Goal: Information Seeking & Learning: Learn about a topic

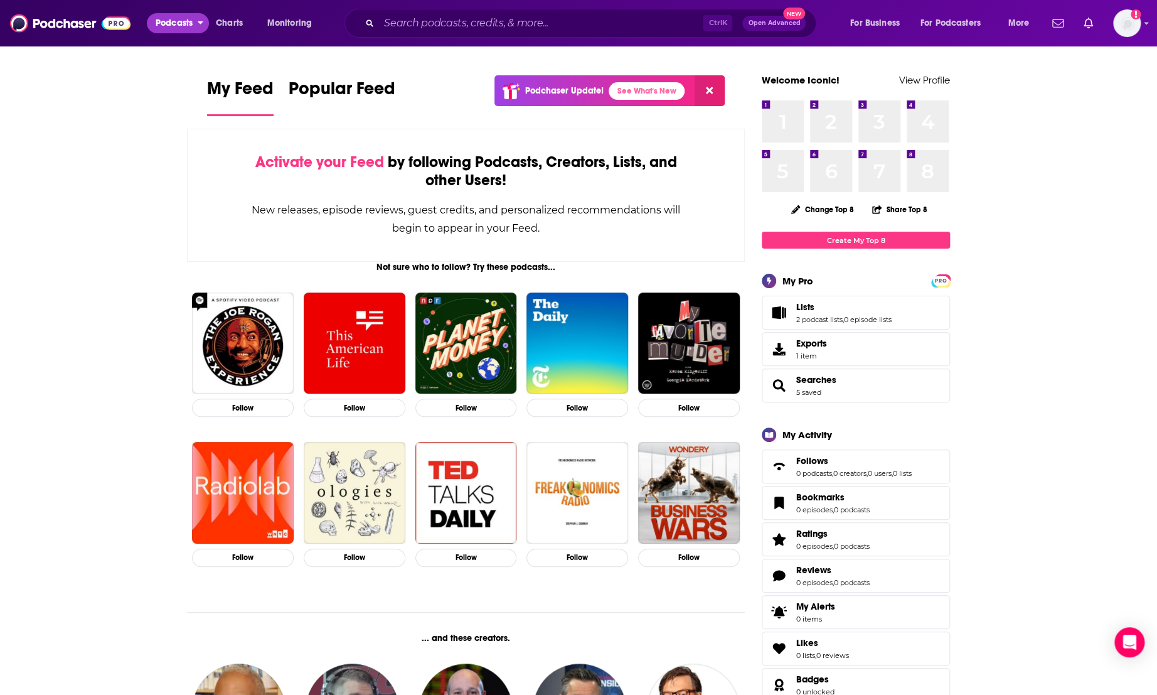
click at [182, 21] on span "Podcasts" at bounding box center [174, 23] width 37 height 18
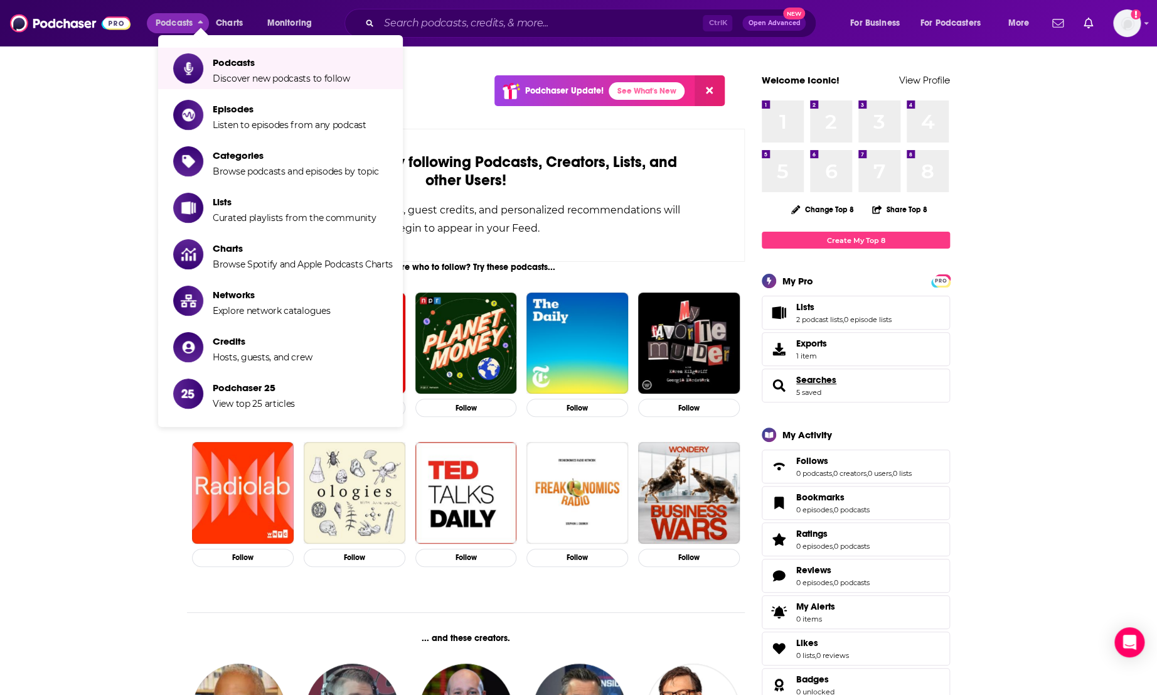
click at [819, 382] on span "Searches" at bounding box center [817, 379] width 40 height 11
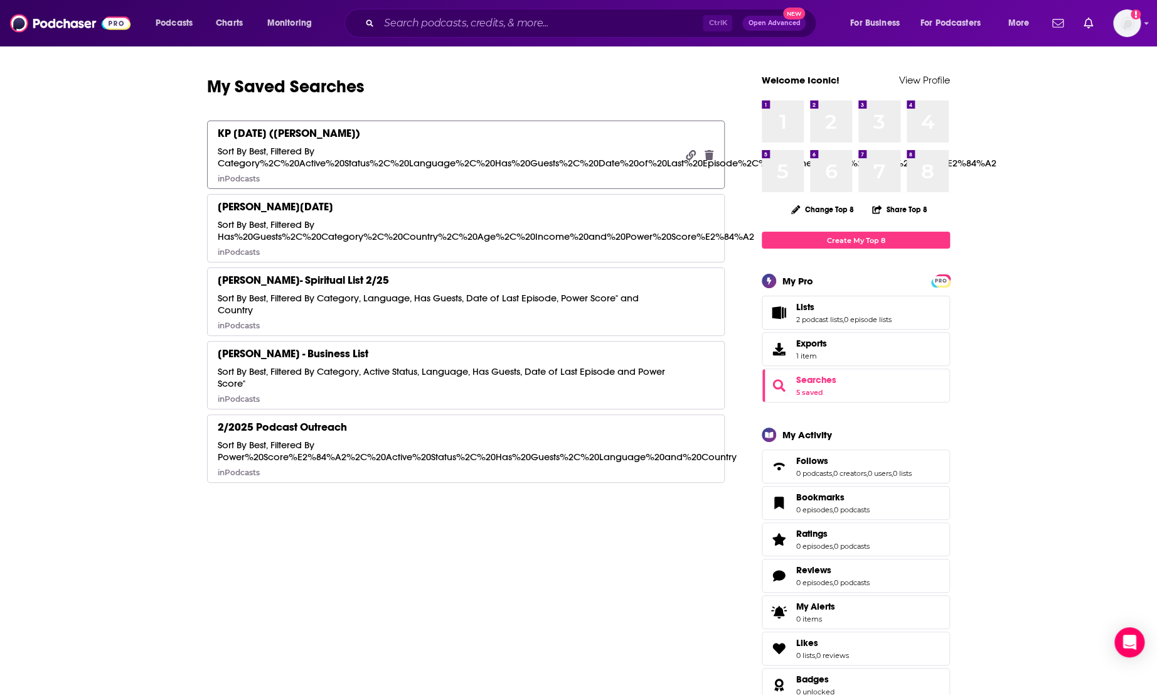
click at [353, 126] on div "KP [DATE] ([PERSON_NAME])" at bounding box center [289, 133] width 142 height 14
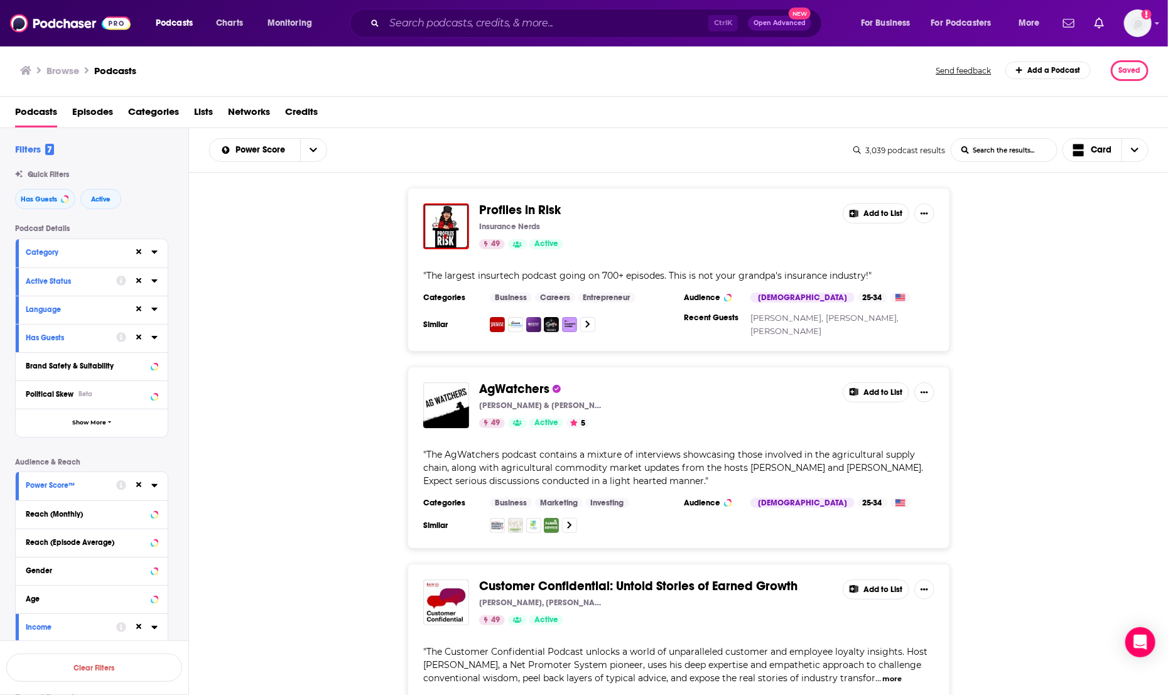
click at [989, 149] on input "List Search Input" at bounding box center [1003, 150] width 105 height 23
type input "personal branding"
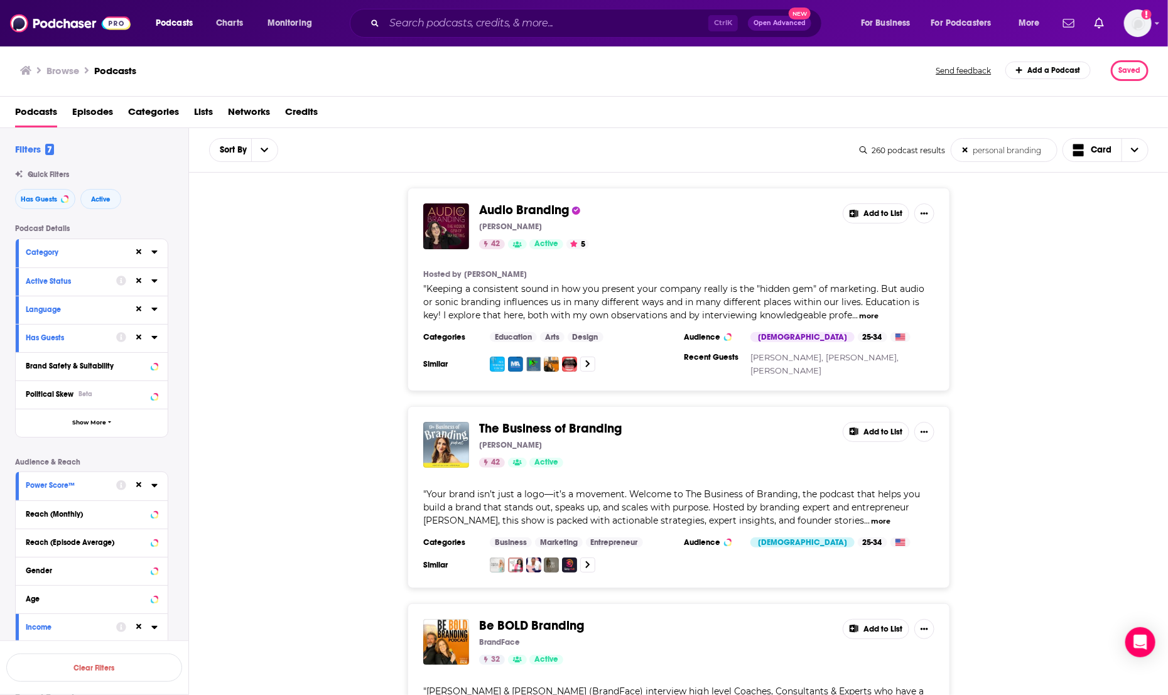
click at [344, 287] on div "Audio Branding Jodi Krangle 42 Active 5 Add to List Hosted by Jodi Krangle " Ke…" at bounding box center [678, 289] width 979 height 203
click at [262, 146] on icon "open menu" at bounding box center [264, 150] width 8 height 9
click at [316, 230] on div "Audio Branding Jodi Krangle 42 Active 5 Add to List Hosted by Jodi Krangle " Ke…" at bounding box center [678, 289] width 979 height 203
click at [40, 196] on span "Has Guests" at bounding box center [39, 199] width 36 height 7
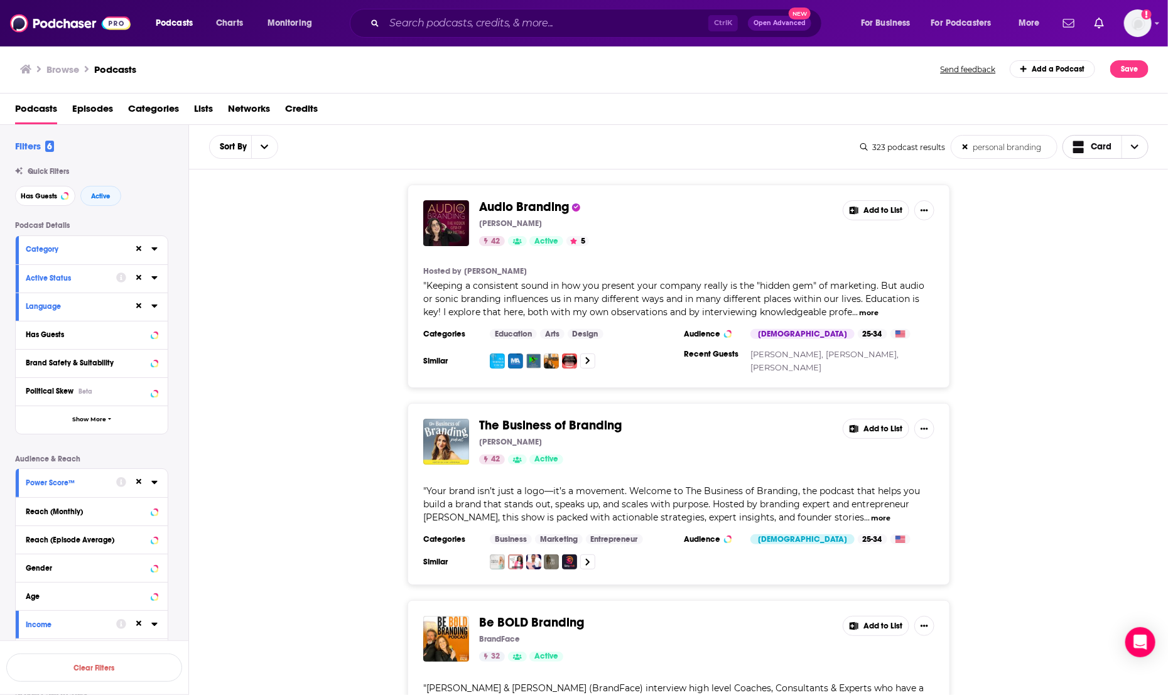
click at [1099, 147] on span "Card" at bounding box center [1100, 146] width 21 height 9
click at [1037, 247] on div "Audio Branding Jodi Krangle 42 Active 5 Add to List Hosted by Jodi Krangle " Ke…" at bounding box center [678, 286] width 979 height 203
click at [1090, 140] on span "Card" at bounding box center [1092, 147] width 39 height 16
click at [1087, 208] on span "Choose View" at bounding box center [1080, 211] width 16 height 9
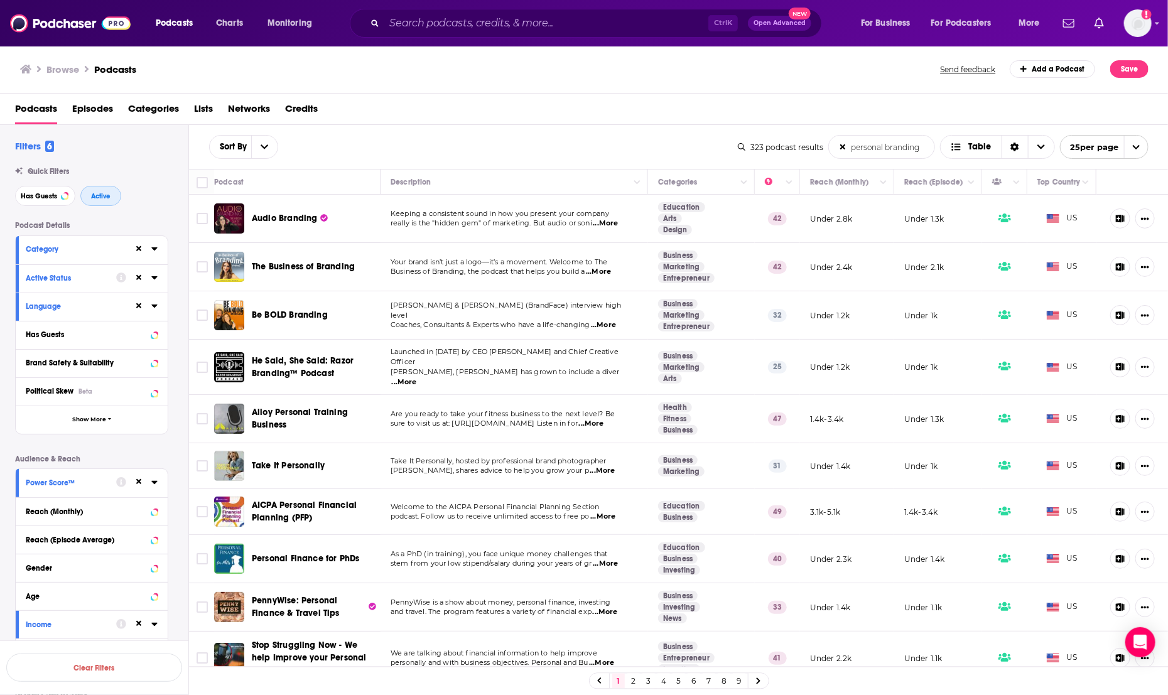
click at [102, 195] on span "Active" at bounding box center [100, 196] width 19 height 7
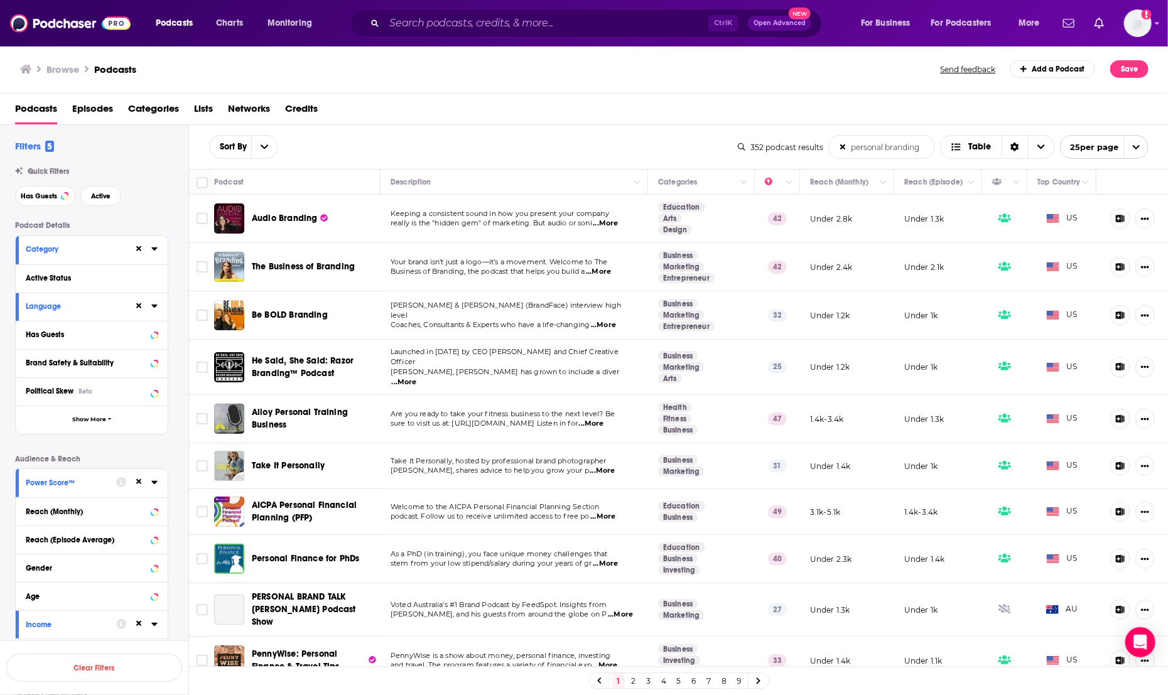
click at [156, 250] on icon at bounding box center [154, 248] width 6 height 3
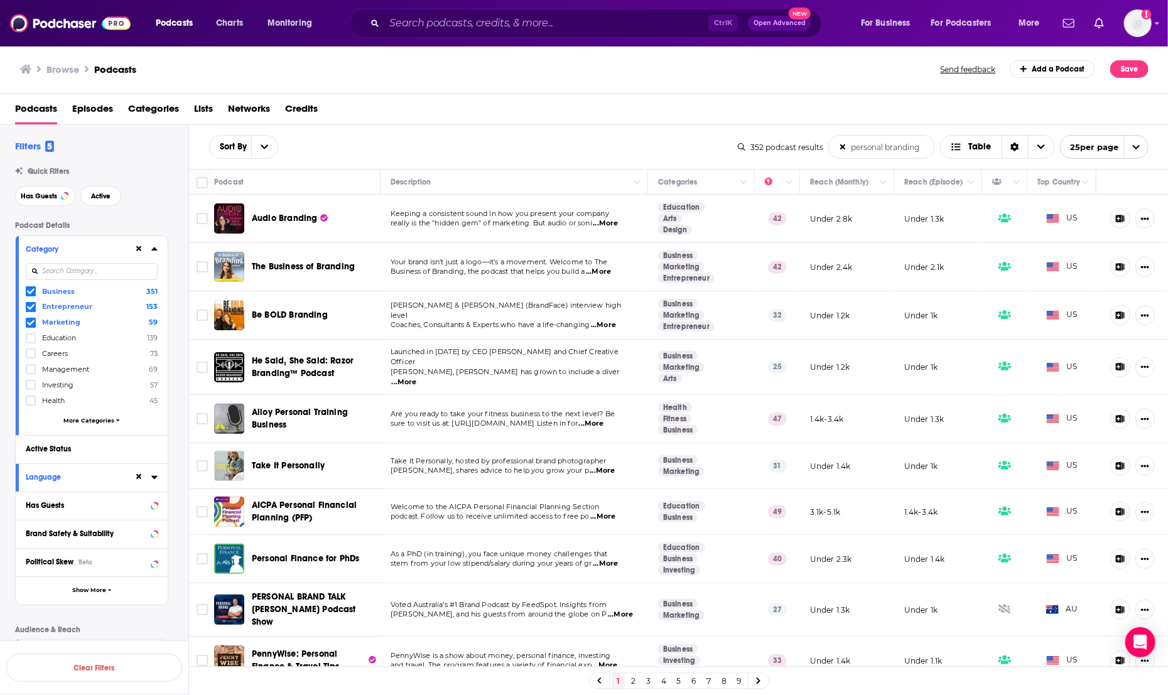
click at [116, 419] on icon at bounding box center [117, 420] width 3 height 2
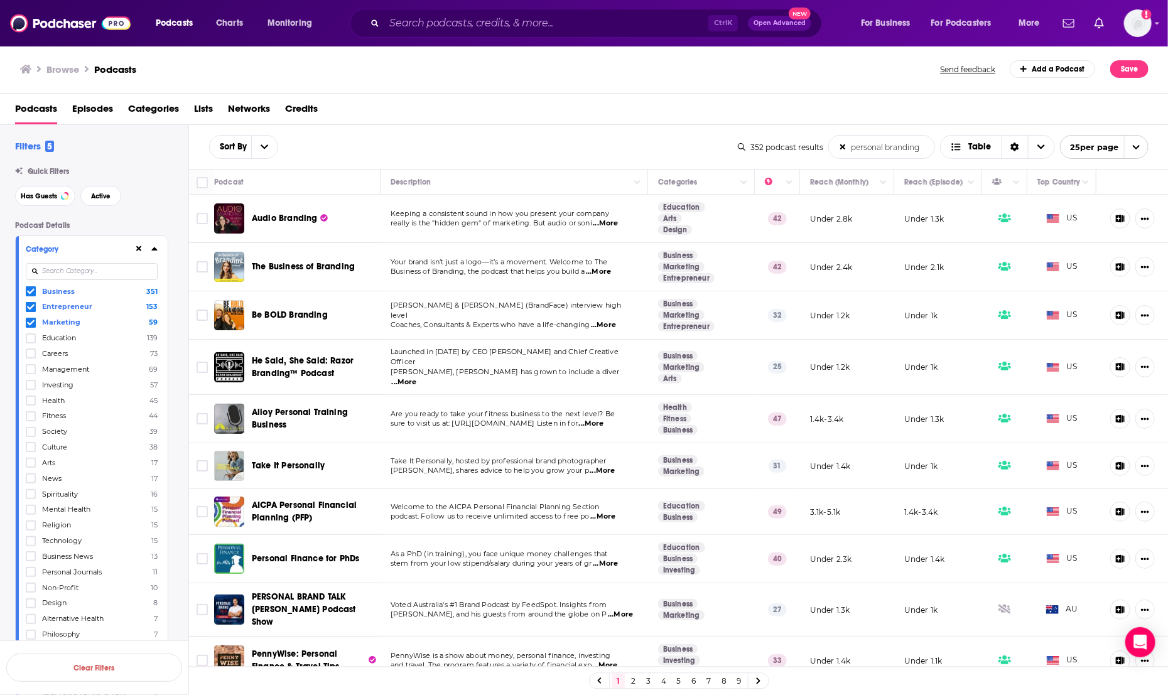
click at [156, 250] on icon at bounding box center [154, 248] width 6 height 3
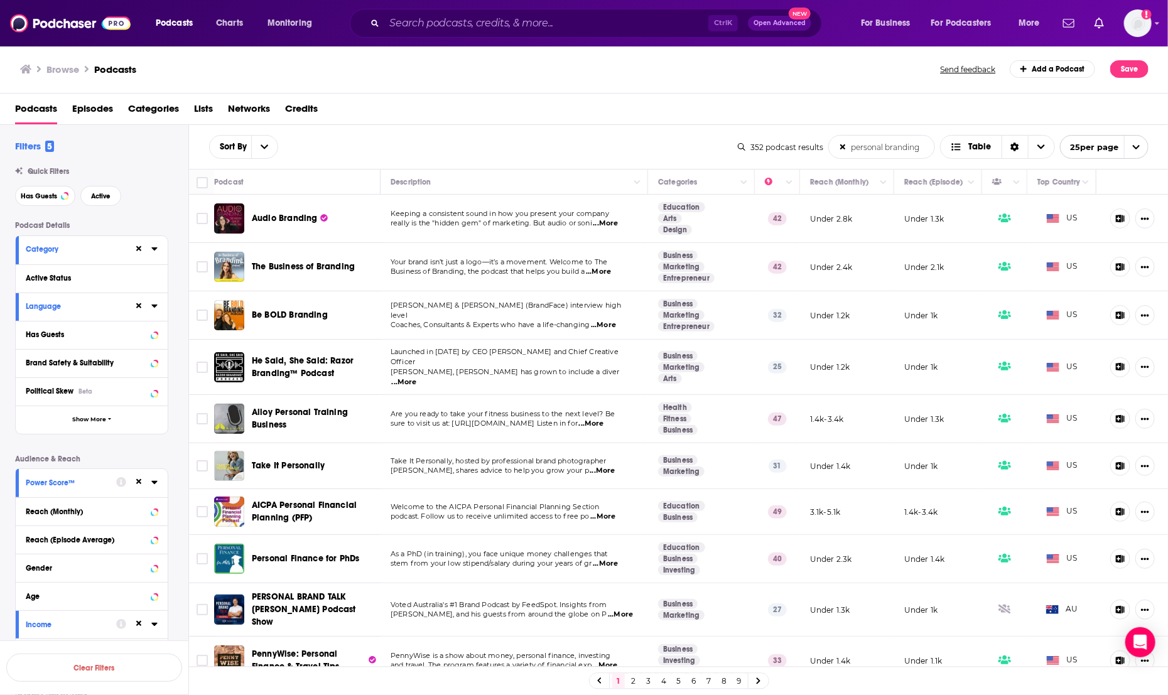
click at [155, 307] on icon at bounding box center [154, 305] width 6 height 3
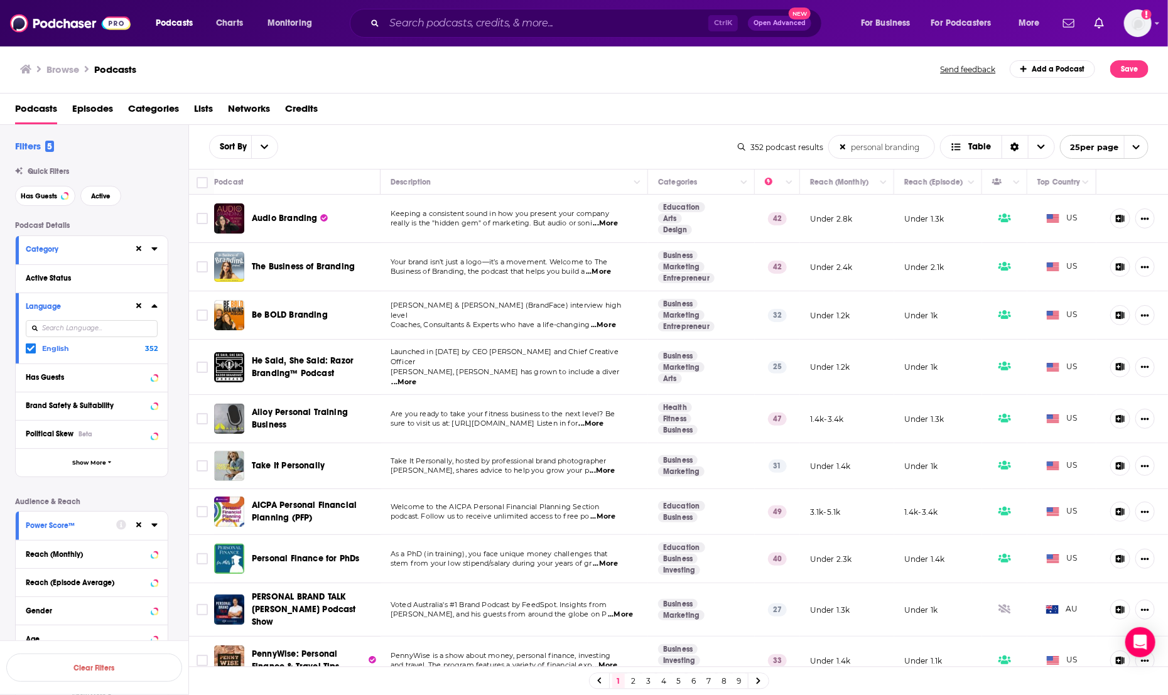
click at [155, 307] on icon at bounding box center [154, 305] width 6 height 3
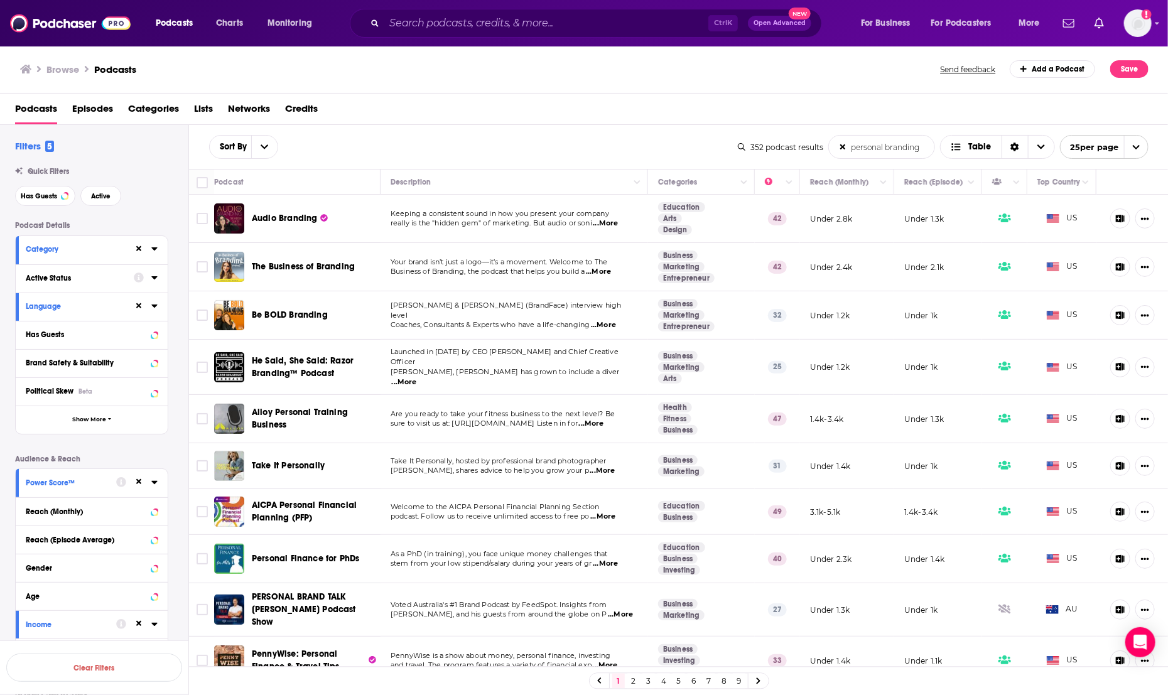
click at [38, 279] on div "Active Status" at bounding box center [76, 278] width 100 height 9
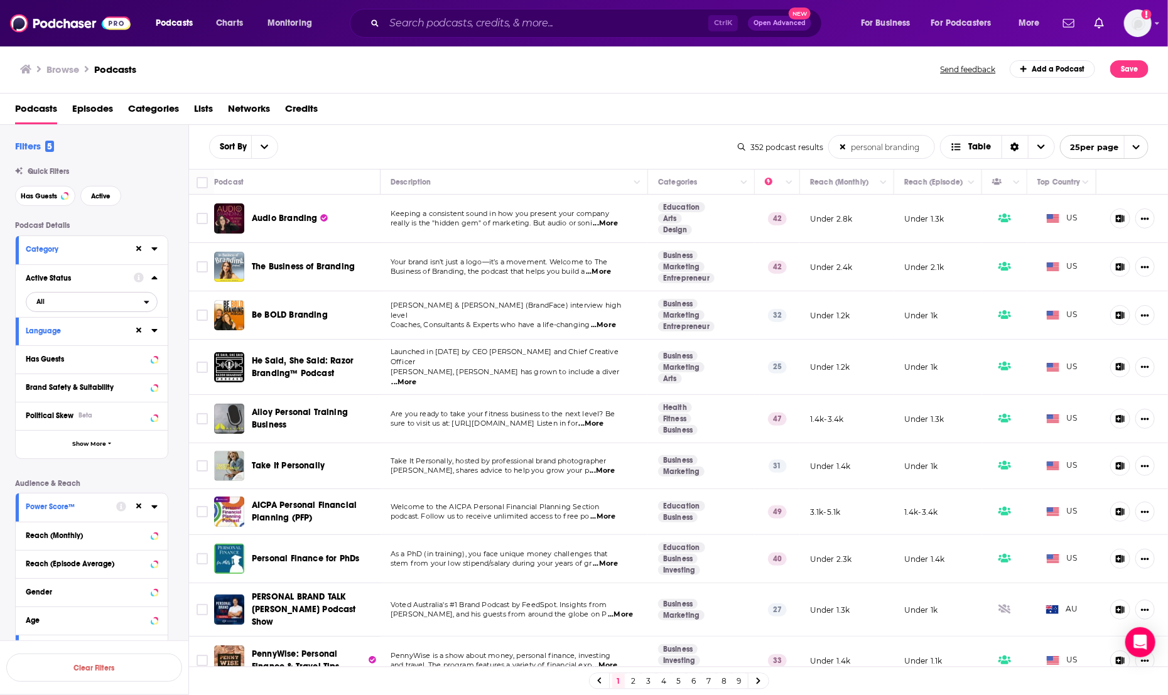
click at [149, 303] on div "open menu" at bounding box center [150, 302] width 13 height 9
click at [95, 344] on span "Active" at bounding box center [65, 343] width 66 height 7
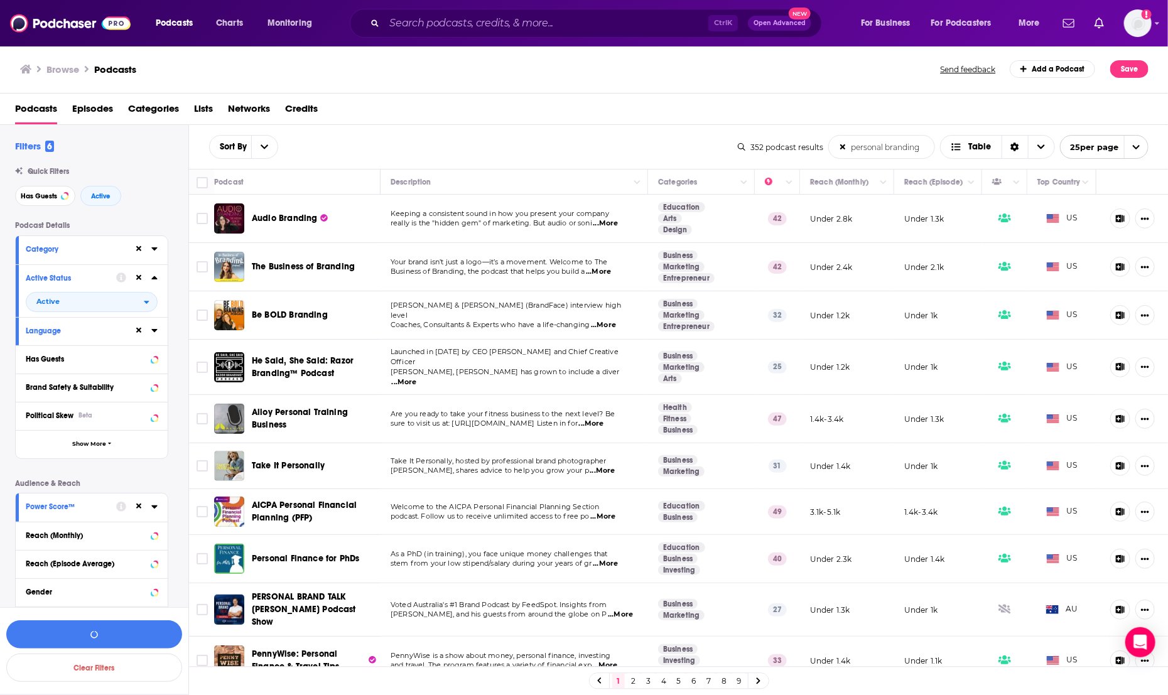
click at [156, 279] on icon at bounding box center [154, 277] width 6 height 3
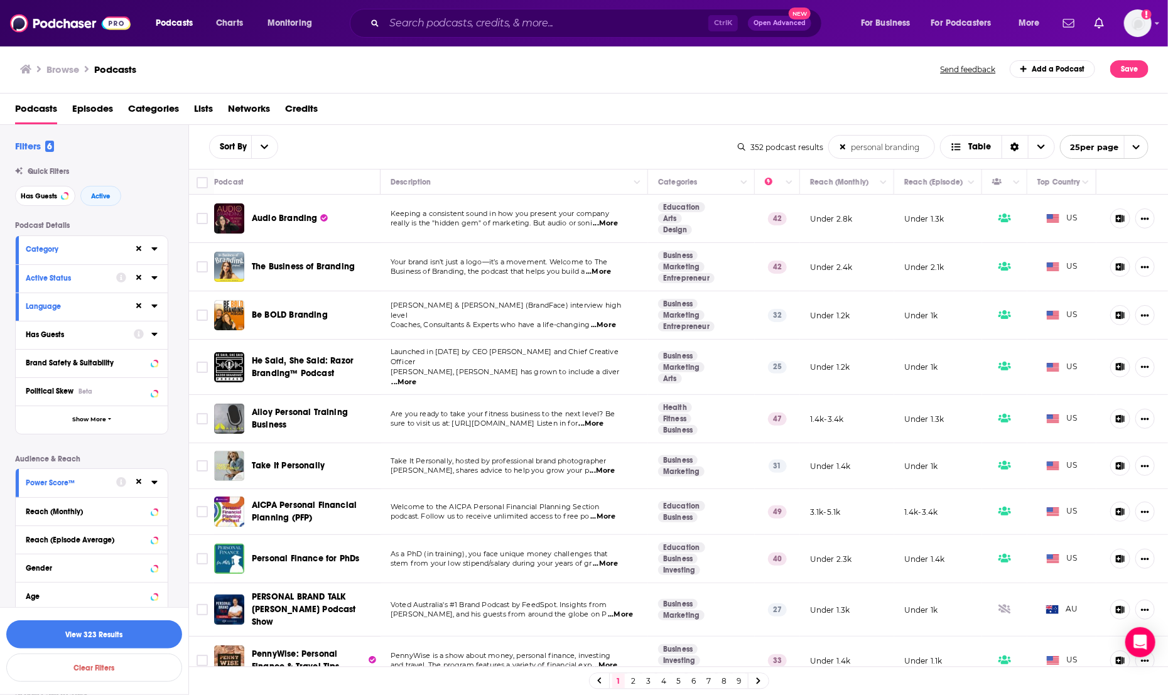
click at [148, 334] on div at bounding box center [146, 334] width 24 height 16
click at [151, 335] on icon at bounding box center [154, 334] width 6 height 10
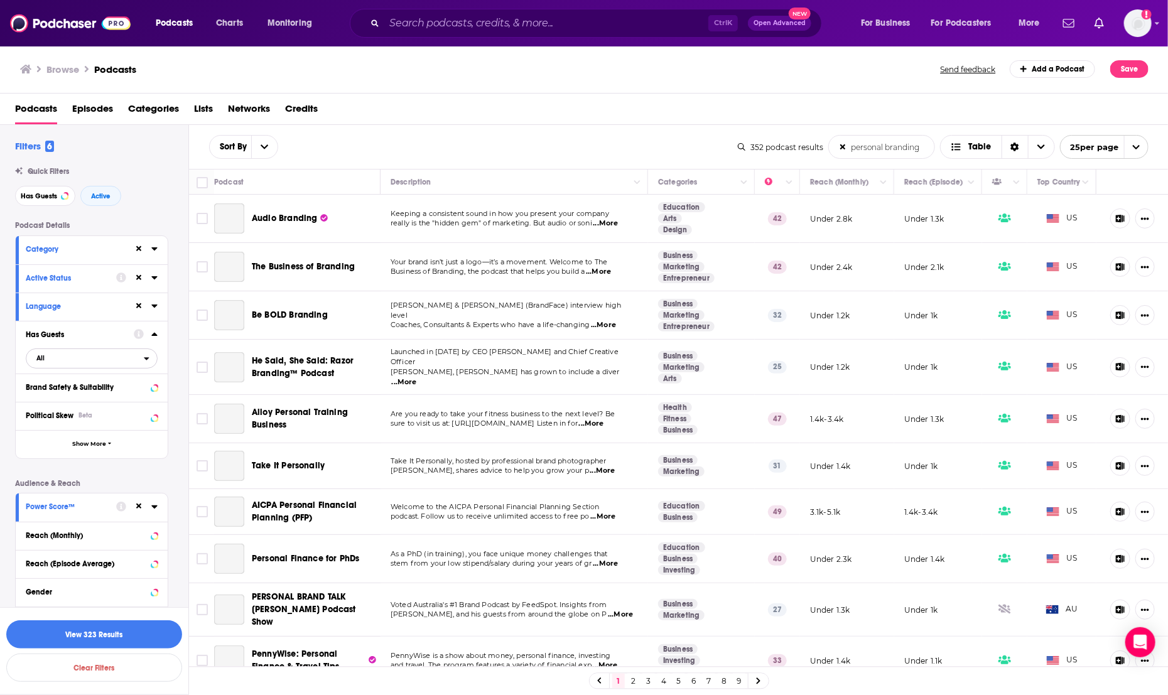
click at [136, 357] on span "All" at bounding box center [84, 358] width 117 height 16
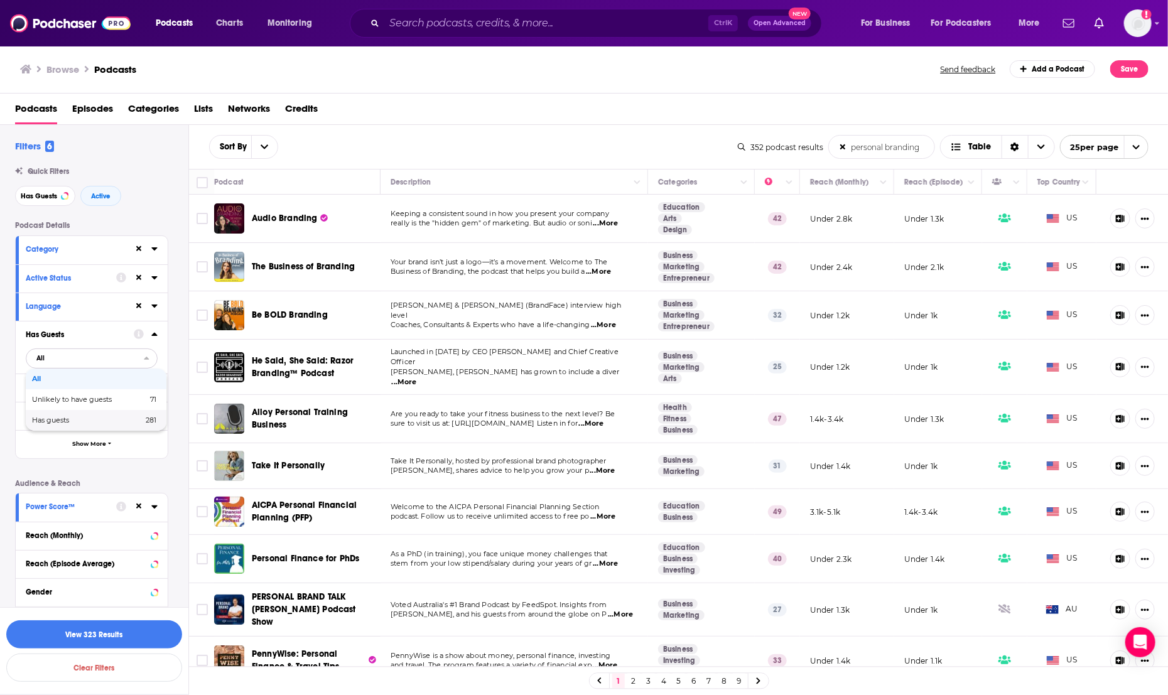
click at [66, 419] on span "Has guests" at bounding box center [69, 420] width 74 height 7
click at [102, 385] on div "Brand Safety & Suitability" at bounding box center [75, 387] width 99 height 9
click at [93, 444] on span "Show More" at bounding box center [89, 444] width 34 height 7
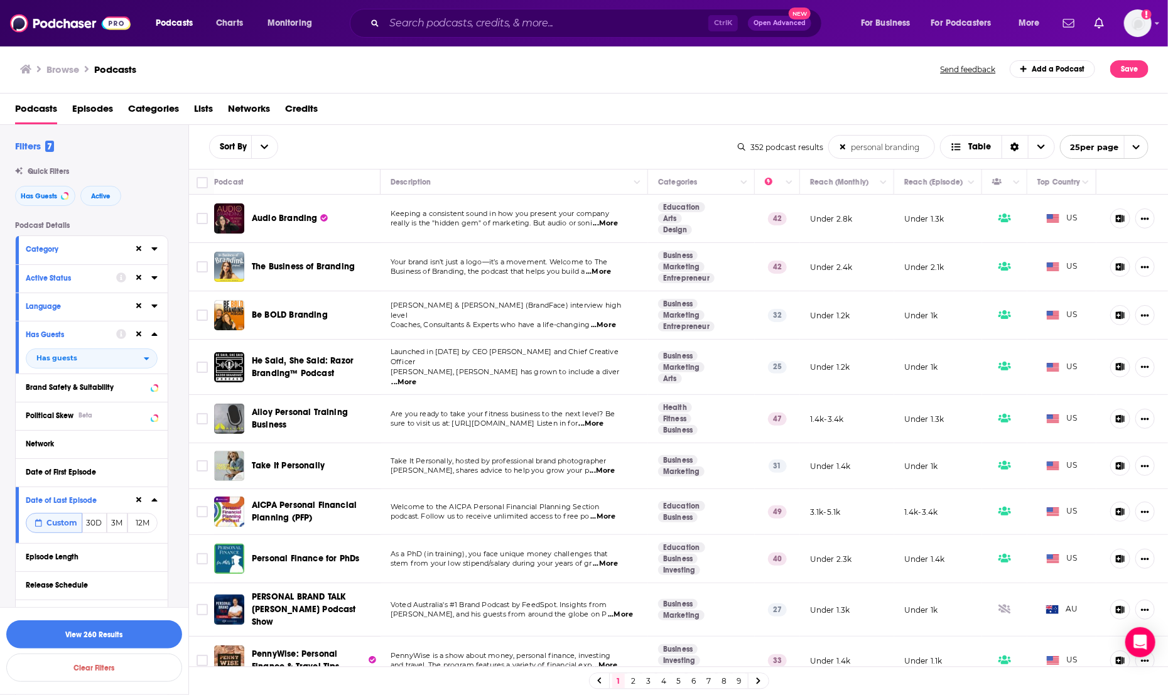
scroll to position [163, 0]
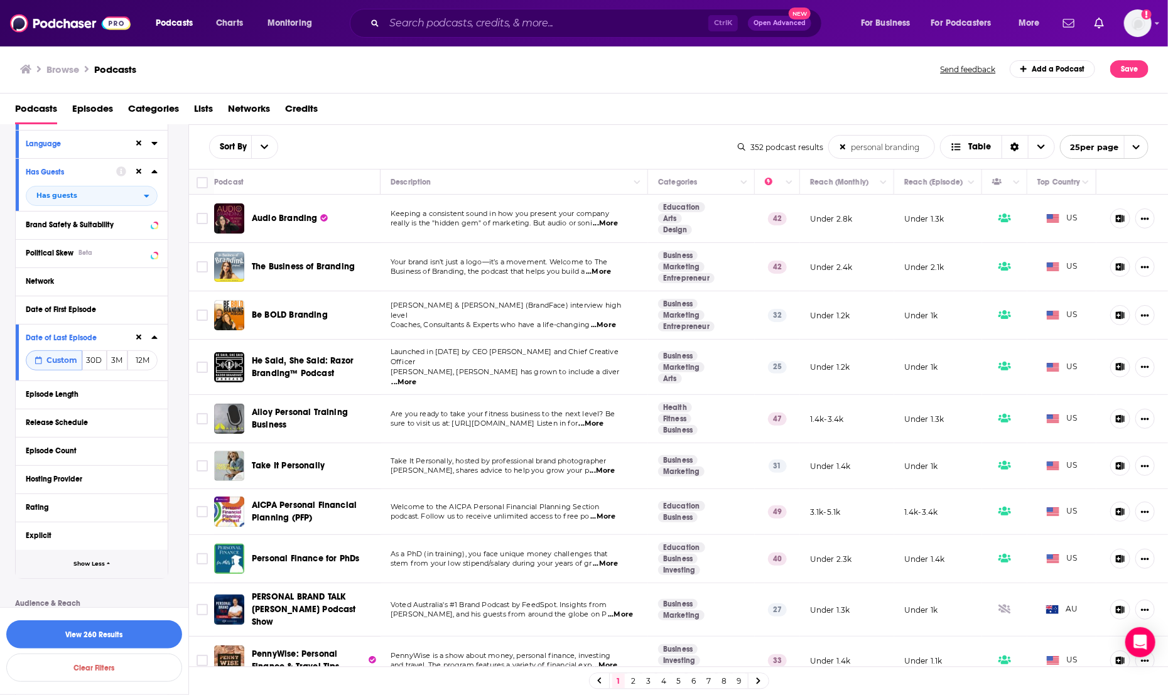
click at [97, 567] on span "Show Less" at bounding box center [88, 564] width 31 height 7
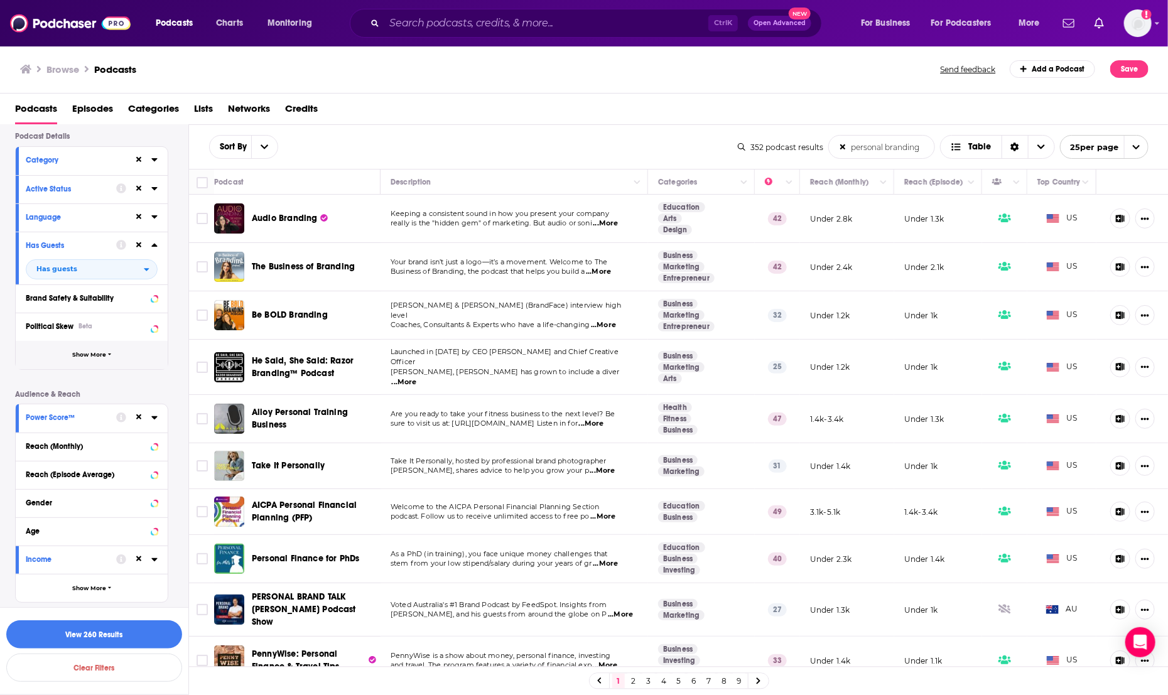
scroll to position [90, 0]
click at [156, 416] on icon at bounding box center [154, 417] width 6 height 10
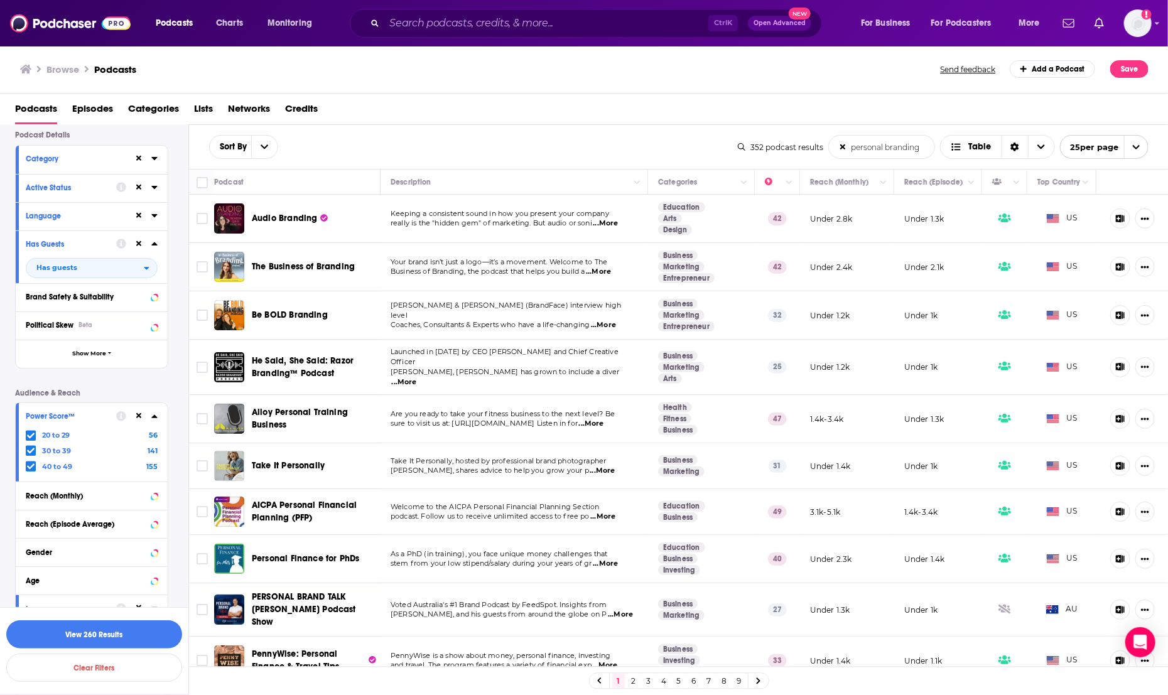
click at [155, 416] on icon at bounding box center [154, 415] width 6 height 3
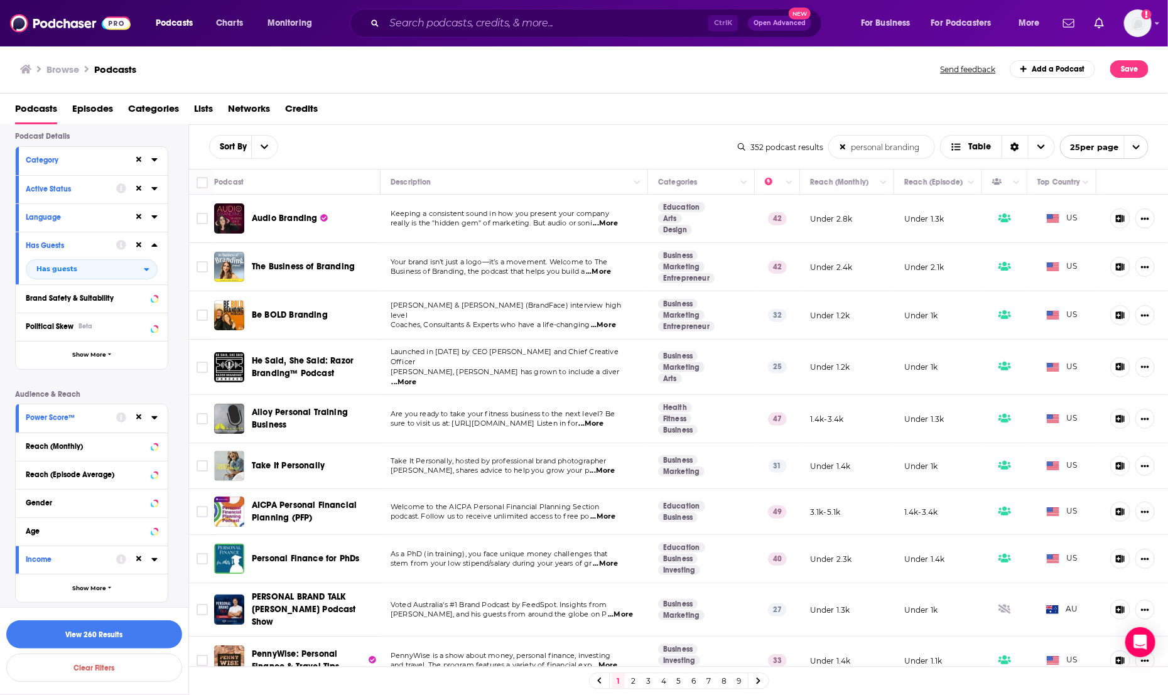
click at [151, 557] on icon at bounding box center [154, 559] width 6 height 10
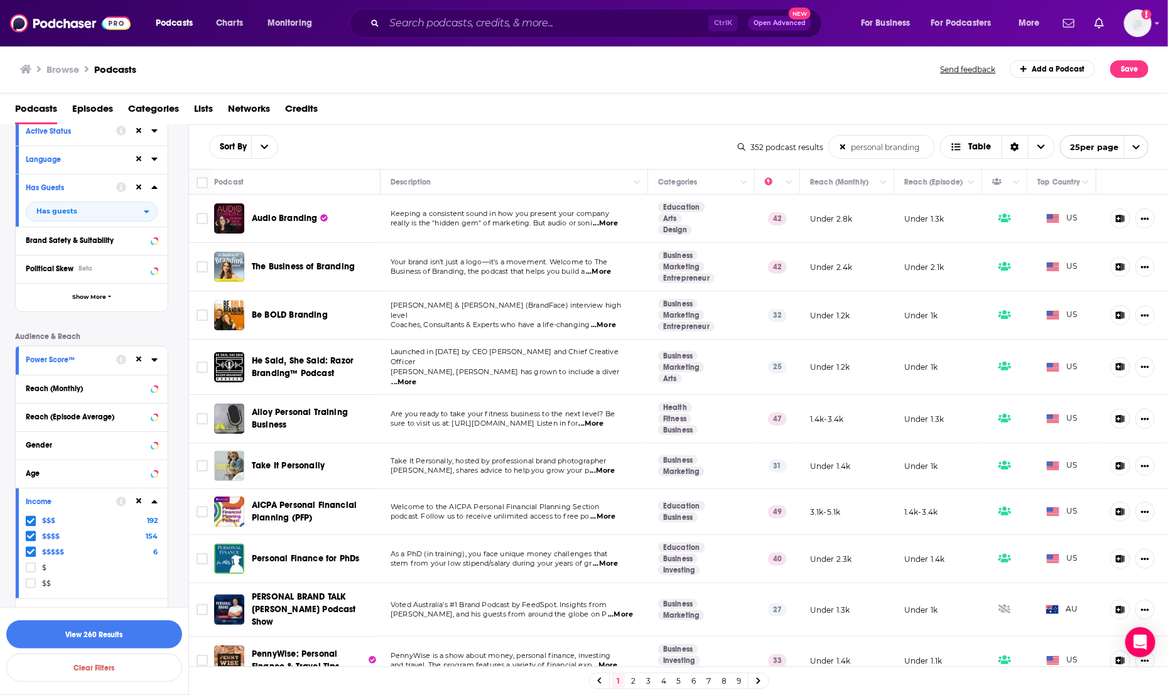
scroll to position [171, 0]
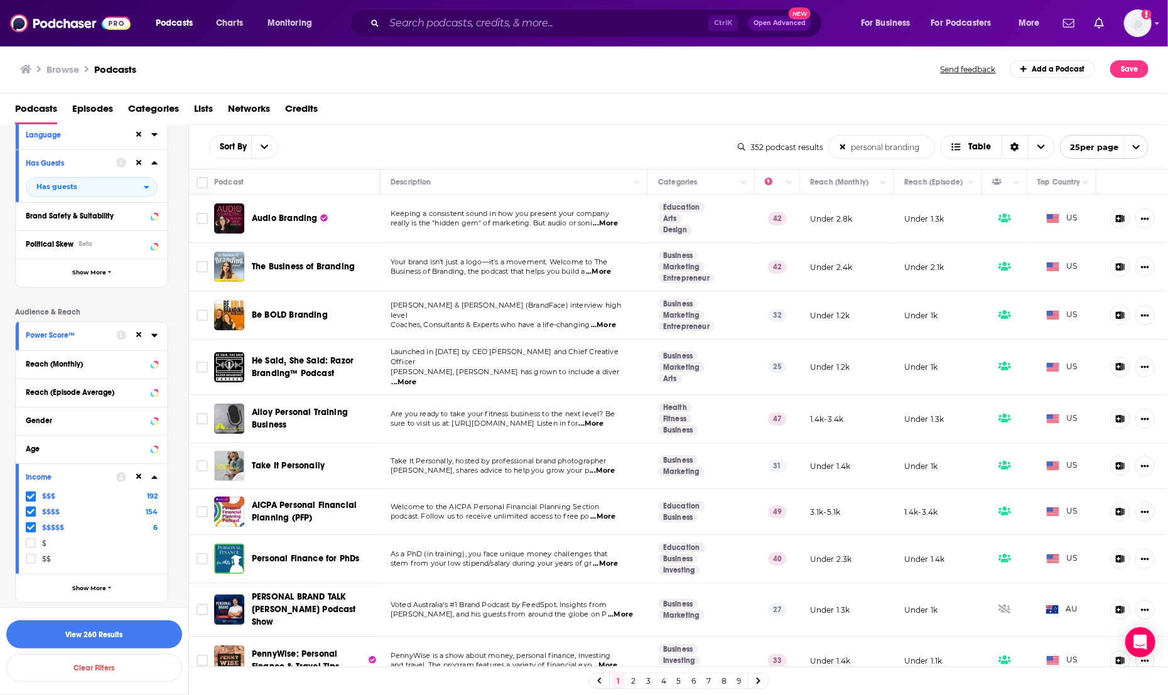
click at [156, 478] on icon at bounding box center [154, 476] width 6 height 3
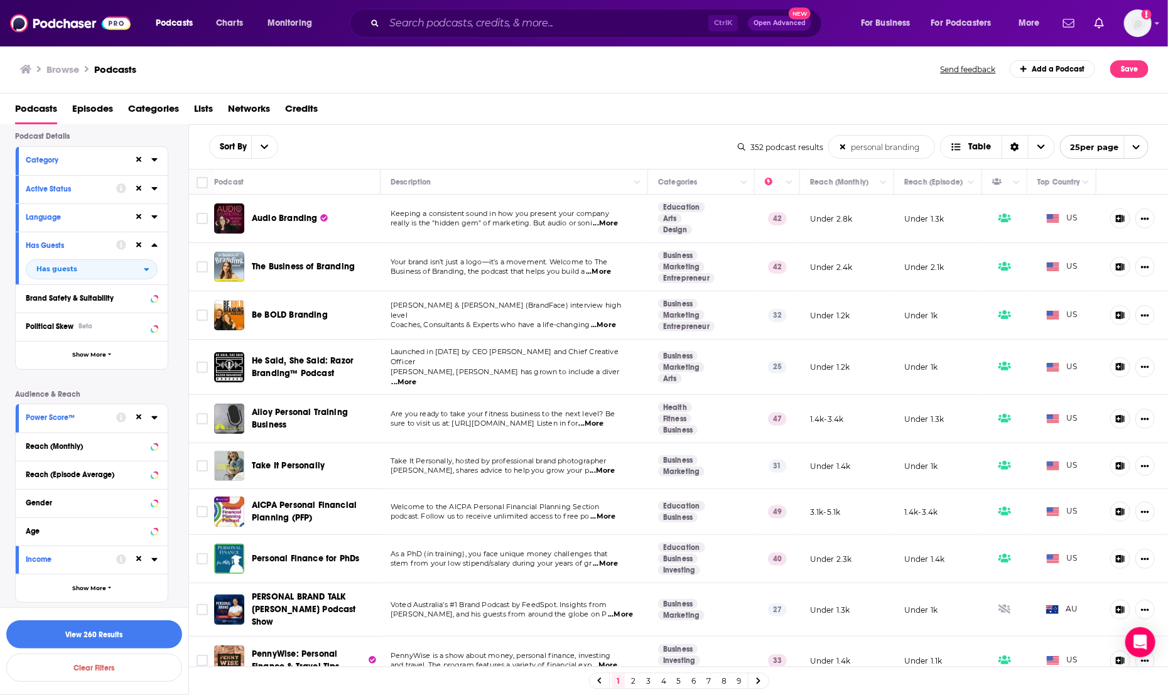
scroll to position [90, 0]
click at [121, 631] on button "View 260 Results" at bounding box center [94, 634] width 176 height 28
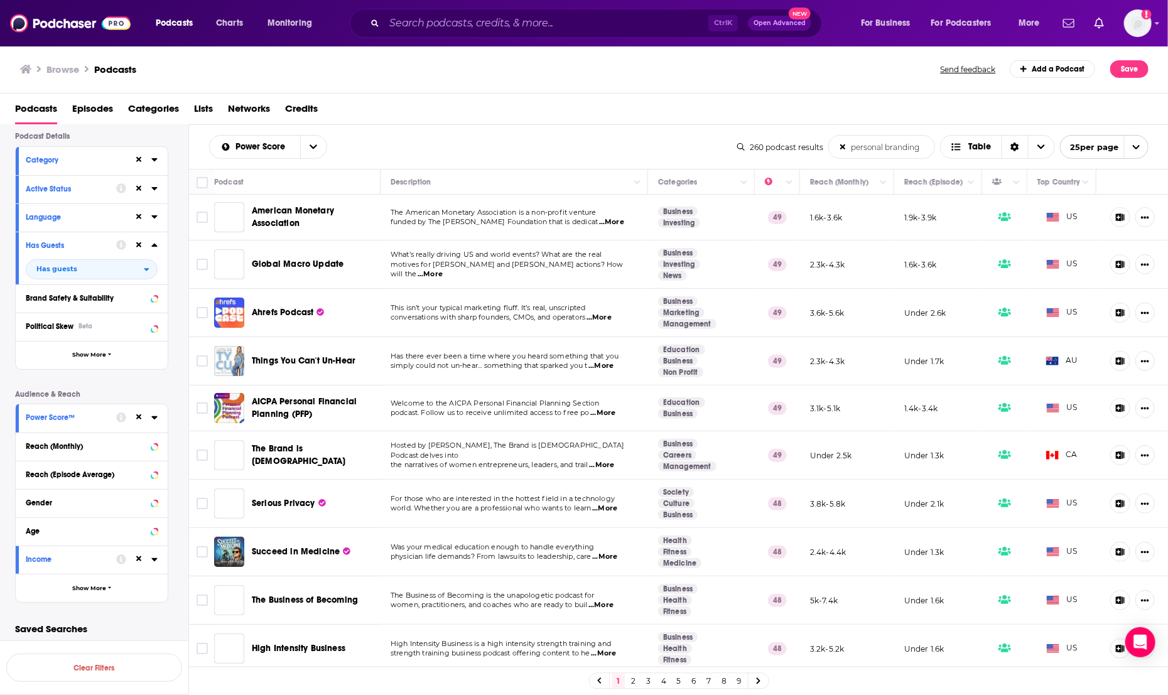
click at [843, 146] on icon at bounding box center [842, 146] width 5 height 5
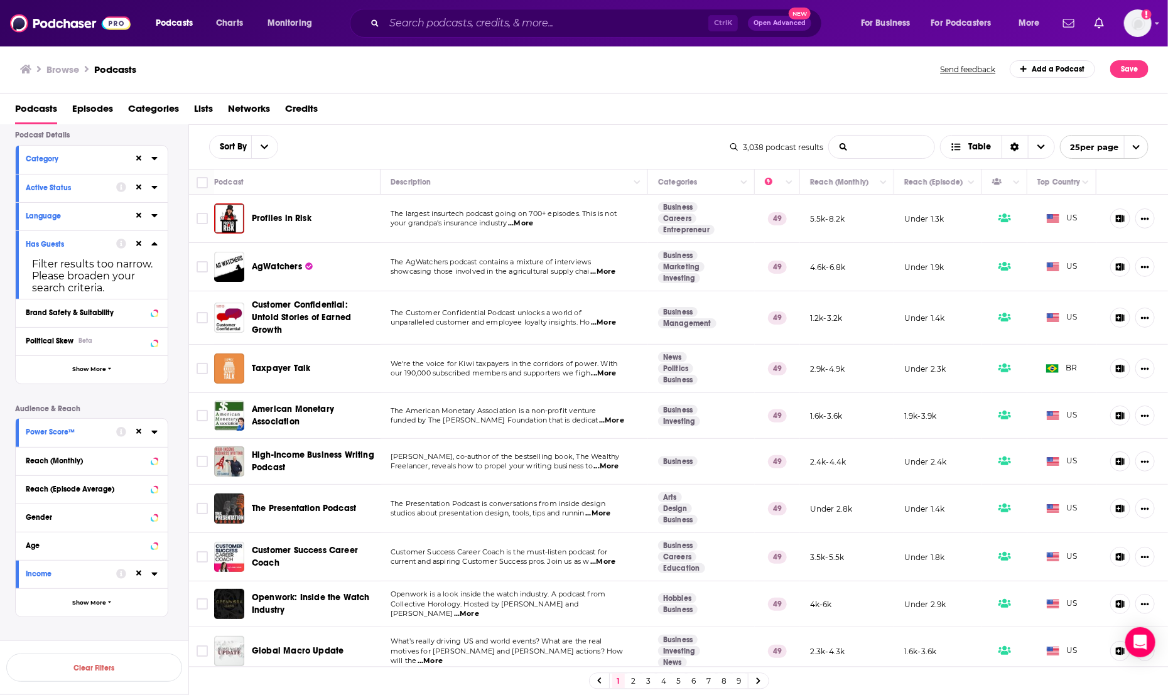
click at [867, 146] on input "List Search Input" at bounding box center [881, 147] width 105 height 23
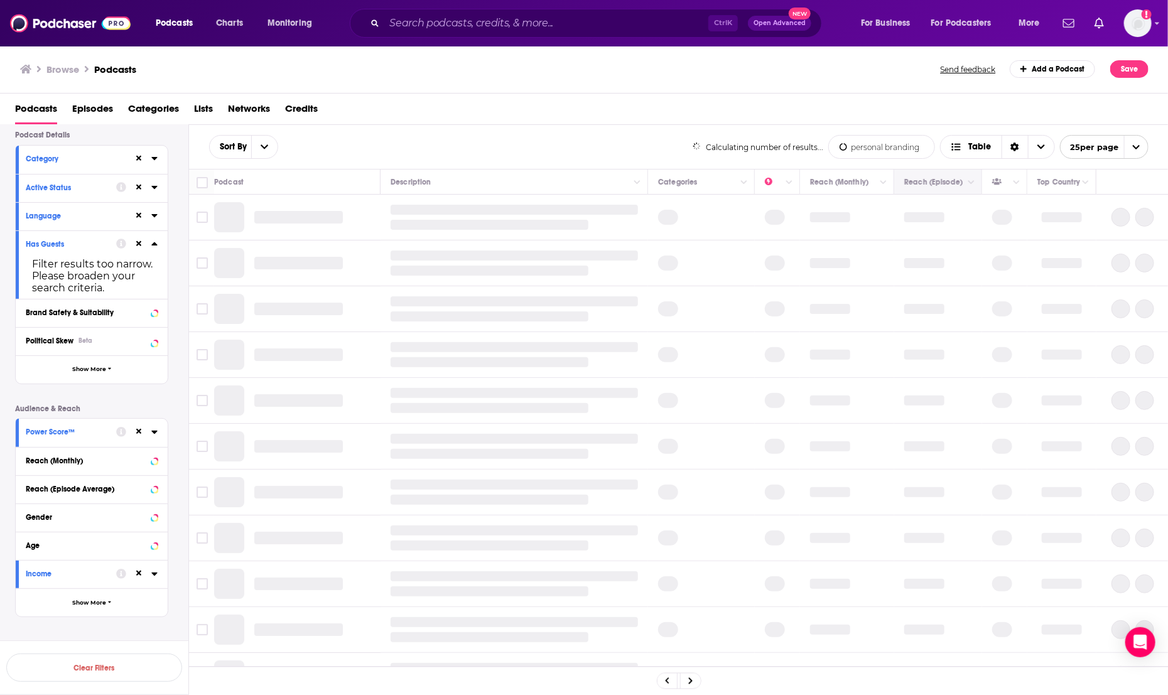
type input "personal branding"
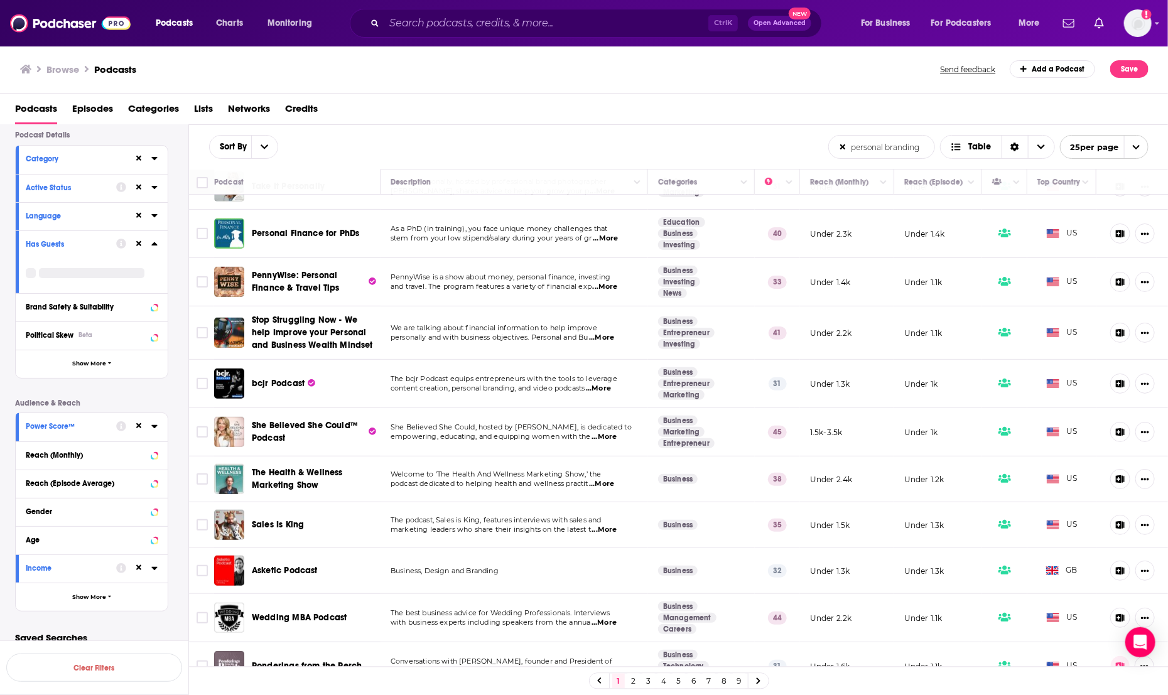
scroll to position [488, 0]
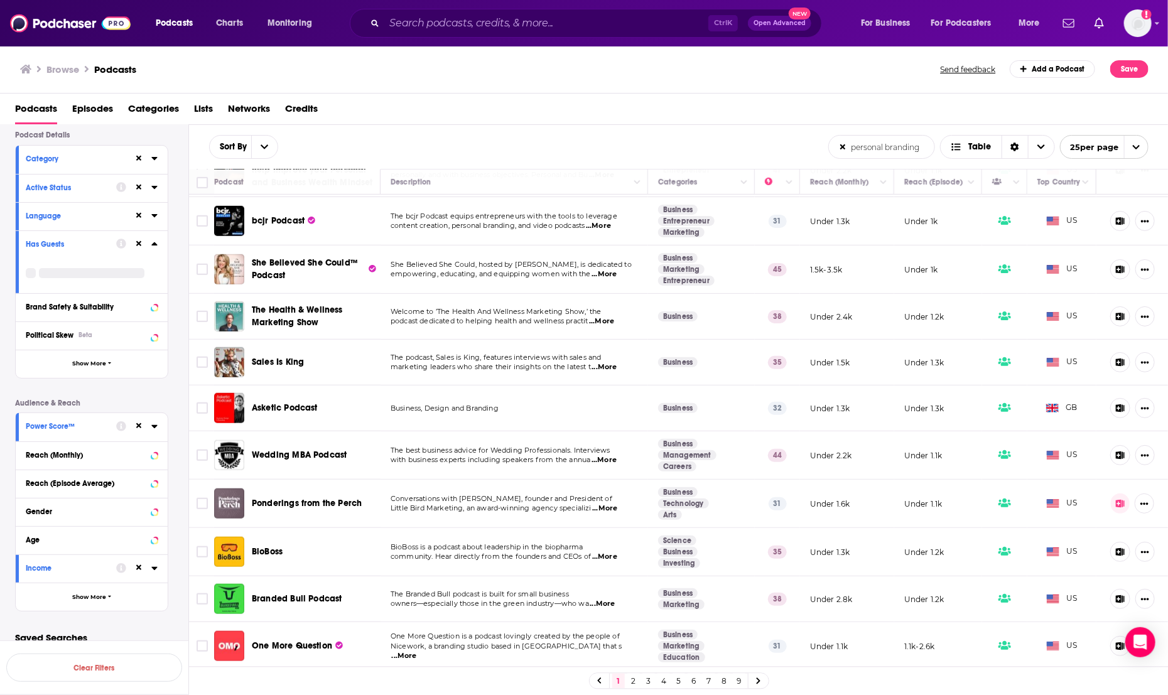
click at [1136, 141] on span "open menu" at bounding box center [1136, 147] width 24 height 23
click at [698, 141] on div "Sort By personal branding List Search Input Search the results... Table" at bounding box center [518, 147] width 619 height 24
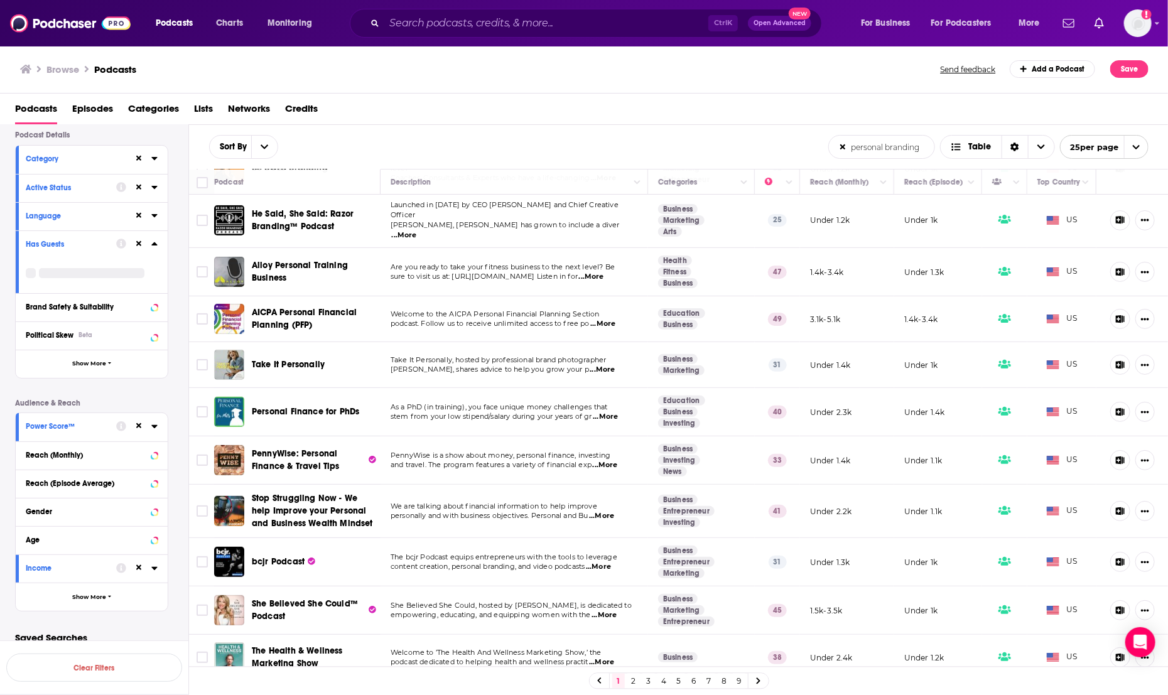
scroll to position [163, 0]
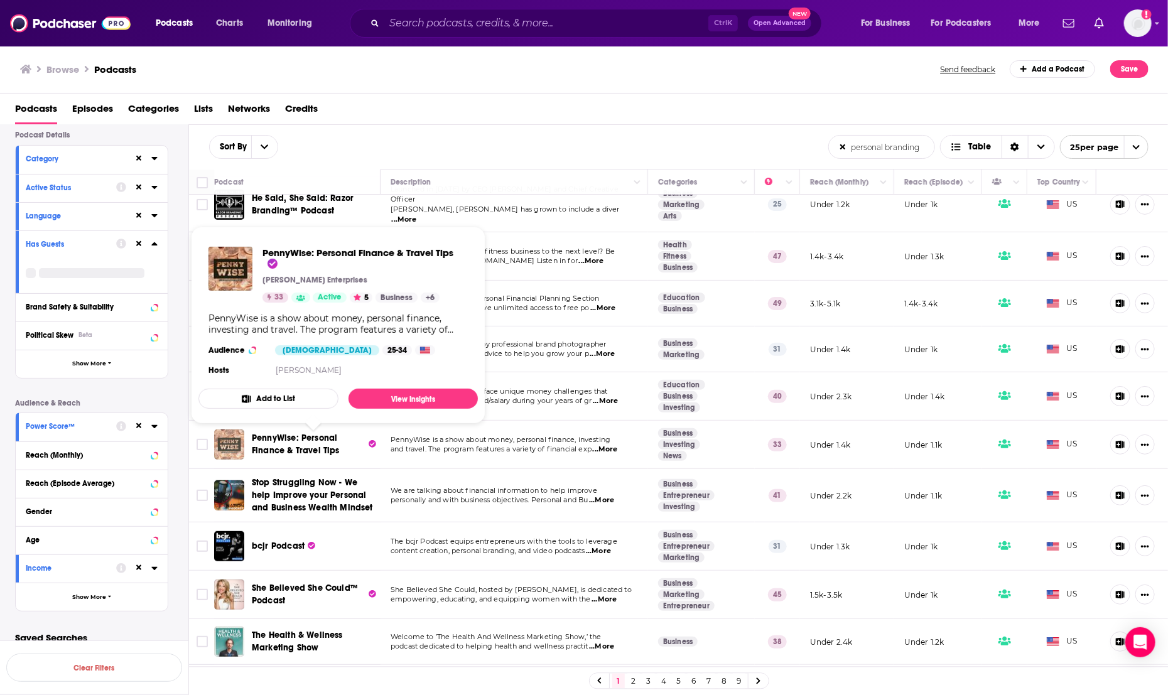
drag, startPoint x: 281, startPoint y: 429, endPoint x: 222, endPoint y: 437, distance: 60.1
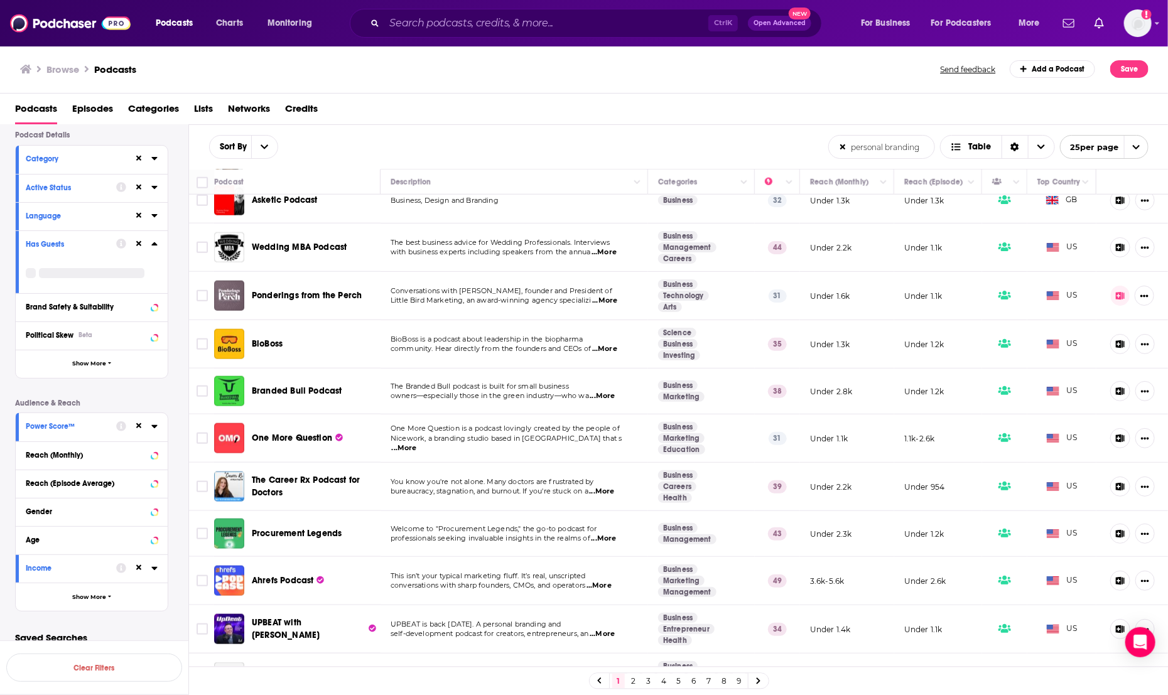
scroll to position [719, 0]
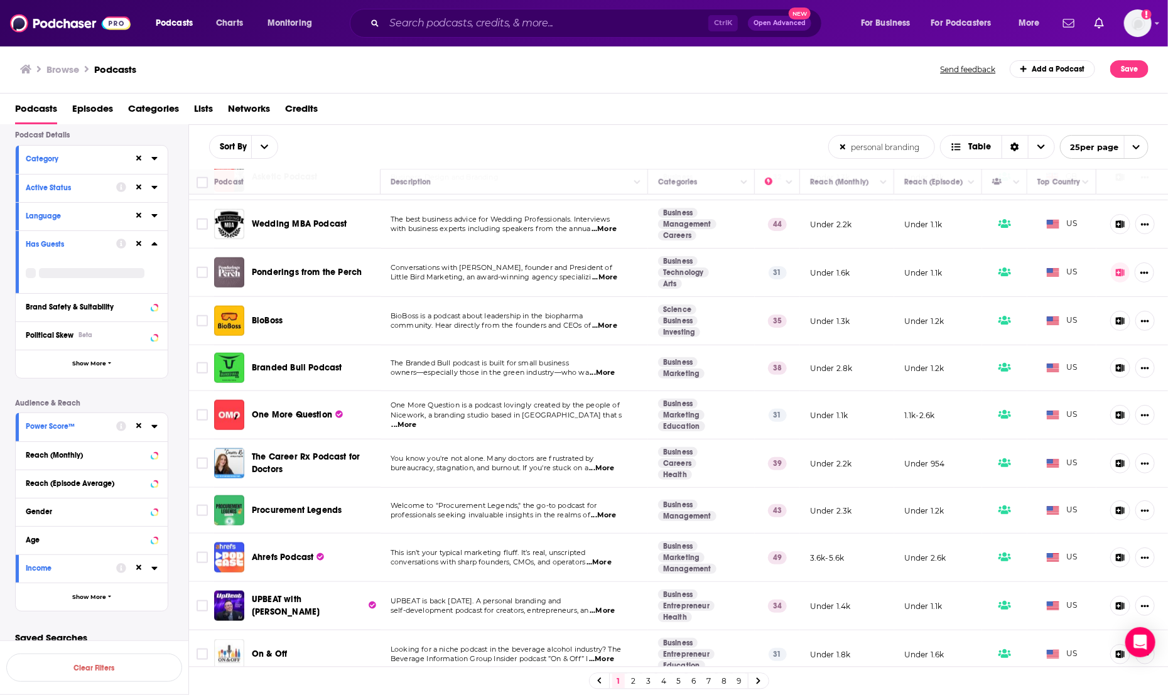
drag, startPoint x: 293, startPoint y: 643, endPoint x: 230, endPoint y: 645, distance: 63.4
drag, startPoint x: 1, startPoint y: 603, endPoint x: 549, endPoint y: 87, distance: 751.8
click at [549, 87] on div "Browse Podcasts Send feedback Add a Podcast Save" at bounding box center [584, 69] width 1168 height 48
click at [763, 681] on link at bounding box center [758, 681] width 20 height 14
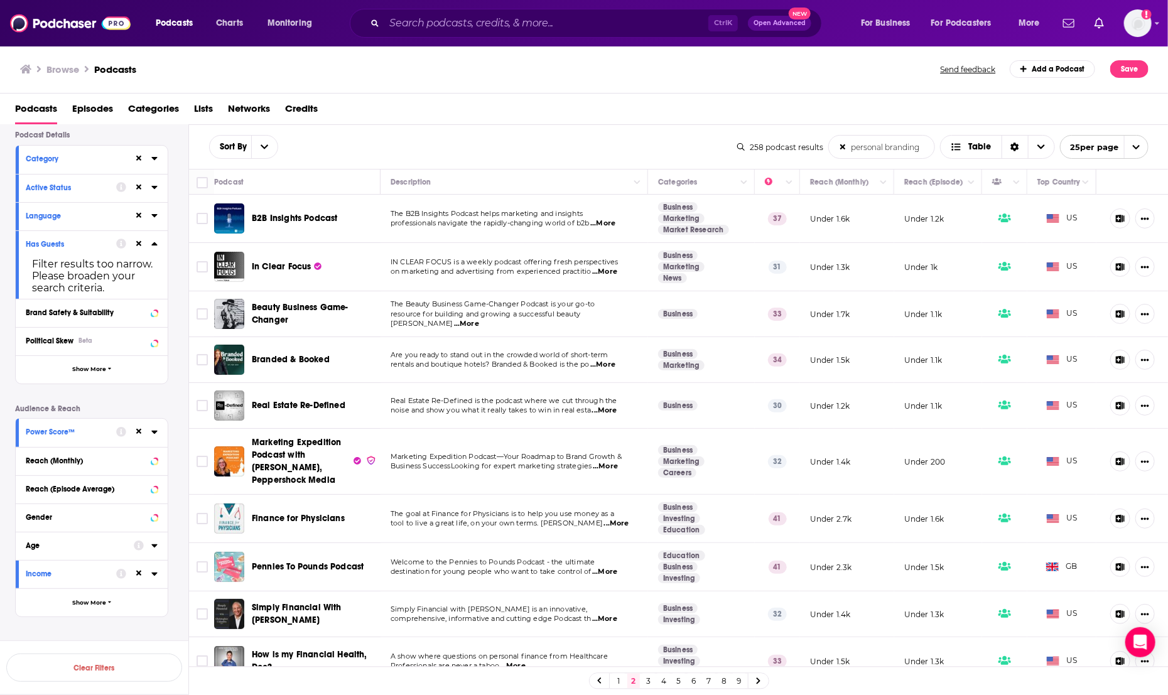
drag, startPoint x: 289, startPoint y: 264, endPoint x: 559, endPoint y: 149, distance: 293.6
click at [559, 149] on div "Sort By personal branding List Search Input Search the results... Table" at bounding box center [473, 147] width 528 height 24
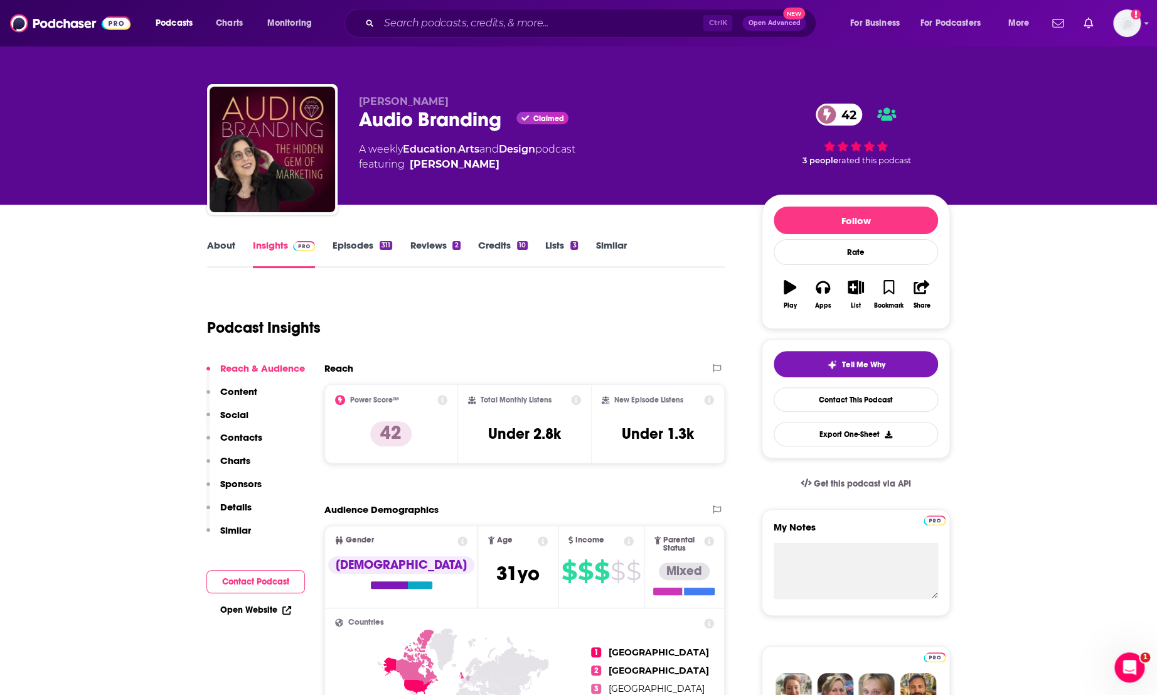
click at [213, 242] on link "About" at bounding box center [221, 253] width 28 height 29
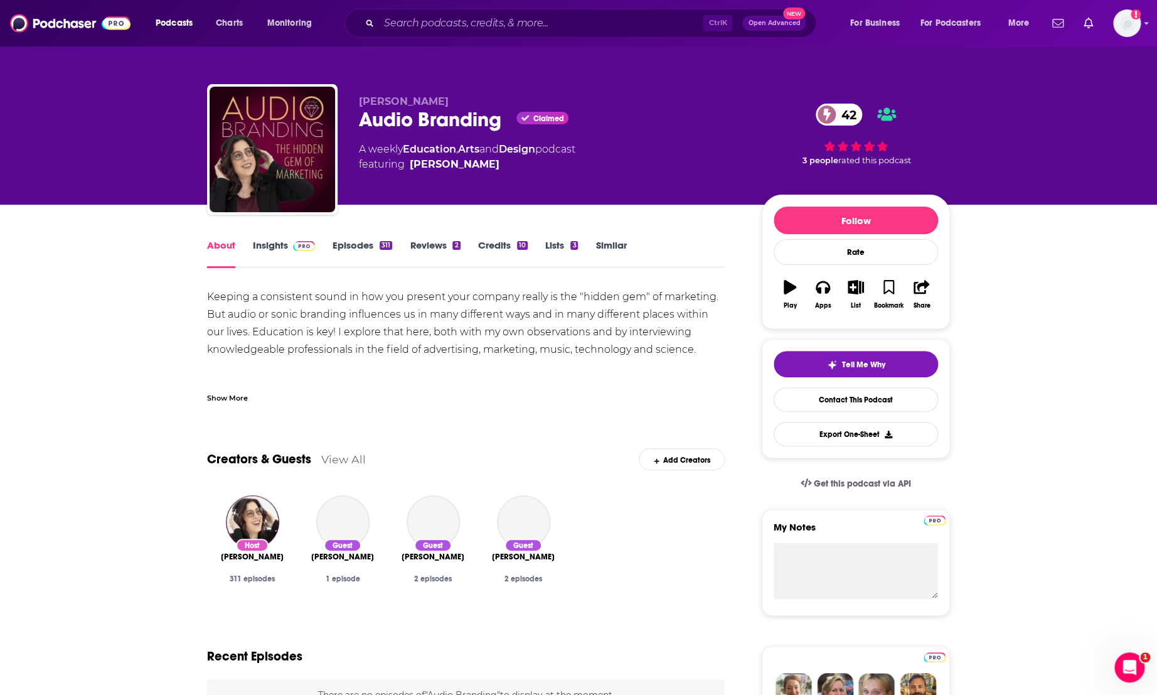
click at [223, 399] on div "Show More" at bounding box center [227, 397] width 41 height 12
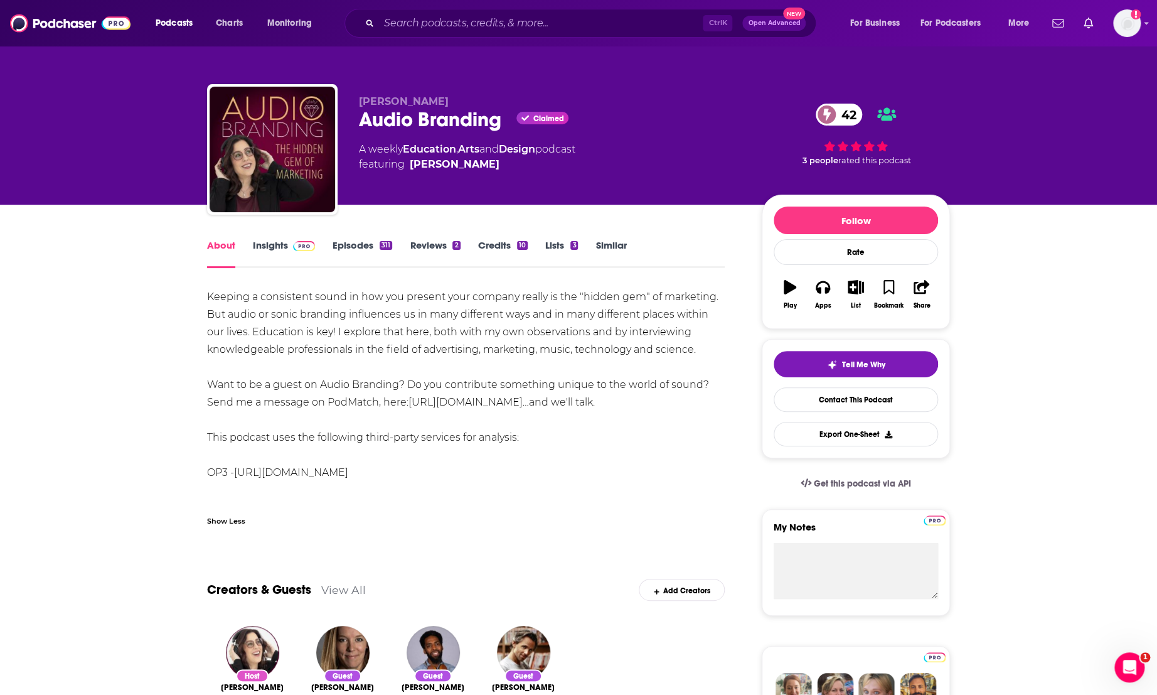
click at [88, 142] on div "Jodi Krangle Audio Branding Claimed 42 A weekly Education , Arts and Design pod…" at bounding box center [578, 102] width 1157 height 205
drag, startPoint x: 343, startPoint y: 489, endPoint x: 188, endPoint y: 299, distance: 244.9
copy div "Keeping a consistent sound in how you present your company really is the "hidde…"
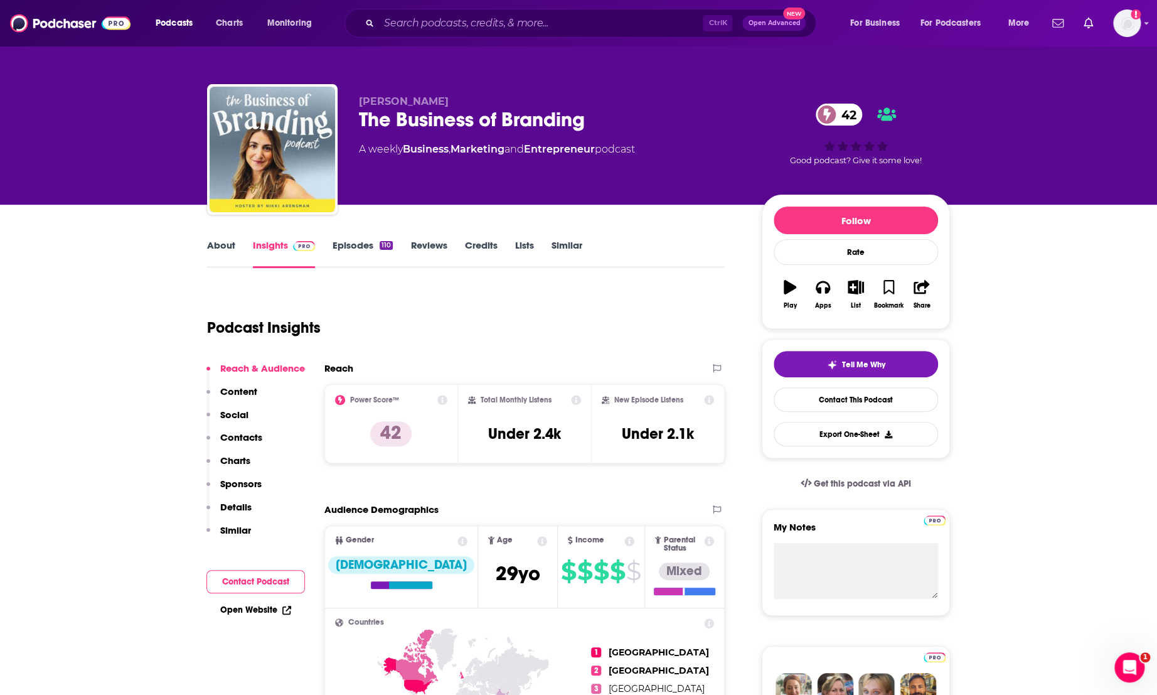
click at [224, 248] on link "About" at bounding box center [221, 253] width 28 height 29
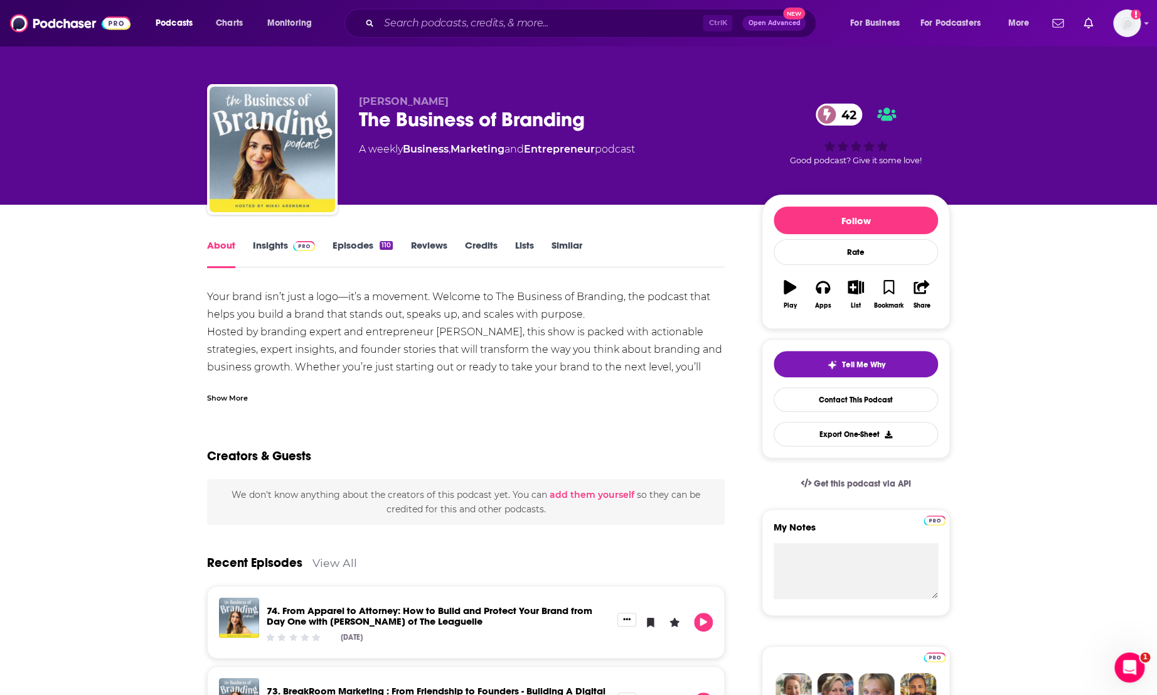
click at [235, 397] on div "Show More" at bounding box center [227, 397] width 41 height 12
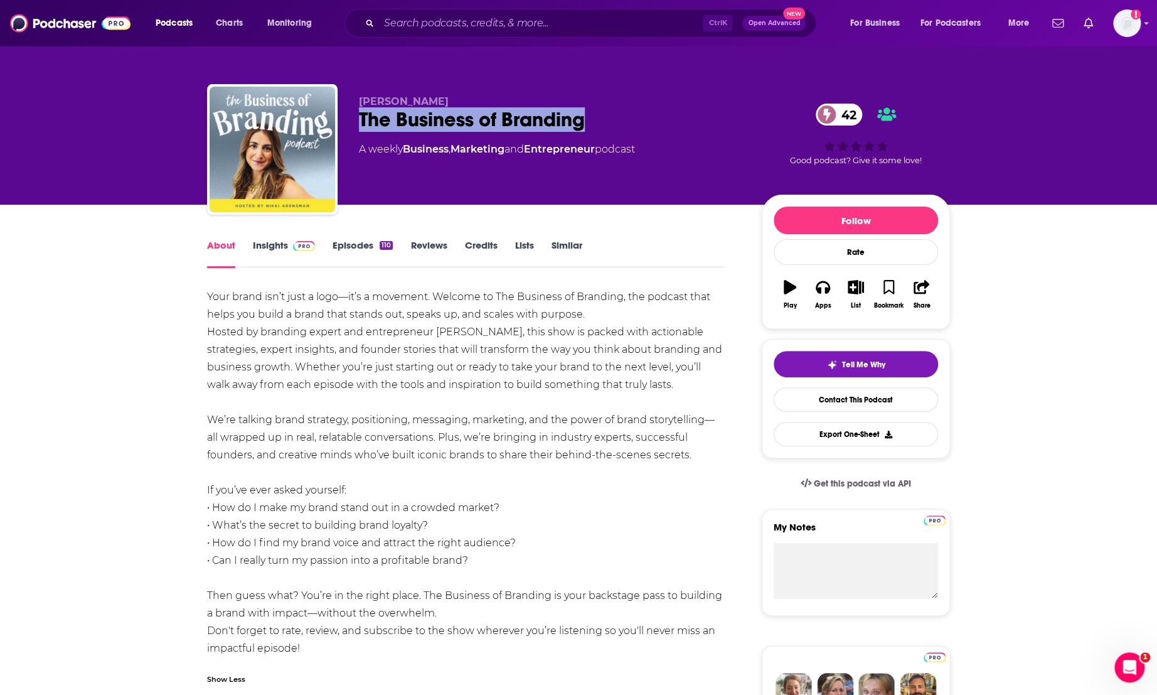
drag, startPoint x: 613, startPoint y: 124, endPoint x: 357, endPoint y: 127, distance: 255.5
click at [357, 127] on div "Nikki Arensman The Business of Branding 42 A weekly Business , Marketing and En…" at bounding box center [578, 152] width 743 height 136
copy h1 "The Business of Branding"
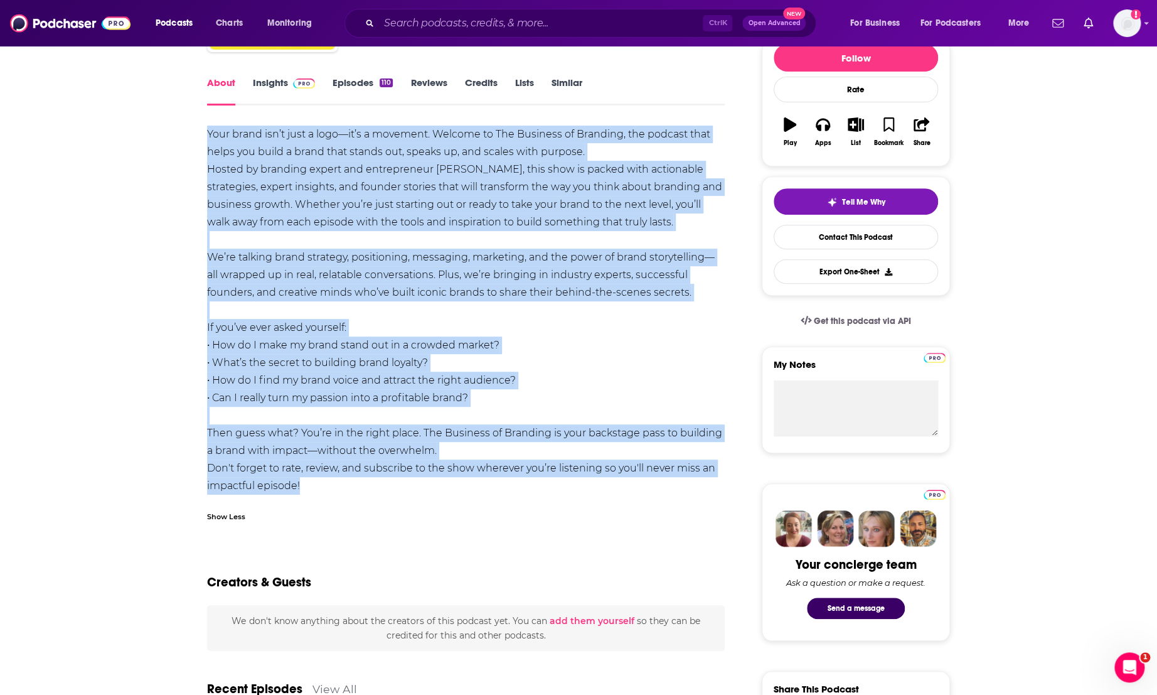
drag, startPoint x: 207, startPoint y: 132, endPoint x: 380, endPoint y: 486, distance: 394.4
click at [380, 486] on div "Your brand isn’t just a logo—it’s a movement. Welcome to The Business of Brandi…" at bounding box center [466, 310] width 518 height 369
copy div "Your brand isn’t just a logo—it’s a movement. Welcome to The Business of Brandi…"
click at [403, 315] on div "Your brand isn’t just a logo—it’s a movement. Welcome to The Business of Brandi…" at bounding box center [466, 310] width 518 height 369
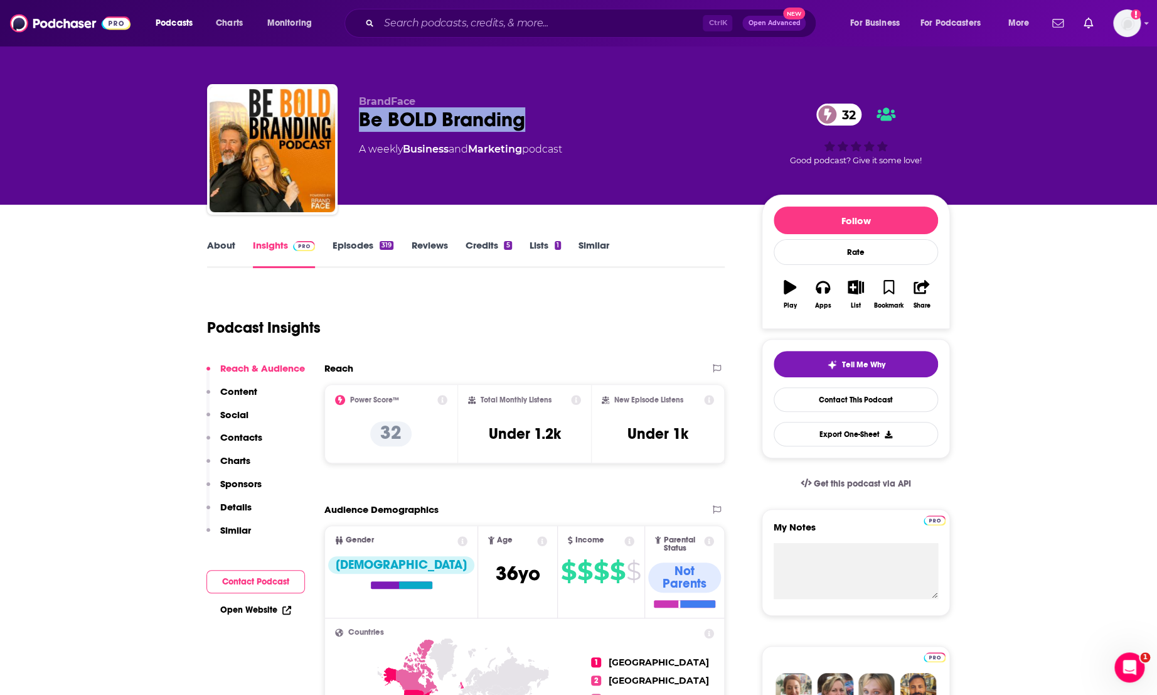
drag, startPoint x: 532, startPoint y: 120, endPoint x: 362, endPoint y: 122, distance: 170.7
click at [362, 122] on div "Be BOLD Branding 32" at bounding box center [550, 119] width 383 height 24
click at [219, 241] on link "About" at bounding box center [221, 253] width 28 height 29
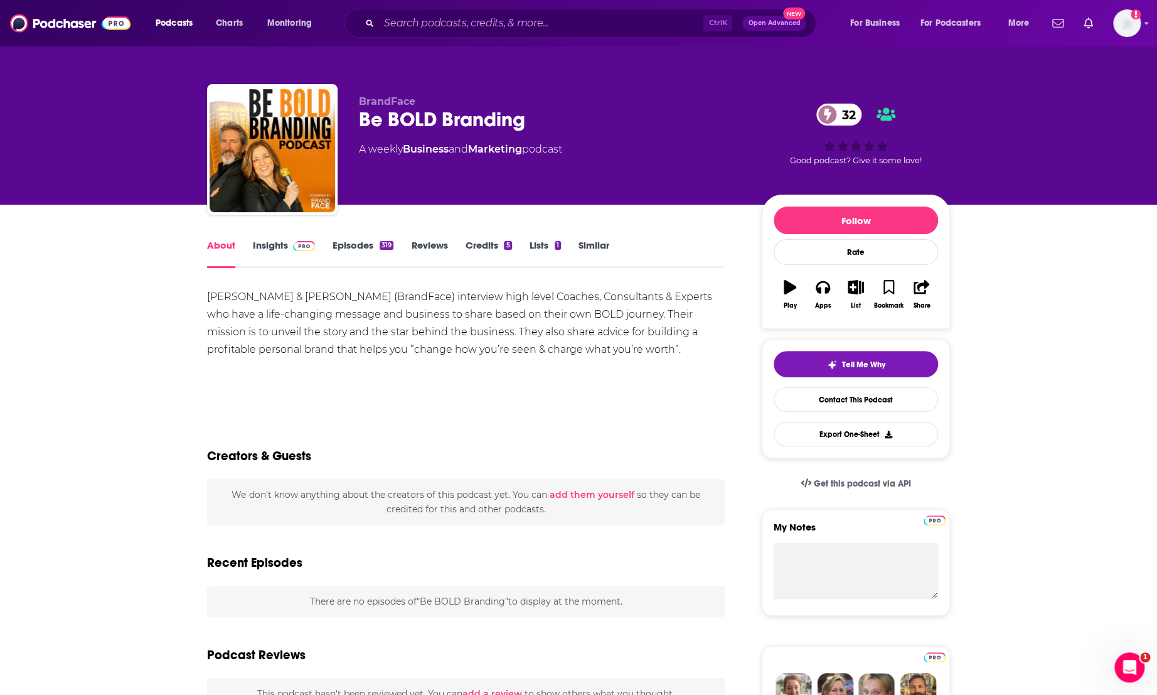
click at [449, 319] on div "[PERSON_NAME] & [PERSON_NAME] (BrandFace) interview high level Coaches, Consult…" at bounding box center [466, 323] width 518 height 70
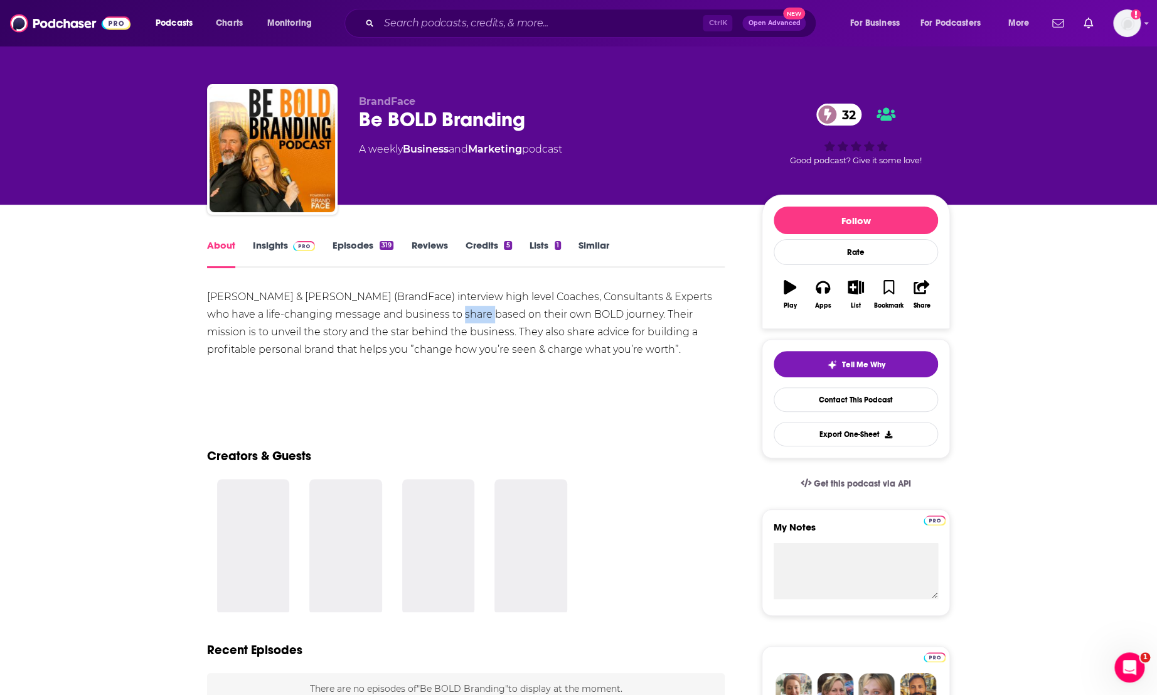
click at [449, 319] on div "Tonya Eberhart & Michael Carr (BrandFace) interview high level Coaches, Consult…" at bounding box center [466, 323] width 518 height 70
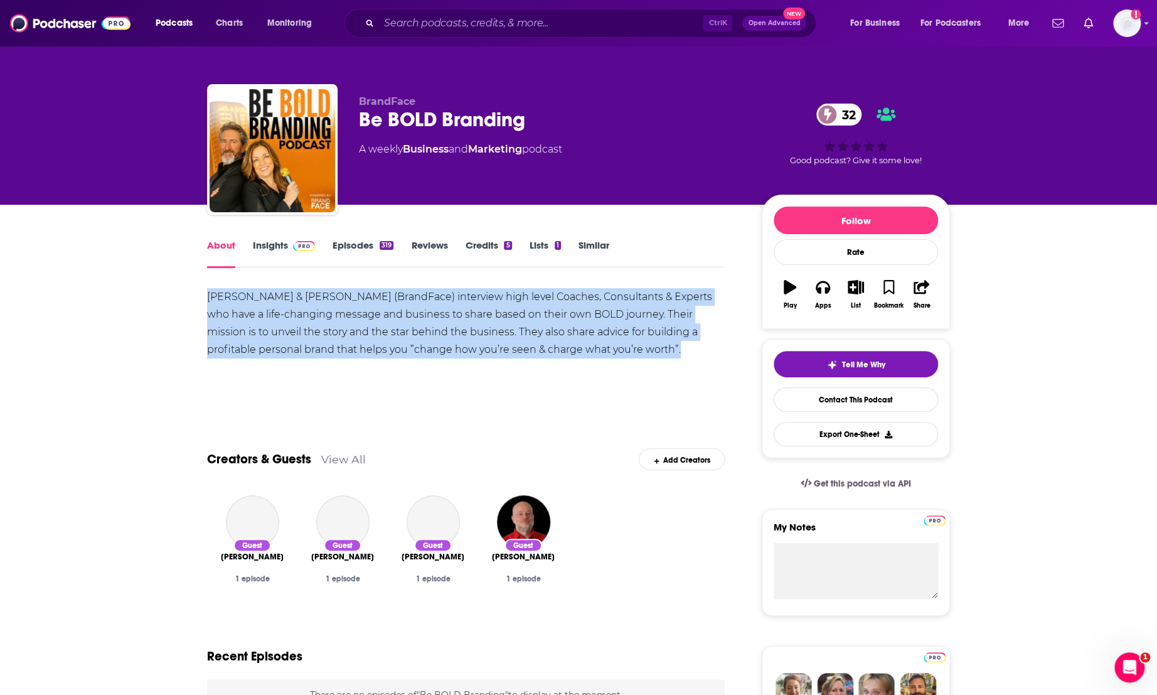
click at [449, 319] on div "Tonya Eberhart & Michael Carr (BrandFace) interview high level Coaches, Consult…" at bounding box center [466, 323] width 518 height 70
copy div "Tonya Eberhart & Michael Carr (BrandFace) interview high level Coaches, Consult…"
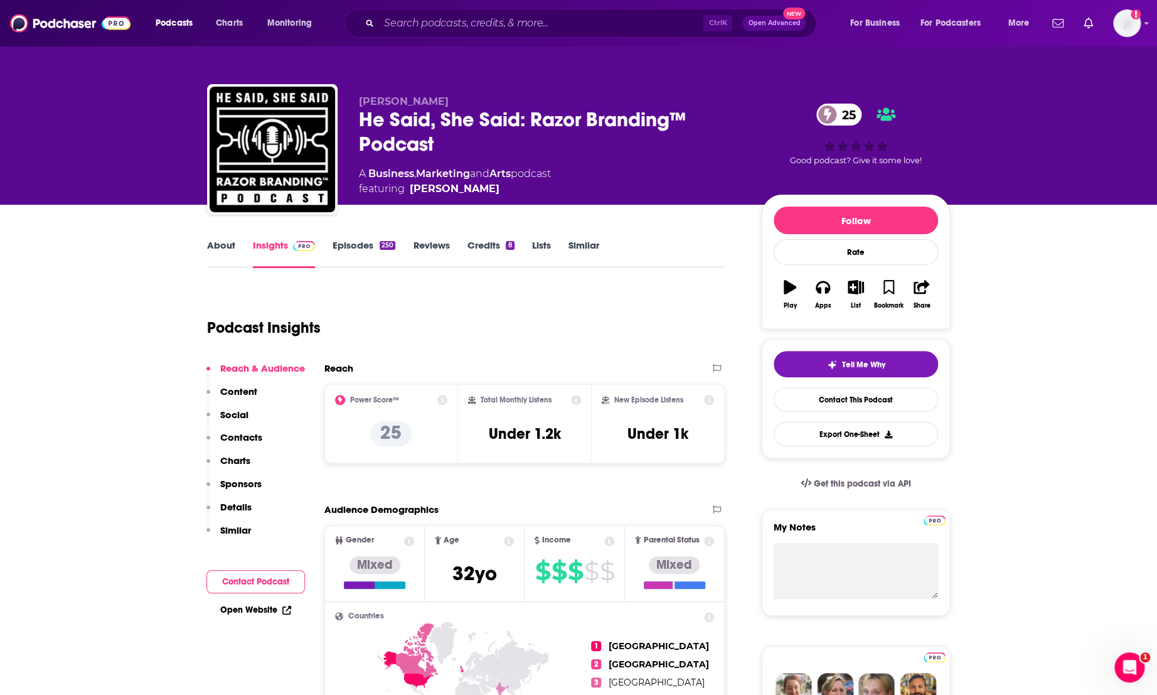
click at [218, 249] on link "About" at bounding box center [221, 253] width 28 height 29
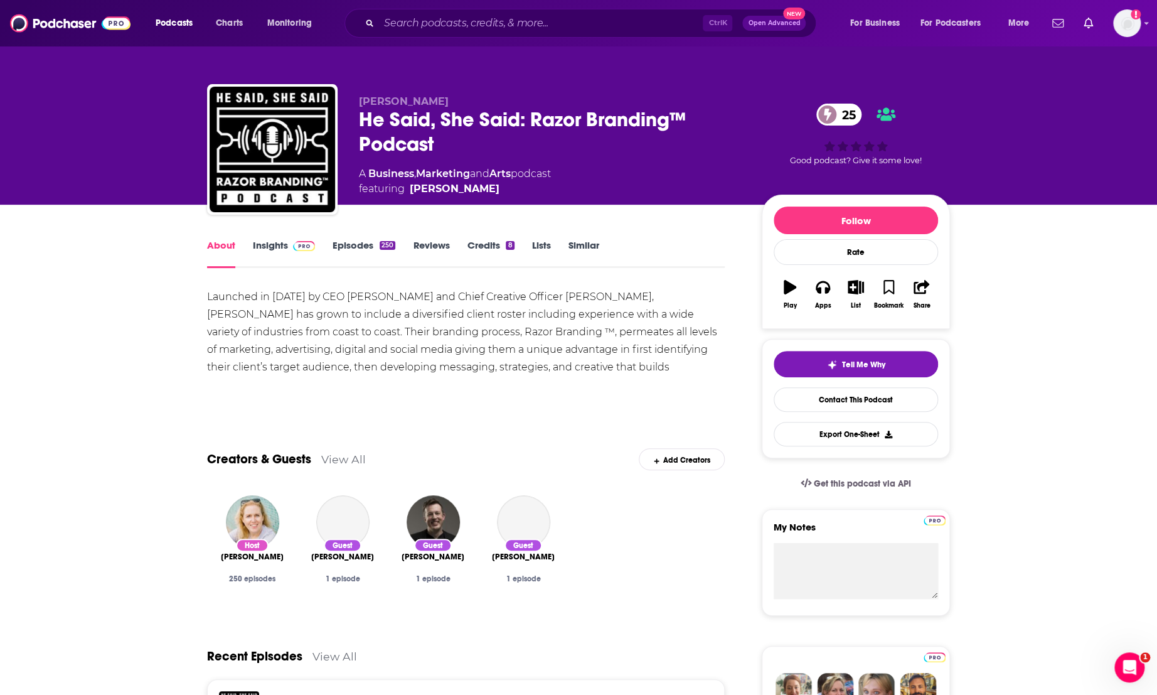
click at [272, 243] on link "Insights" at bounding box center [284, 253] width 62 height 29
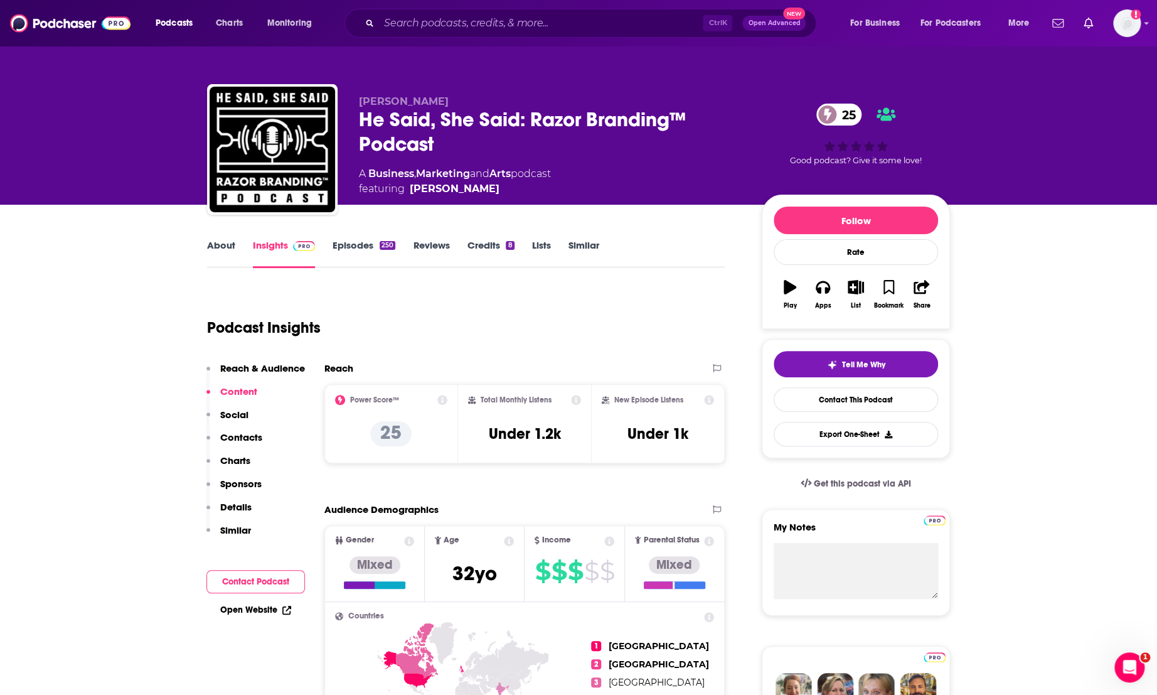
click at [218, 244] on link "About" at bounding box center [221, 253] width 28 height 29
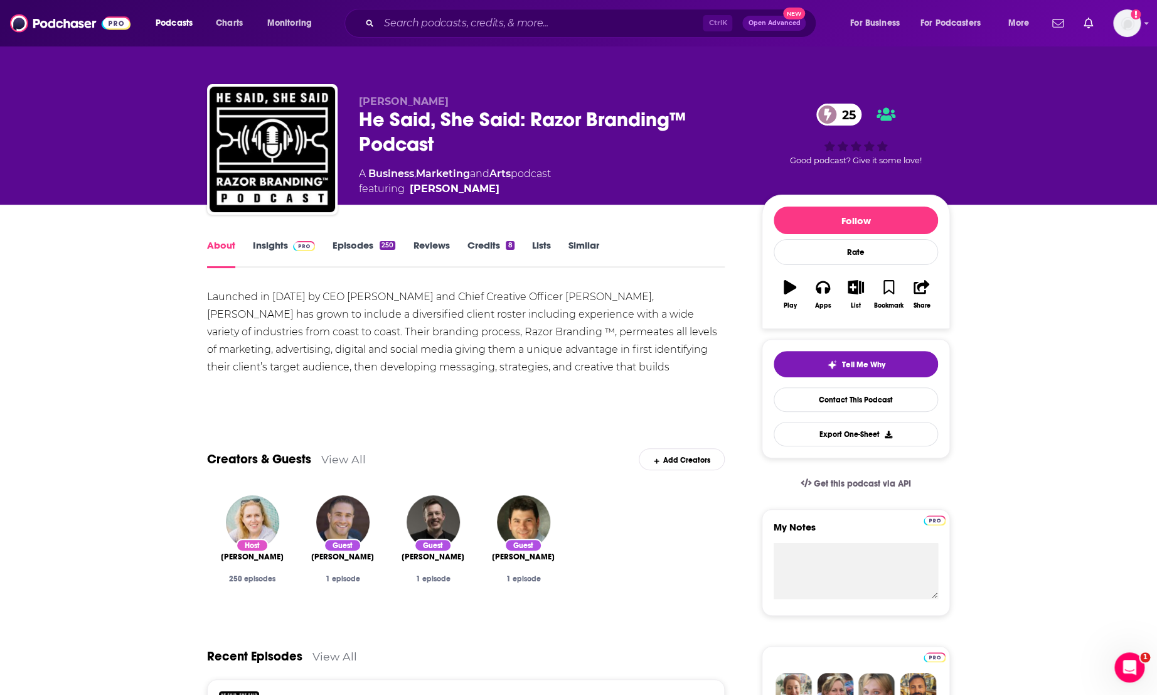
click at [525, 323] on div "Launched in 2001 by CEO Jaci Russo and Chief Creative Officer Michael Russo, br…" at bounding box center [466, 340] width 518 height 105
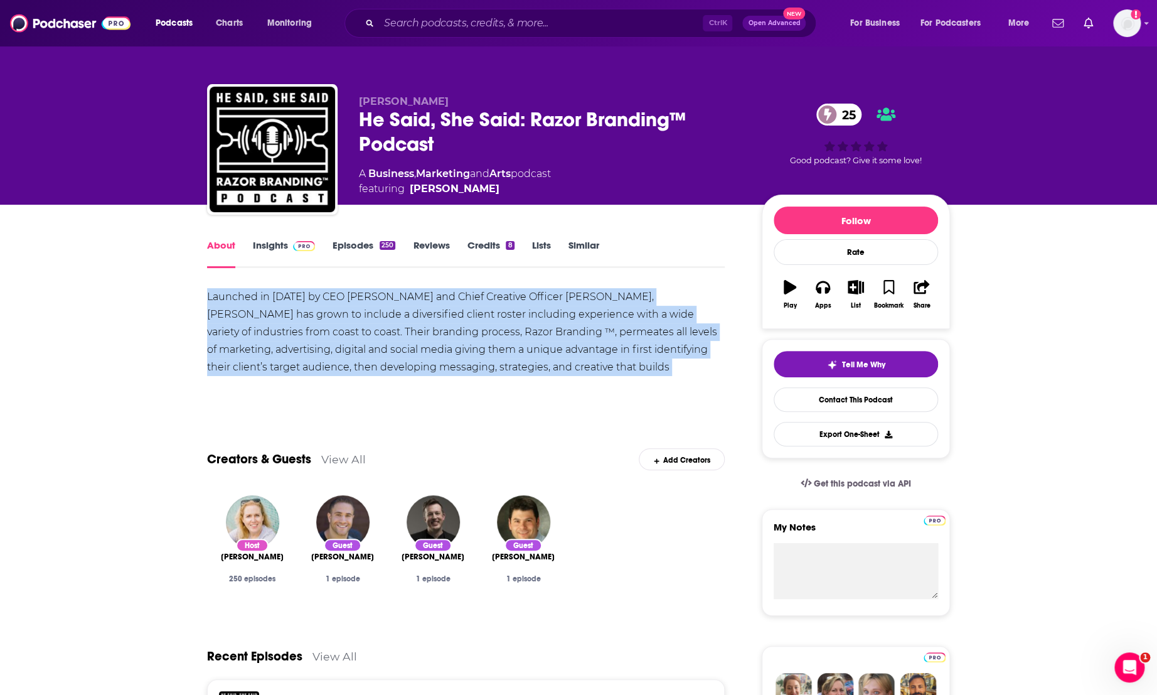
click at [525, 323] on div "Launched in 2001 by CEO Jaci Russo and Chief Creative Officer Michael Russo, br…" at bounding box center [466, 340] width 518 height 105
copy div "Launched in 2001 by CEO Jaci Russo and Chief Creative Officer Michael Russo, br…"
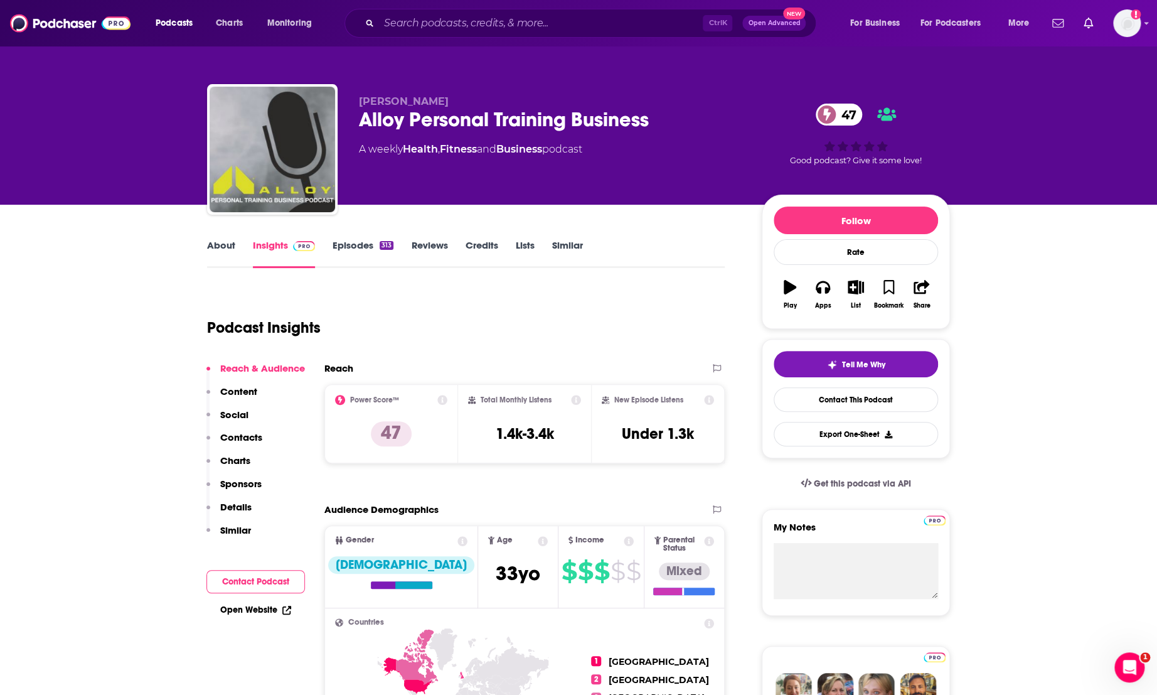
click at [216, 250] on link "About" at bounding box center [221, 253] width 28 height 29
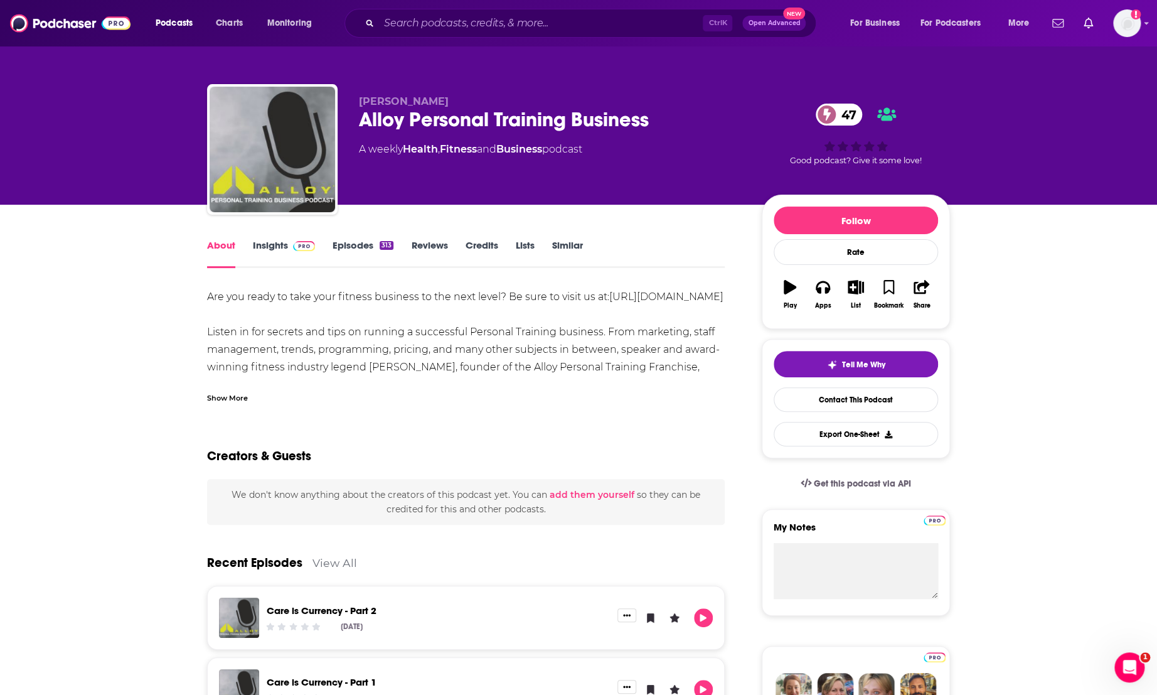
click at [226, 399] on div "Show More" at bounding box center [227, 397] width 41 height 12
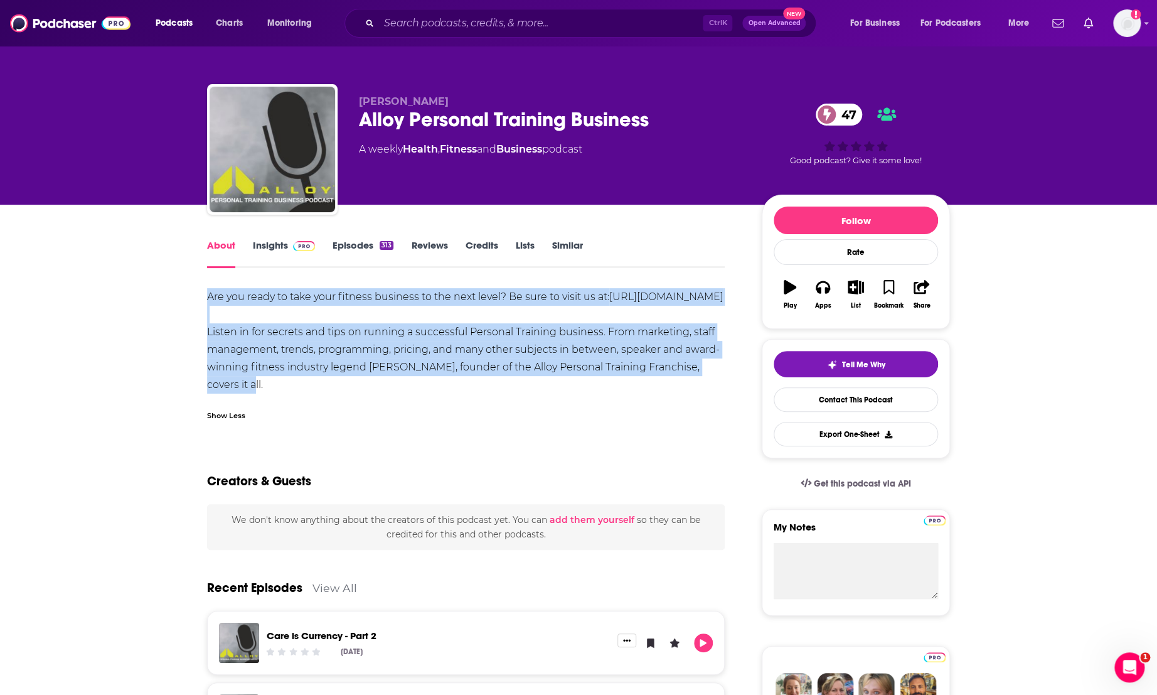
drag, startPoint x: 728, startPoint y: 386, endPoint x: 193, endPoint y: 303, distance: 541.3
copy div "Are you ready to take your fitness business to the next level? Be sure to visit…"
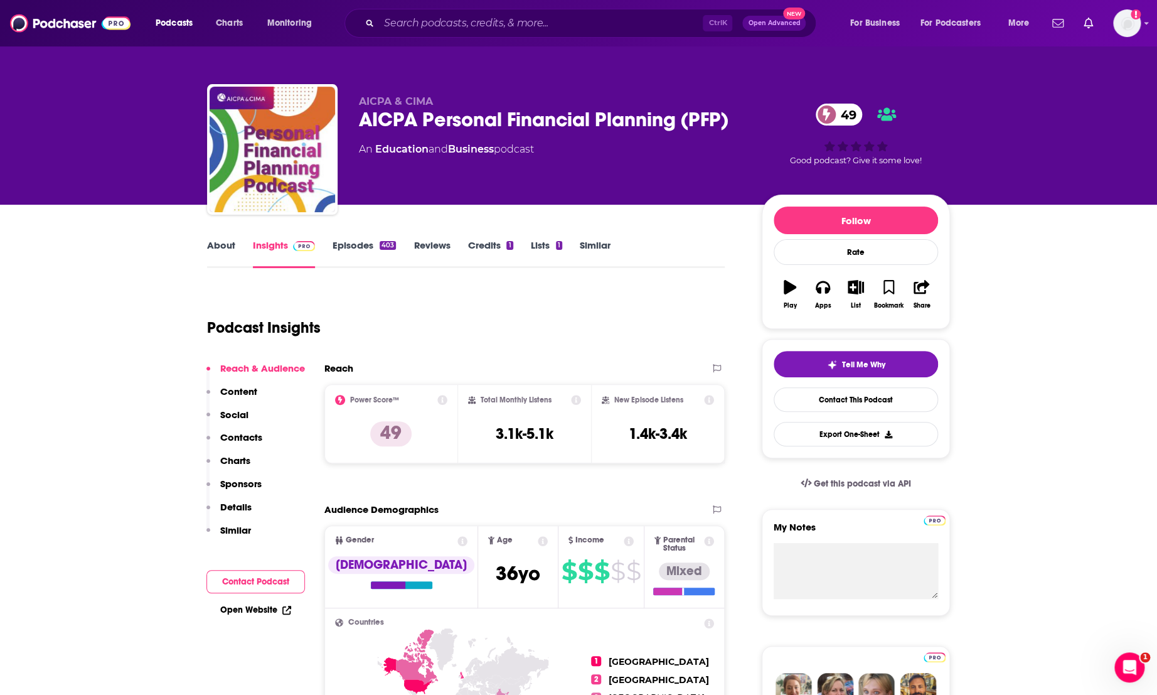
click at [218, 242] on link "About" at bounding box center [221, 253] width 28 height 29
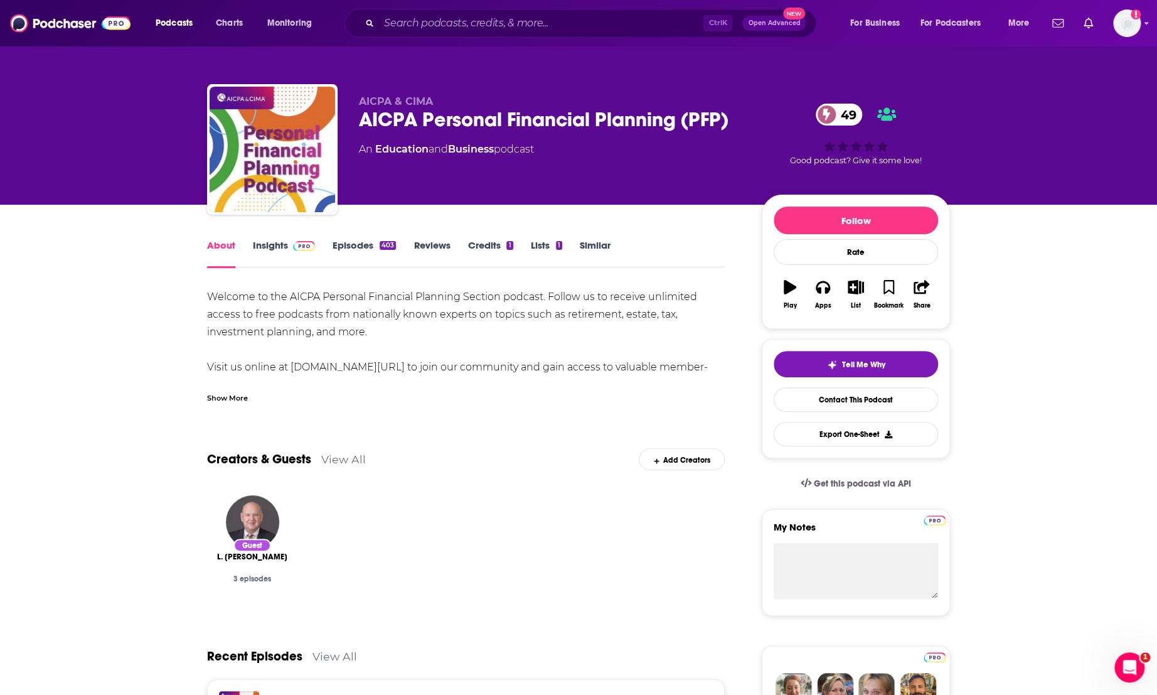
click at [229, 397] on div "Show More" at bounding box center [227, 397] width 41 height 12
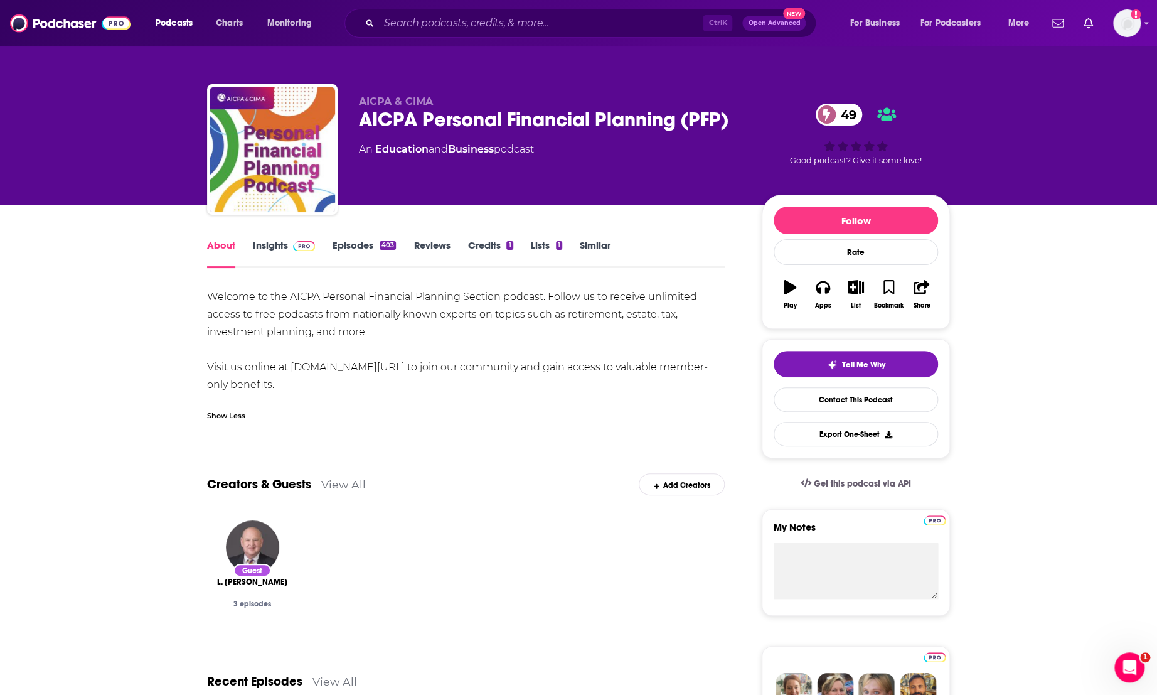
drag, startPoint x: 263, startPoint y: 387, endPoint x: 183, endPoint y: 294, distance: 122.8
copy div "Welcome to the AICPA Personal Financial Planning Section podcast. Follow us to …"
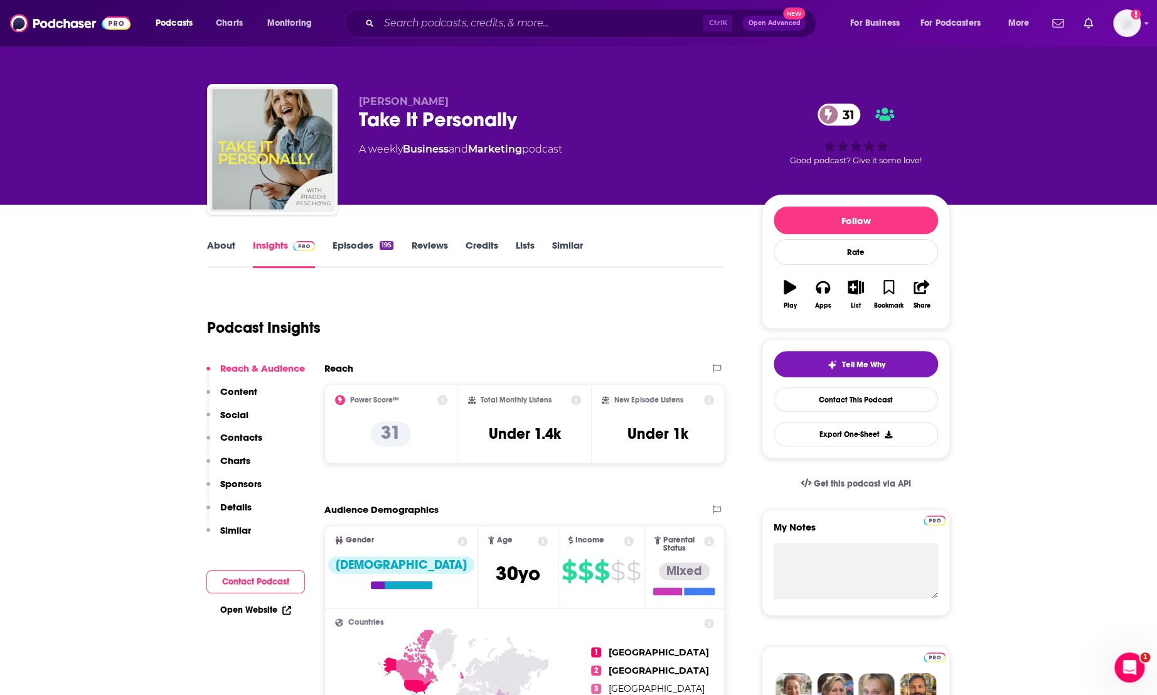
click at [225, 244] on link "About" at bounding box center [221, 253] width 28 height 29
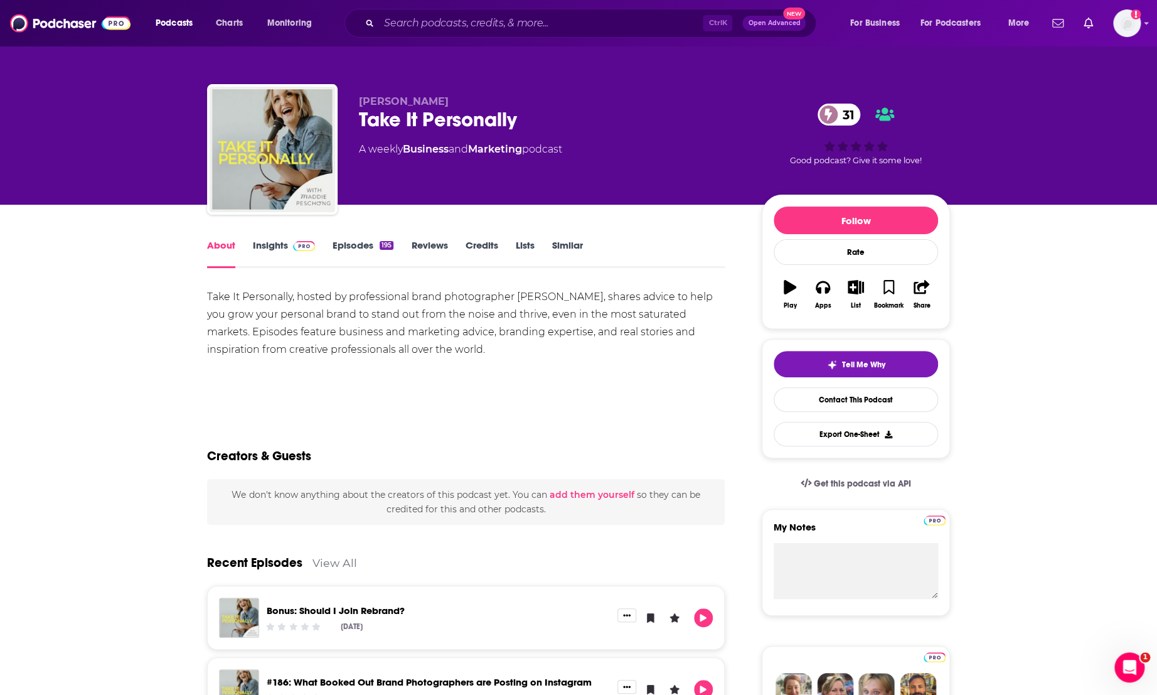
click at [378, 331] on div "Take It Personally, hosted by professional brand photographer Maddie Peschong, …" at bounding box center [466, 323] width 518 height 70
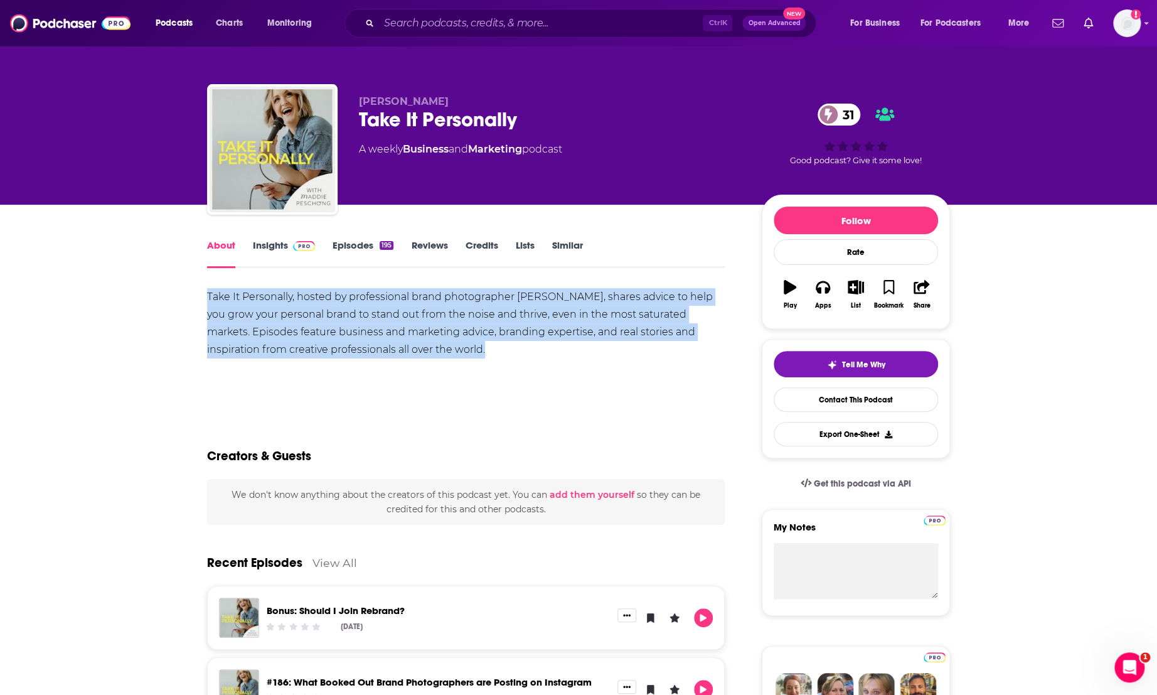
drag, startPoint x: 378, startPoint y: 331, endPoint x: 372, endPoint y: 346, distance: 16.3
click at [378, 332] on div "Take It Personally, hosted by professional brand photographer Maddie Peschong, …" at bounding box center [466, 323] width 518 height 70
copy div "Take It Personally, hosted by professional brand photographer Maddie Peschong, …"
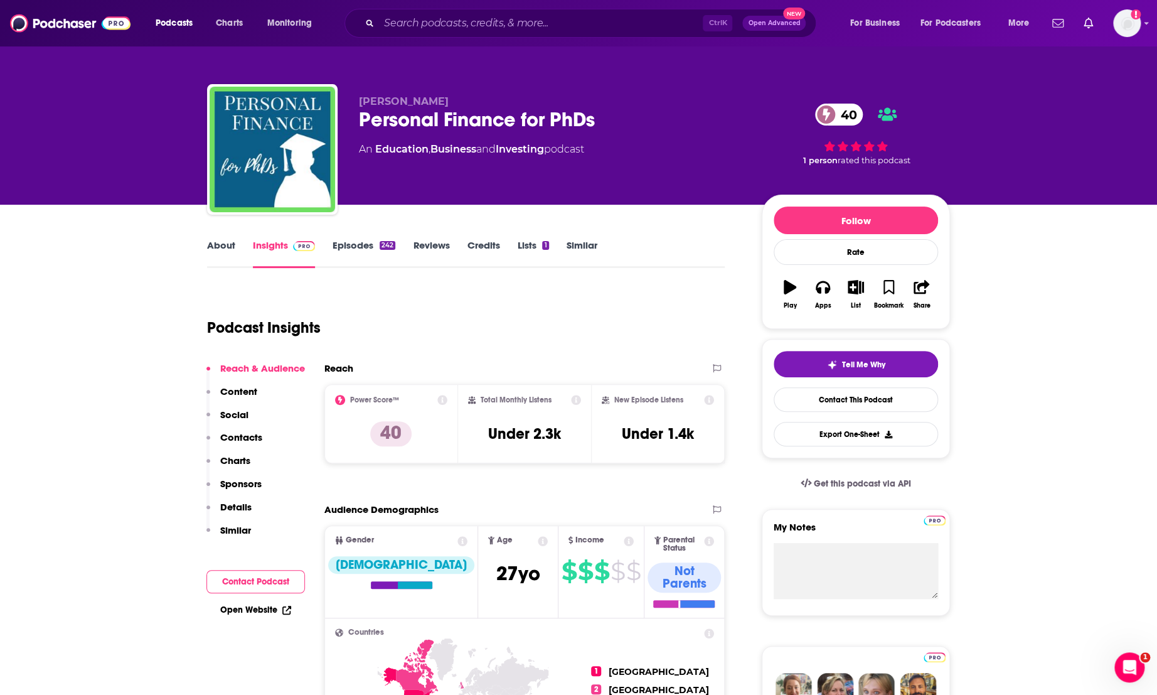
click at [211, 245] on link "About" at bounding box center [221, 253] width 28 height 29
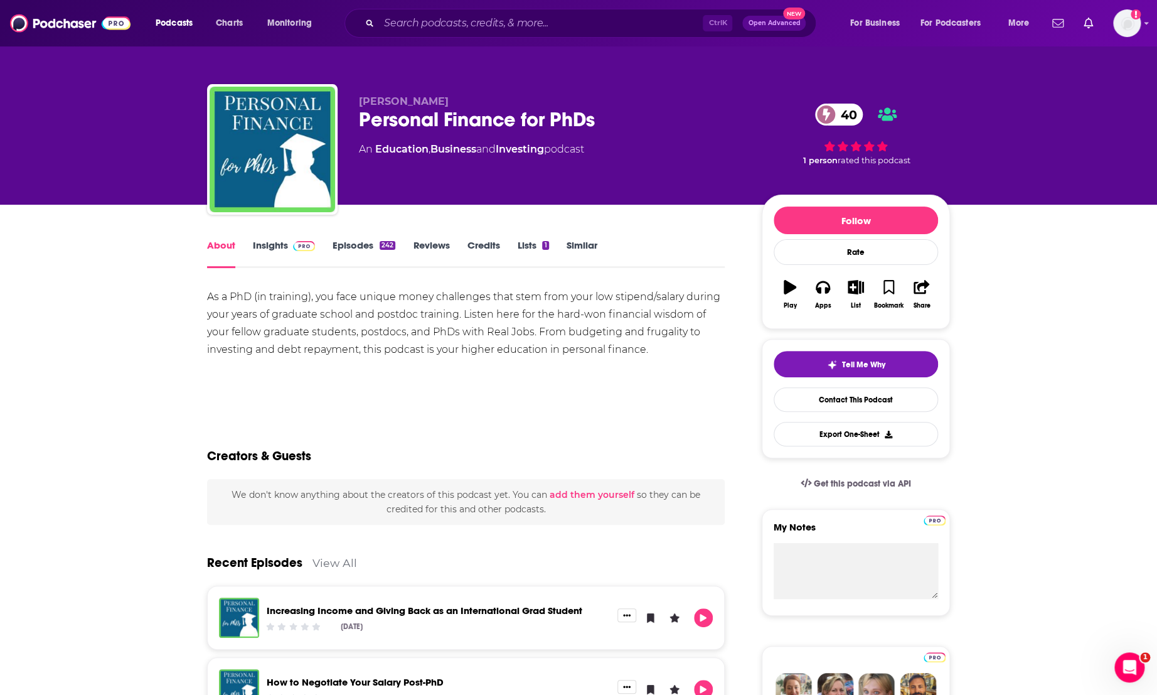
click at [464, 295] on div "As a PhD (in training), you face unique money challenges that stem from your lo…" at bounding box center [466, 323] width 518 height 70
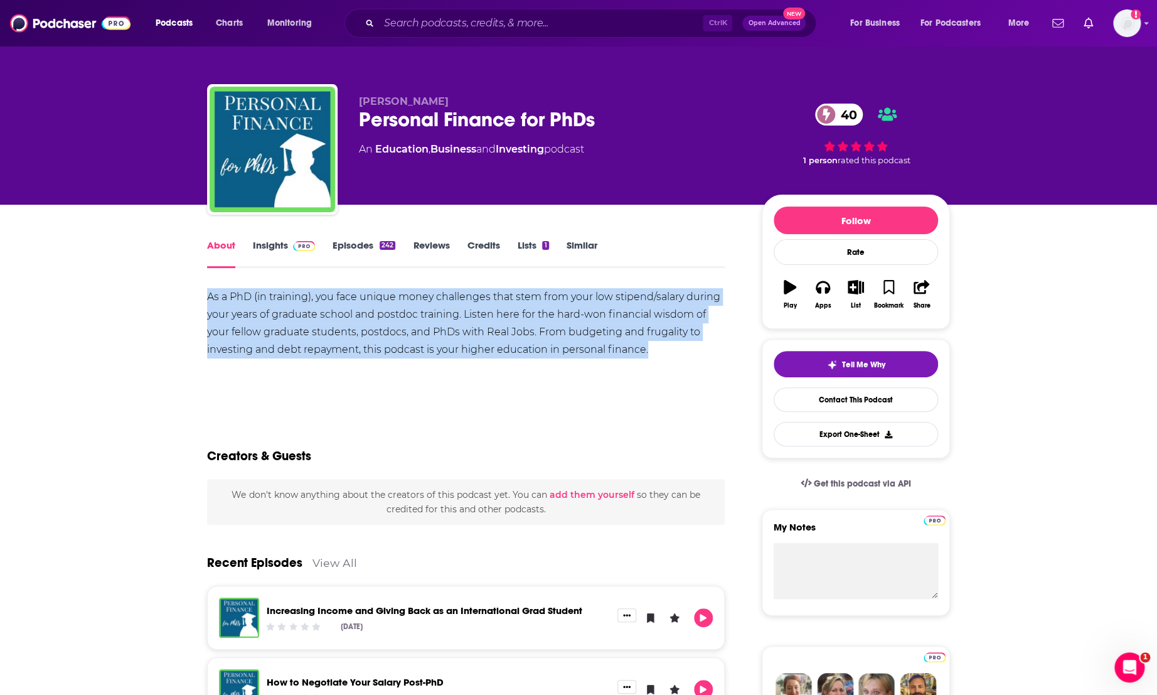
click at [464, 295] on div "As a PhD (in training), you face unique money challenges that stem from your lo…" at bounding box center [466, 323] width 518 height 70
copy div "As a PhD (in training), you face unique money challenges that stem from your lo…"
click at [683, 353] on div "As a PhD (in training), you face unique money challenges that stem from your lo…" at bounding box center [466, 323] width 518 height 70
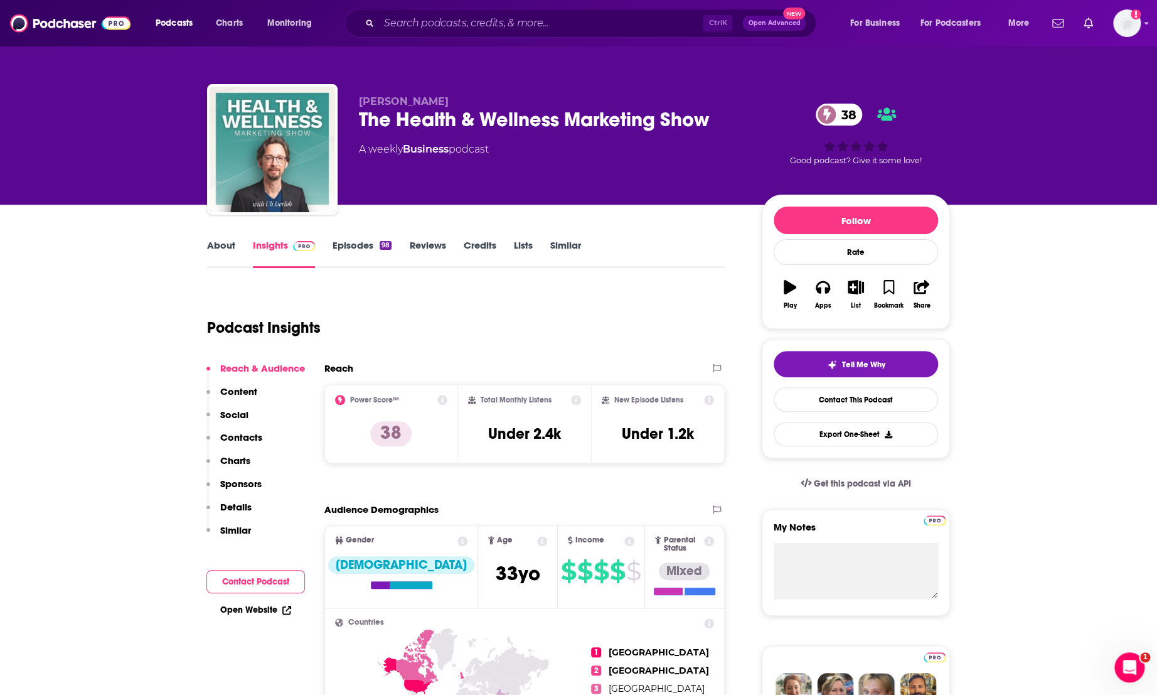
click at [208, 245] on link "About" at bounding box center [221, 253] width 28 height 29
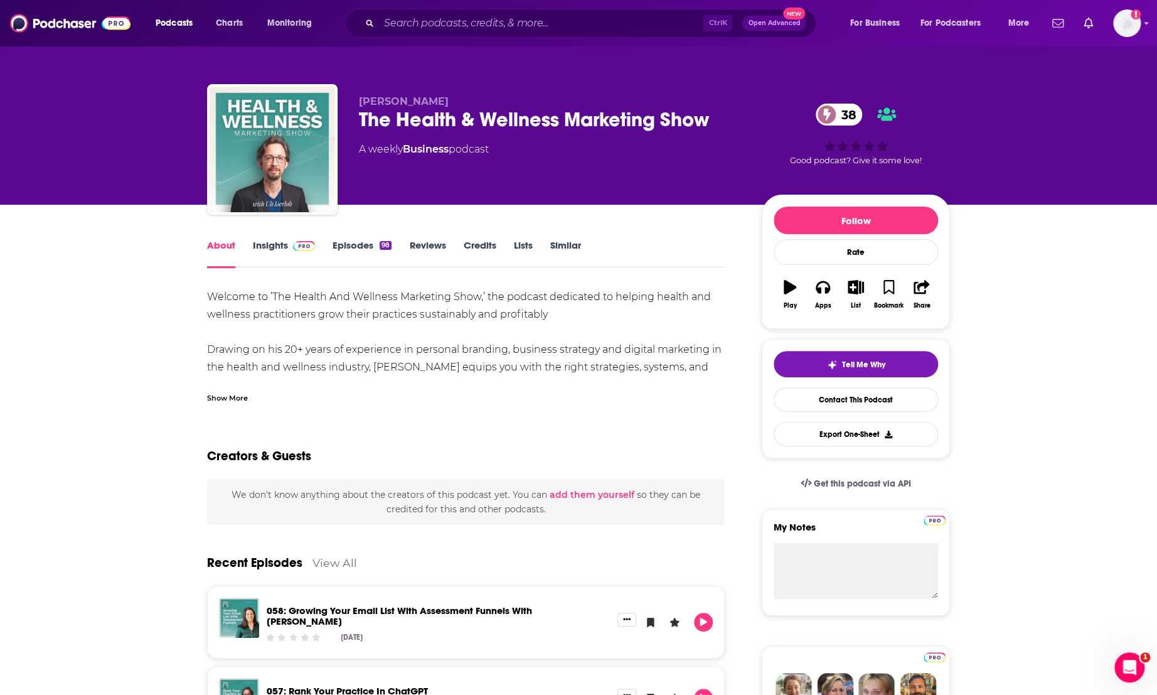
click at [217, 400] on div "Show More" at bounding box center [227, 397] width 41 height 12
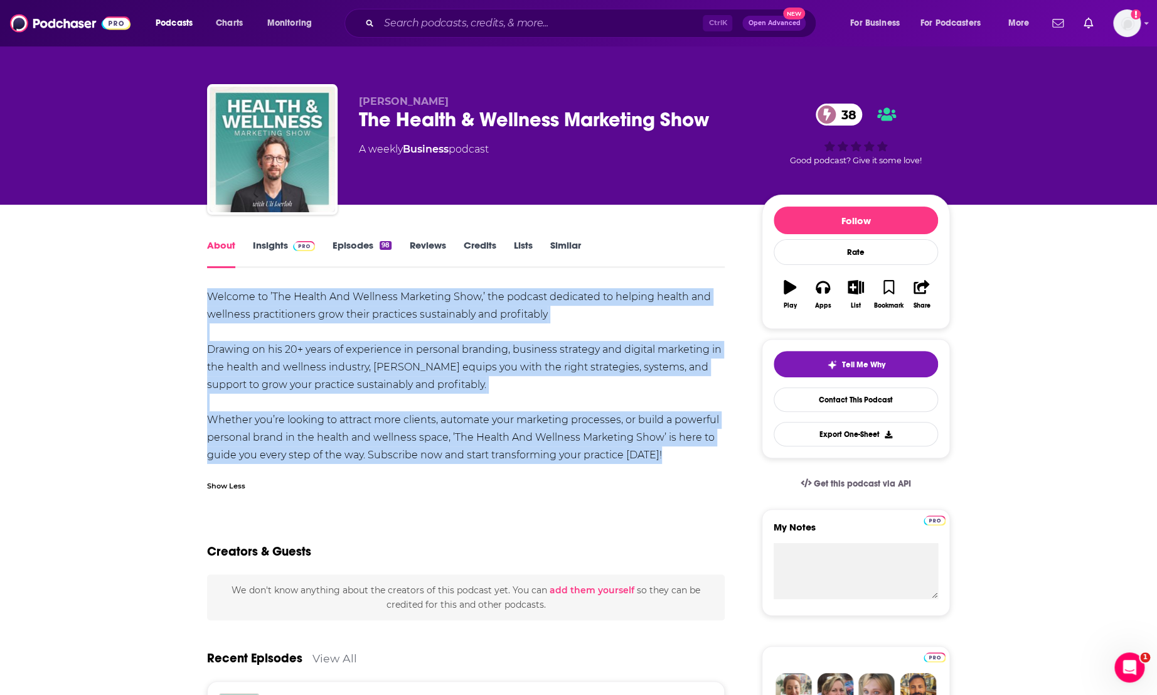
drag, startPoint x: 666, startPoint y: 463, endPoint x: 181, endPoint y: 300, distance: 511.7
copy div "Welcome to ’The Health And Wellness Marketing Show,’ the podcast dedicated to h…"
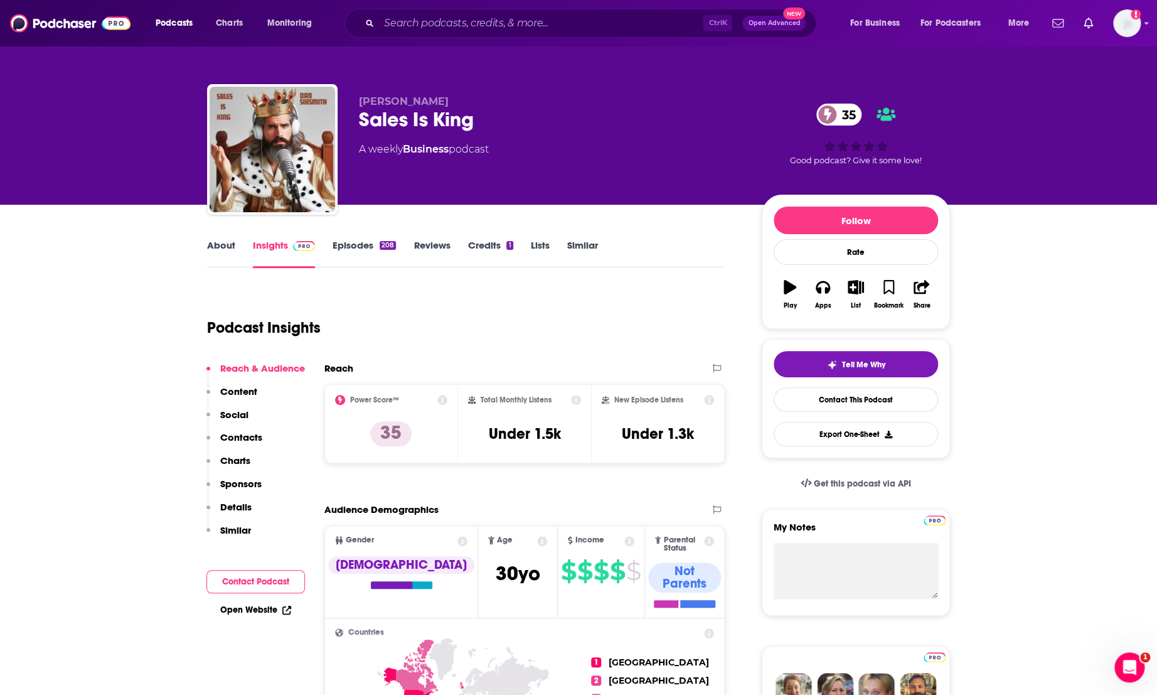
click at [221, 251] on link "About" at bounding box center [221, 253] width 28 height 29
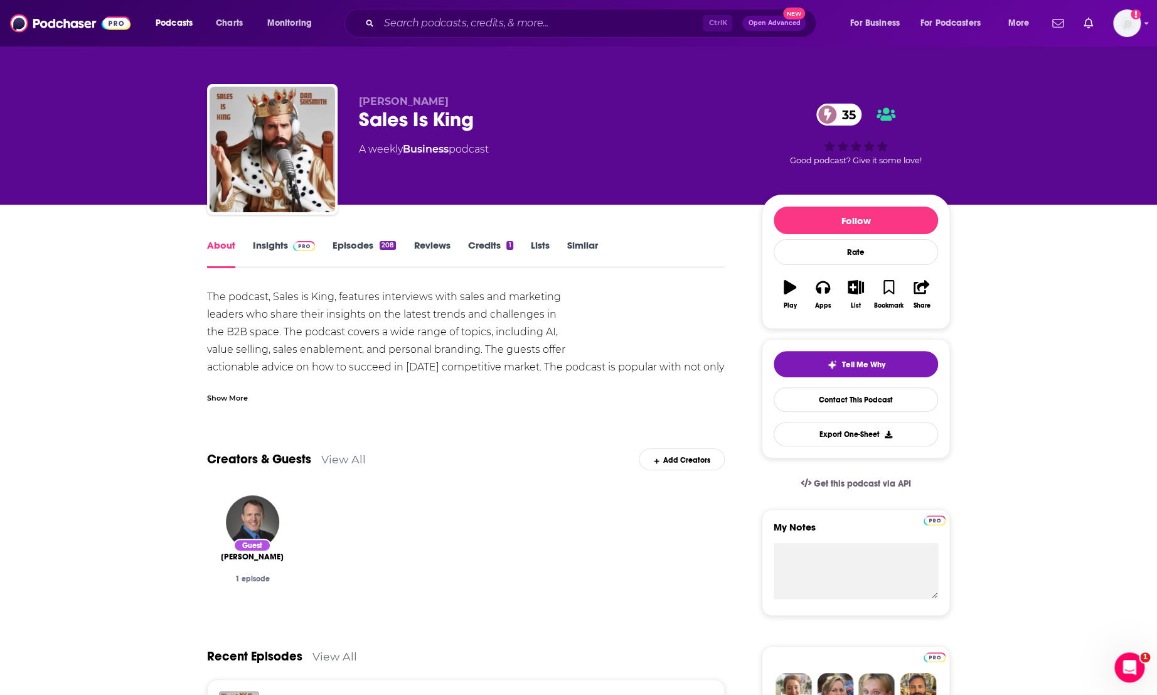
drag, startPoint x: 220, startPoint y: 399, endPoint x: 226, endPoint y: 396, distance: 6.5
click at [220, 399] on div "Show More" at bounding box center [227, 397] width 41 height 12
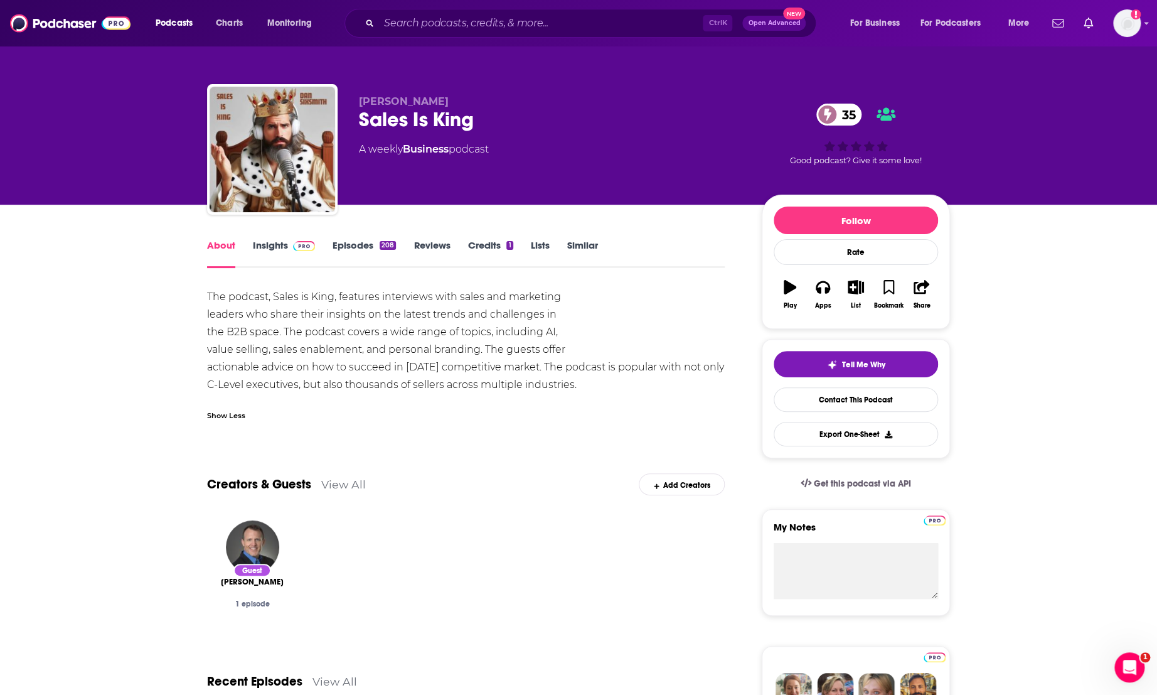
click at [402, 336] on div "The podcast, Sales is King, features interviews with sales and marketing leader…" at bounding box center [466, 340] width 518 height 105
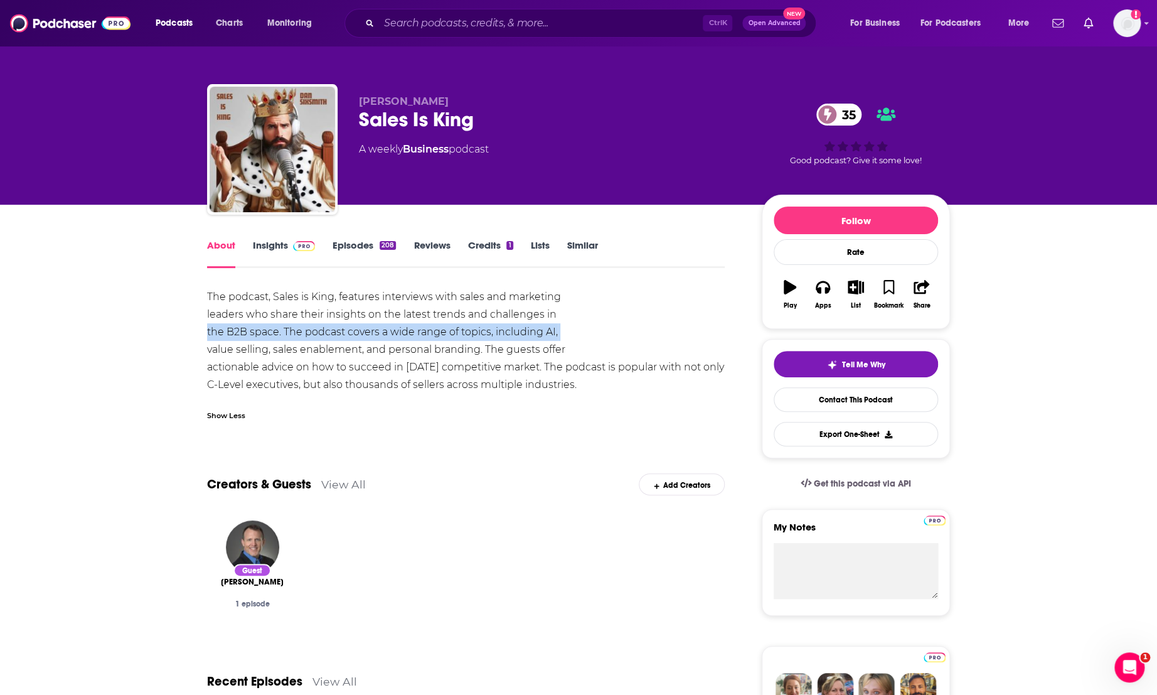
click at [402, 336] on div "The podcast, Sales is King, features interviews with sales and marketing leader…" at bounding box center [466, 340] width 518 height 105
drag, startPoint x: 615, startPoint y: 391, endPoint x: 166, endPoint y: 303, distance: 457.4
copy div "The podcast, Sales is King, features interviews with sales and marketing leader…"
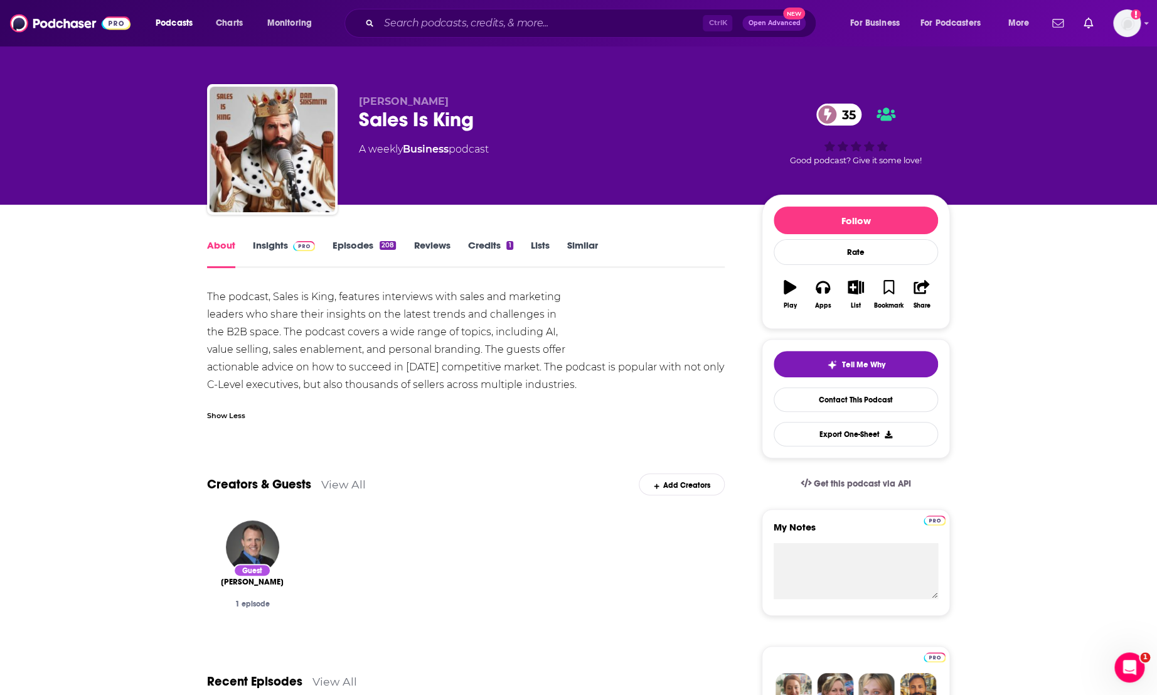
click at [337, 394] on div "The podcast, Sales is King, features interviews with sales and marketing leader…" at bounding box center [466, 358] width 518 height 140
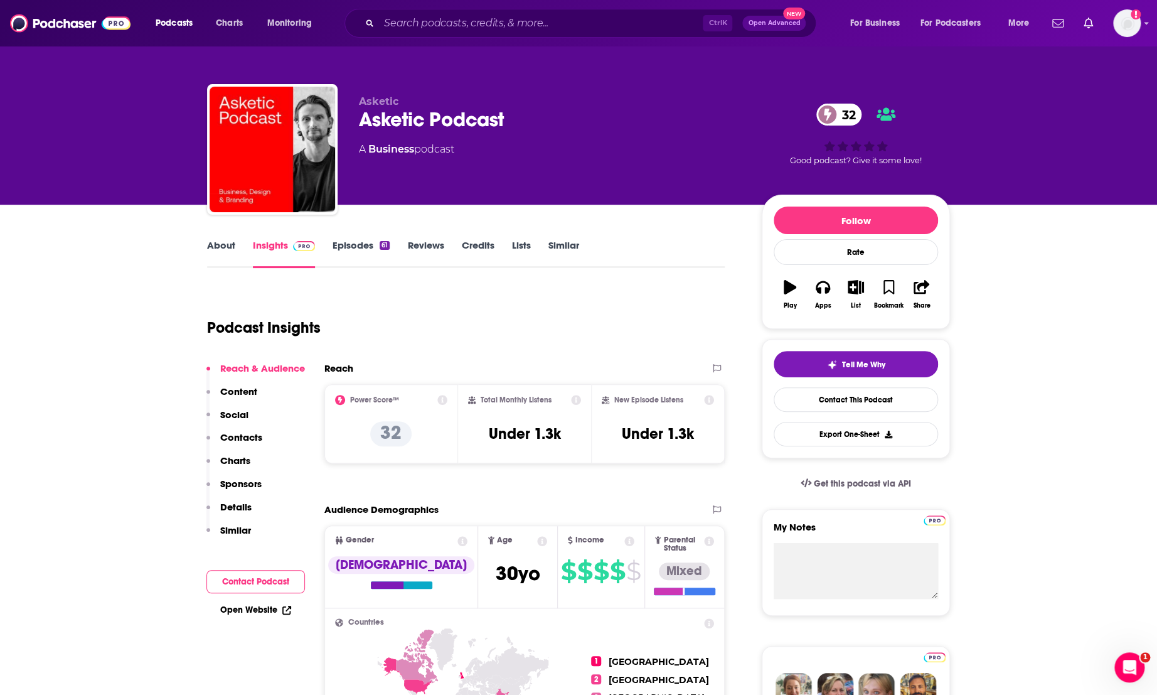
click at [207, 241] on link "About" at bounding box center [221, 253] width 28 height 29
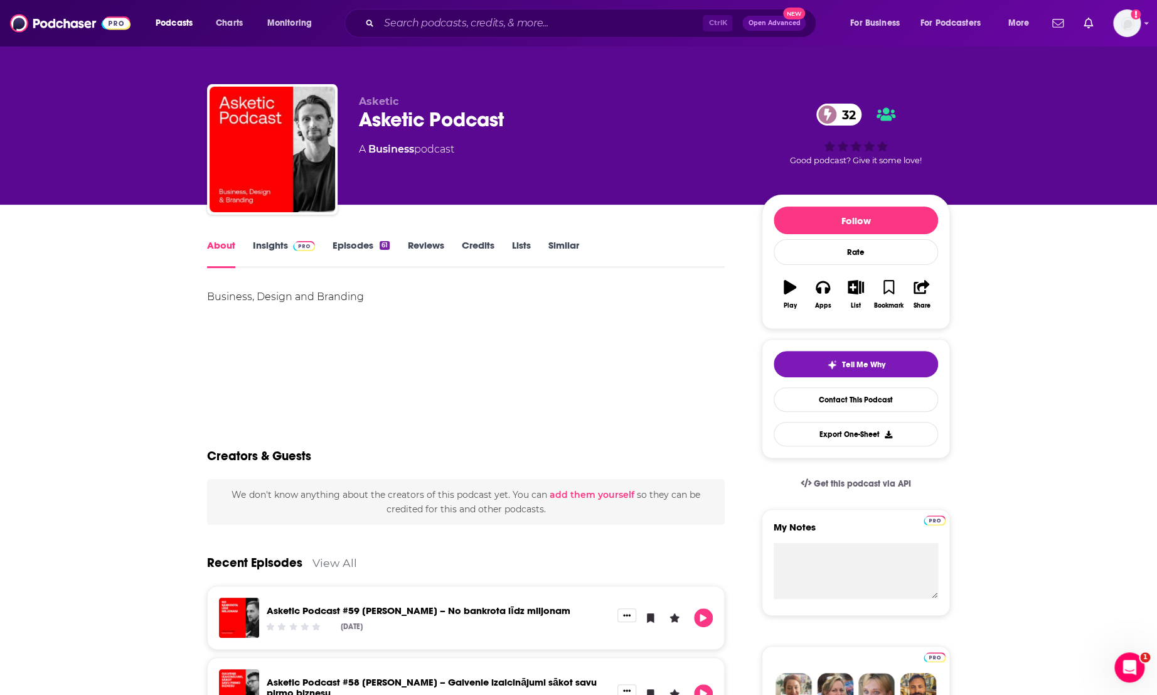
click at [294, 296] on div "Business, Design and Branding" at bounding box center [466, 297] width 518 height 18
copy div "Business, Design and Branding"
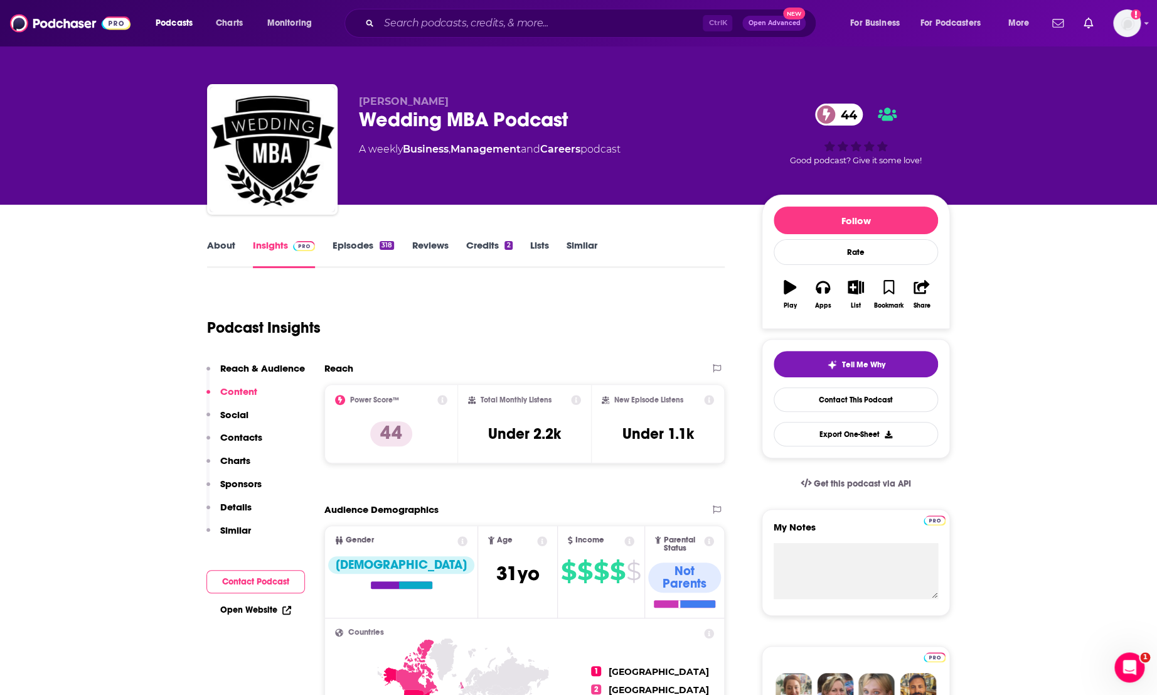
click at [217, 240] on link "About" at bounding box center [221, 253] width 28 height 29
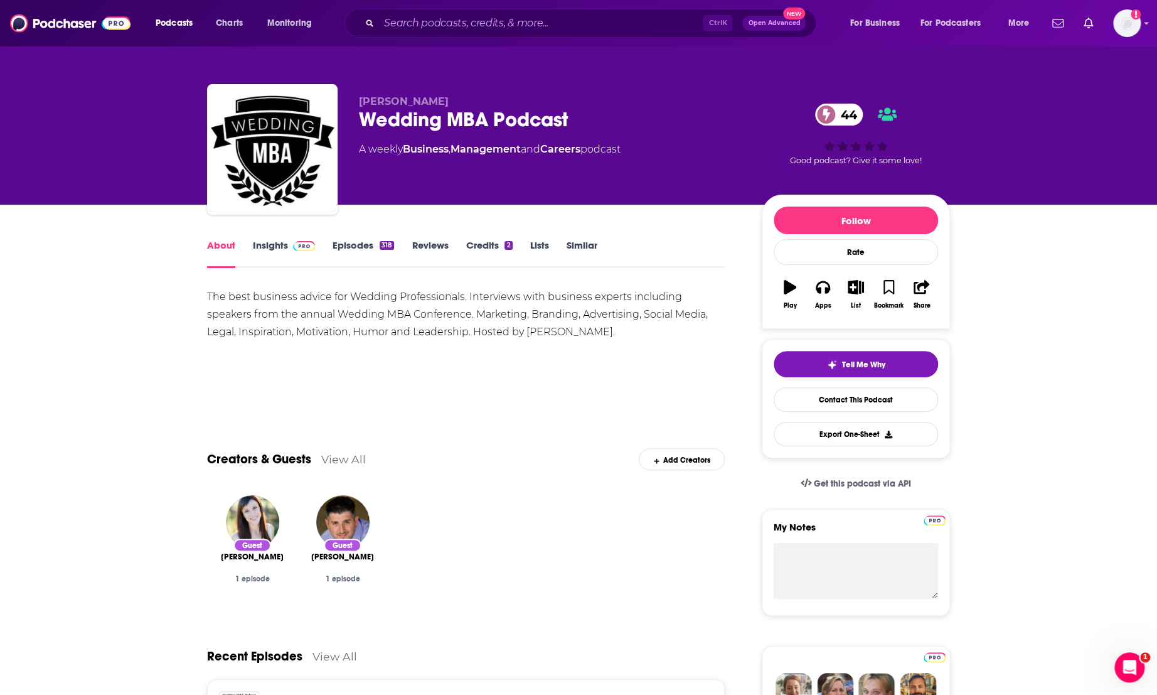
click at [432, 323] on div "The best business advice for Wedding Professionals. Interviews with business ex…" at bounding box center [466, 314] width 518 height 53
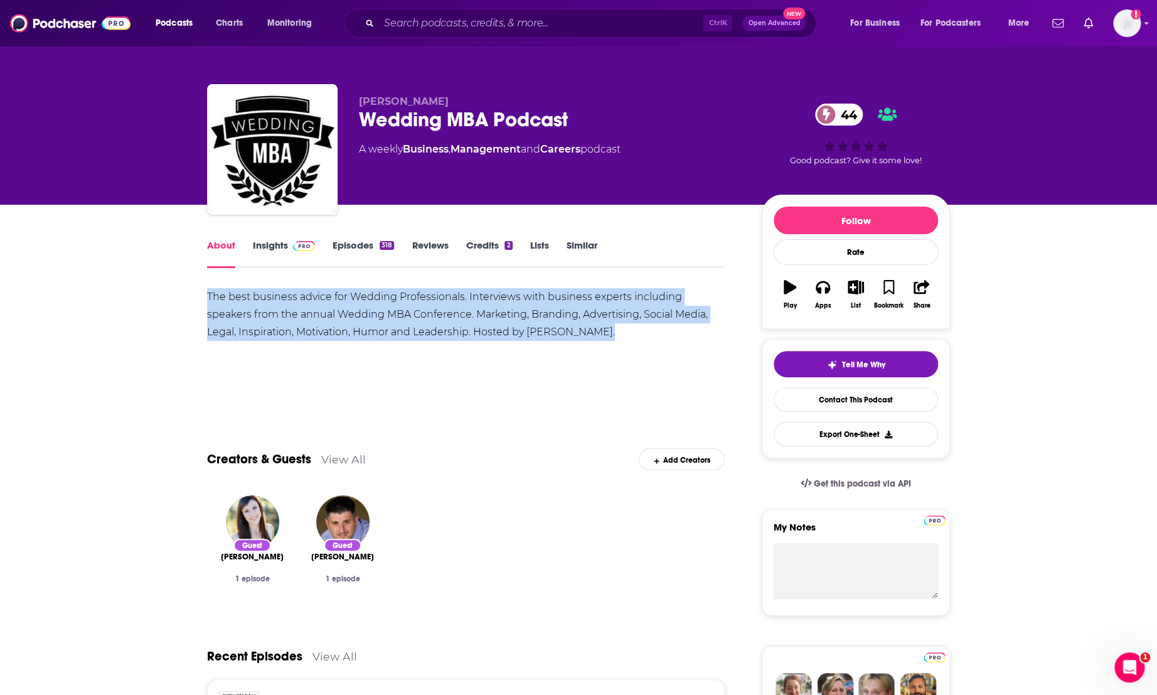
click at [432, 323] on div "The best business advice for Wedding Professionals. Interviews with business ex…" at bounding box center [466, 314] width 518 height 53
copy div "The best business advice for Wedding Professionals. Interviews with business ex…"
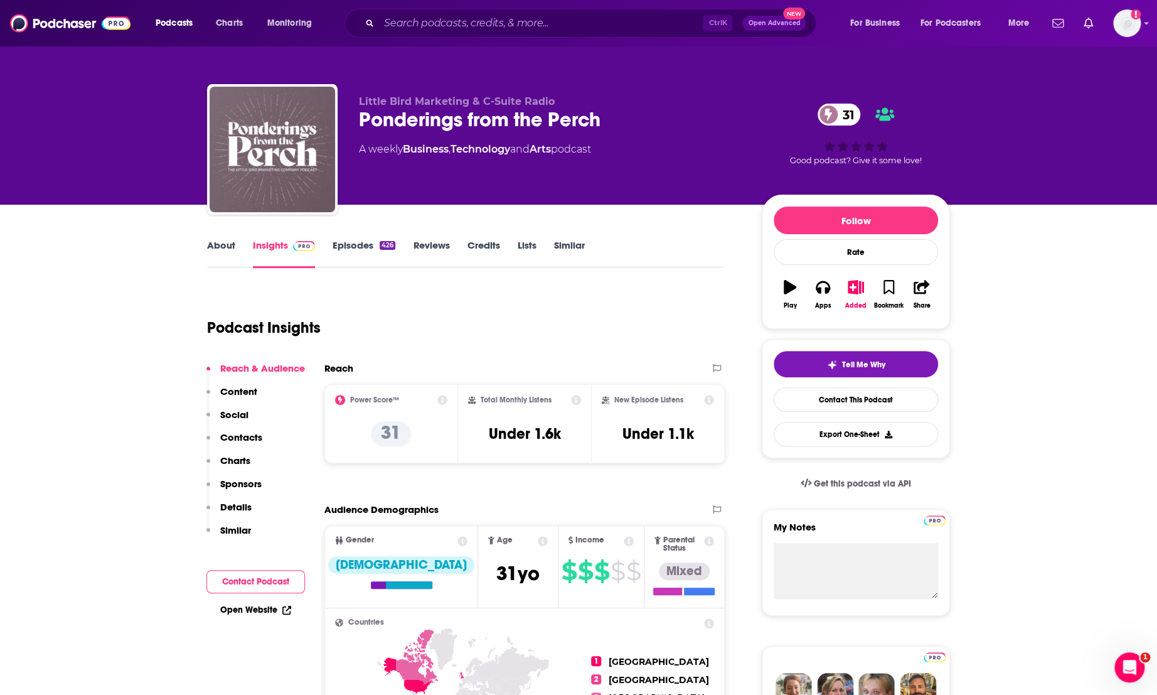
click at [223, 246] on link "About" at bounding box center [221, 253] width 28 height 29
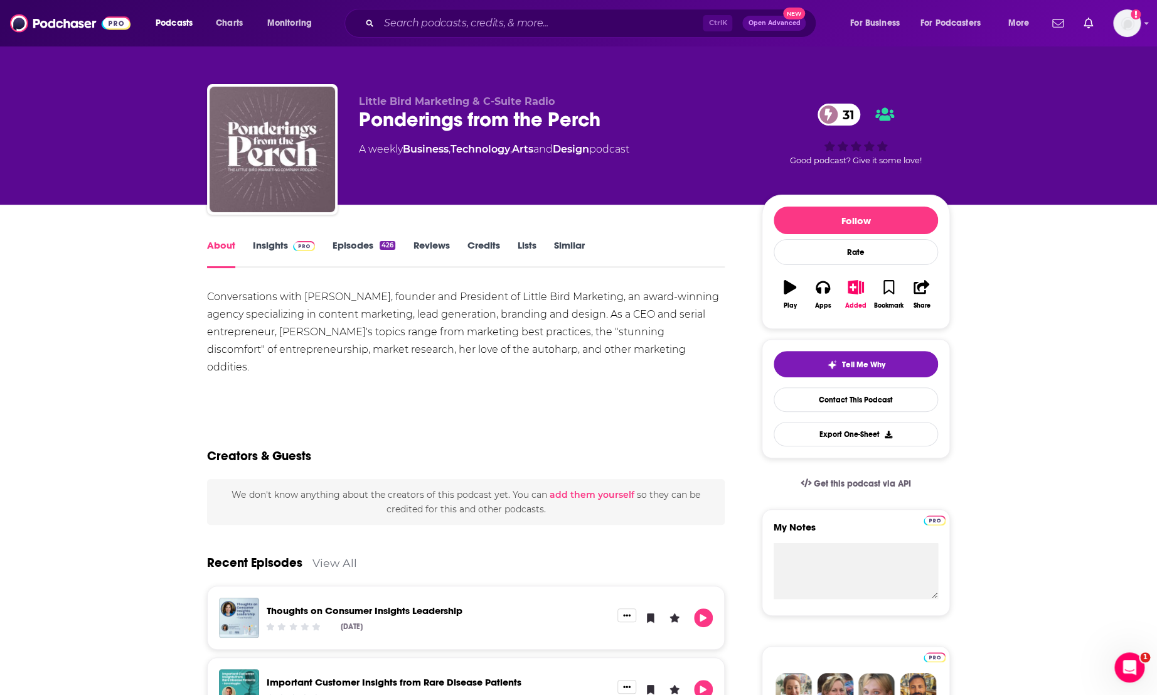
click at [449, 318] on div "Conversations with Priscilla McKinney, founder and President of Little Bird Mar…" at bounding box center [466, 332] width 518 height 88
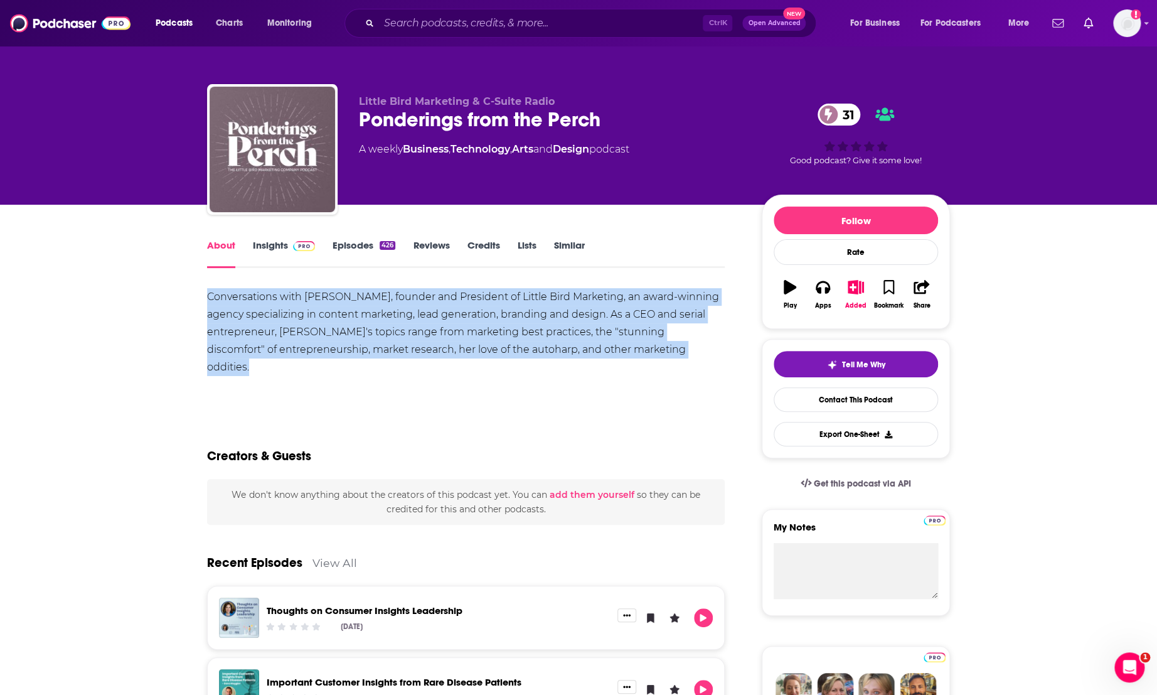
click at [449, 318] on div "Conversations with Priscilla McKinney, founder and President of Little Bird Mar…" at bounding box center [466, 332] width 518 height 88
copy div "Conversations with Priscilla McKinney, founder and President of Little Bird Mar…"
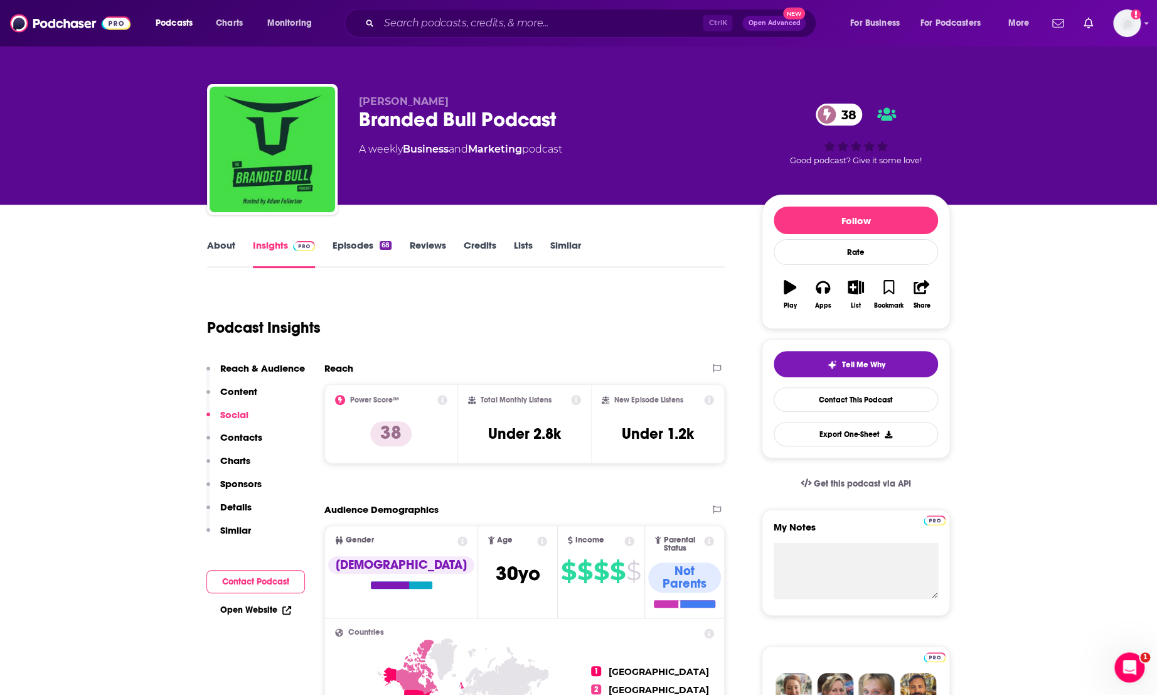
click at [209, 249] on link "About" at bounding box center [221, 253] width 28 height 29
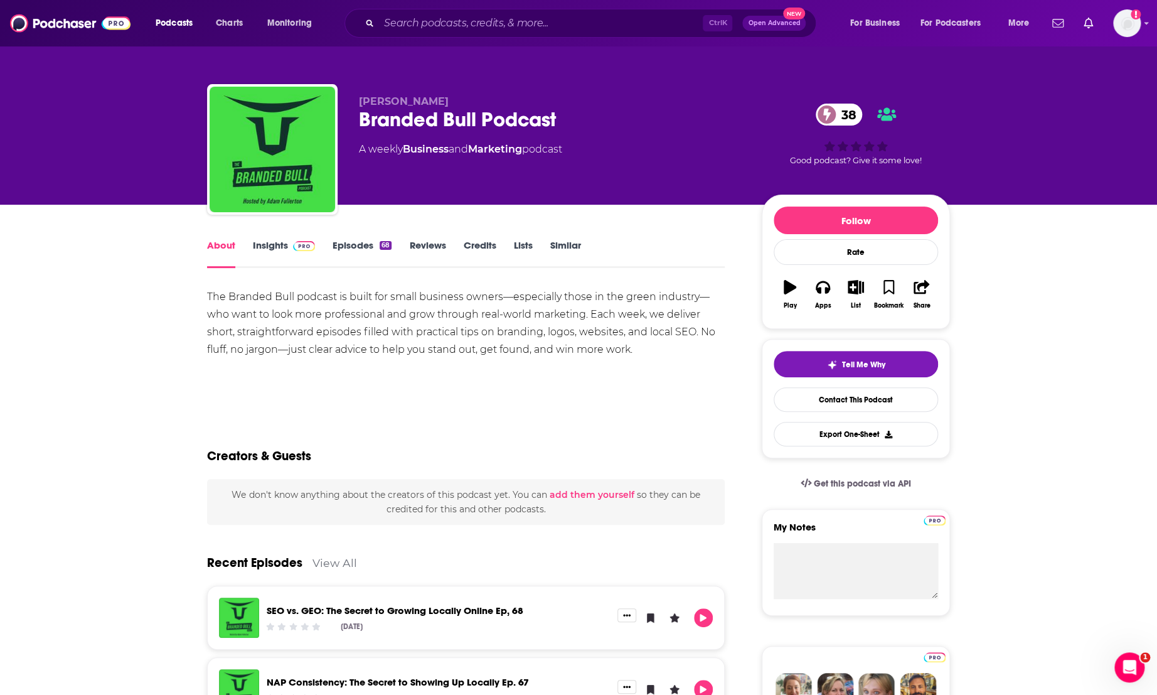
click at [375, 311] on div "The Branded Bull podcast is built for small business owners—especially those in…" at bounding box center [466, 323] width 518 height 70
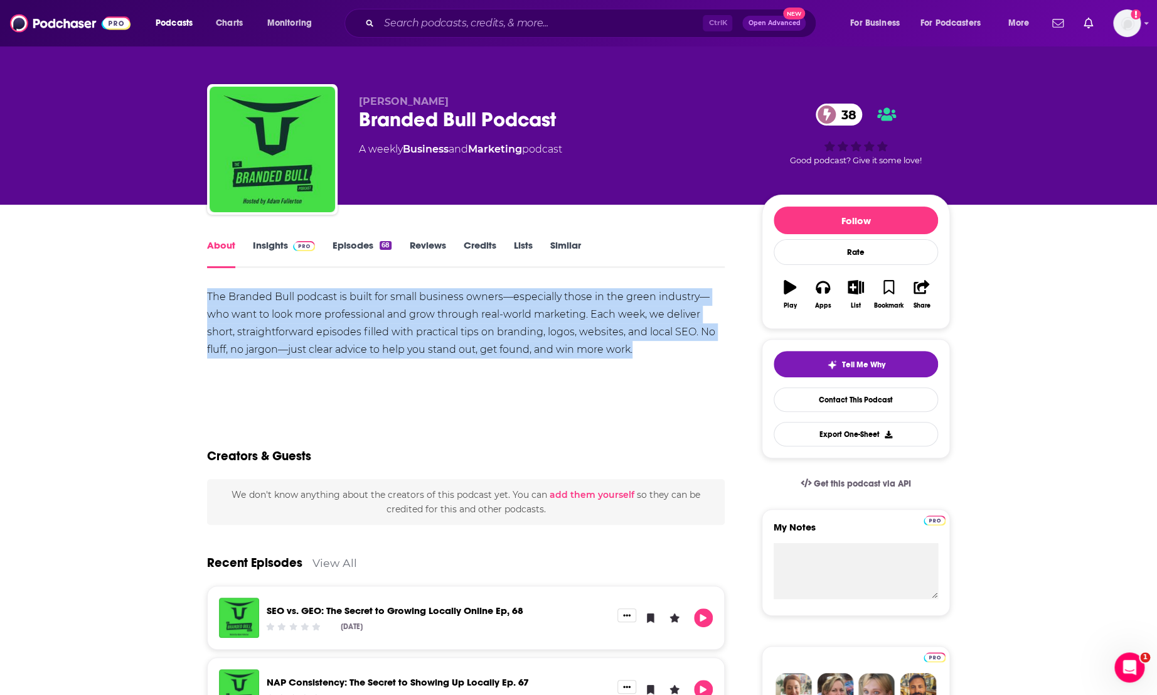
click at [375, 311] on div "The Branded Bull podcast is built for small business owners—especially those in…" at bounding box center [466, 323] width 518 height 70
copy div "The Branded Bull podcast is built for small business owners—especially those in…"
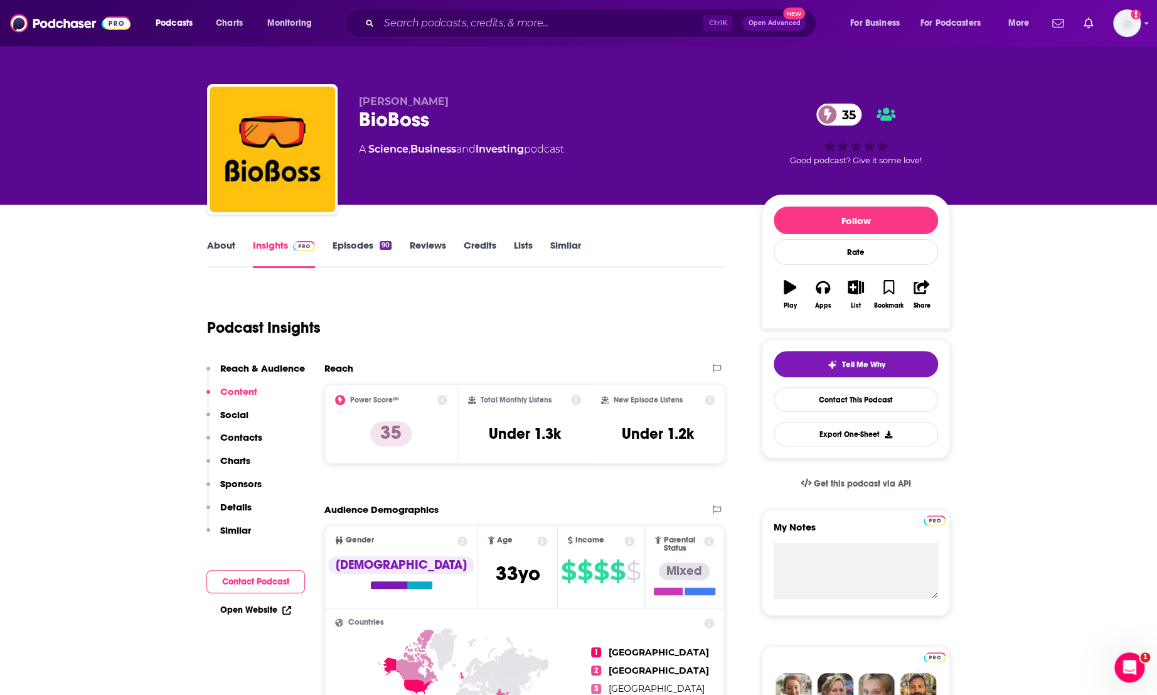
click at [215, 245] on link "About" at bounding box center [221, 253] width 28 height 29
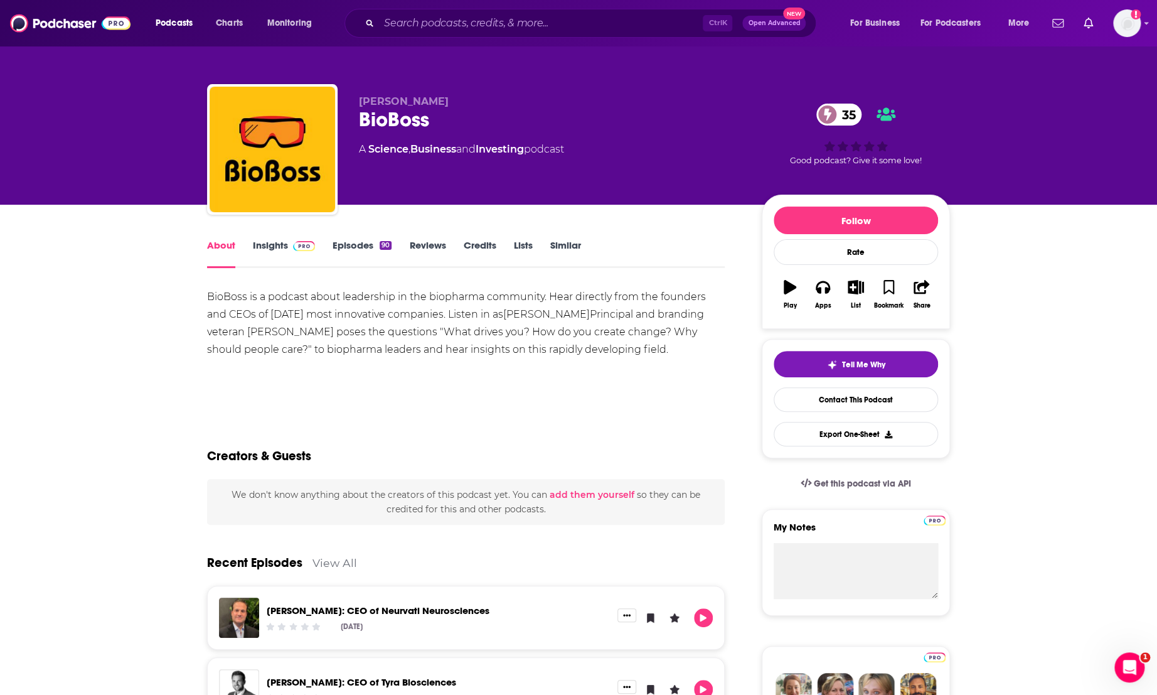
click at [294, 329] on div "BioBoss is a podcast about leadership in the biopharma community. Hear directly…" at bounding box center [466, 323] width 518 height 70
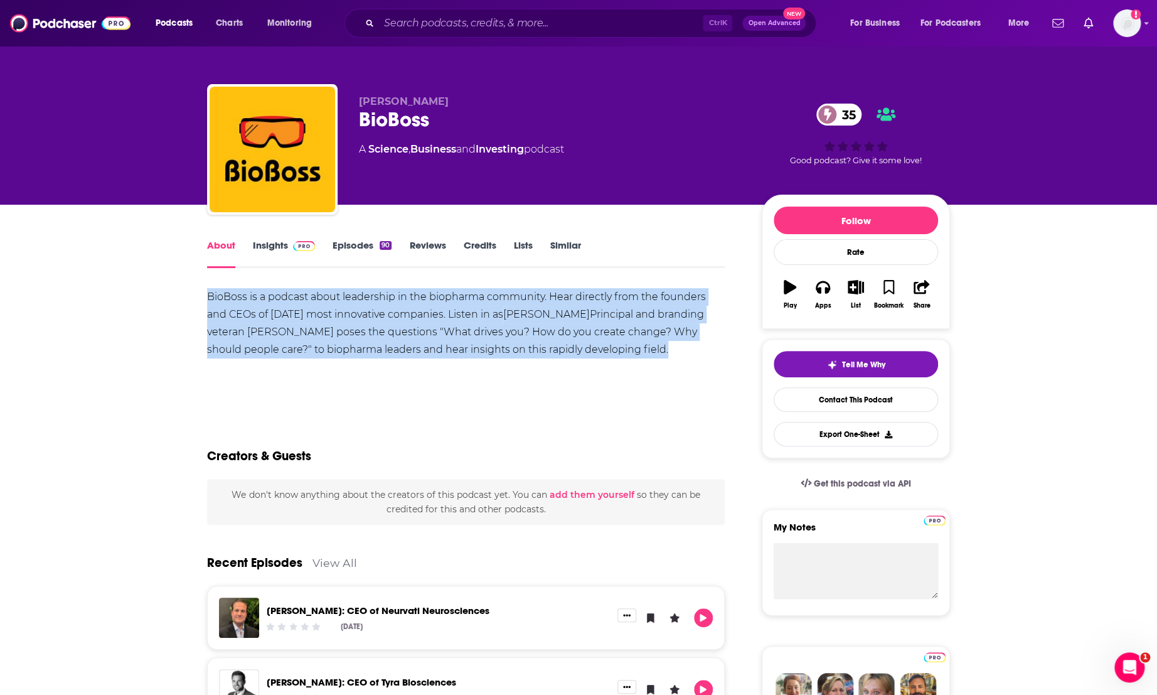
click at [294, 329] on div "BioBoss is a podcast about leadership in the biopharma community. Hear directly…" at bounding box center [466, 323] width 518 height 70
copy div "BioBoss is a podcast about leadership in the biopharma community. Hear directly…"
click at [676, 360] on div "BioBoss is a podcast about leadership in the biopharma community. Hear directly…" at bounding box center [466, 332] width 518 height 88
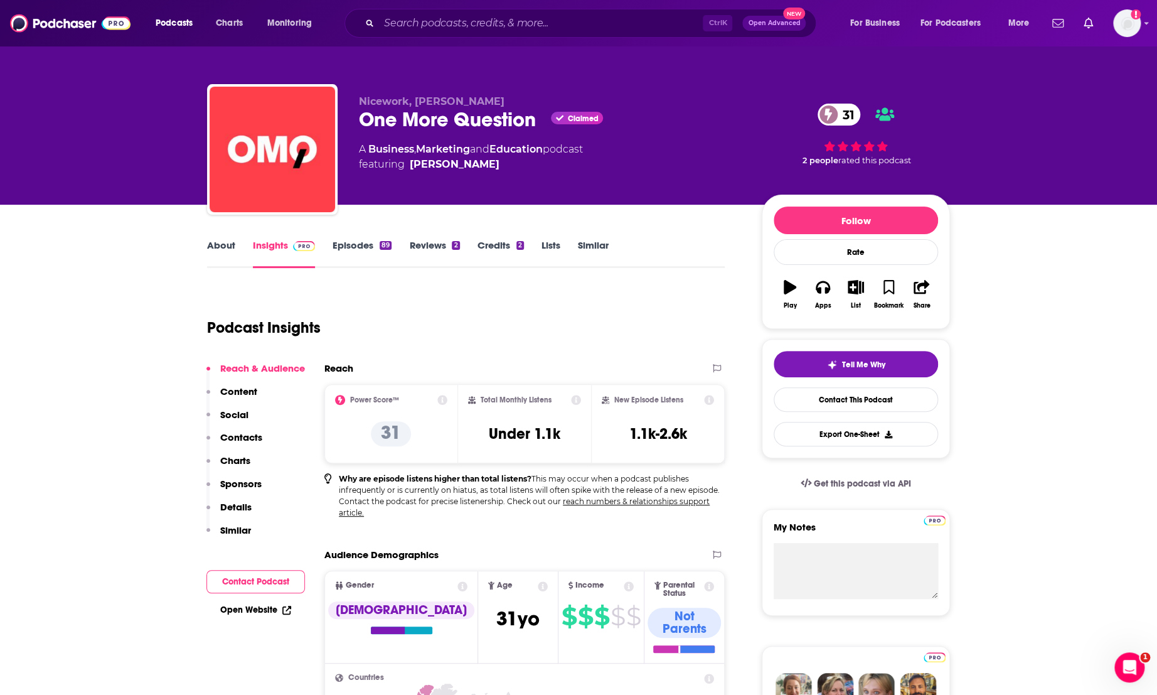
click at [218, 248] on link "About" at bounding box center [221, 253] width 28 height 29
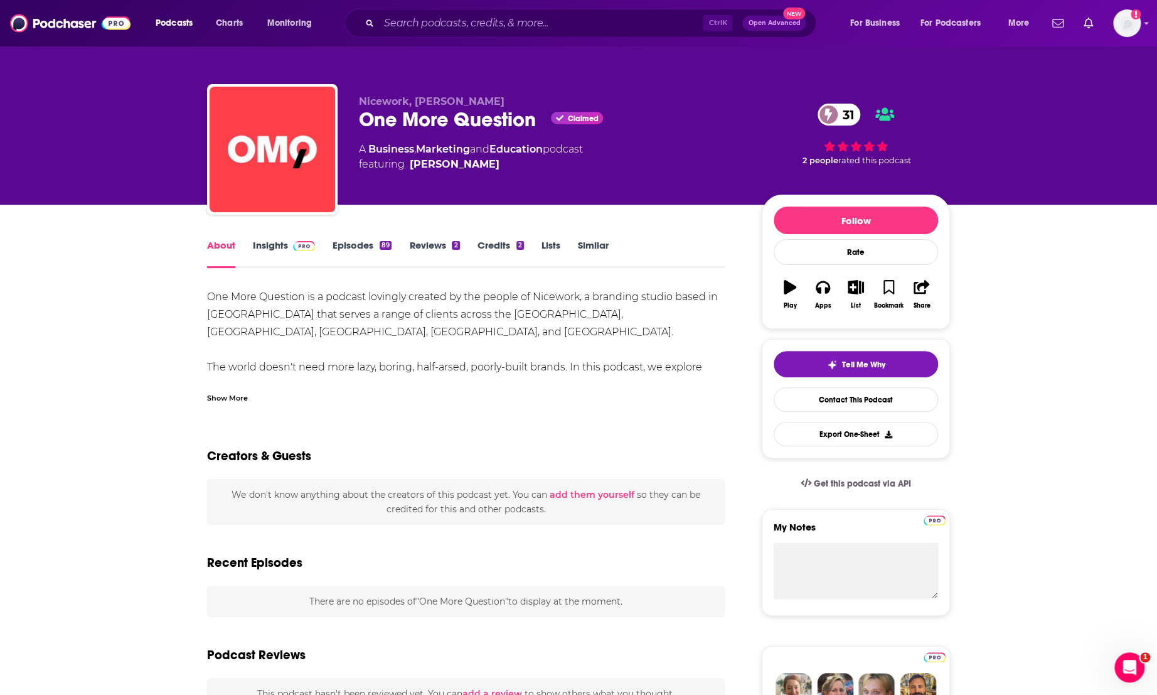
click at [231, 393] on div "Show More" at bounding box center [227, 397] width 41 height 12
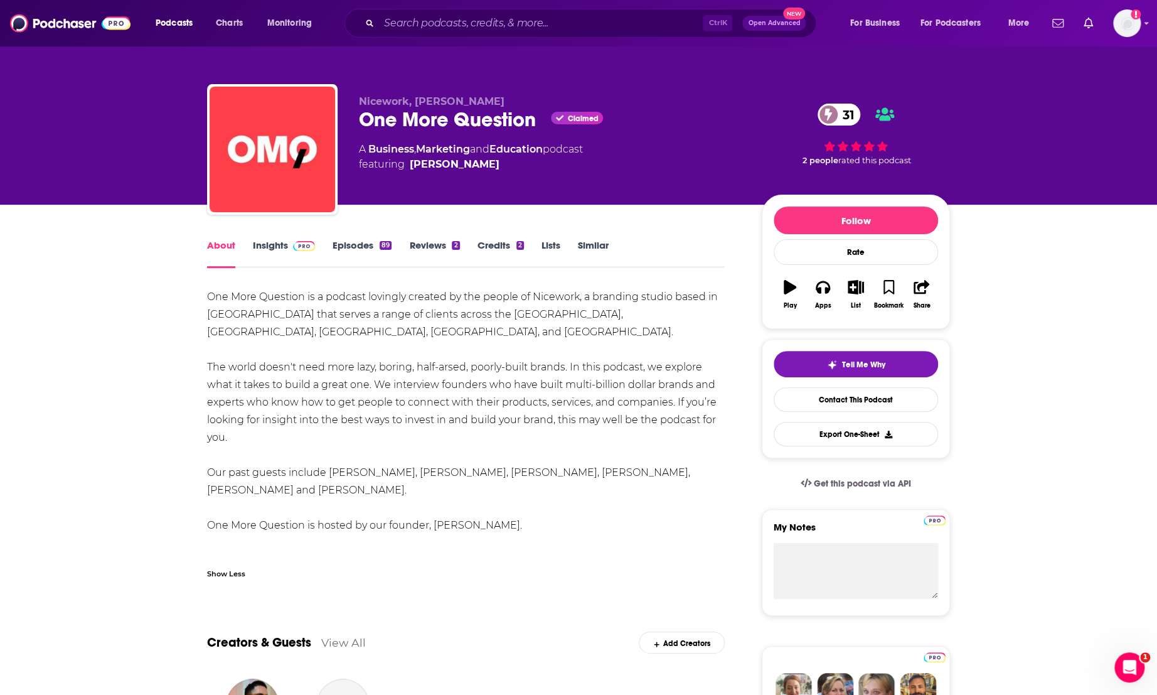
drag, startPoint x: 196, startPoint y: 295, endPoint x: 667, endPoint y: 539, distance: 530.6
copy div "One More Question is a podcast lovingly created by the people of Nicework, a br…"
click at [611, 320] on div "One More Question is a podcast lovingly created by the people of Nicework, a br…" at bounding box center [466, 428] width 518 height 281
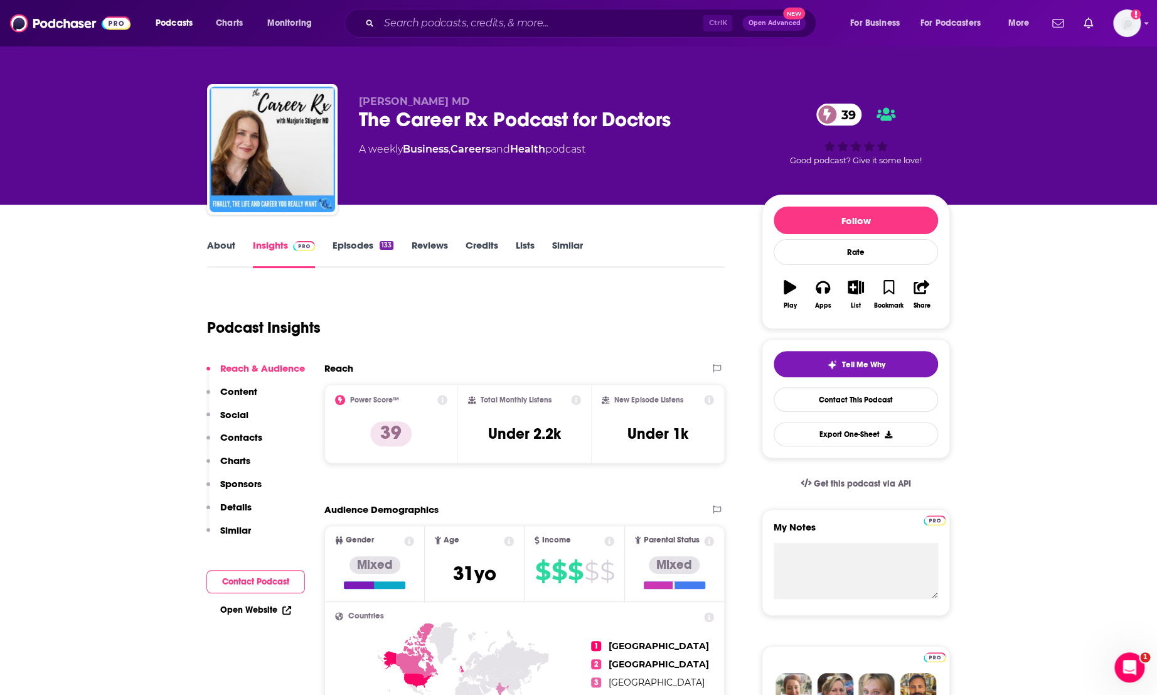
click at [210, 244] on link "About" at bounding box center [221, 253] width 28 height 29
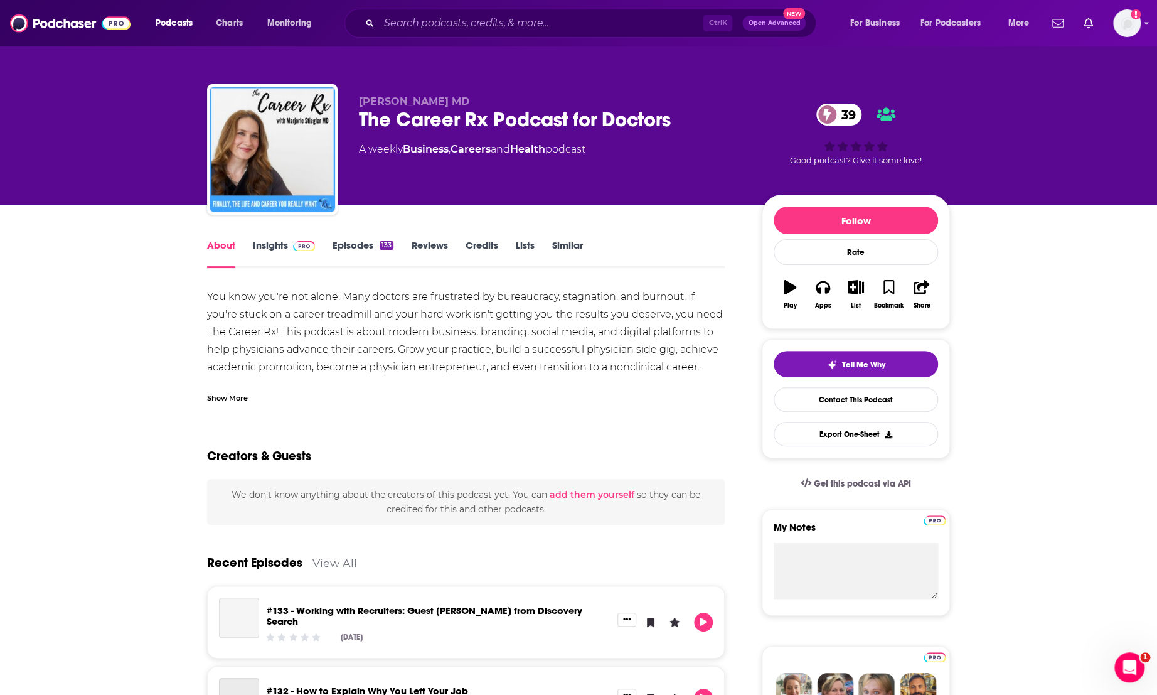
click at [227, 394] on div "Show More" at bounding box center [227, 397] width 41 height 12
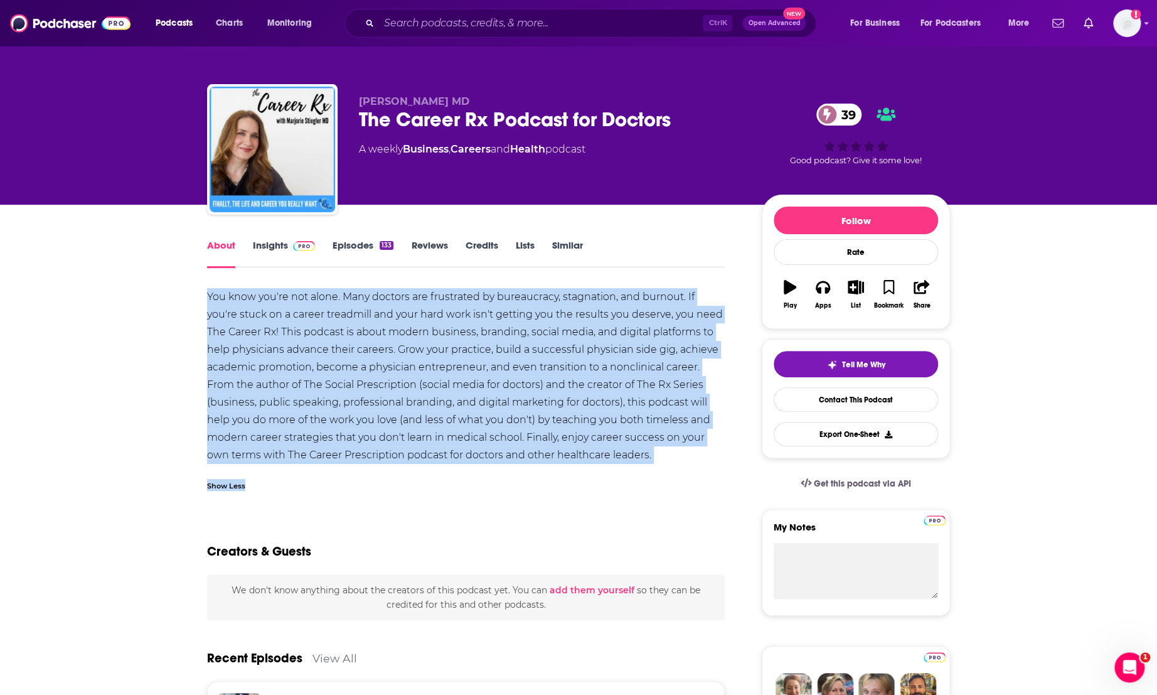
drag, startPoint x: 249, startPoint y: 305, endPoint x: 659, endPoint y: 466, distance: 440.5
copy div "You know you're not alone. Many doctors are frustrated by bureaucracy, stagnati…"
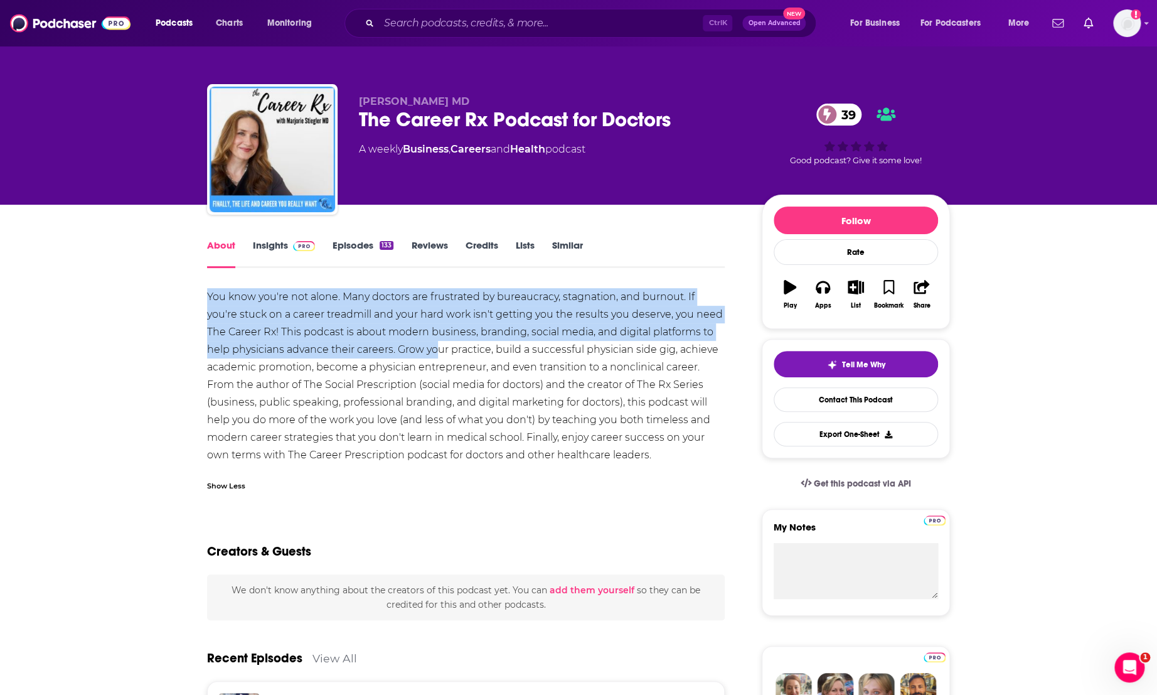
drag, startPoint x: 200, startPoint y: 286, endPoint x: 437, endPoint y: 348, distance: 245.3
copy div "You know you're not alone. Many doctors are frustrated by bureaucracy, stagnati…"
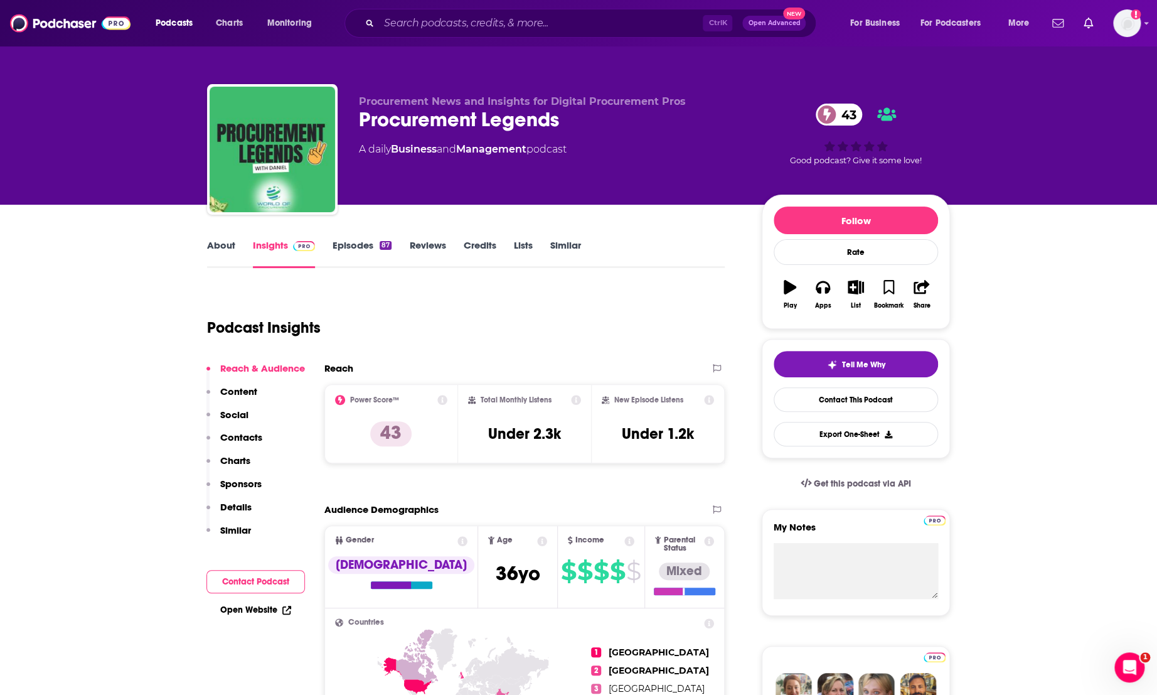
click at [214, 240] on link "About" at bounding box center [221, 253] width 28 height 29
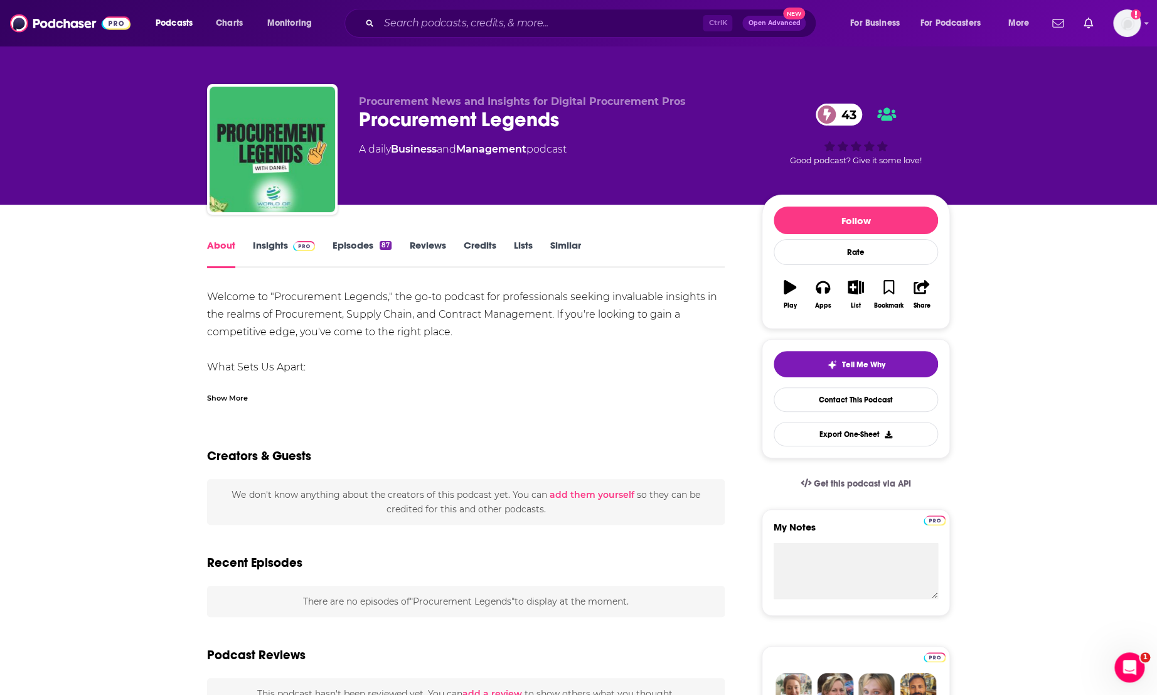
click at [228, 399] on div "Show More" at bounding box center [227, 397] width 41 height 12
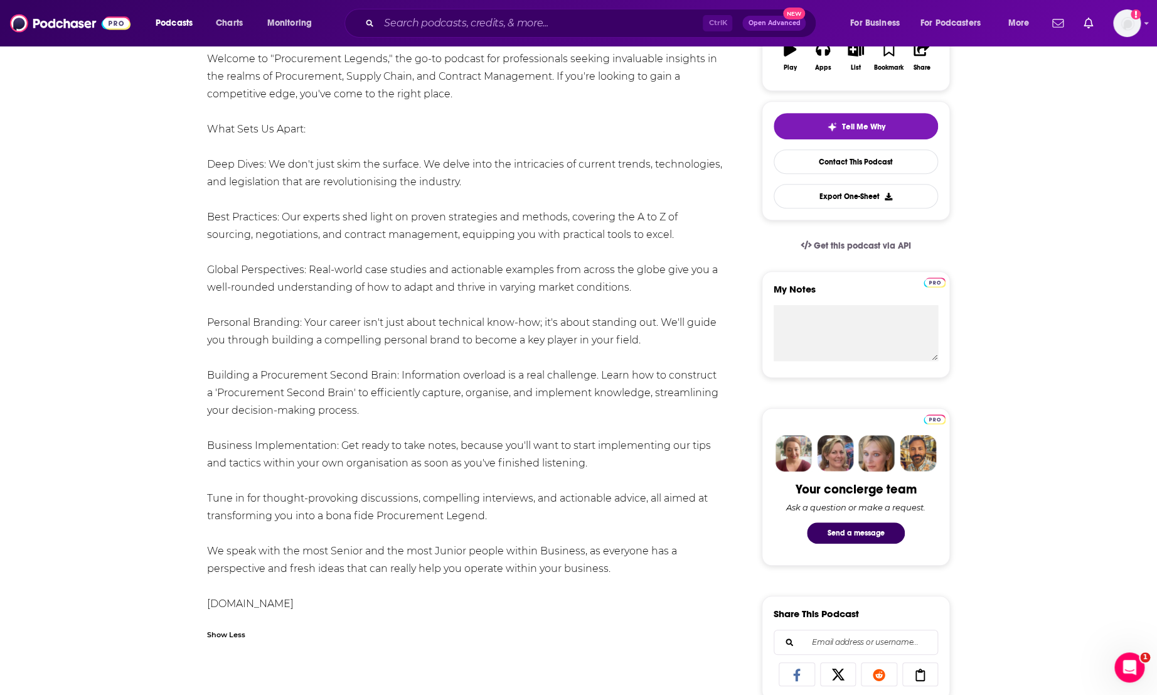
scroll to position [325, 0]
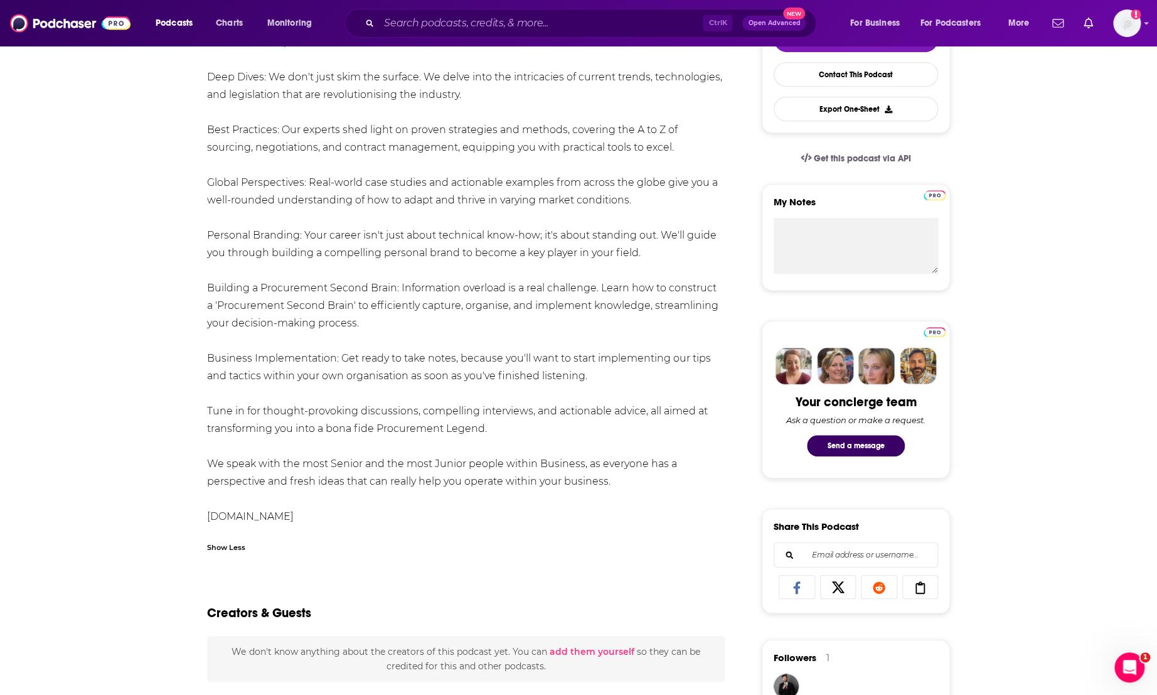
drag, startPoint x: 399, startPoint y: 516, endPoint x: 153, endPoint y: 89, distance: 493.0
click at [153, 88] on div "About Insights Episodes 87 Reviews Credits Lists Similar Welcome to "Procuremen…" at bounding box center [578, 654] width 1157 height 1551
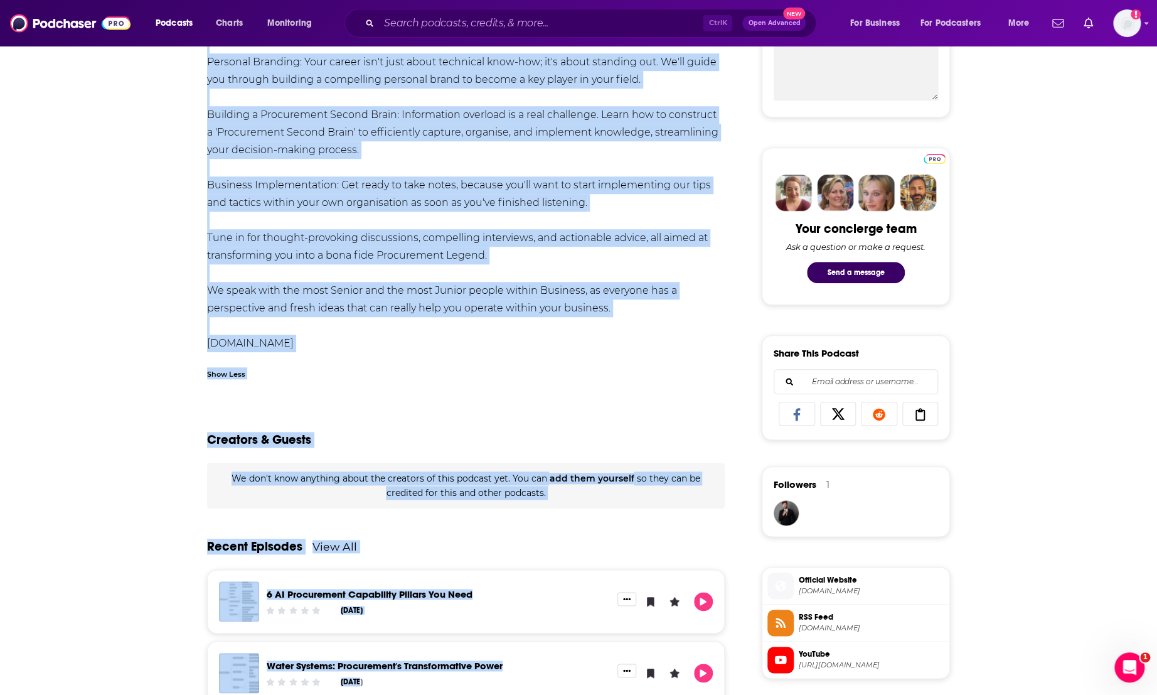
scroll to position [510, 0]
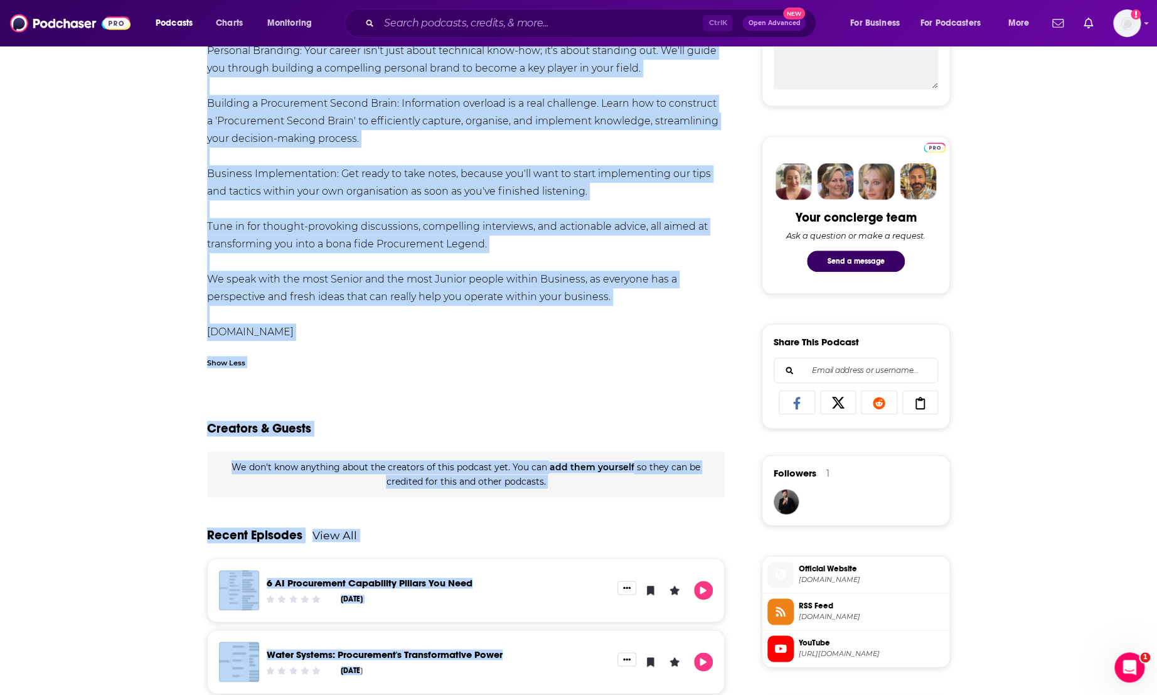
drag, startPoint x: 238, startPoint y: 348, endPoint x: 410, endPoint y: 334, distance: 172.5
click at [410, 334] on div "About Insights Episodes 87 Reviews Credits Lists Similar Welcome to "Procuremen…" at bounding box center [474, 487] width 575 height 1518
copy div "Welcome to "Procurement Legends," the go-to podcast for professionals seeking i…"
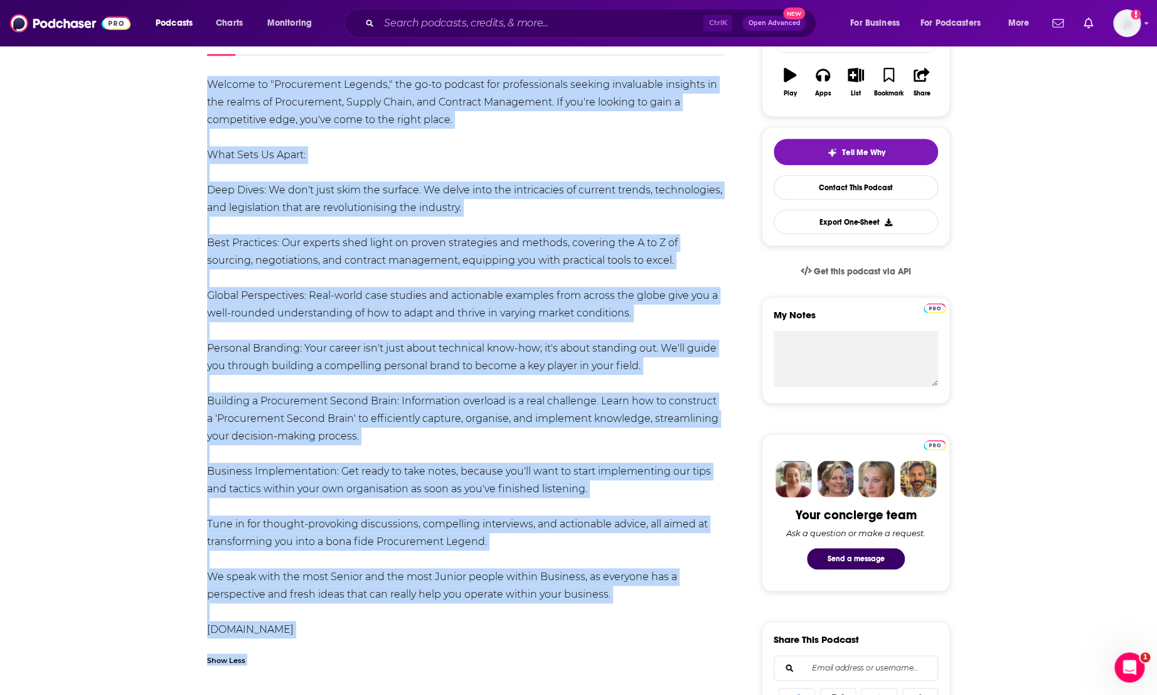
scroll to position [185, 0]
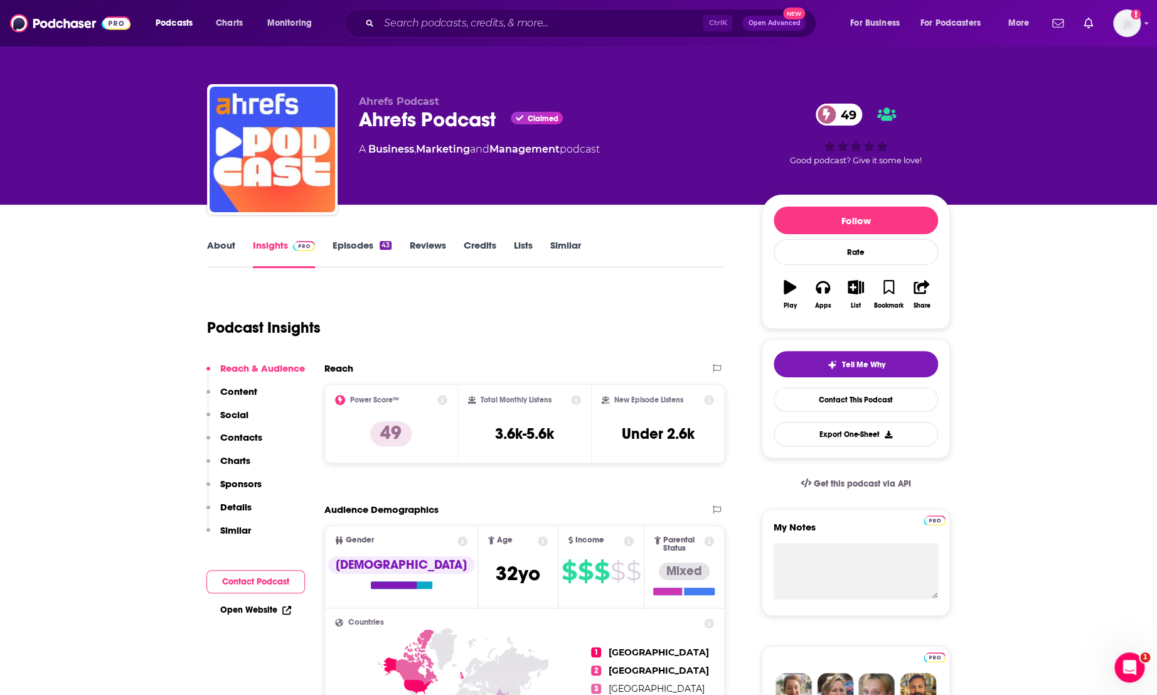
click at [224, 249] on link "About" at bounding box center [221, 253] width 28 height 29
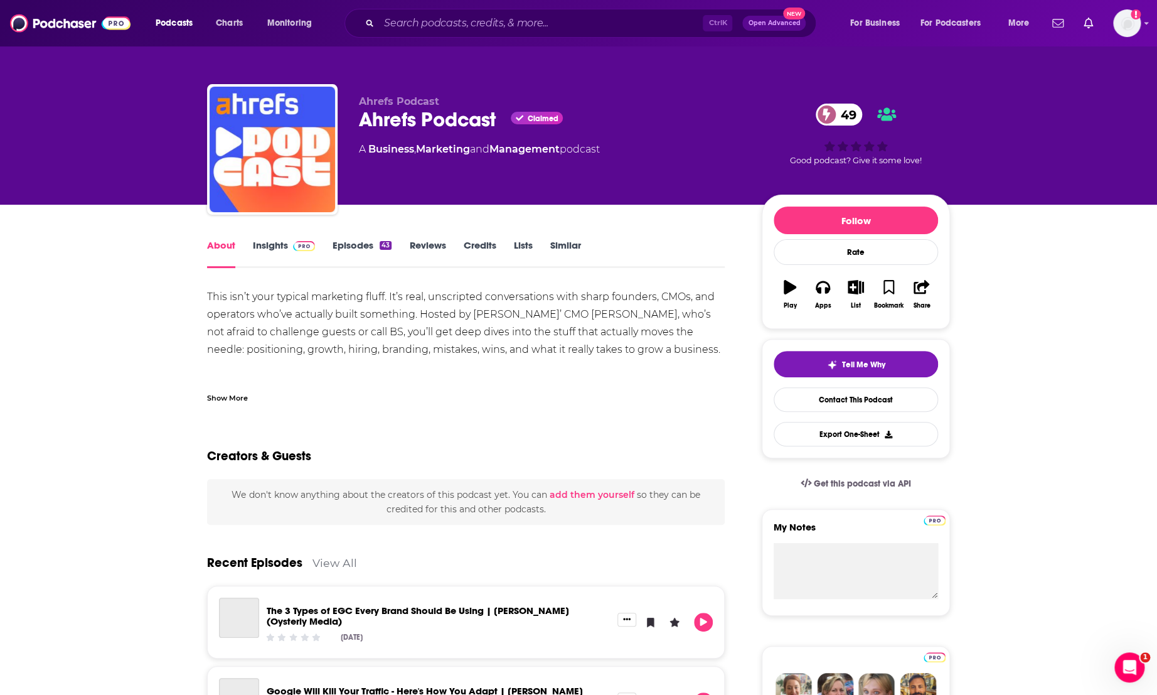
click at [222, 397] on div "Show More" at bounding box center [227, 397] width 41 height 12
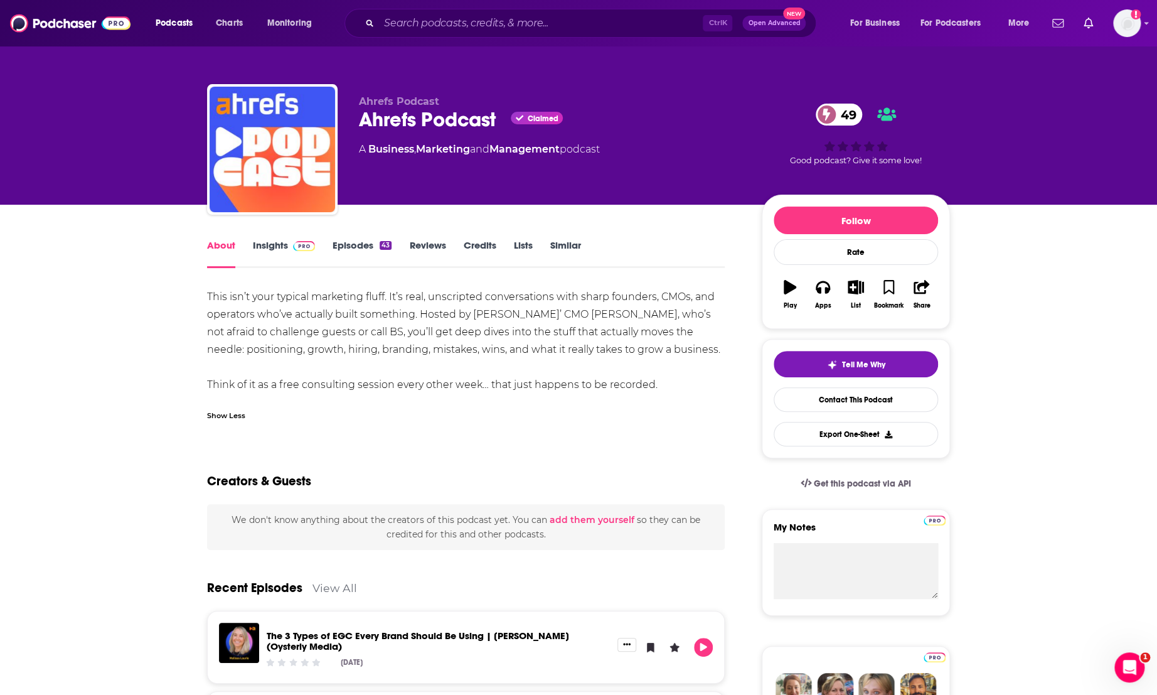
drag, startPoint x: 674, startPoint y: 386, endPoint x: 176, endPoint y: 298, distance: 505.6
copy div "This isn’t your typical marketing fluff. It’s real, unscripted conversations wi…"
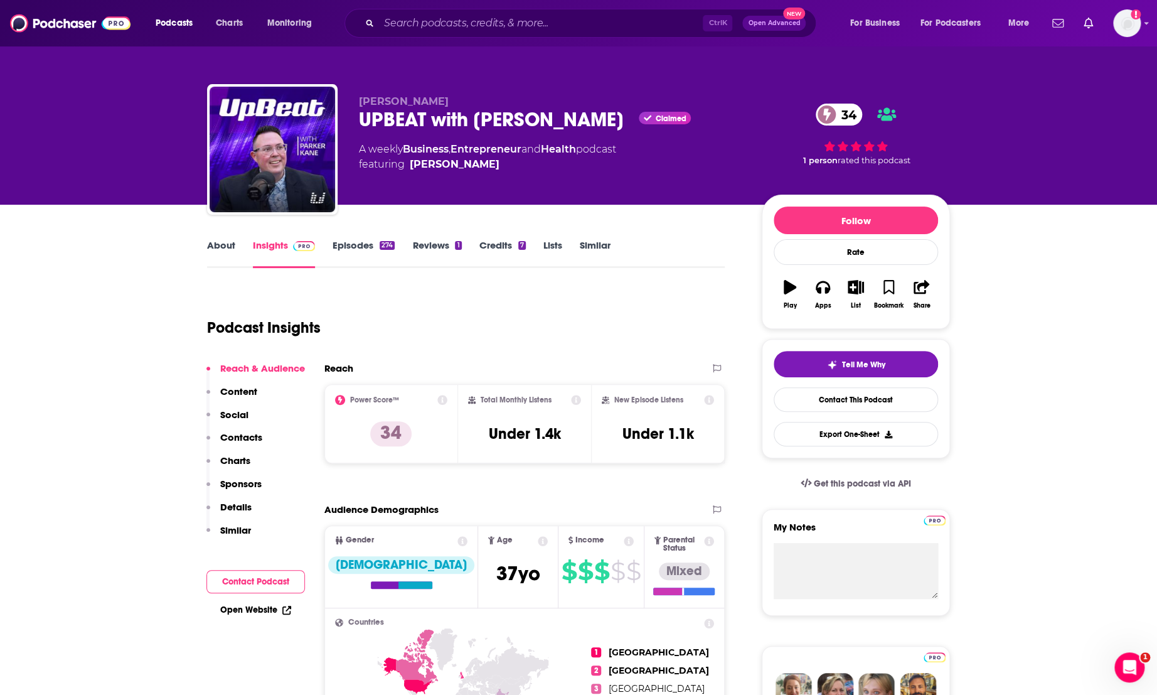
click at [207, 245] on link "About" at bounding box center [221, 253] width 28 height 29
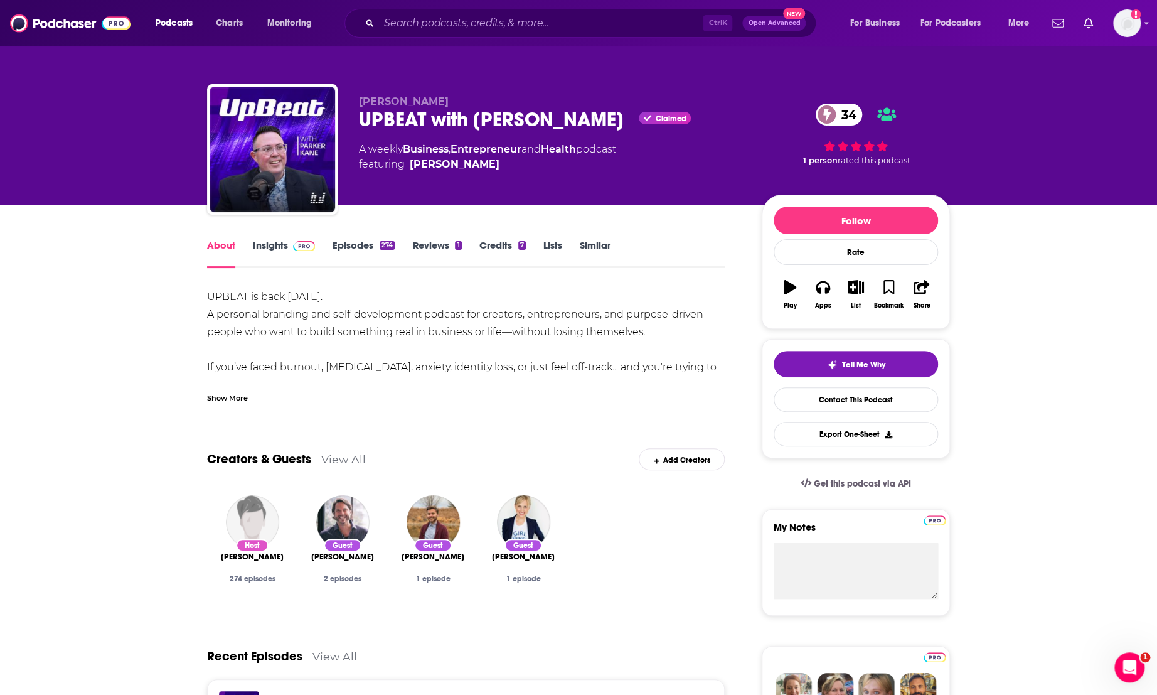
click at [233, 392] on div "Show More" at bounding box center [227, 397] width 41 height 12
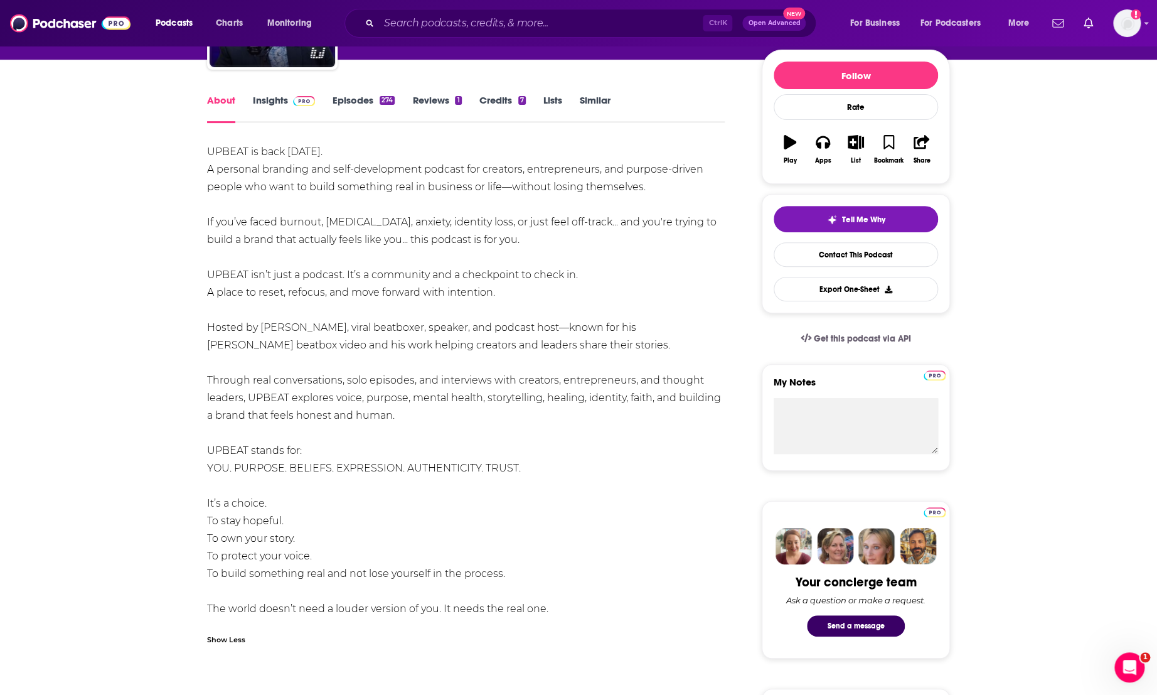
scroll to position [163, 0]
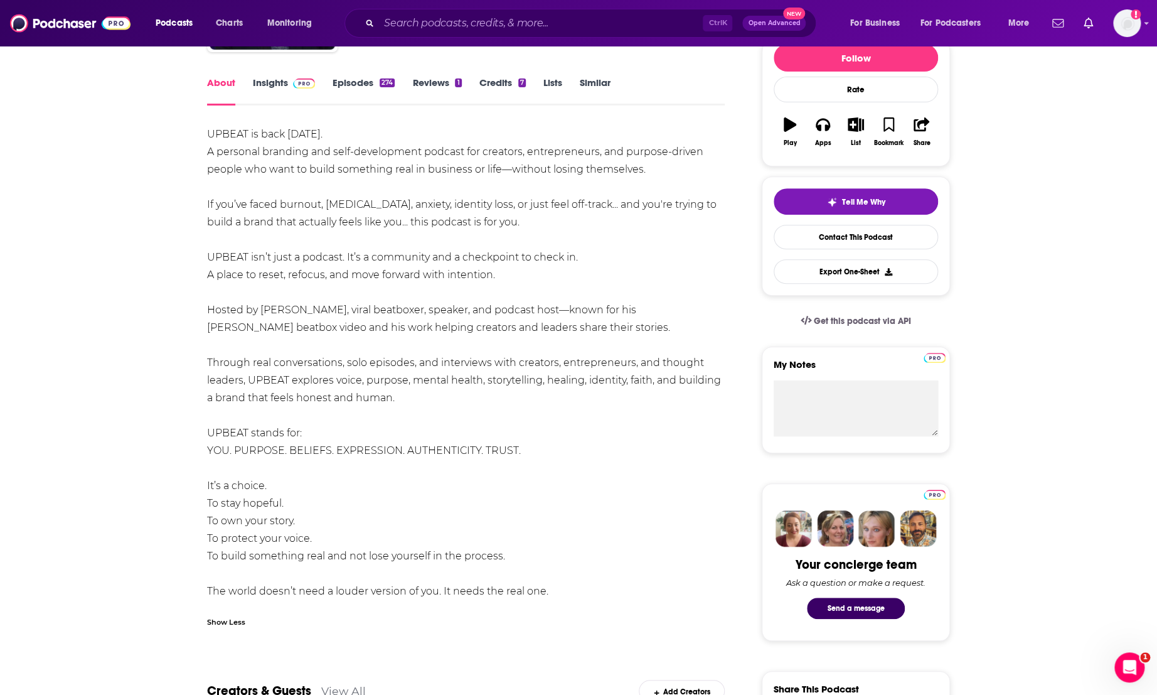
drag, startPoint x: 551, startPoint y: 591, endPoint x: 167, endPoint y: 141, distance: 592.2
copy div "UPBEAT is back July 15. A personal branding and self-development podcast for cr…"
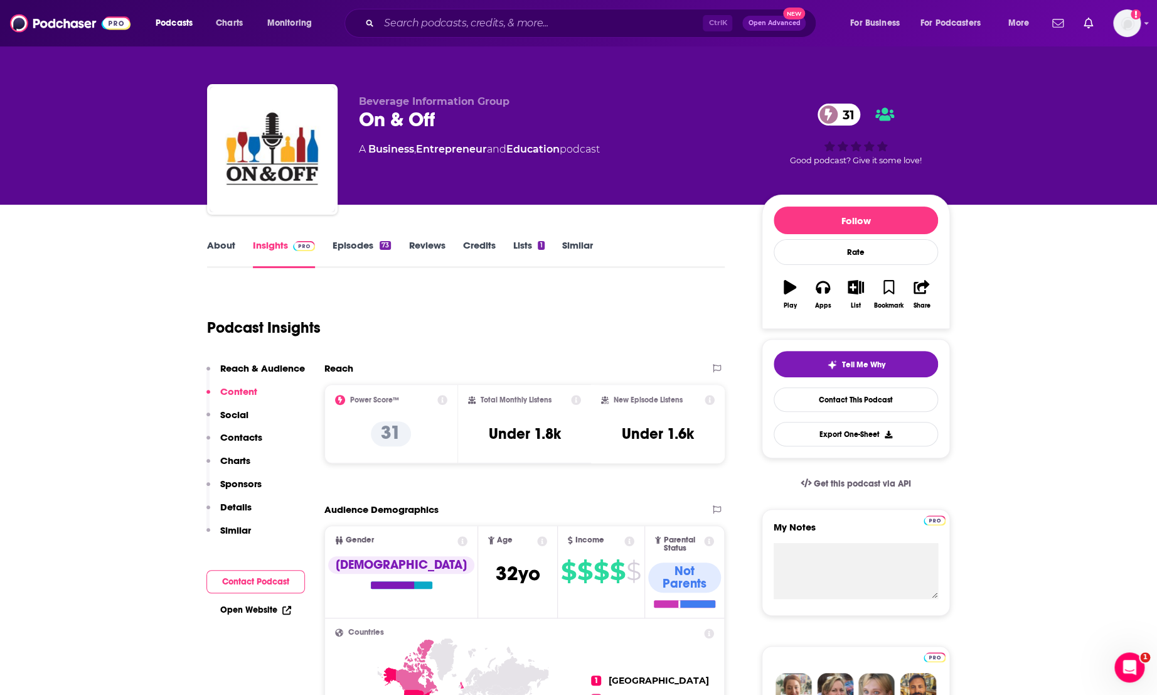
click at [214, 254] on link "About" at bounding box center [221, 253] width 28 height 29
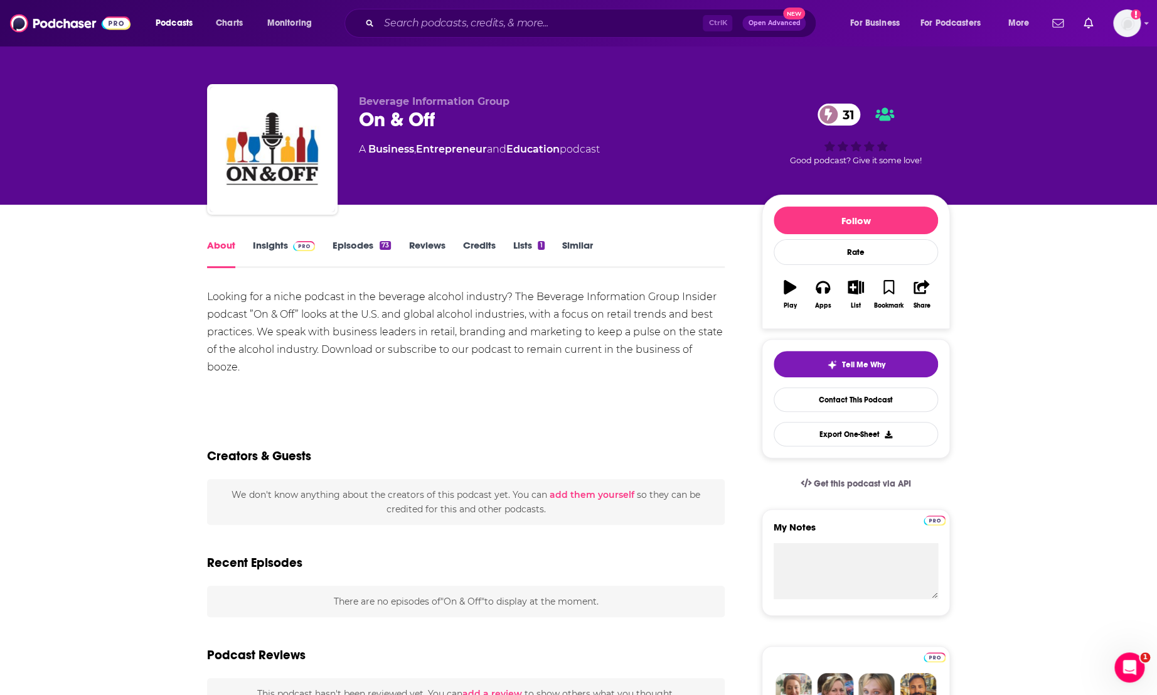
click at [400, 330] on div "Looking for a niche podcast in the beverage alcohol industry? The Beverage Info…" at bounding box center [466, 332] width 518 height 88
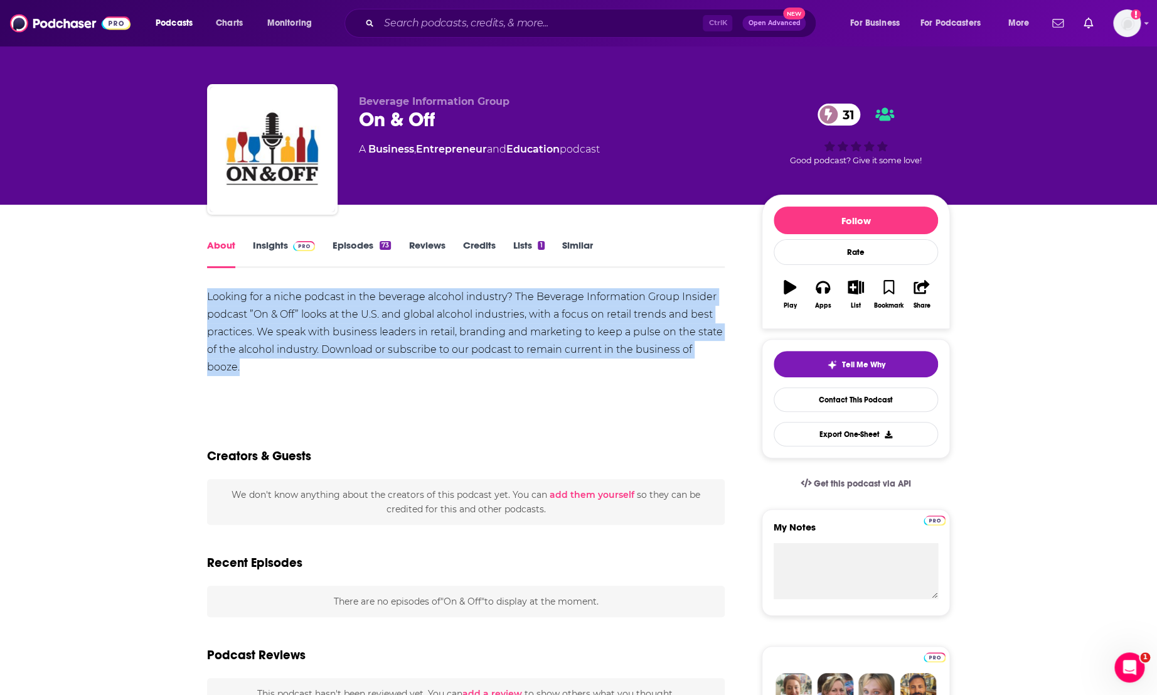
click at [400, 330] on div "Looking for a niche podcast in the beverage alcohol industry? The Beverage Info…" at bounding box center [466, 332] width 518 height 88
copy div "Looking for a niche podcast in the beverage alcohol industry? The Beverage Info…"
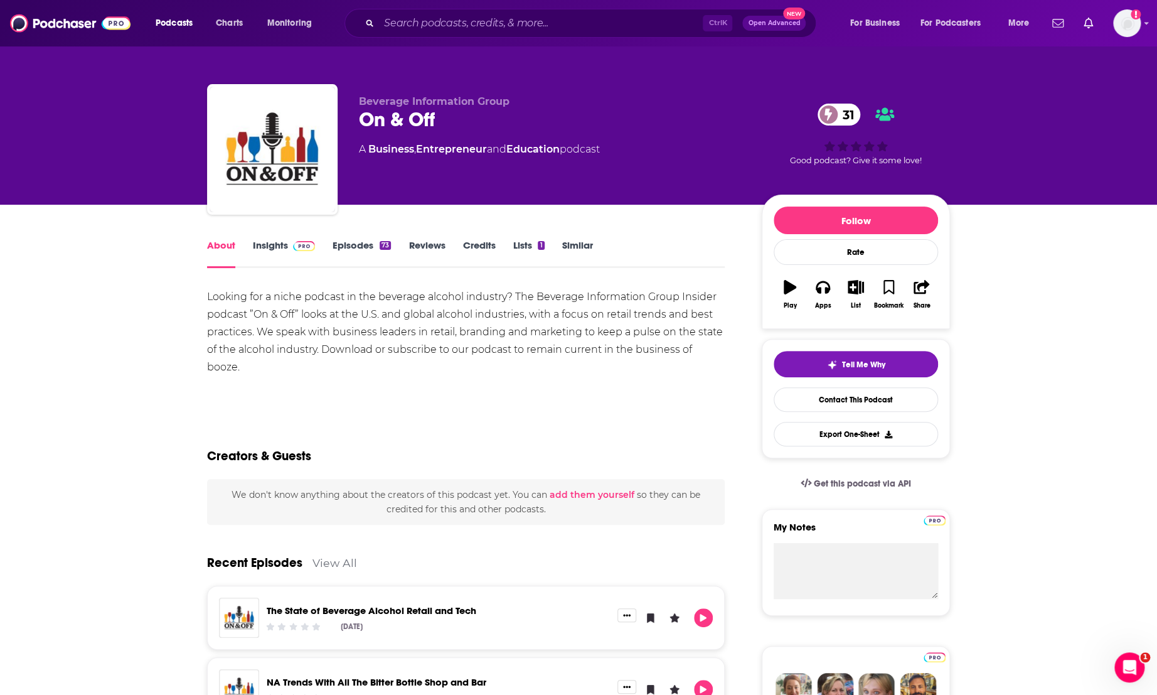
click at [522, 382] on div "Show More" at bounding box center [466, 392] width 518 height 21
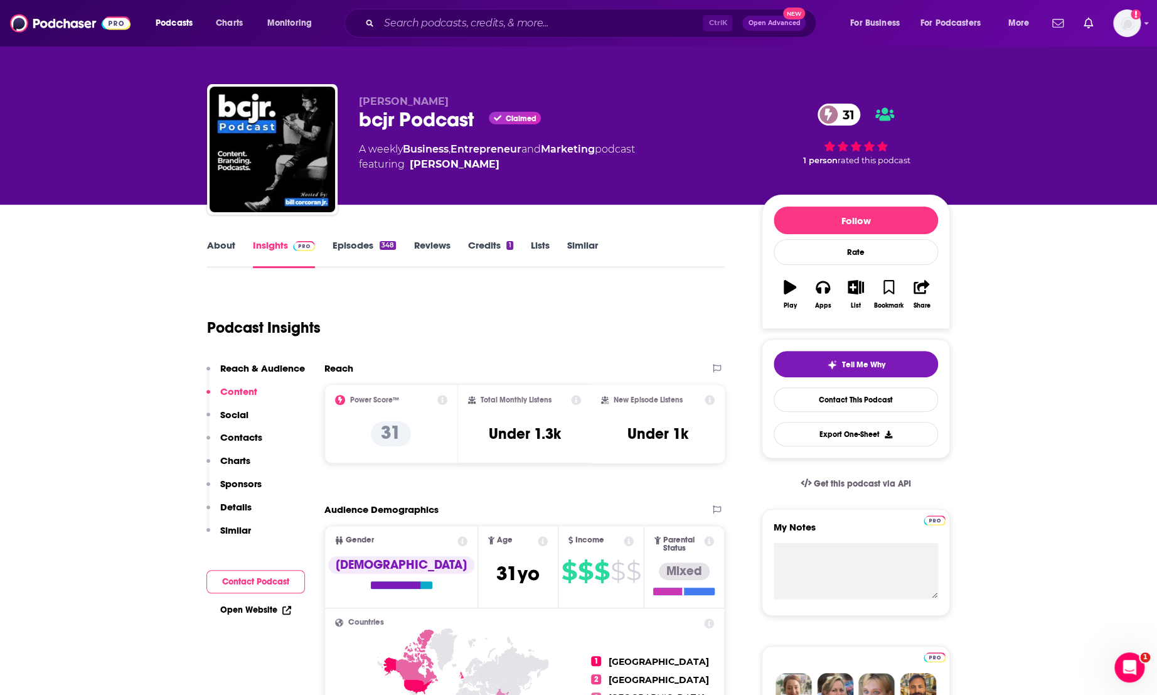
click at [217, 242] on link "About" at bounding box center [221, 253] width 28 height 29
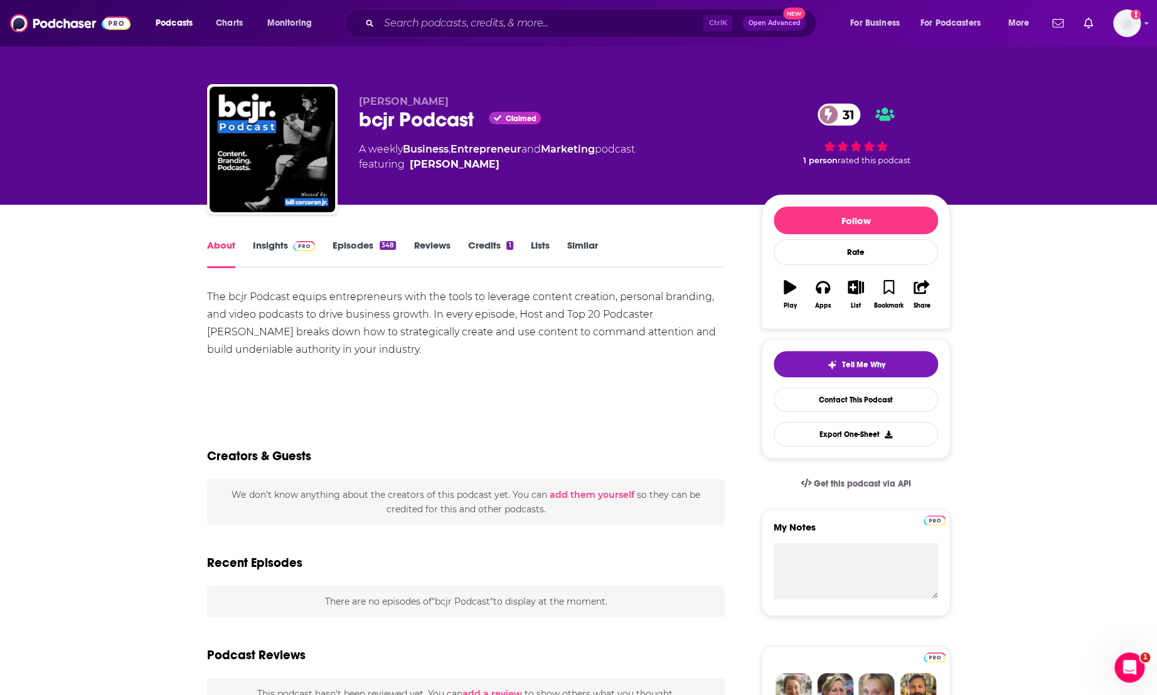
click at [321, 305] on div "The bcjr Podcast equips entrepreneurs with the tools to leverage content creati…" at bounding box center [466, 323] width 518 height 70
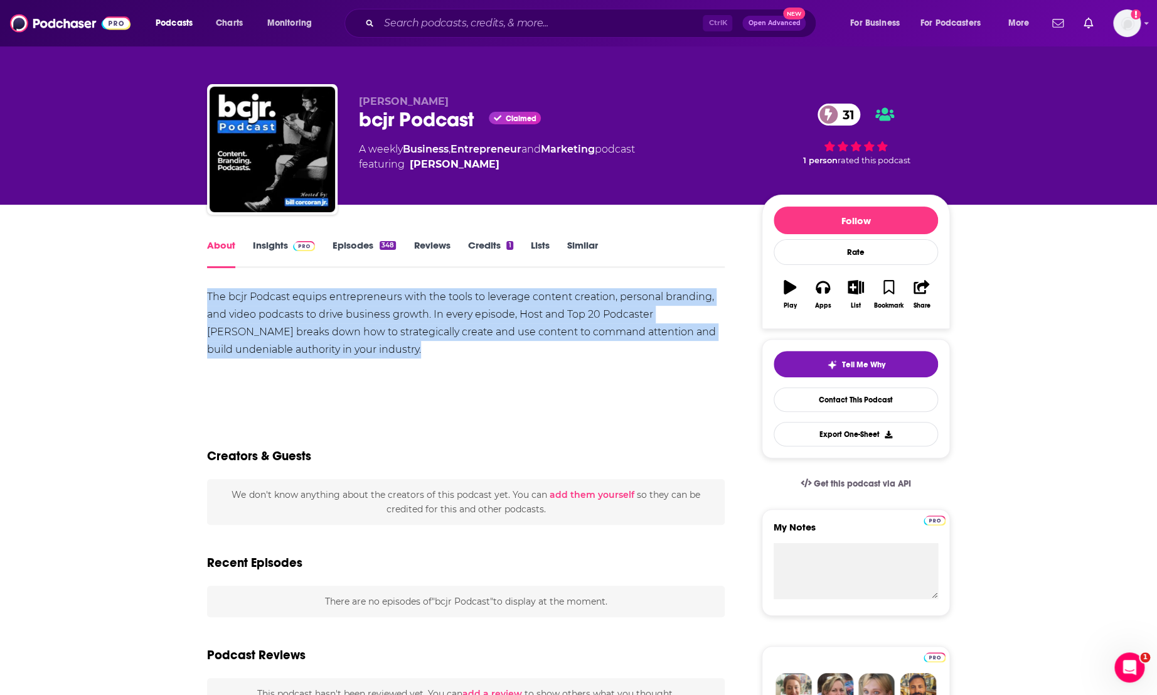
click at [321, 305] on div "The bcjr Podcast equips entrepreneurs with the tools to leverage content creati…" at bounding box center [466, 323] width 518 height 70
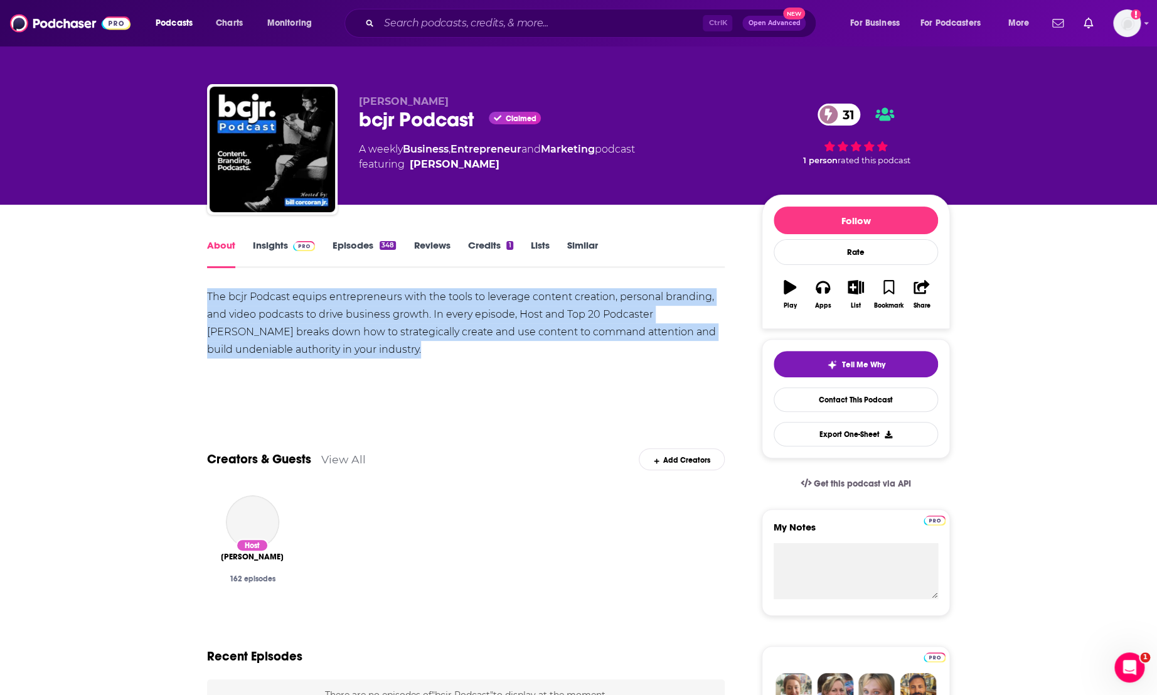
copy div "The bcjr Podcast equips entrepreneurs with the tools to leverage content creati…"
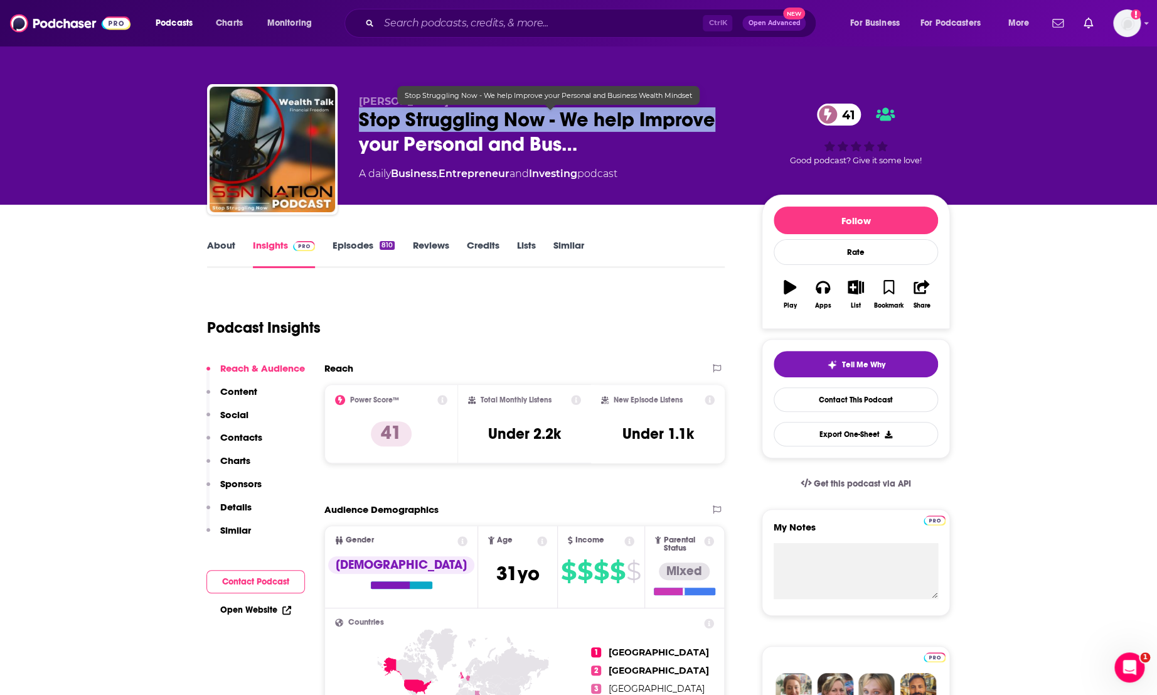
drag, startPoint x: 354, startPoint y: 119, endPoint x: 711, endPoint y: 120, distance: 357.2
click at [711, 120] on div "Eric Byrd Stop Struggling Now - We help Improve your Personal and Bus… 41 A dai…" at bounding box center [578, 152] width 743 height 136
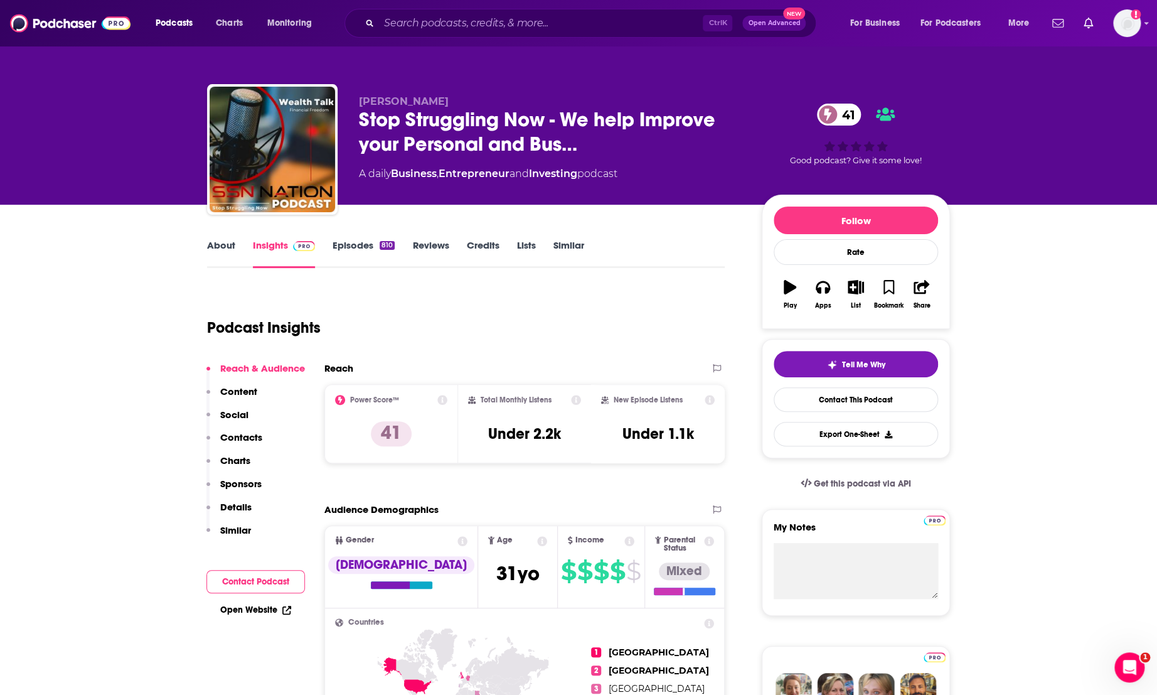
click at [655, 92] on div "Eric Byrd Stop Struggling Now - We help Improve your Personal and Bus… 41 A dai…" at bounding box center [578, 152] width 743 height 136
click at [583, 127] on span "Stop Struggling Now - We help Improve your Personal and Bus…" at bounding box center [550, 131] width 383 height 49
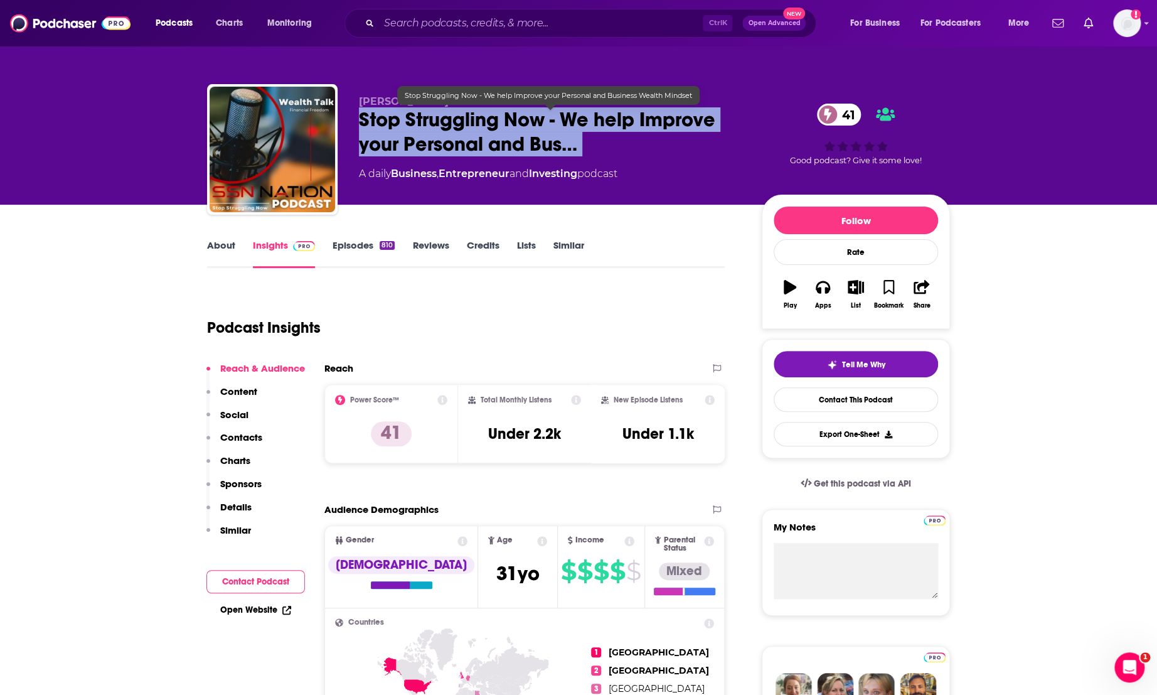
click at [583, 127] on span "Stop Struggling Now - We help Improve your Personal and Bus…" at bounding box center [550, 131] width 383 height 49
copy div "Stop Struggling Now - We help Improve your Personal and Bus… 41"
click at [230, 247] on link "About" at bounding box center [221, 253] width 28 height 29
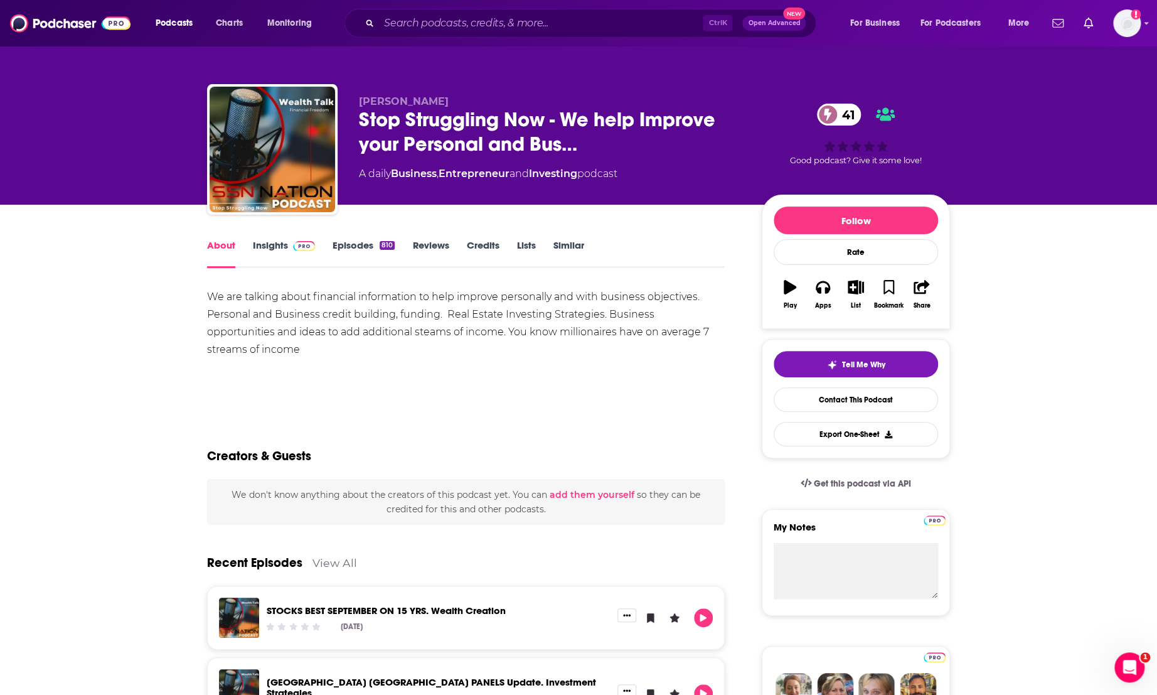
click at [369, 331] on div "We are talking about financial information to help improve personally and with …" at bounding box center [466, 323] width 518 height 70
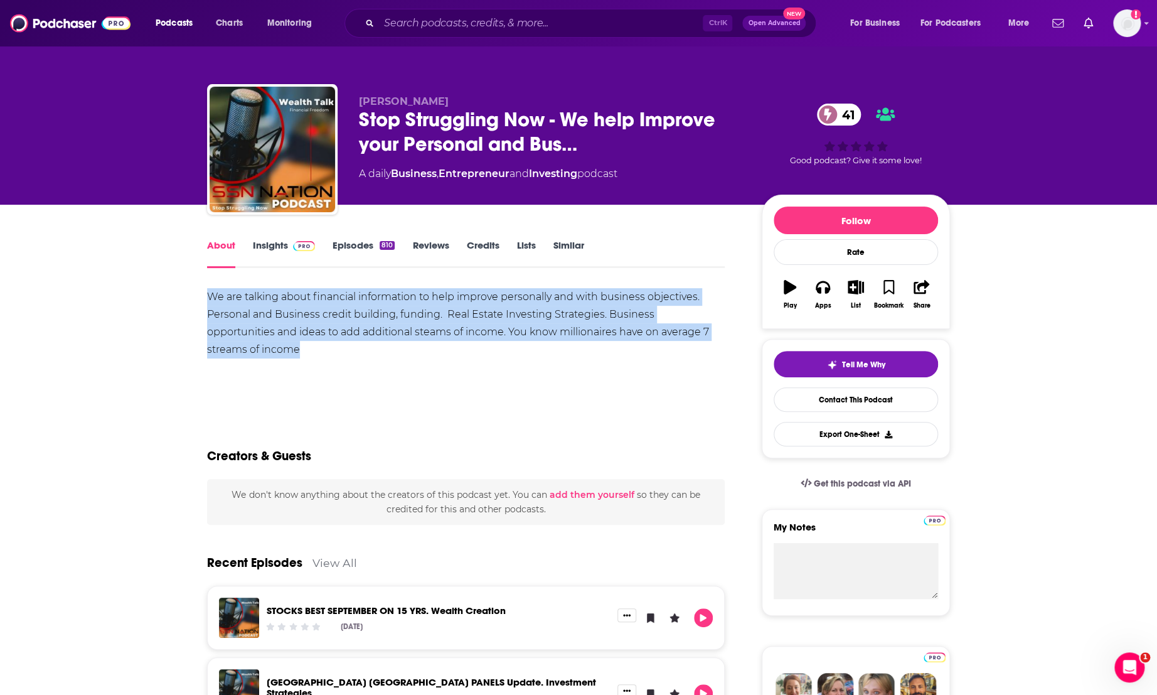
click at [369, 331] on div "We are talking about financial information to help improve personally and with …" at bounding box center [466, 323] width 518 height 70
copy div "We are talking about financial information to help improve personally and with …"
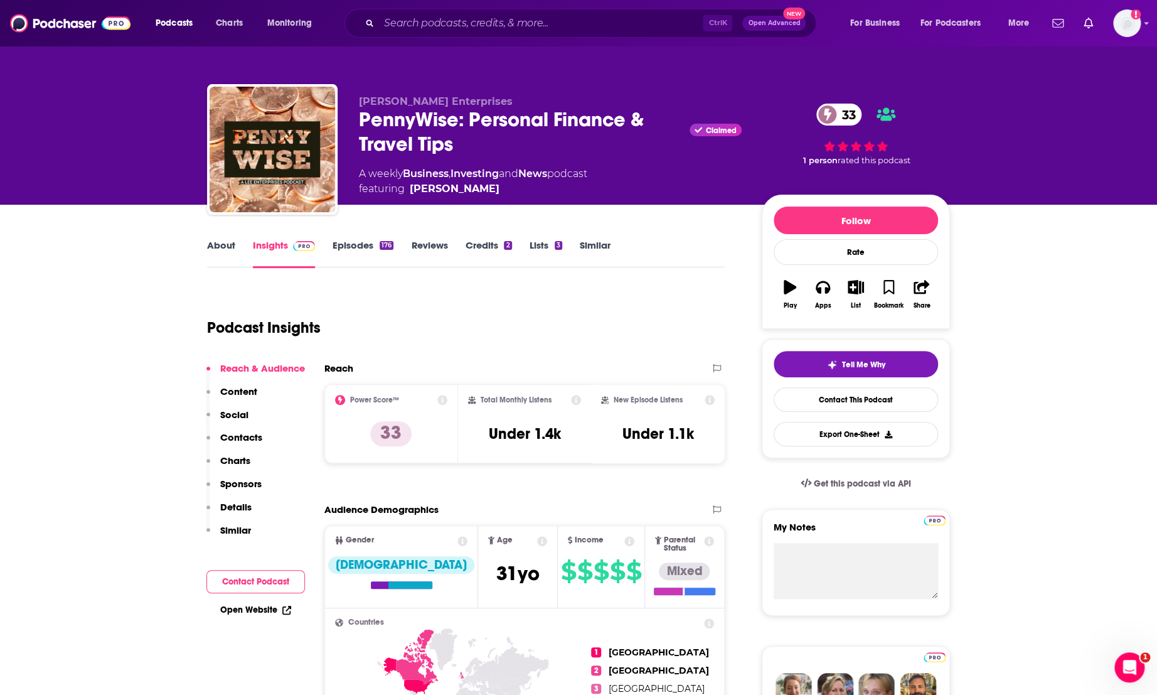
click at [226, 250] on link "About" at bounding box center [221, 253] width 28 height 29
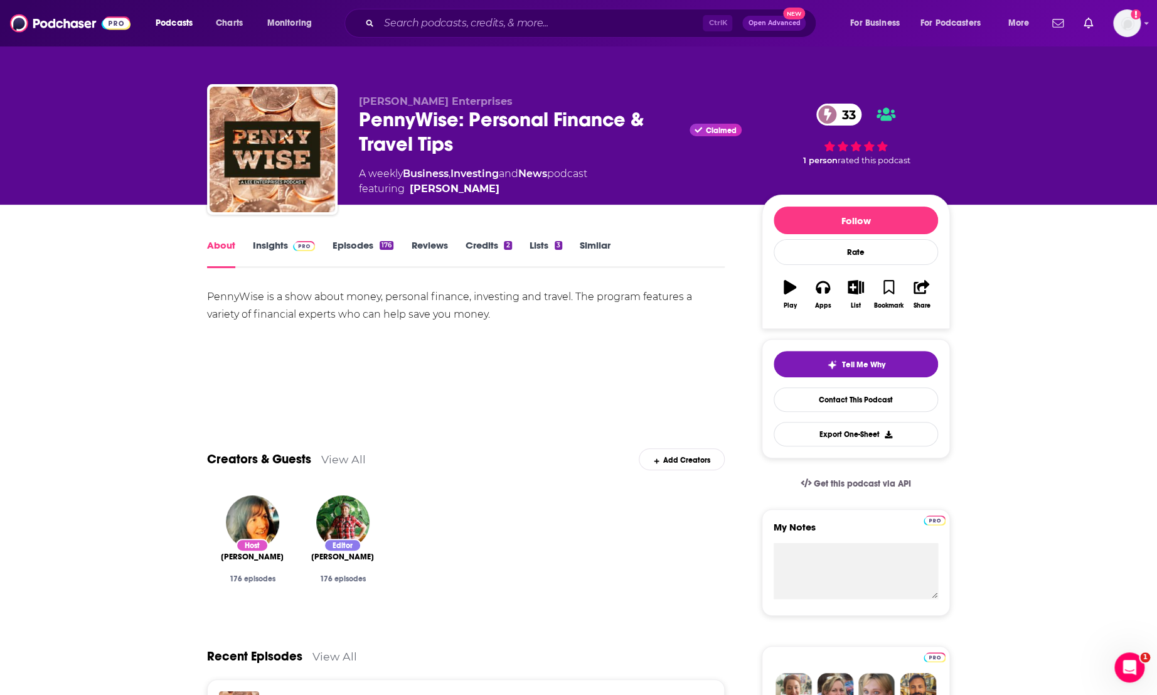
click at [387, 308] on div "PennyWise is a show about money, personal finance, investing and travel. The pr…" at bounding box center [466, 305] width 518 height 35
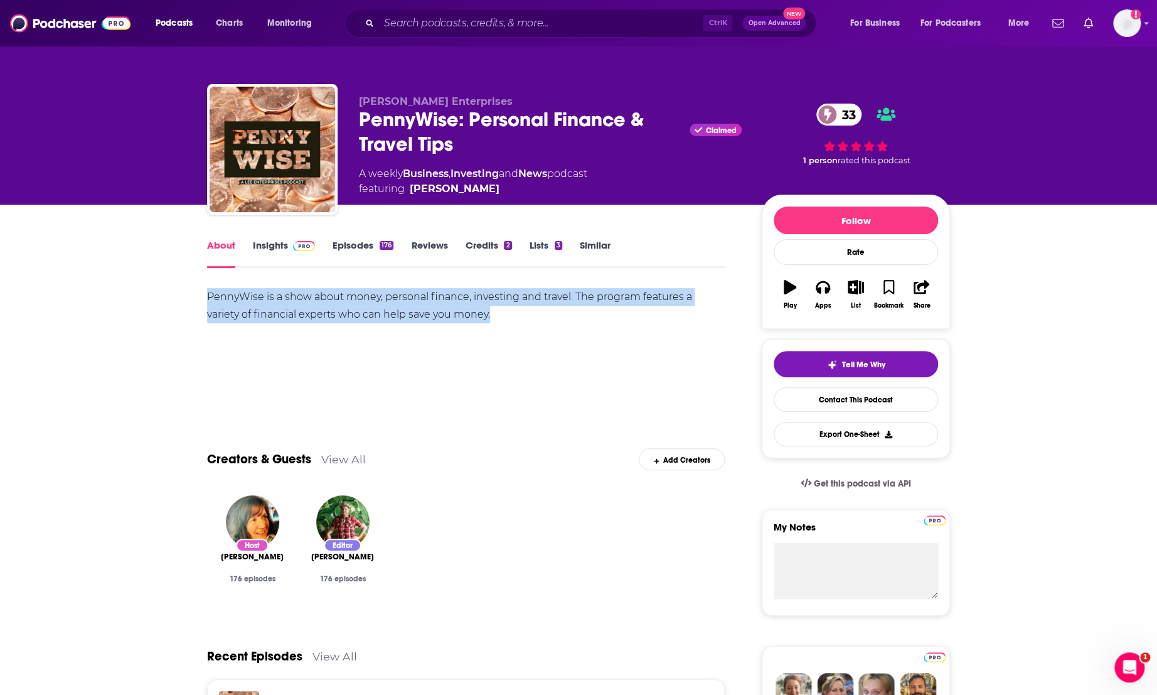
click at [387, 308] on div "PennyWise is a show about money, personal finance, investing and travel. The pr…" at bounding box center [466, 305] width 518 height 35
copy div "PennyWise is a show about money, personal finance, investing and travel. The pr…"
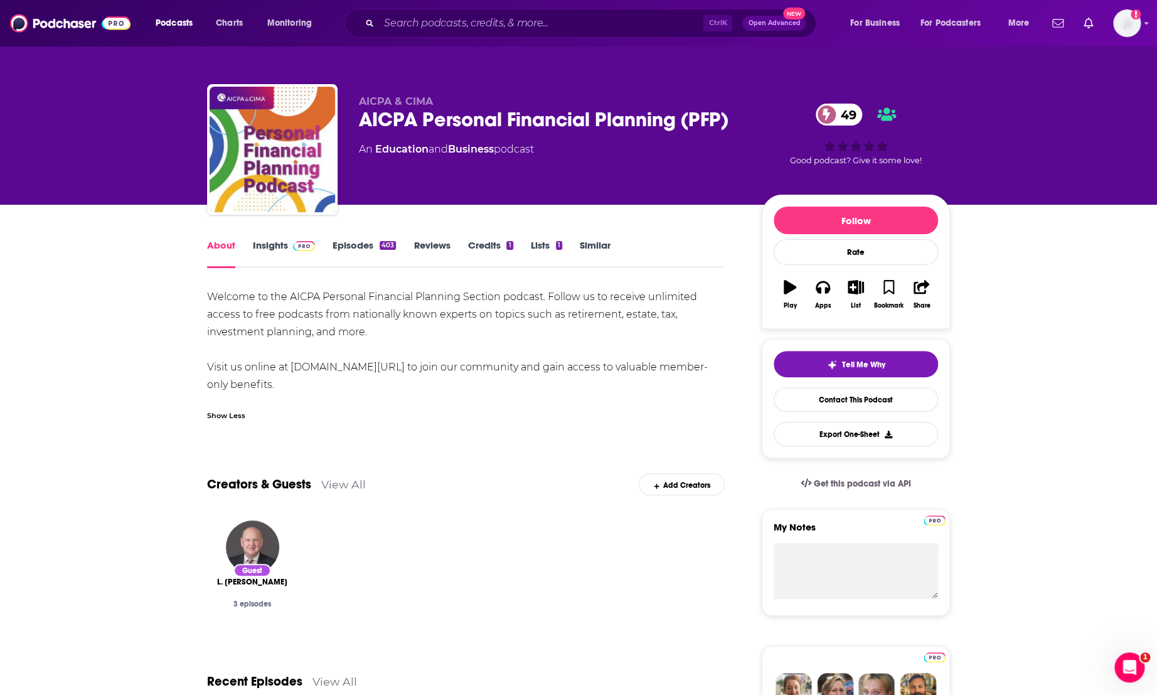
click at [329, 387] on div "Welcome to the AICPA Personal Financial Planning Section podcast. Follow us to …" at bounding box center [466, 340] width 518 height 105
click at [281, 318] on div "Welcome to the AICPA Personal Financial Planning Section podcast. Follow us to …" at bounding box center [466, 340] width 518 height 105
click at [297, 311] on div "Welcome to the AICPA Personal Financial Planning Section podcast. Follow us to …" at bounding box center [466, 340] width 518 height 105
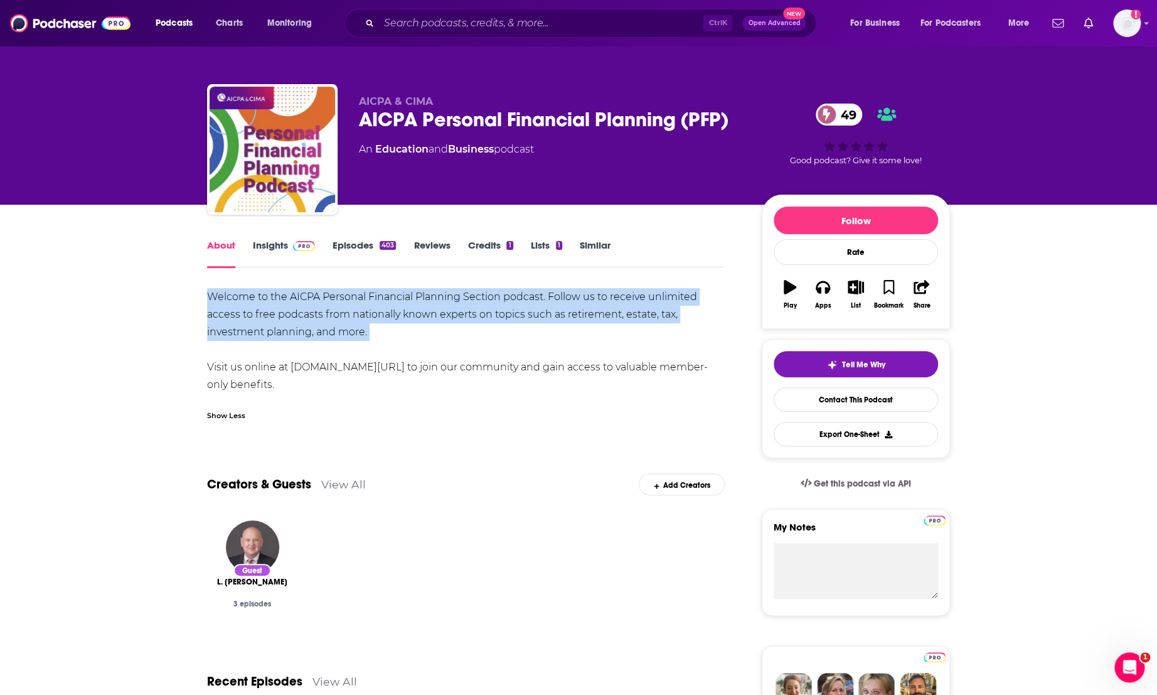
click at [297, 311] on div "Welcome to the AICPA Personal Financial Planning Section podcast. Follow us to …" at bounding box center [466, 340] width 518 height 105
copy div "Welcome to the AICPA Personal Financial Planning Section podcast. Follow us to …"
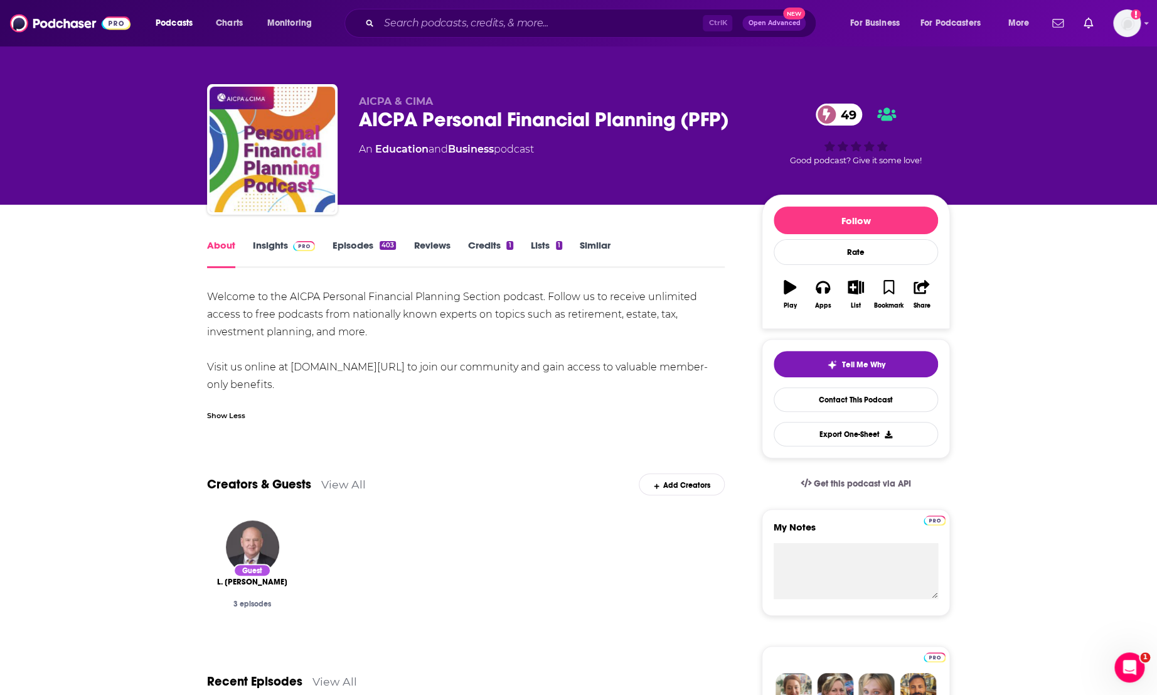
click at [326, 311] on div "Welcome to the AICPA Personal Financial Planning Section podcast. Follow us to …" at bounding box center [466, 340] width 518 height 105
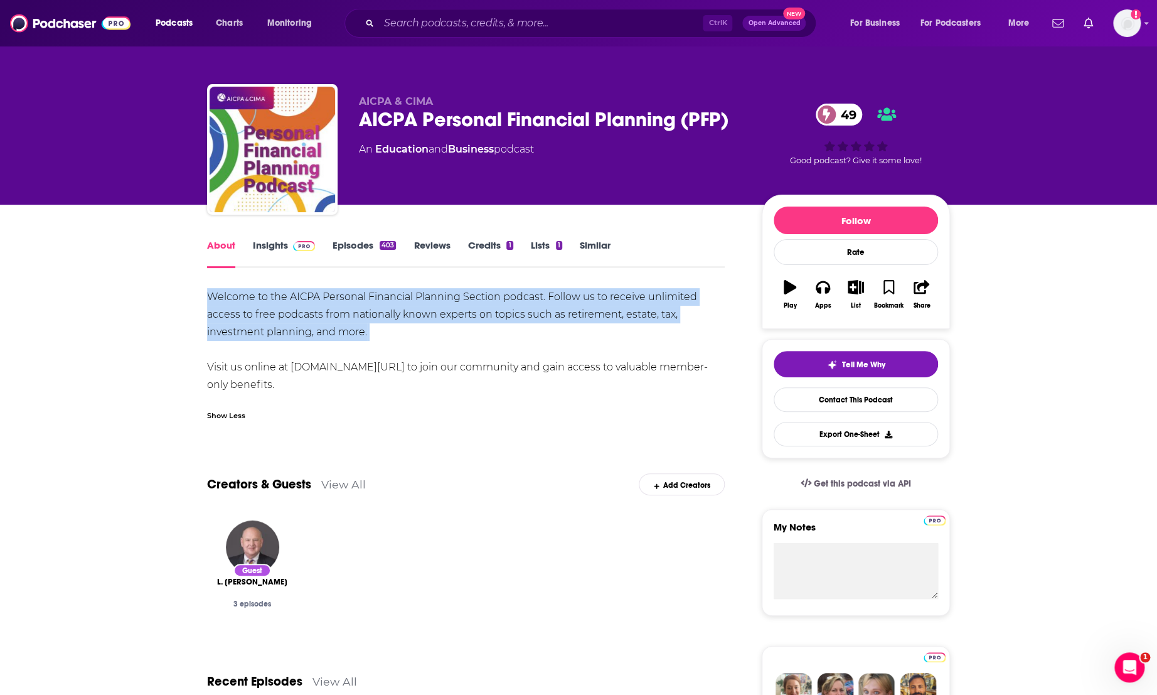
click at [326, 311] on div "Welcome to the AICPA Personal Financial Planning Section podcast. Follow us to …" at bounding box center [466, 340] width 518 height 105
copy div "Welcome to the AICPA Personal Financial Planning Section podcast. Follow us to …"
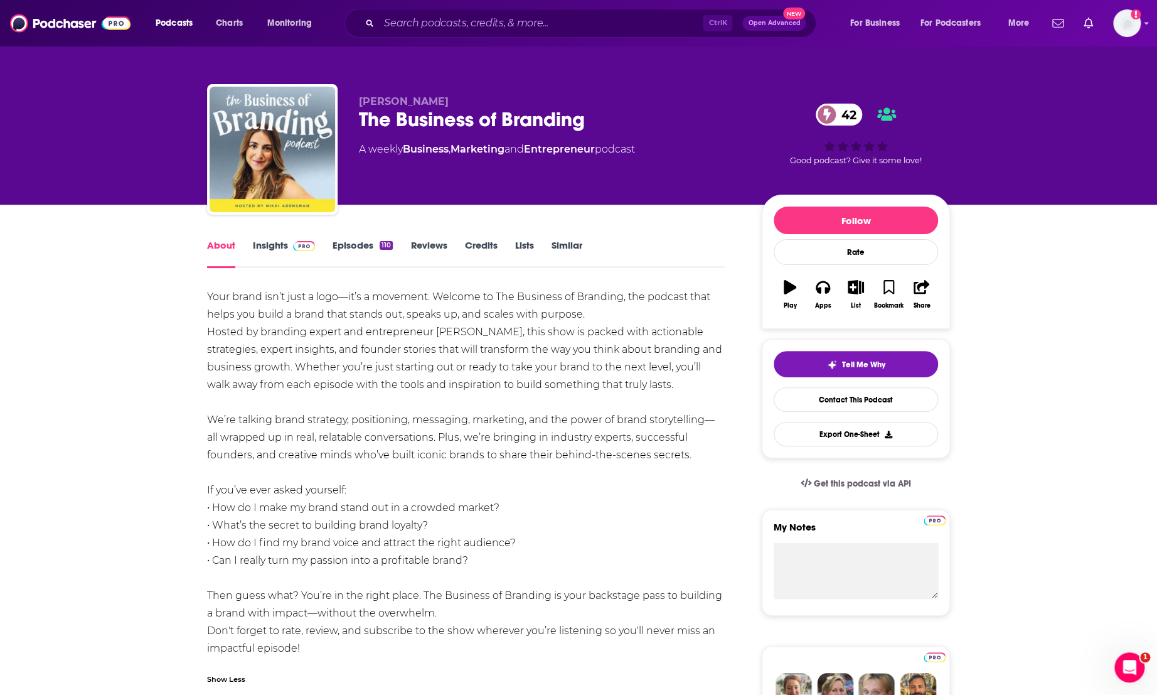
drag, startPoint x: 198, startPoint y: 293, endPoint x: 678, endPoint y: 388, distance: 488.8
copy div "Your brand isn’t just a logo—it’s a movement. Welcome to The Business of Brandi…"
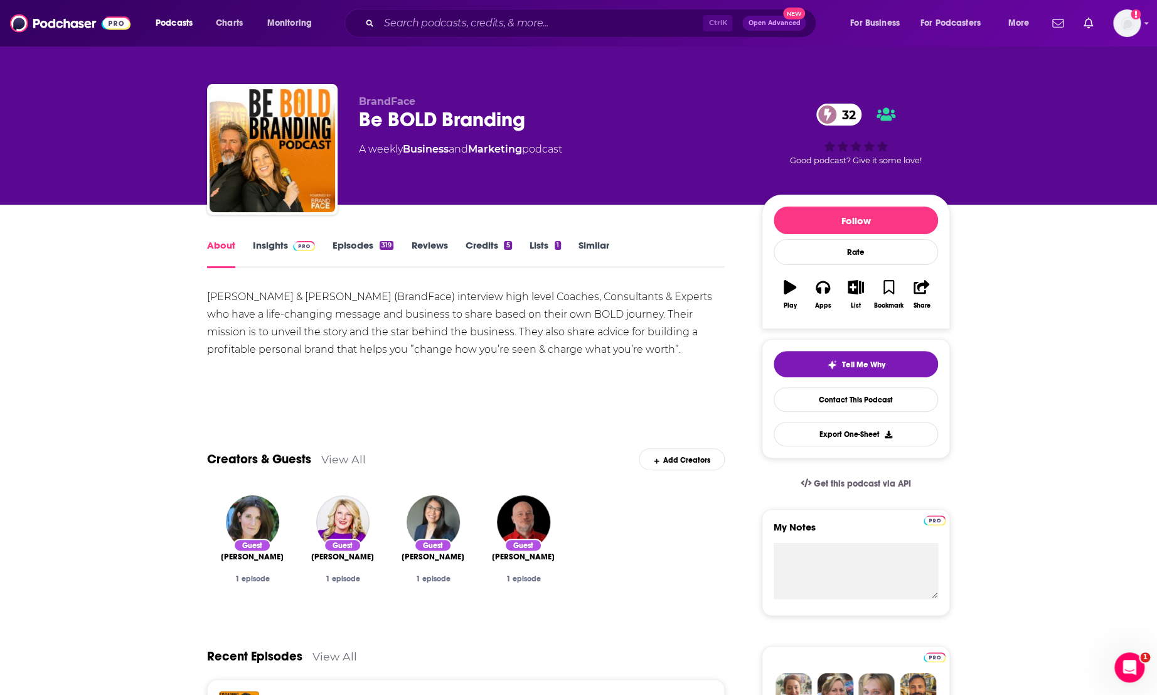
click at [314, 384] on div "Show More" at bounding box center [466, 392] width 518 height 21
click at [385, 316] on div "[PERSON_NAME] & [PERSON_NAME] (BrandFace) interview high level Coaches, Consult…" at bounding box center [466, 323] width 518 height 70
click at [385, 316] on div "Tonya Eberhart & Michael Carr (BrandFace) interview high level Coaches, Consult…" at bounding box center [466, 323] width 518 height 70
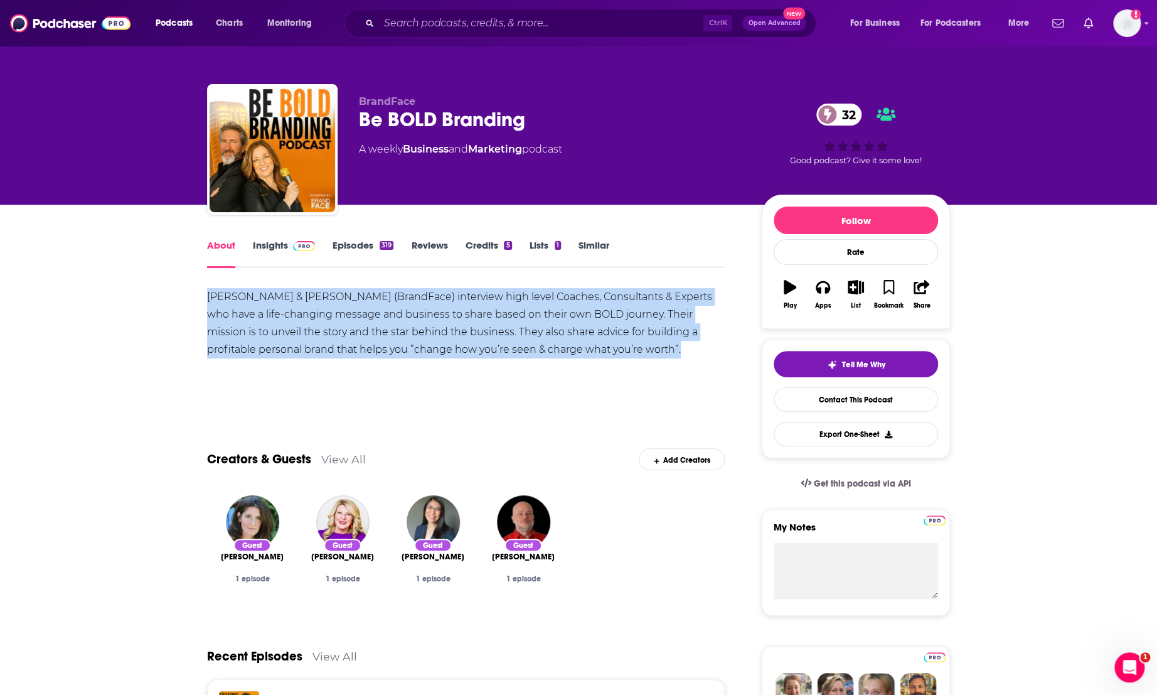
click at [385, 316] on div "Tonya Eberhart & Michael Carr (BrandFace) interview high level Coaches, Consult…" at bounding box center [466, 323] width 518 height 70
copy div "Tonya Eberhart & Michael Carr (BrandFace) interview high level Coaches, Consult…"
click at [291, 340] on div "Tonya Eberhart & Michael Carr (BrandFace) interview high level Coaches, Consult…" at bounding box center [466, 323] width 518 height 70
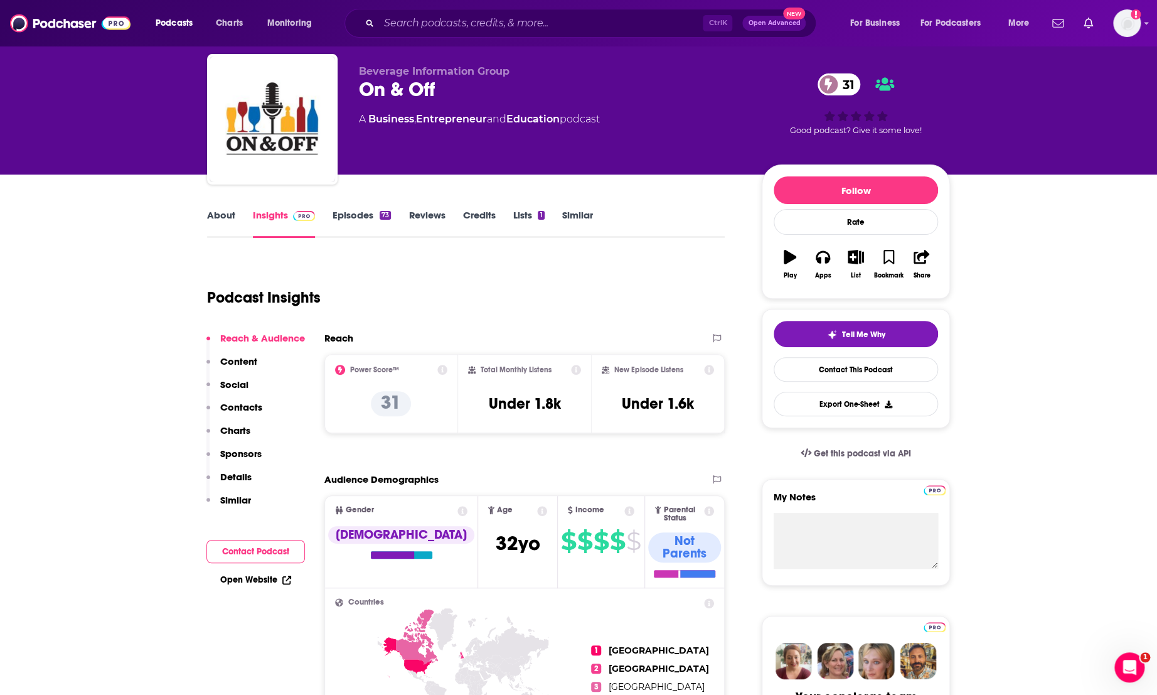
scroll to position [0, 0]
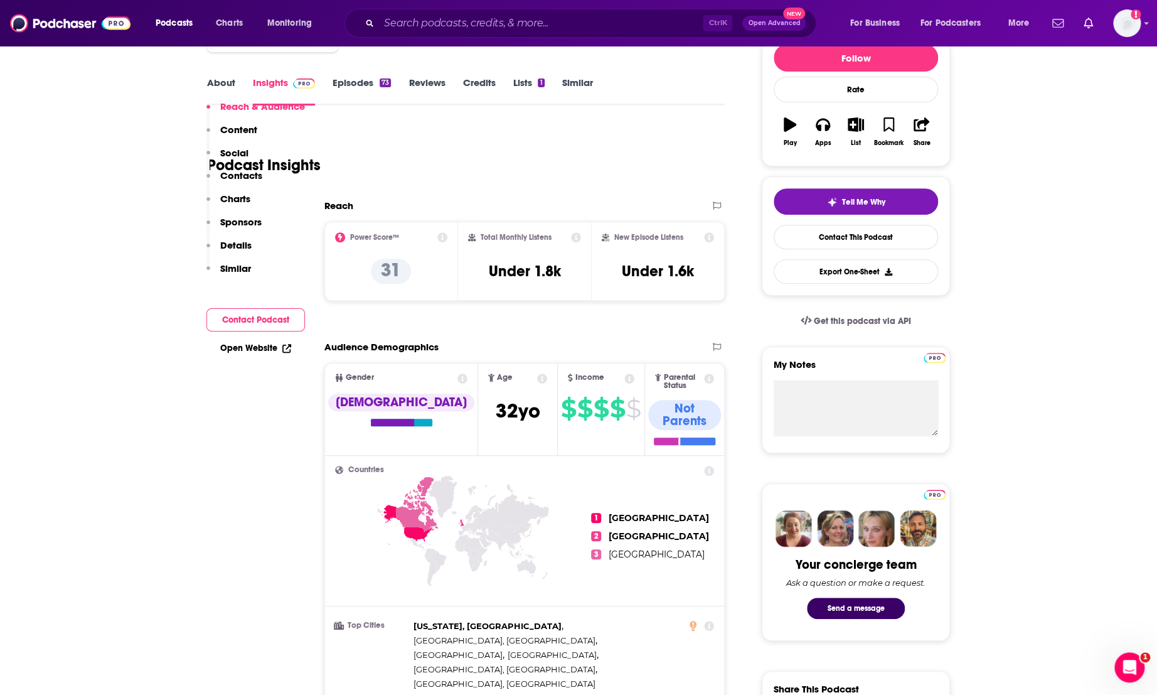
scroll to position [325, 0]
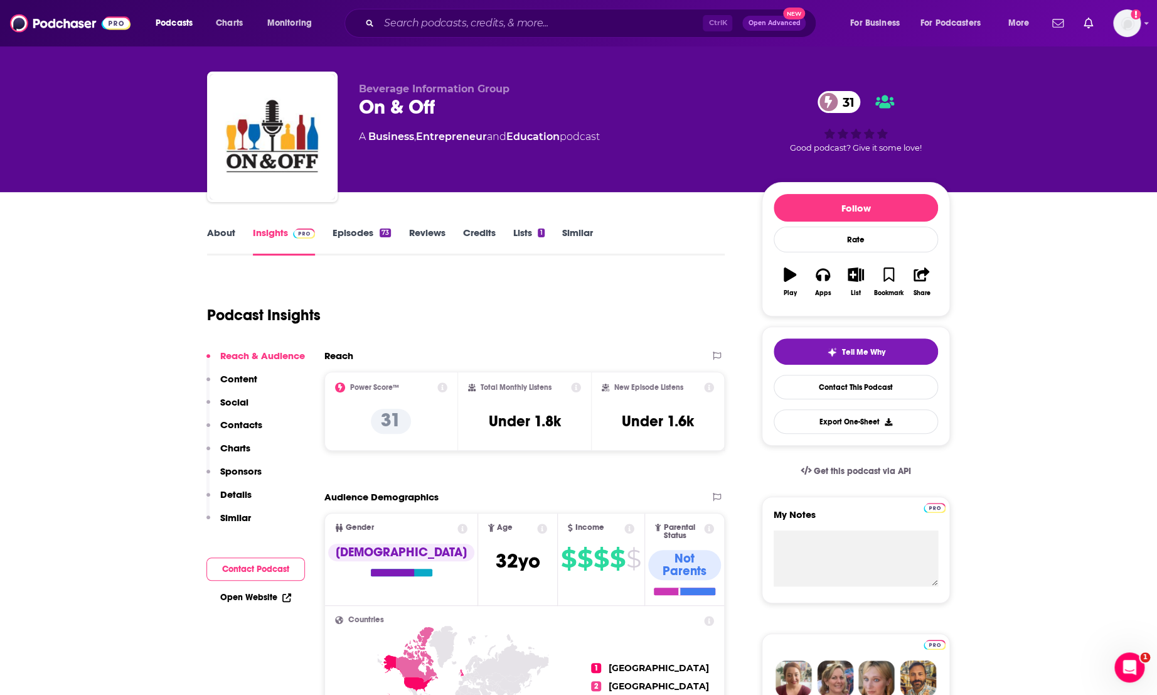
scroll to position [0, 0]
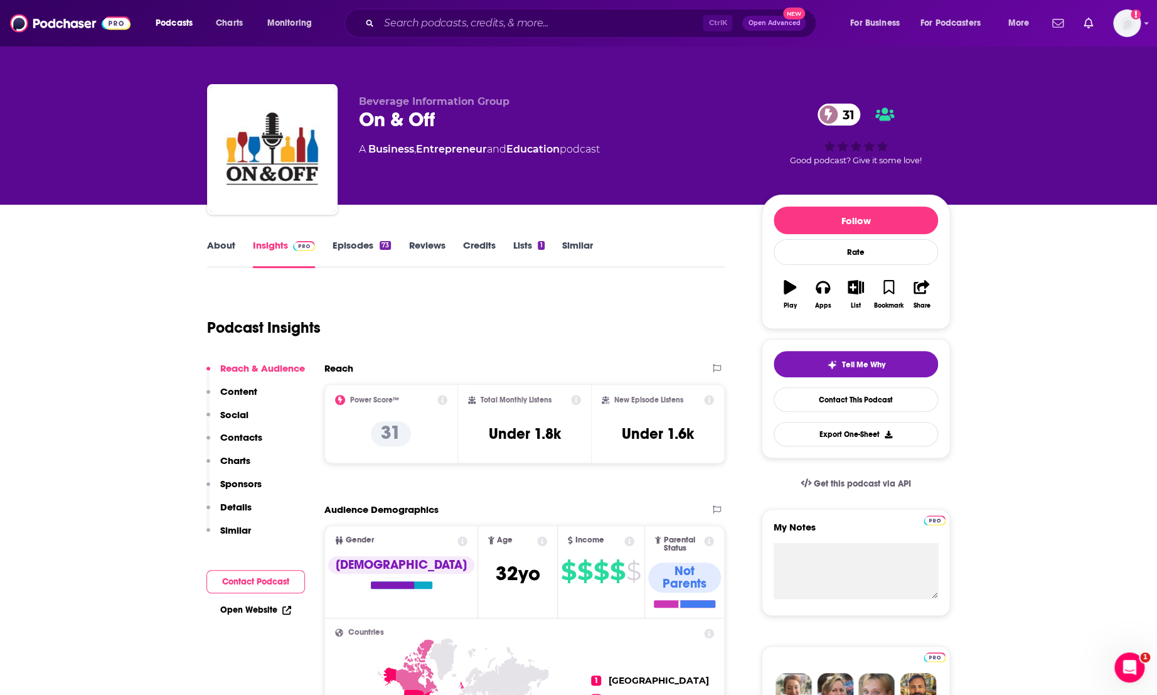
click at [212, 241] on link "About" at bounding box center [221, 253] width 28 height 29
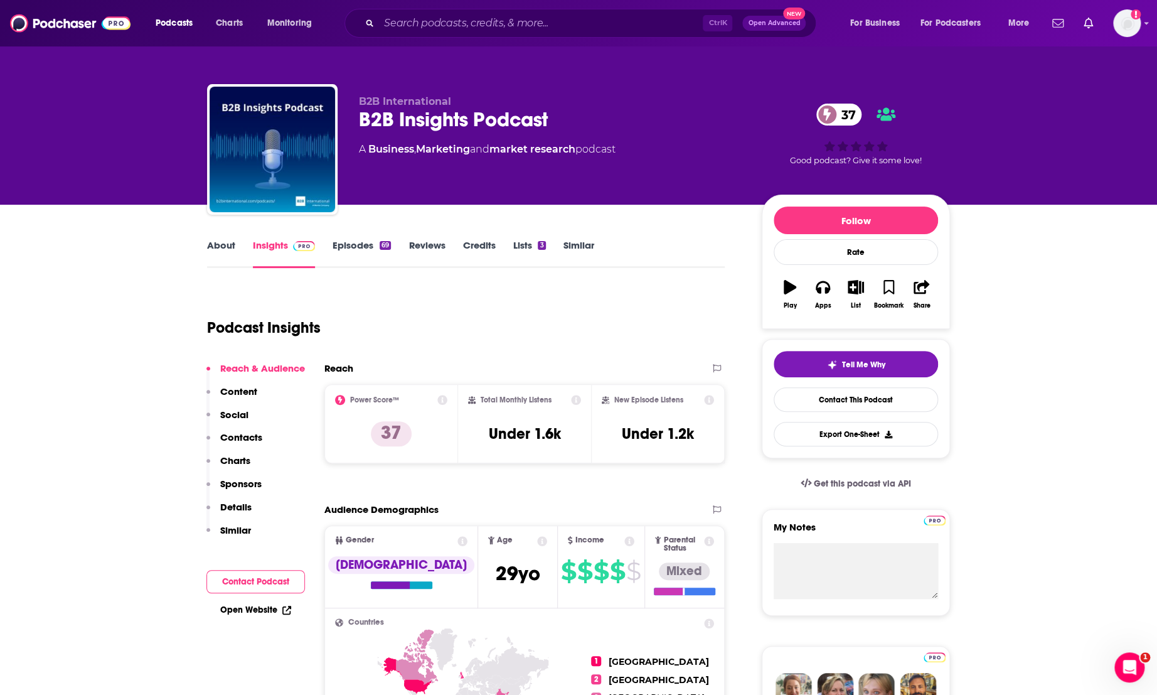
click at [226, 253] on link "About" at bounding box center [221, 253] width 28 height 29
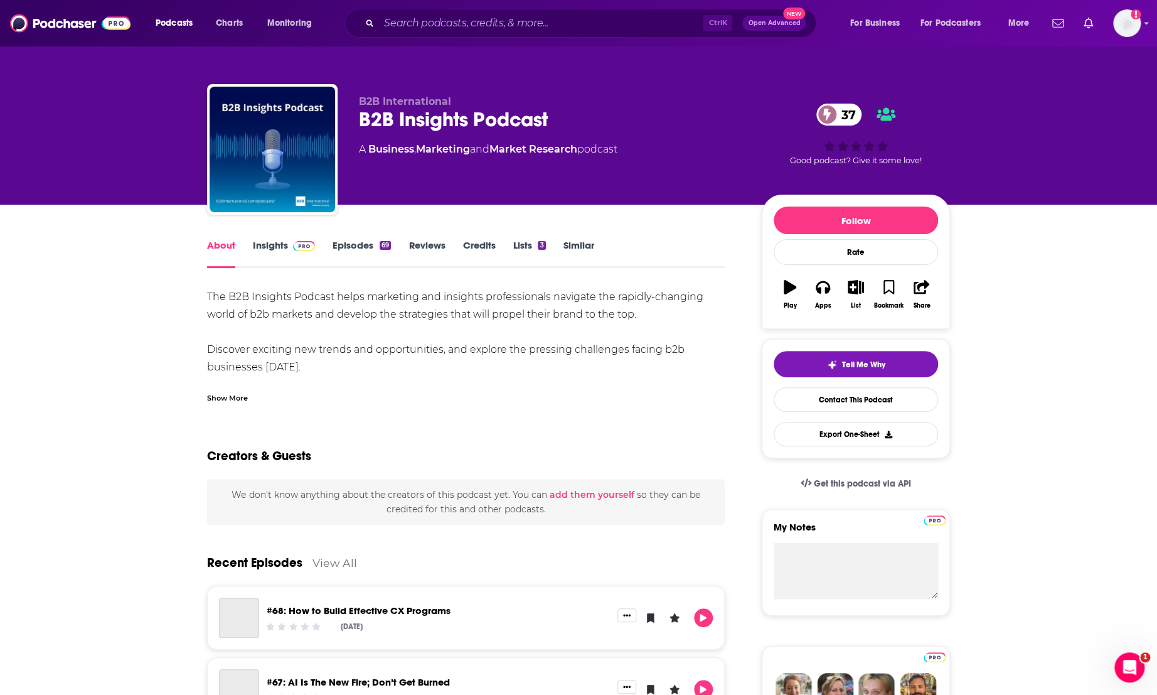
click at [220, 394] on div "Show More" at bounding box center [227, 397] width 41 height 12
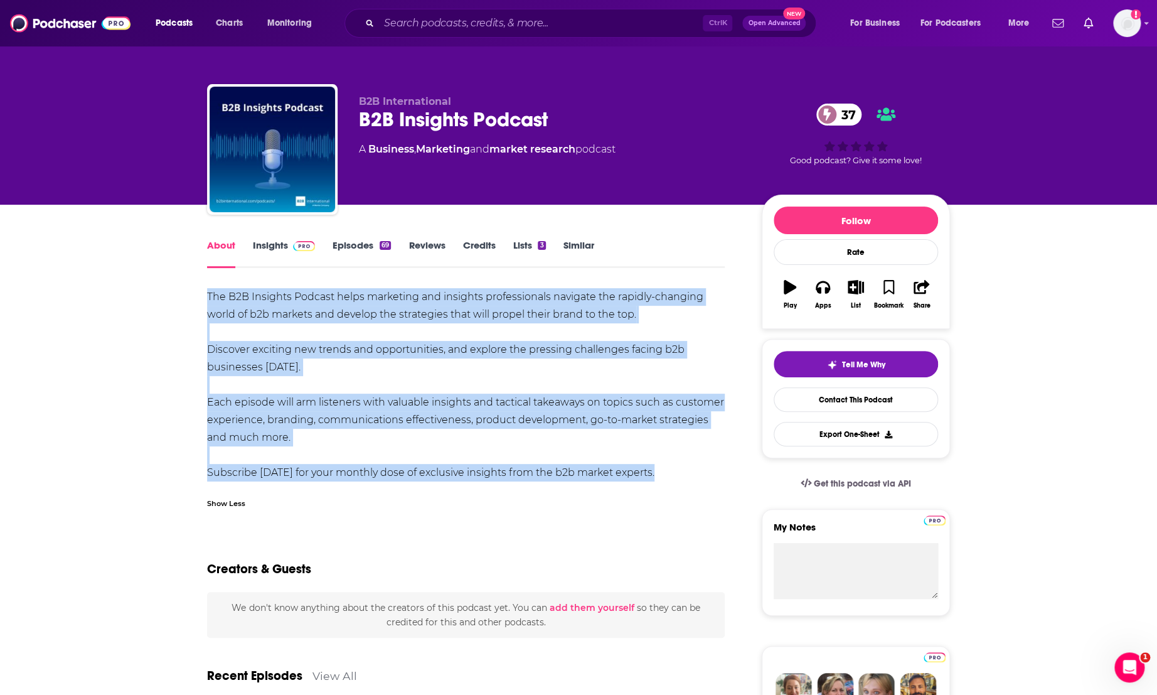
drag, startPoint x: 657, startPoint y: 471, endPoint x: 200, endPoint y: 305, distance: 486.3
copy div "The B2B Insights Podcast helps marketing and insights professionals navigate th…"
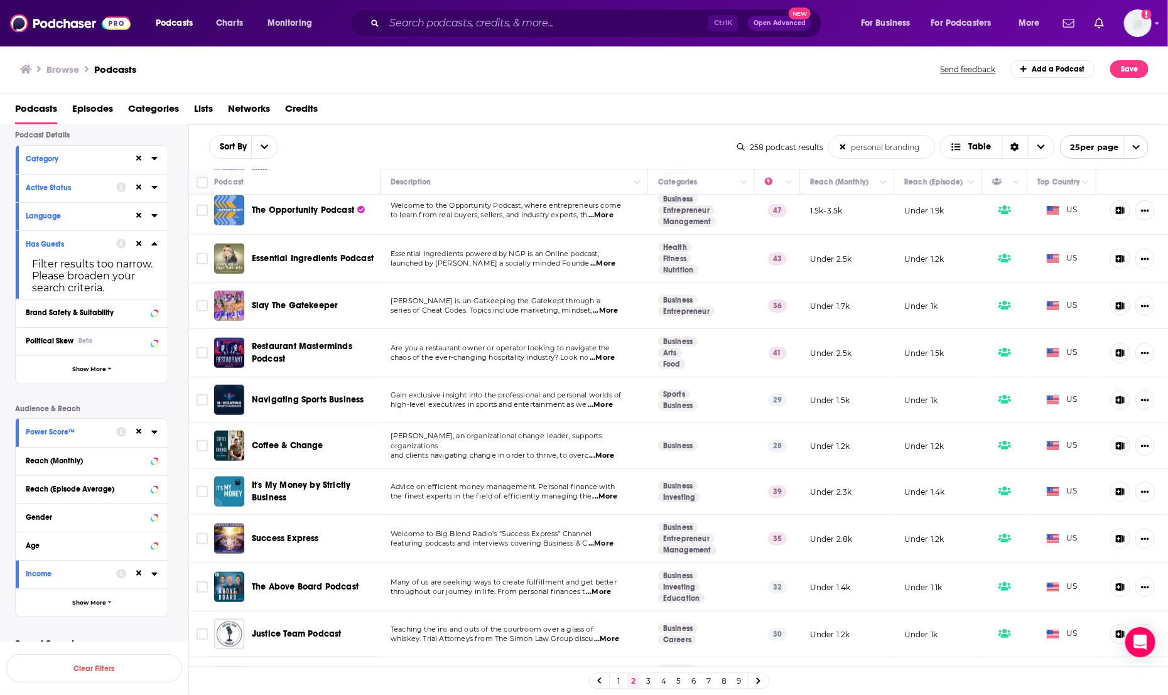
scroll to position [488, 0]
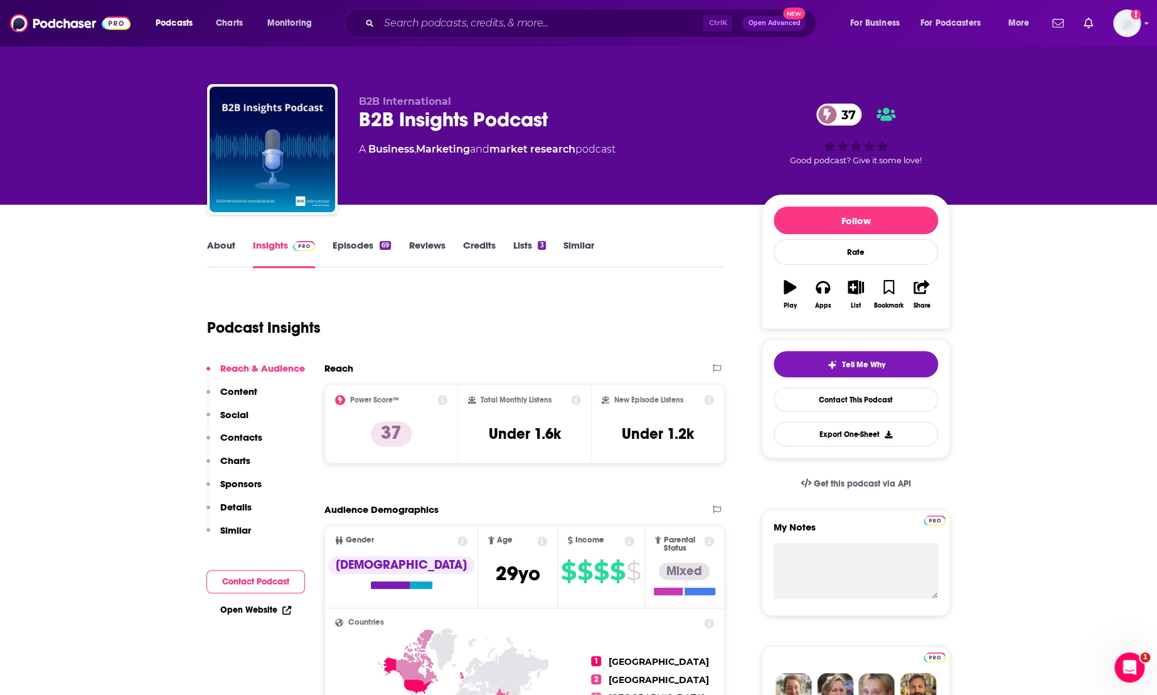
click at [221, 245] on link "About" at bounding box center [221, 253] width 28 height 29
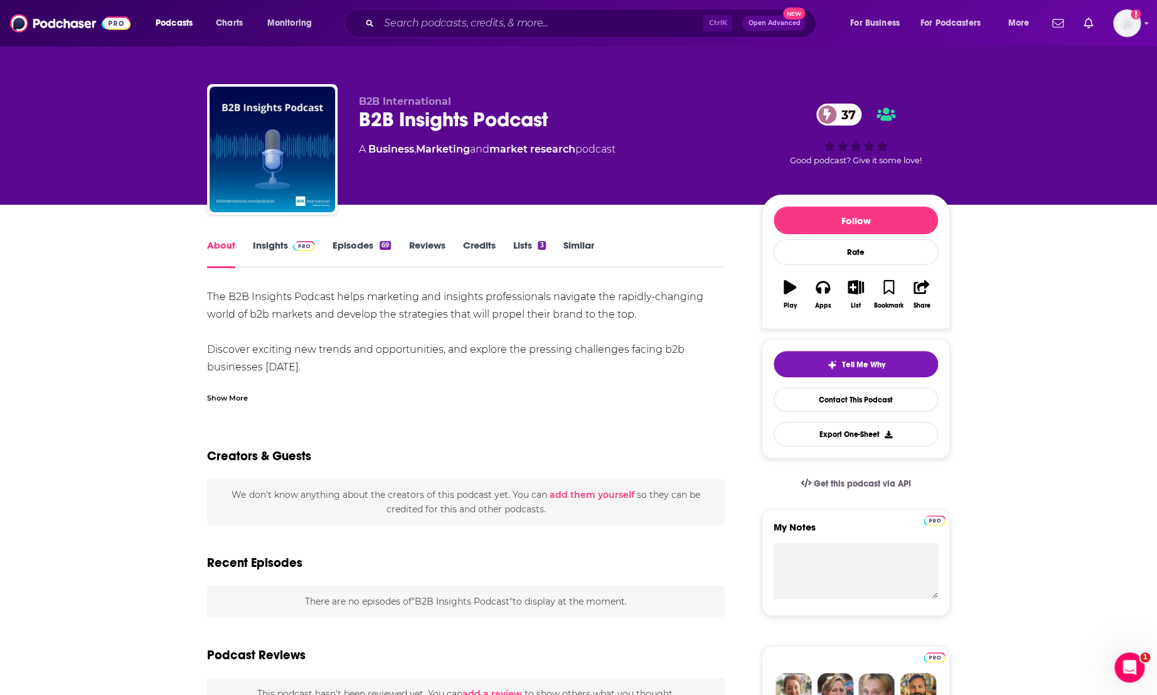
click at [230, 400] on div "Show More" at bounding box center [227, 397] width 41 height 12
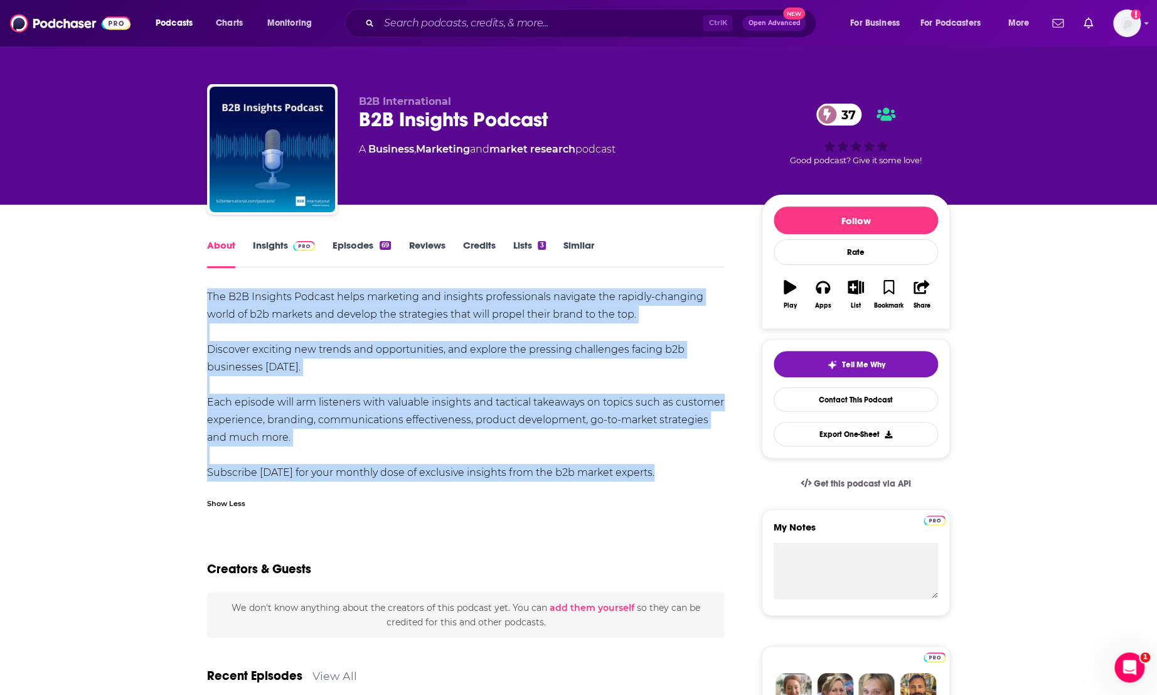
drag, startPoint x: 196, startPoint y: 289, endPoint x: 57, endPoint y: 508, distance: 259.6
copy div "The B2B Insights Podcast helps marketing and insights professionals navigate th…"
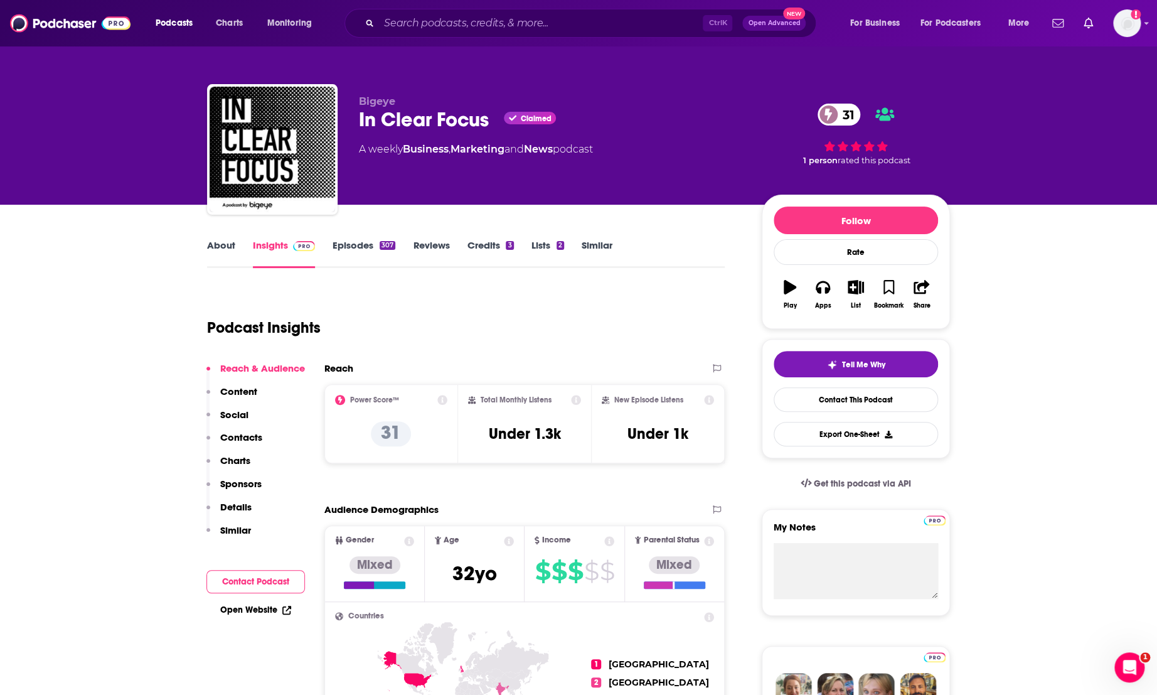
click at [222, 250] on link "About" at bounding box center [221, 253] width 28 height 29
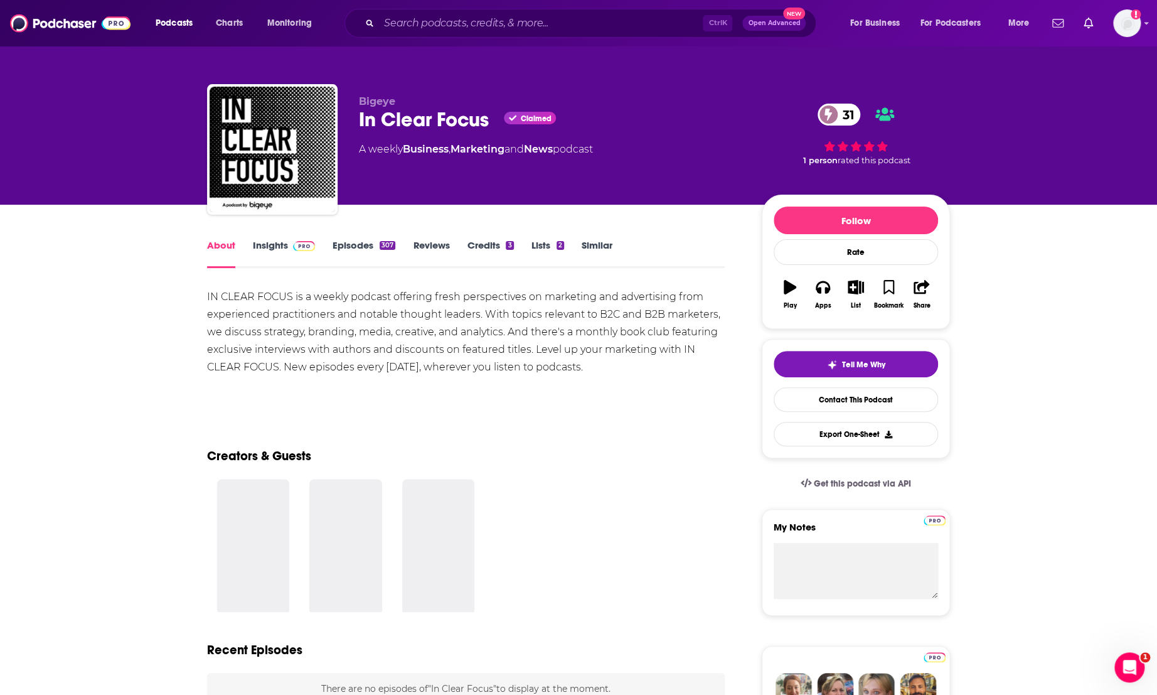
click at [348, 325] on div "IN CLEAR FOCUS is a weekly podcast offering fresh perspectives on marketing and…" at bounding box center [466, 332] width 518 height 88
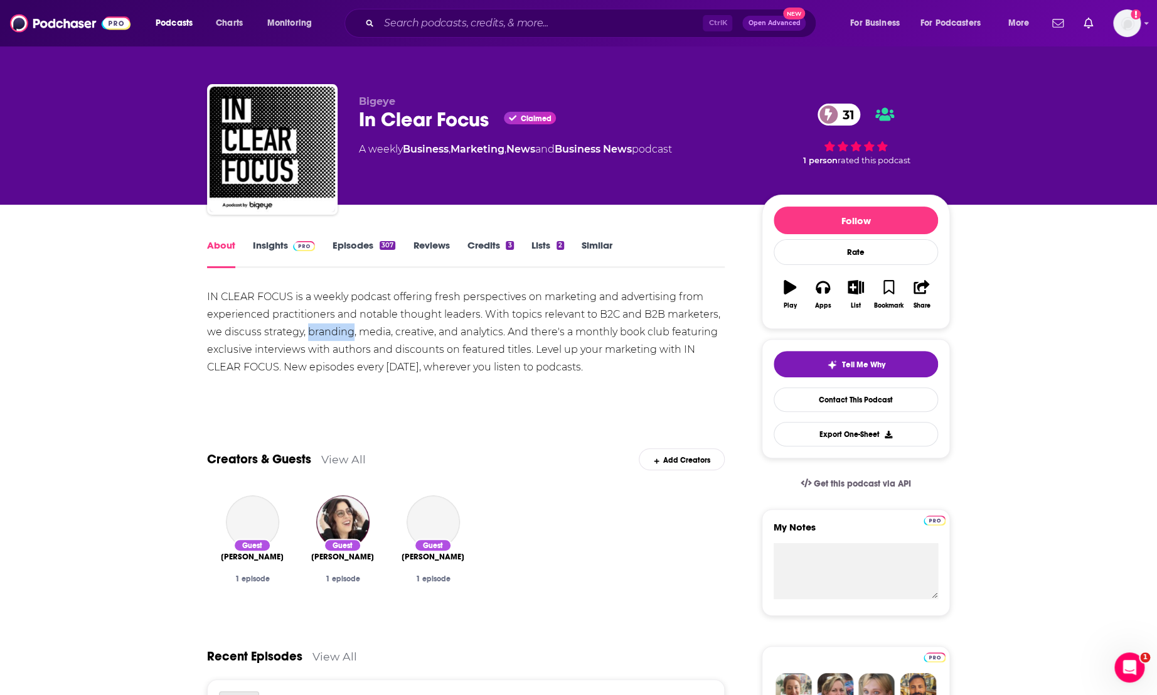
click at [348, 325] on div "IN CLEAR FOCUS is a weekly podcast offering fresh perspectives on marketing and…" at bounding box center [466, 332] width 518 height 88
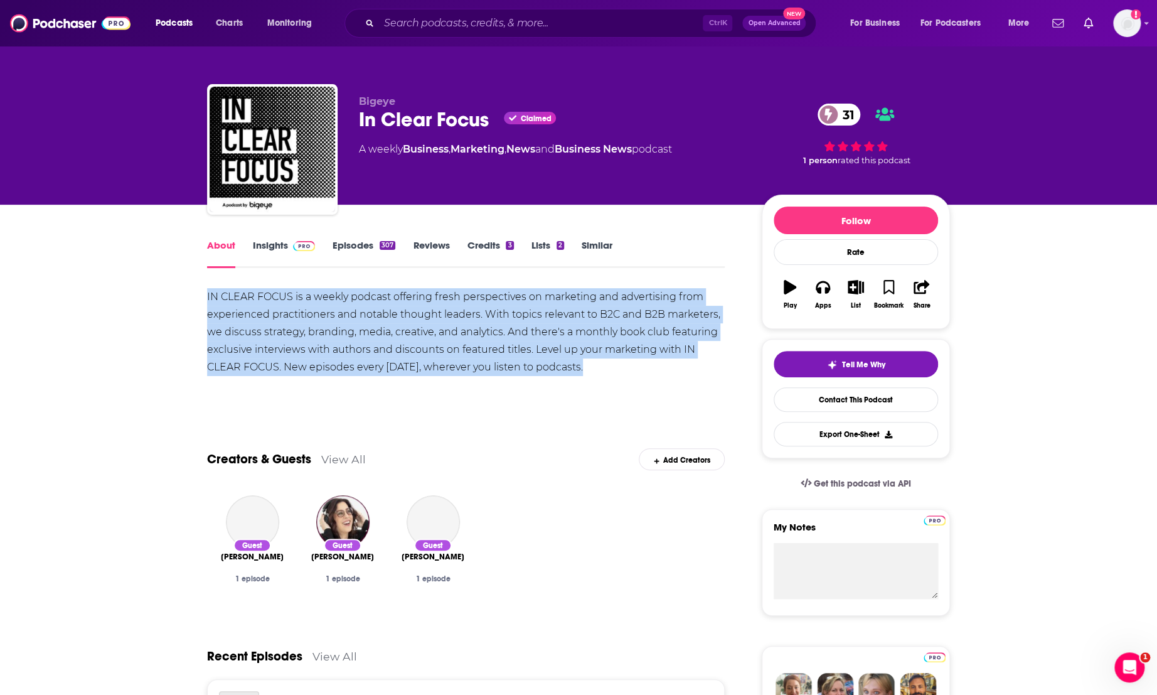
click at [348, 325] on div "IN CLEAR FOCUS is a weekly podcast offering fresh perspectives on marketing and…" at bounding box center [466, 332] width 518 height 88
copy div "IN CLEAR FOCUS is a weekly podcast offering fresh perspectives on marketing and…"
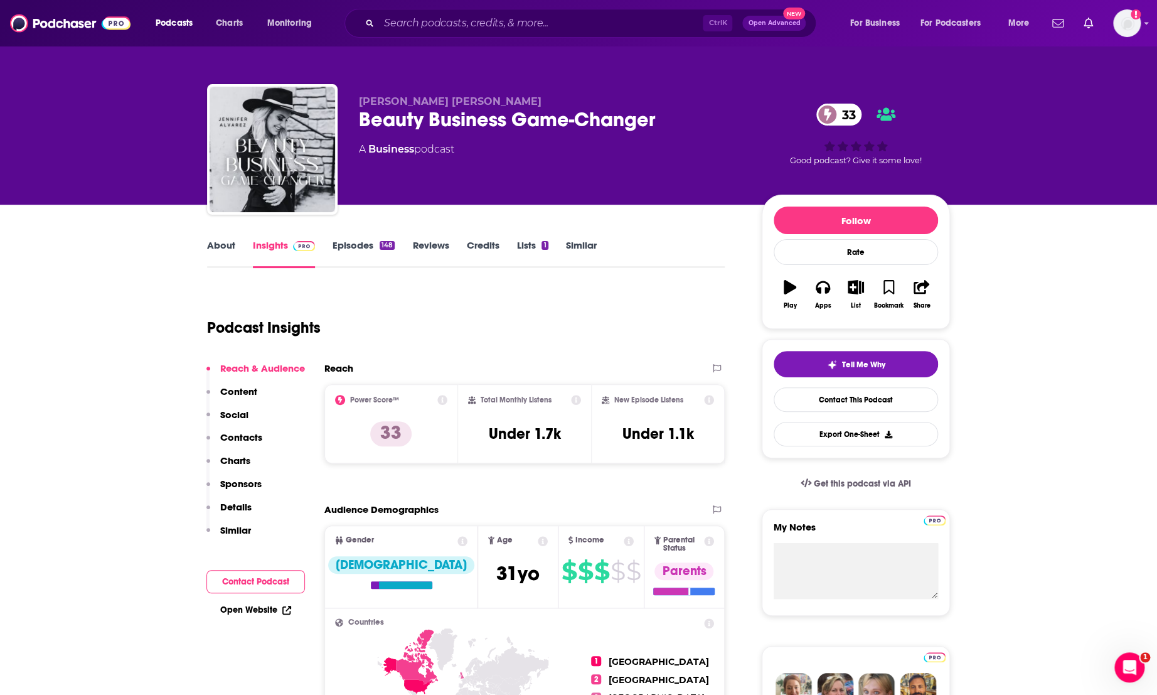
click at [215, 242] on link "About" at bounding box center [221, 253] width 28 height 29
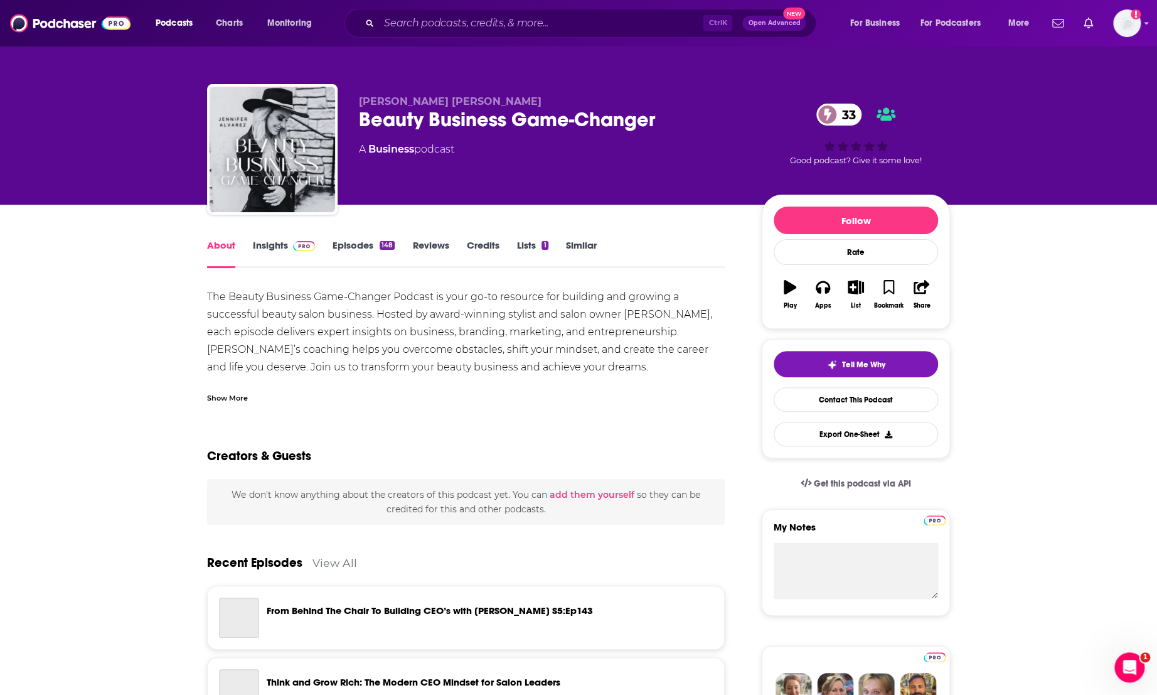
click at [221, 392] on div "Show More" at bounding box center [227, 397] width 41 height 12
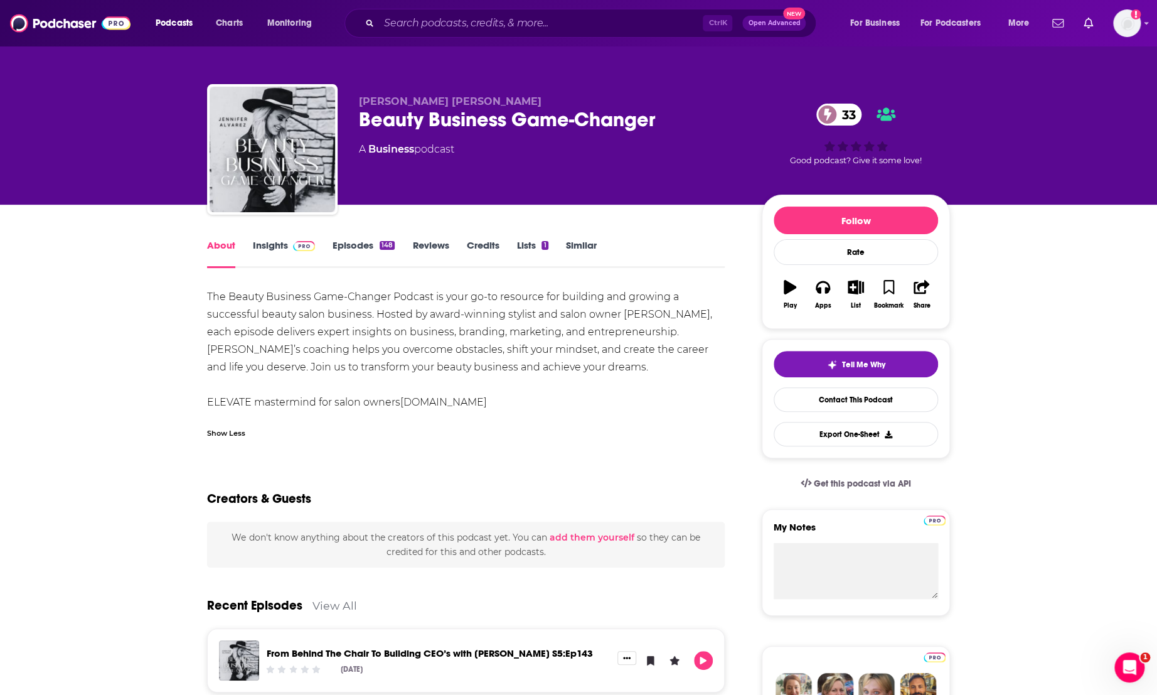
drag, startPoint x: 191, startPoint y: 289, endPoint x: 569, endPoint y: 409, distance: 396.6
copy div "The Beauty Business Game-Changer Podcast is your go-to resource for building an…"
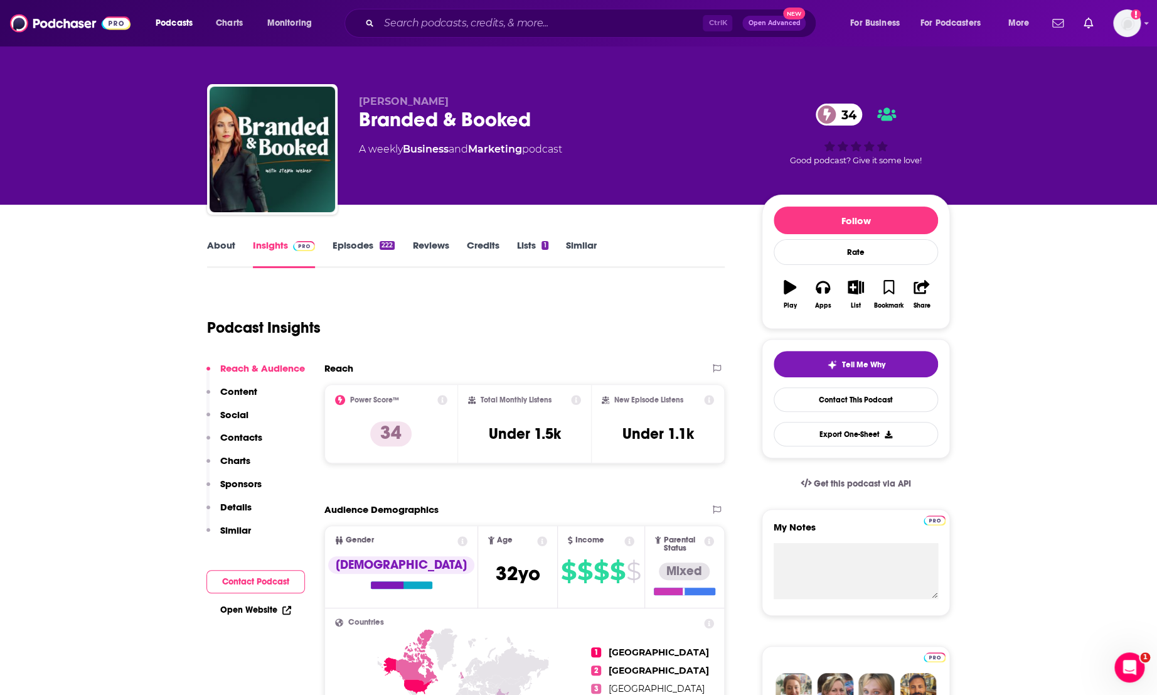
click at [213, 245] on link "About" at bounding box center [221, 253] width 28 height 29
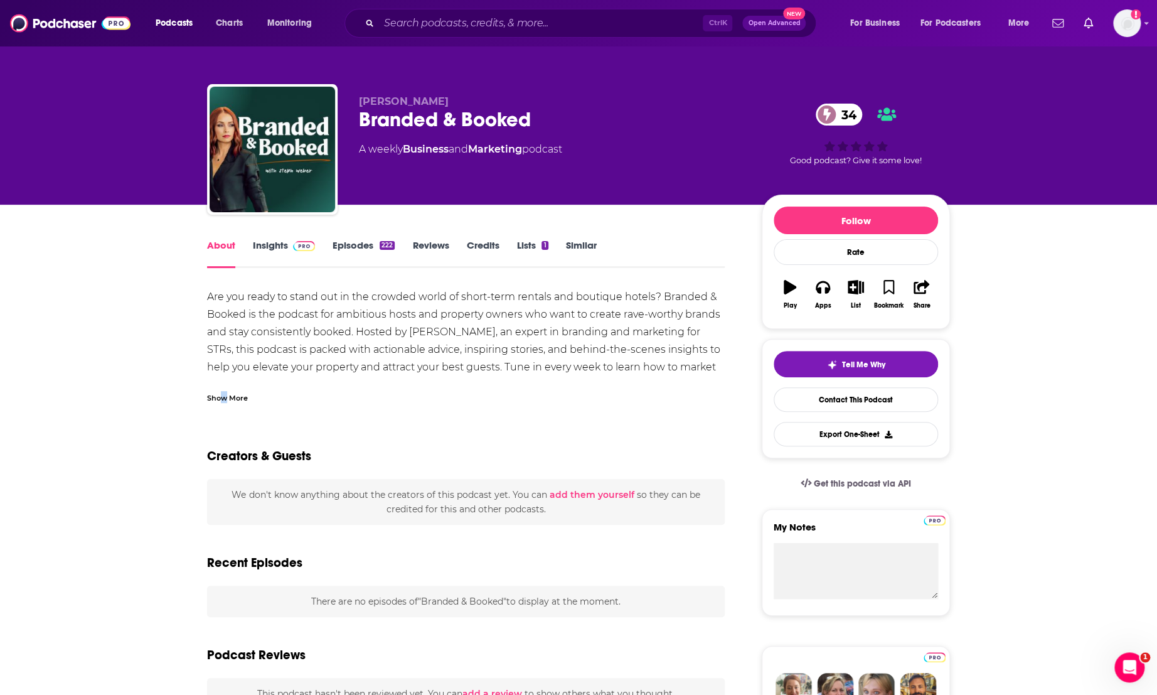
click at [222, 397] on div "Show More" at bounding box center [227, 397] width 41 height 12
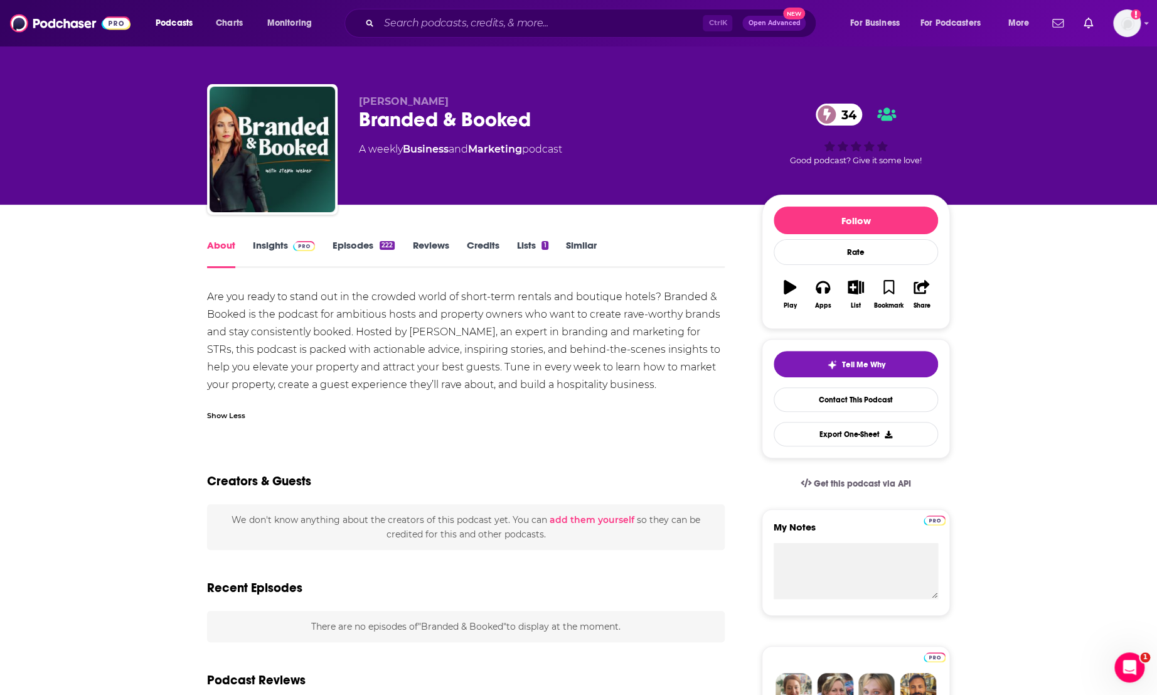
click at [447, 318] on div "Are you ready to stand out in the crowded world of short-term rentals and bouti…" at bounding box center [466, 340] width 518 height 105
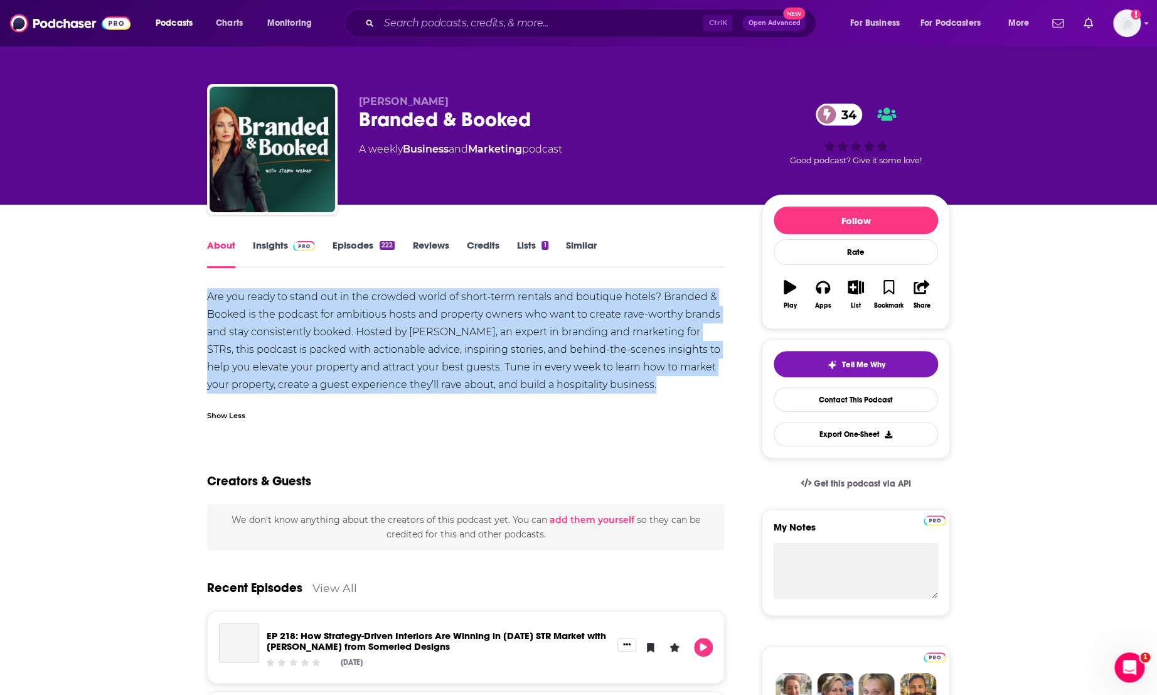
click at [447, 318] on div "Are you ready to stand out in the crowded world of short-term rentals and bouti…" at bounding box center [466, 340] width 518 height 105
copy div "Are you ready to stand out in the crowded world of short-term rentals and bouti…"
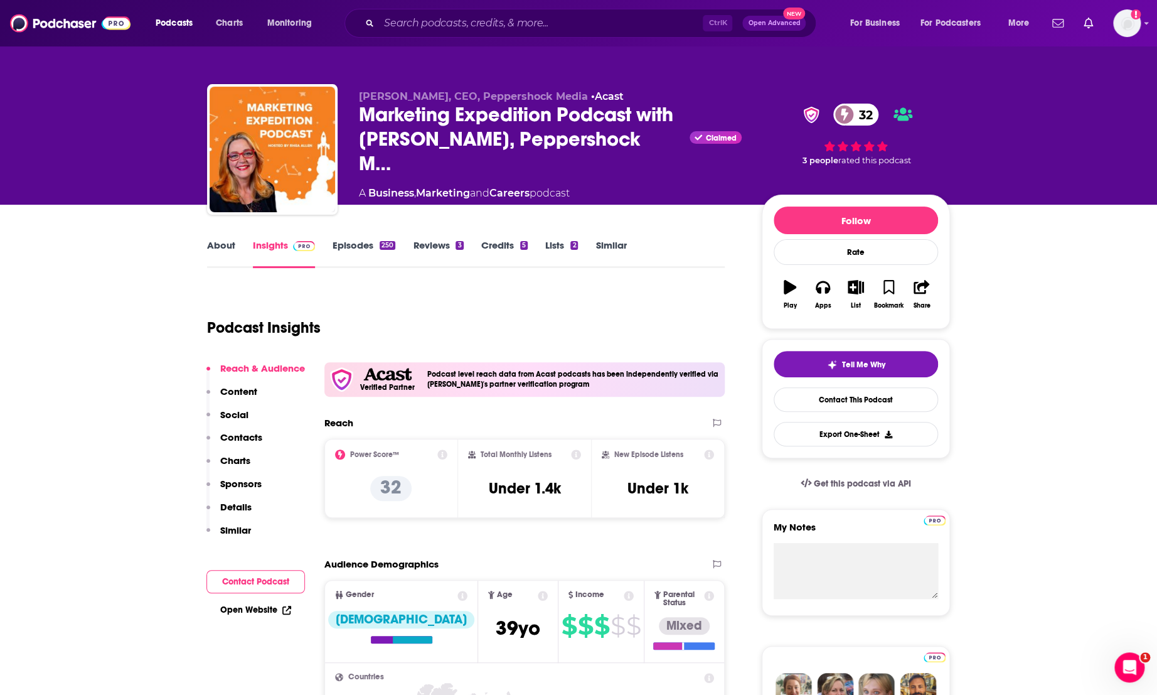
click at [220, 240] on link "About" at bounding box center [221, 253] width 28 height 29
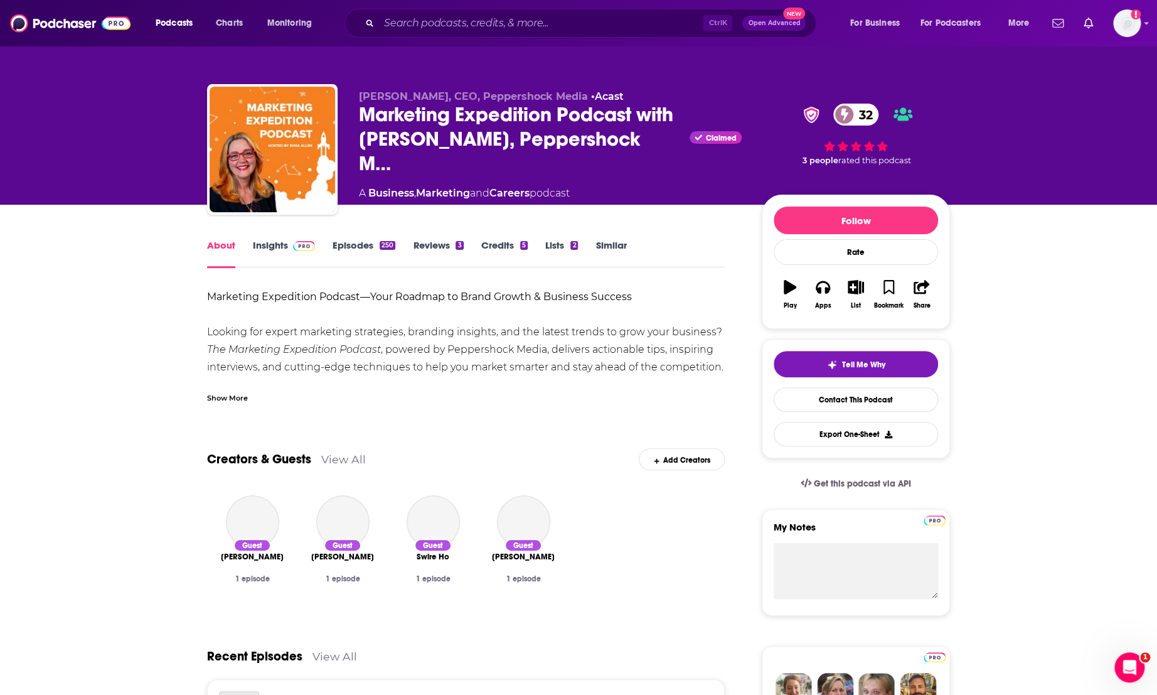
click at [235, 400] on div "Show More" at bounding box center [227, 397] width 41 height 12
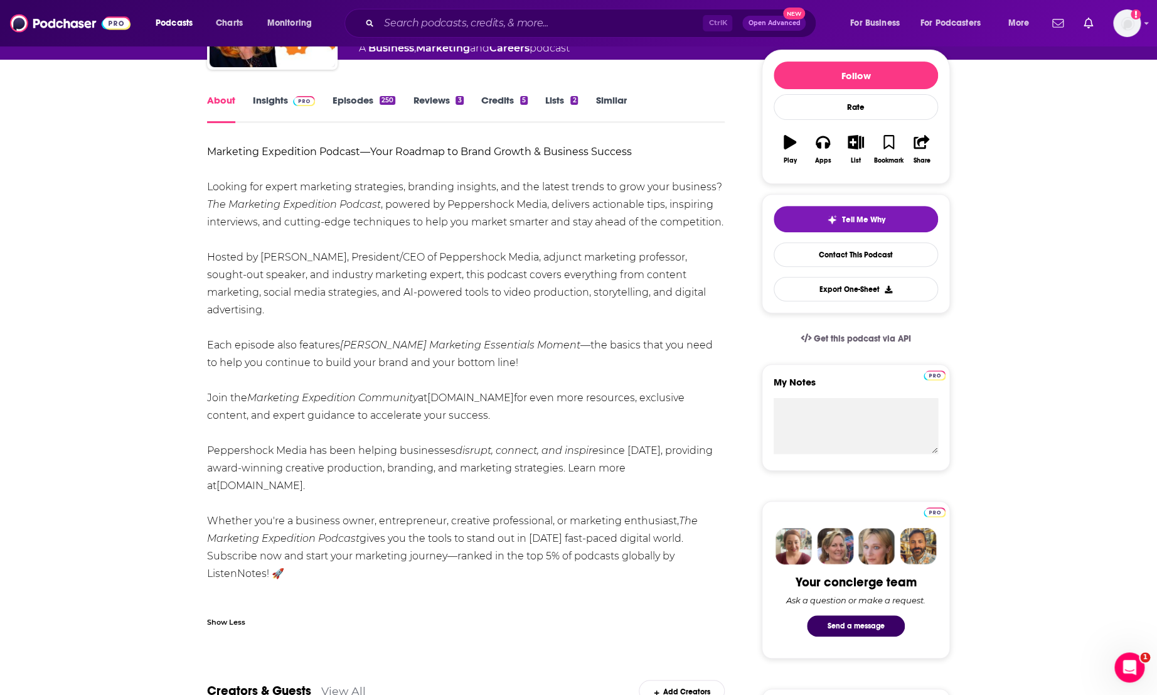
scroll to position [163, 0]
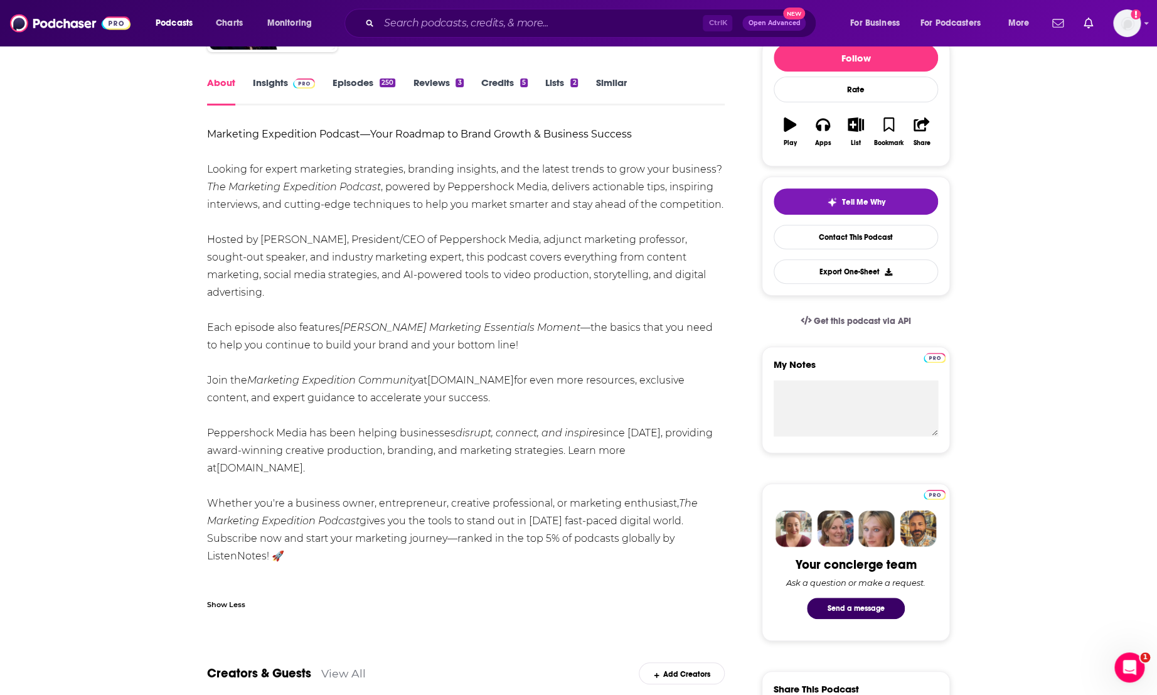
drag, startPoint x: 201, startPoint y: 129, endPoint x: 527, endPoint y: 576, distance: 553.1
copy div "Marketing Expedition Podcast—Your Roadmap to Brand Growth & Business Success Lo…"
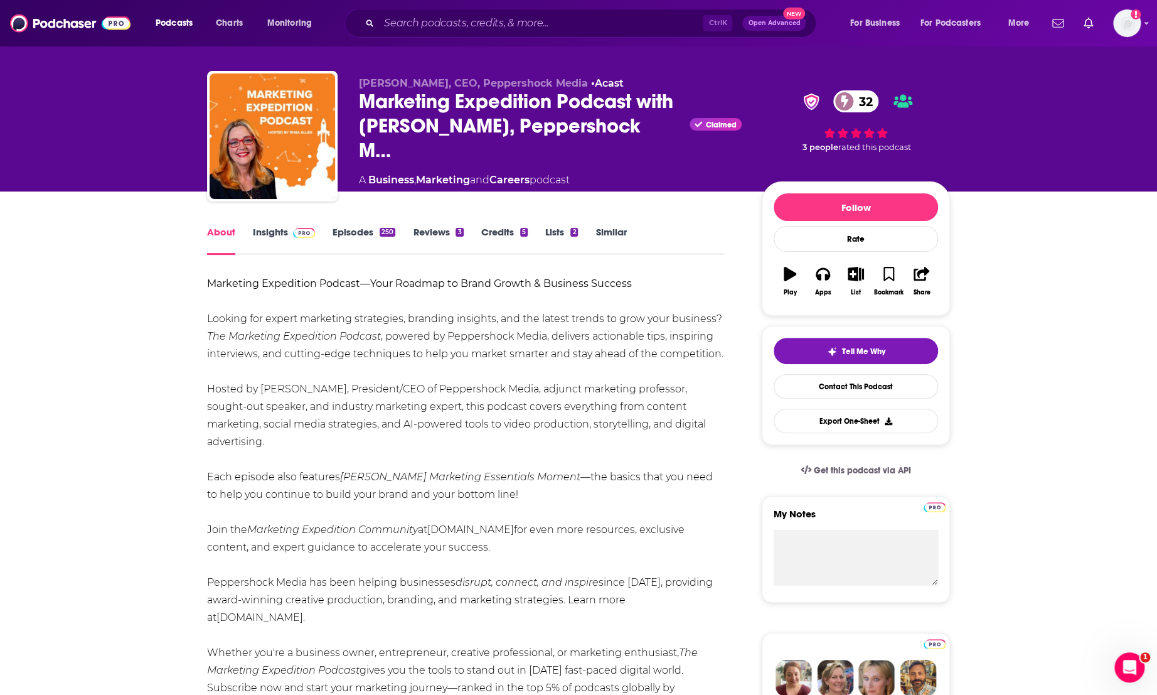
scroll to position [0, 0]
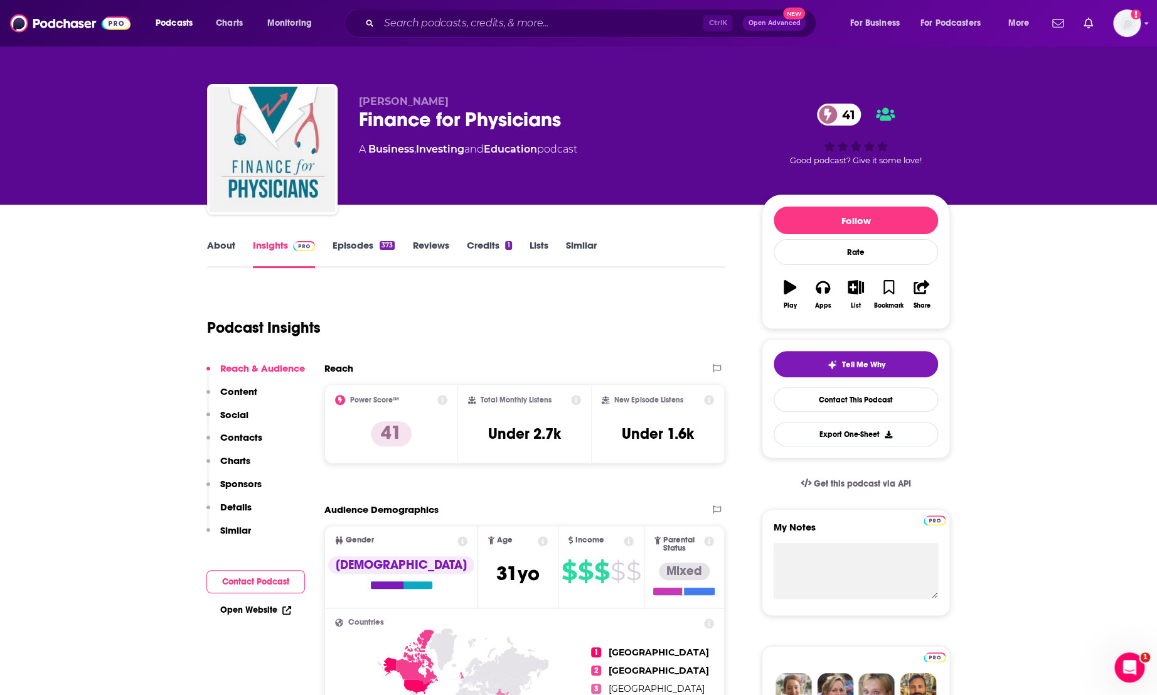
click at [215, 248] on link "About" at bounding box center [221, 253] width 28 height 29
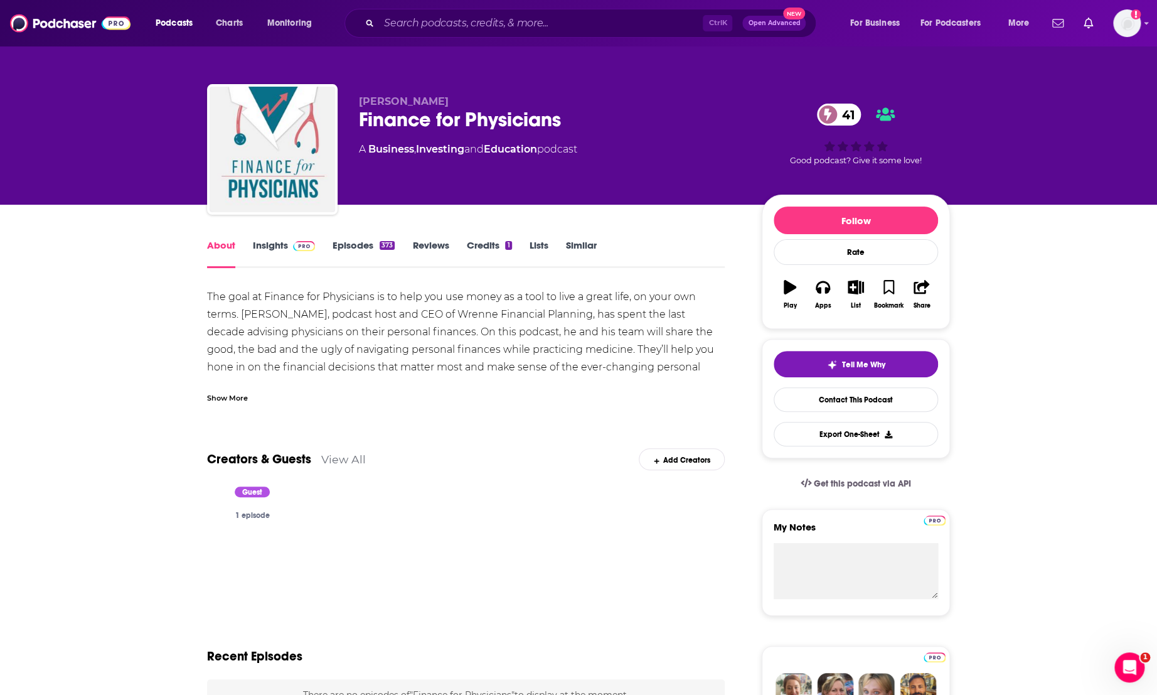
click at [217, 395] on div "Show More" at bounding box center [227, 397] width 41 height 12
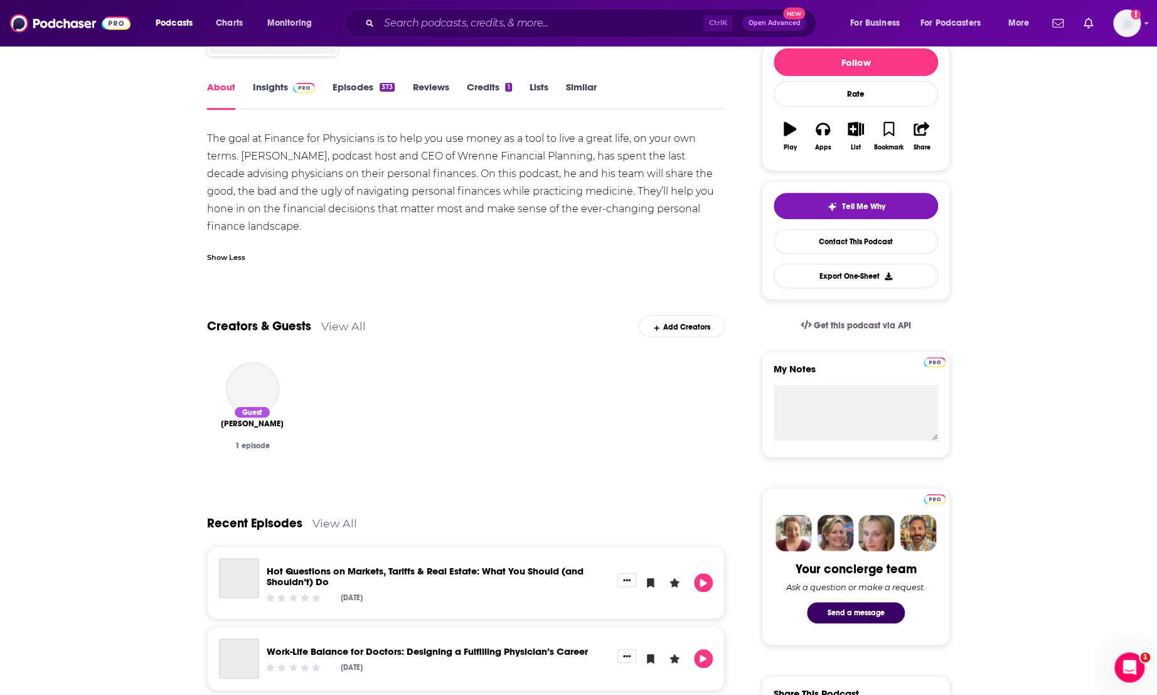
scroll to position [163, 0]
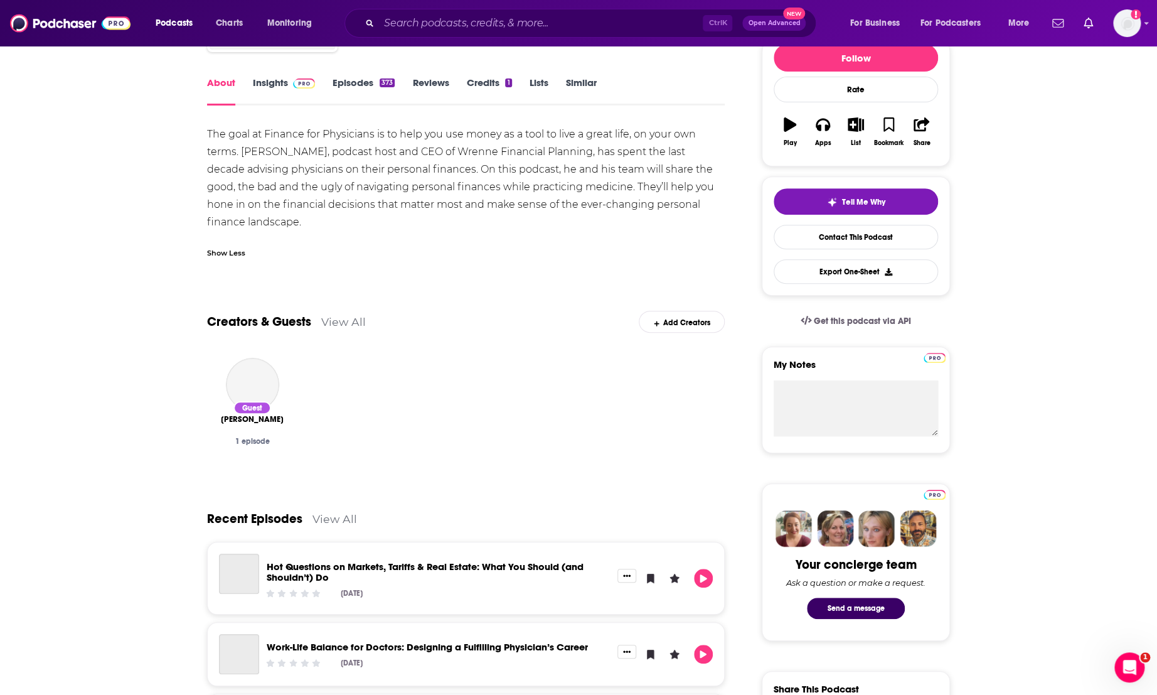
click at [357, 183] on div "The goal at Finance for Physicians is to help you use money as a tool to live a…" at bounding box center [466, 178] width 518 height 105
click at [353, 186] on div "The goal at Finance for Physicians is to help you use money as a tool to live a…" at bounding box center [466, 178] width 518 height 105
click at [346, 191] on div "The goal at Finance for Physicians is to help you use money as a tool to live a…" at bounding box center [466, 178] width 518 height 105
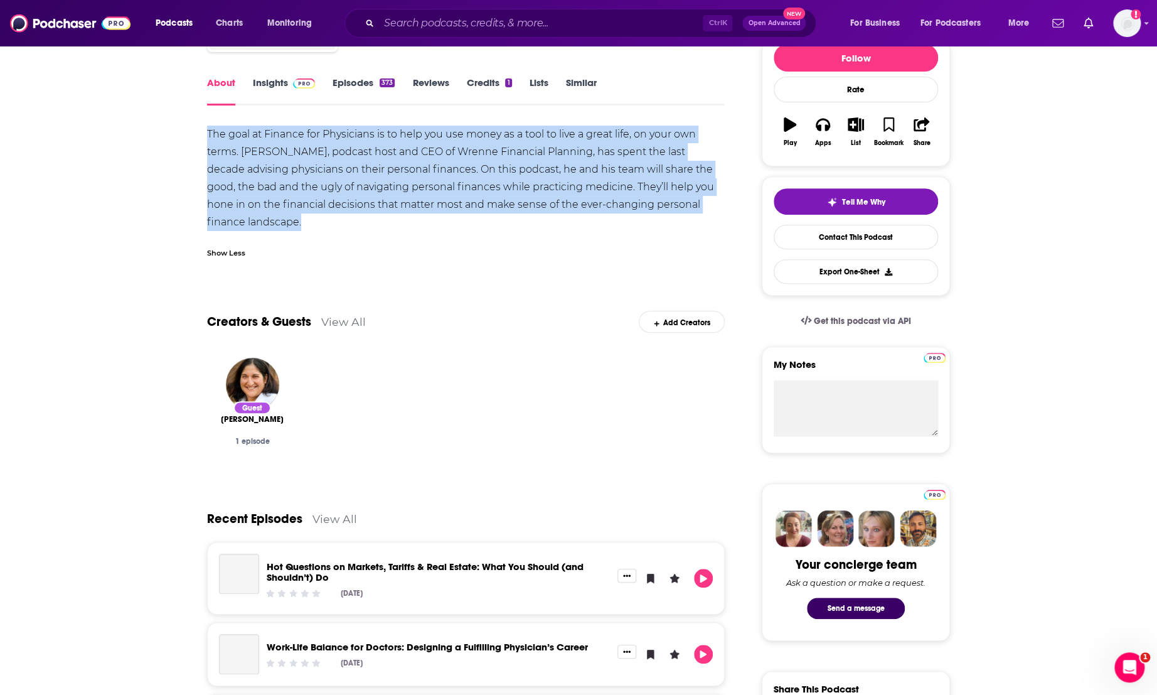
click at [346, 191] on div "The goal at Finance for Physicians is to help you use money as a tool to live a…" at bounding box center [466, 178] width 518 height 105
copy div "The goal at Finance for Physicians is to help you use money as a tool to live a…"
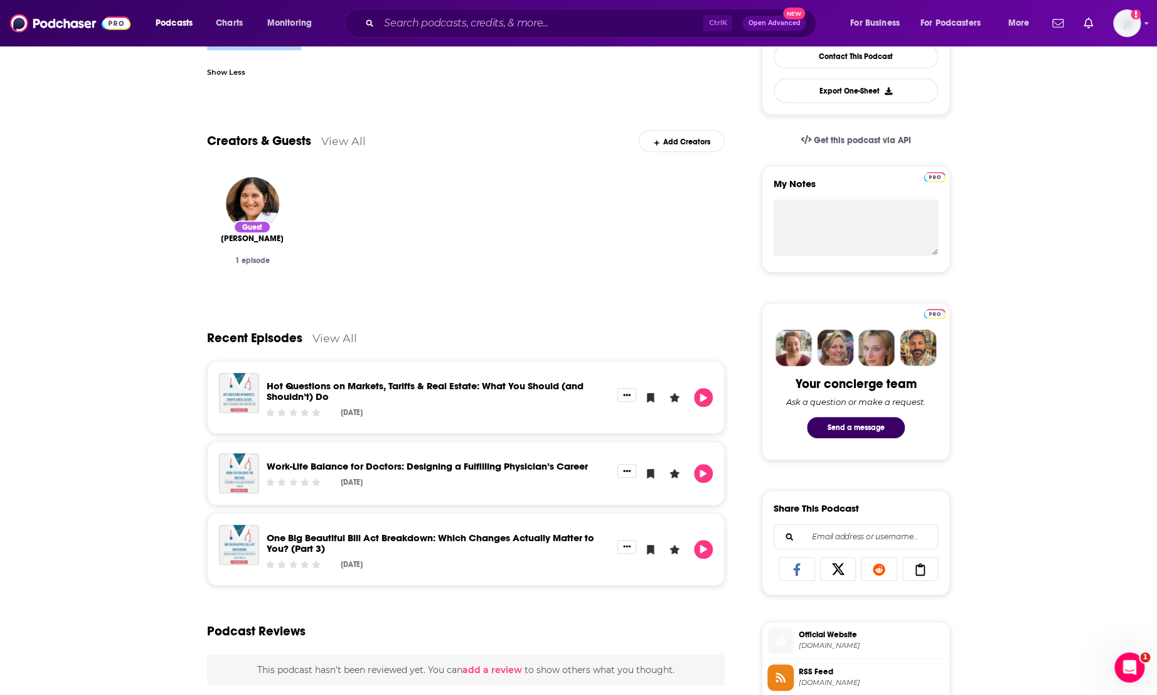
scroll to position [325, 0]
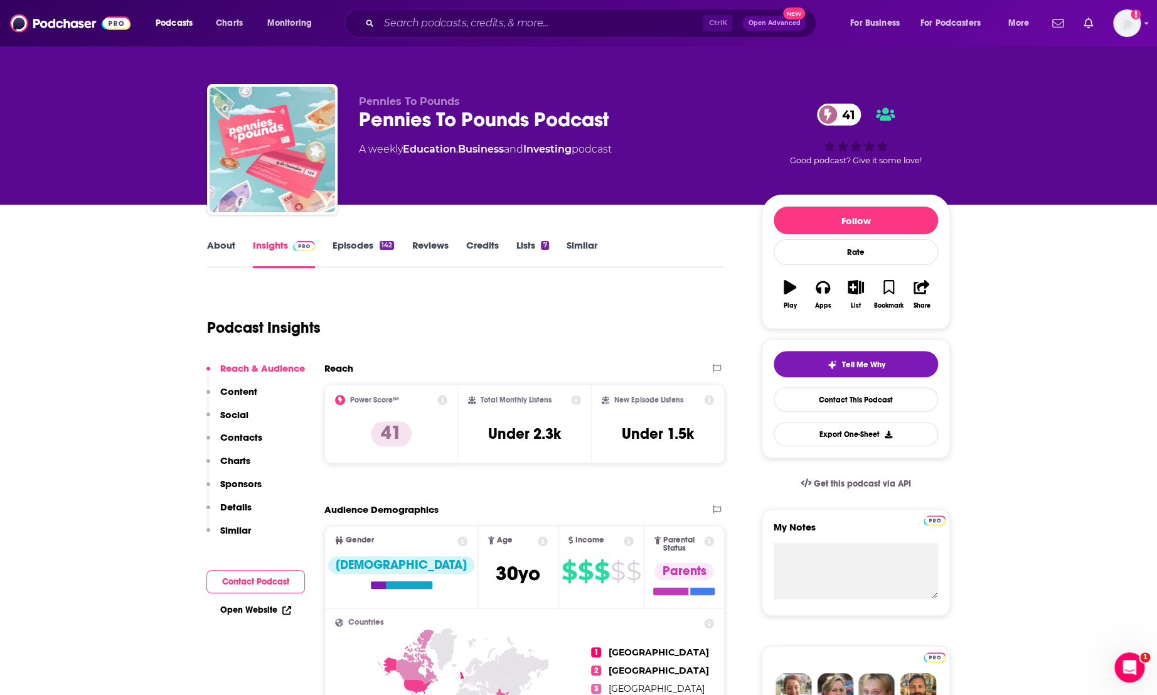
click at [207, 240] on link "About" at bounding box center [221, 253] width 28 height 29
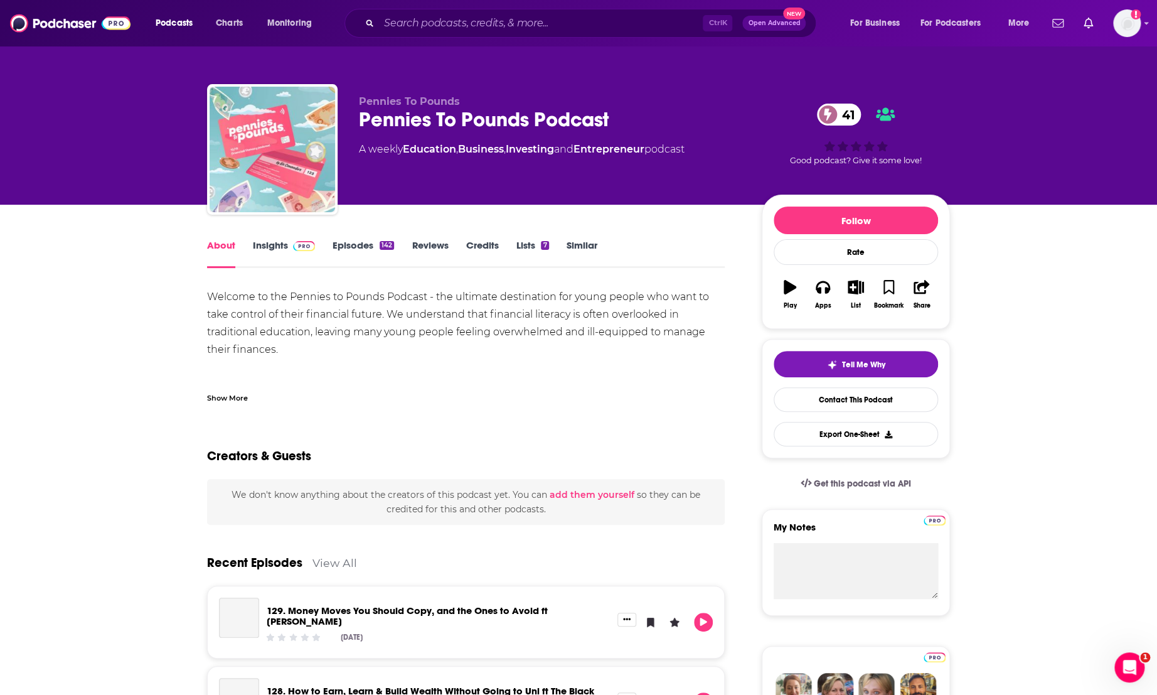
click at [212, 394] on div "Show More" at bounding box center [227, 397] width 41 height 12
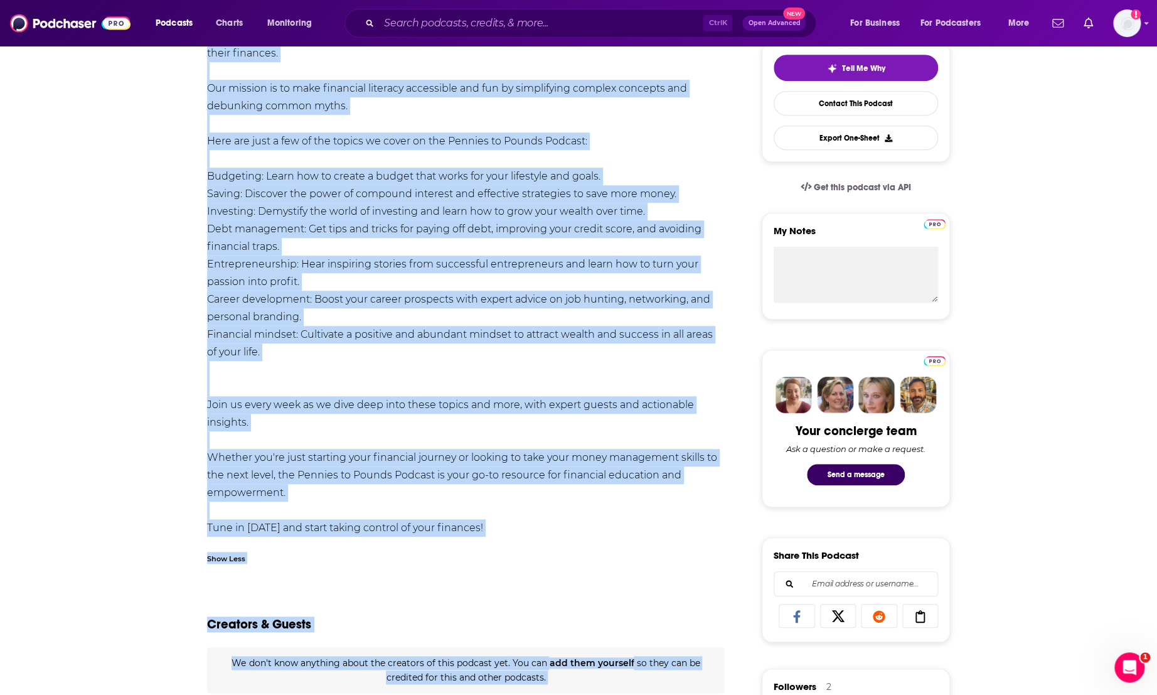
scroll to position [333, 0]
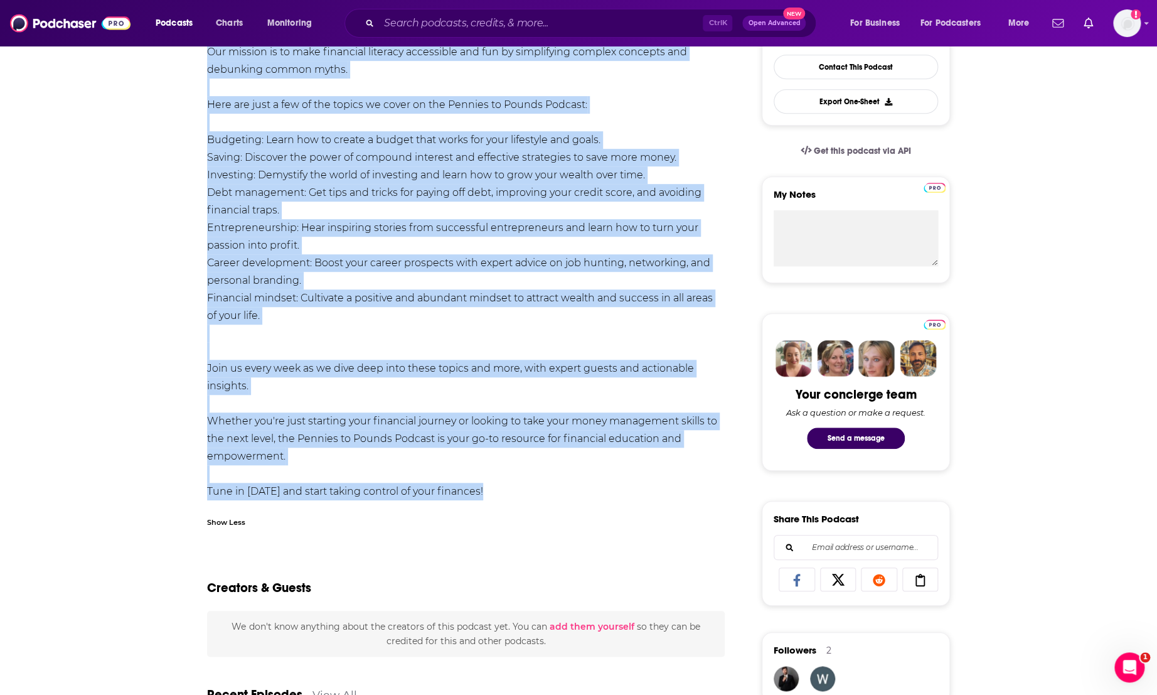
drag, startPoint x: 200, startPoint y: 129, endPoint x: 496, endPoint y: 490, distance: 466.1
copy div "Loremip do sit Ametcon ad Elitse Doeiusm - tem incididu utlaboreetd mag aliqu e…"
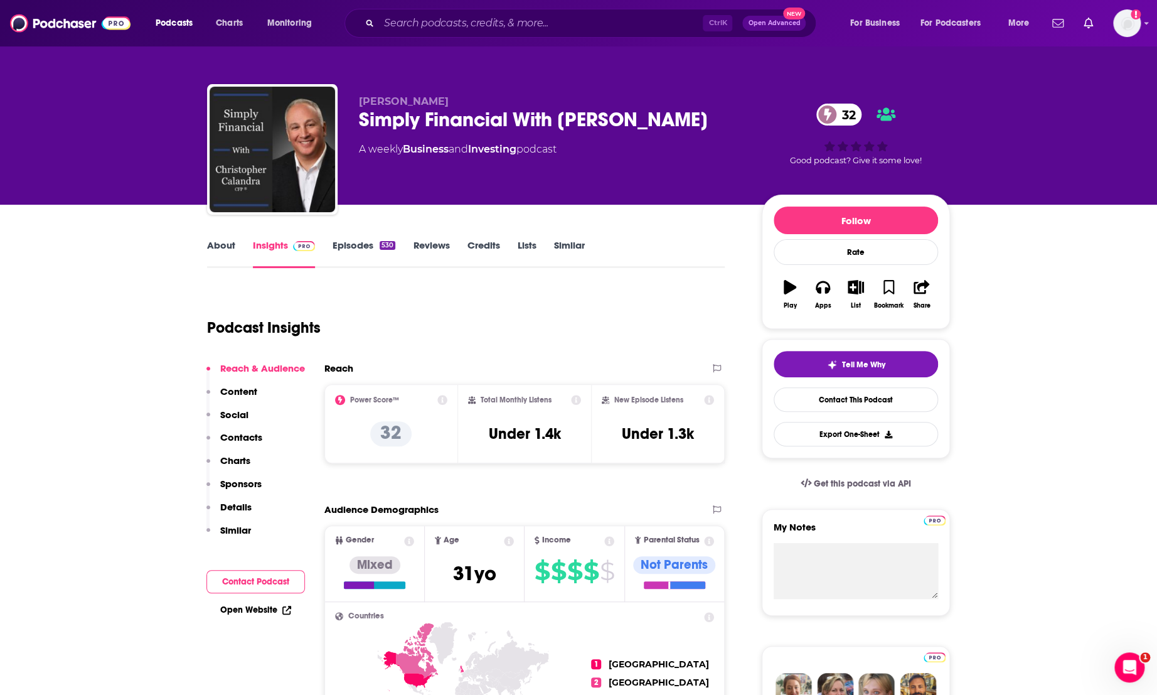
click at [220, 243] on link "About" at bounding box center [221, 253] width 28 height 29
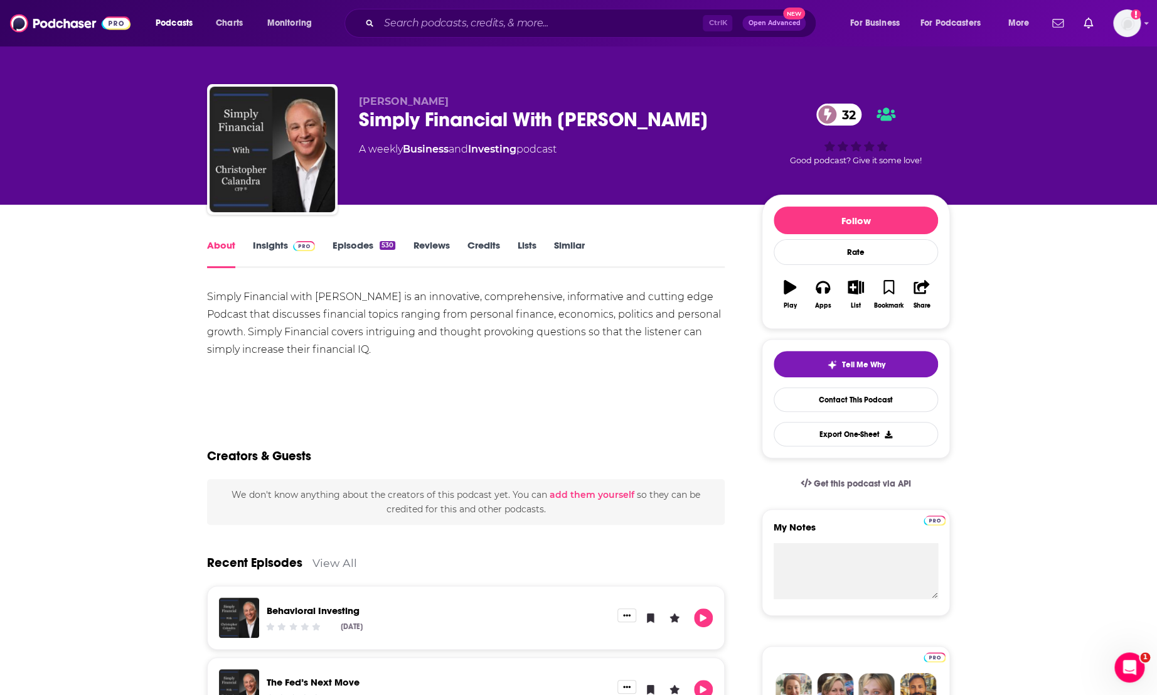
click at [372, 301] on div "Simply Financial with [PERSON_NAME] is an innovative, comprehensive, informativ…" at bounding box center [466, 323] width 518 height 70
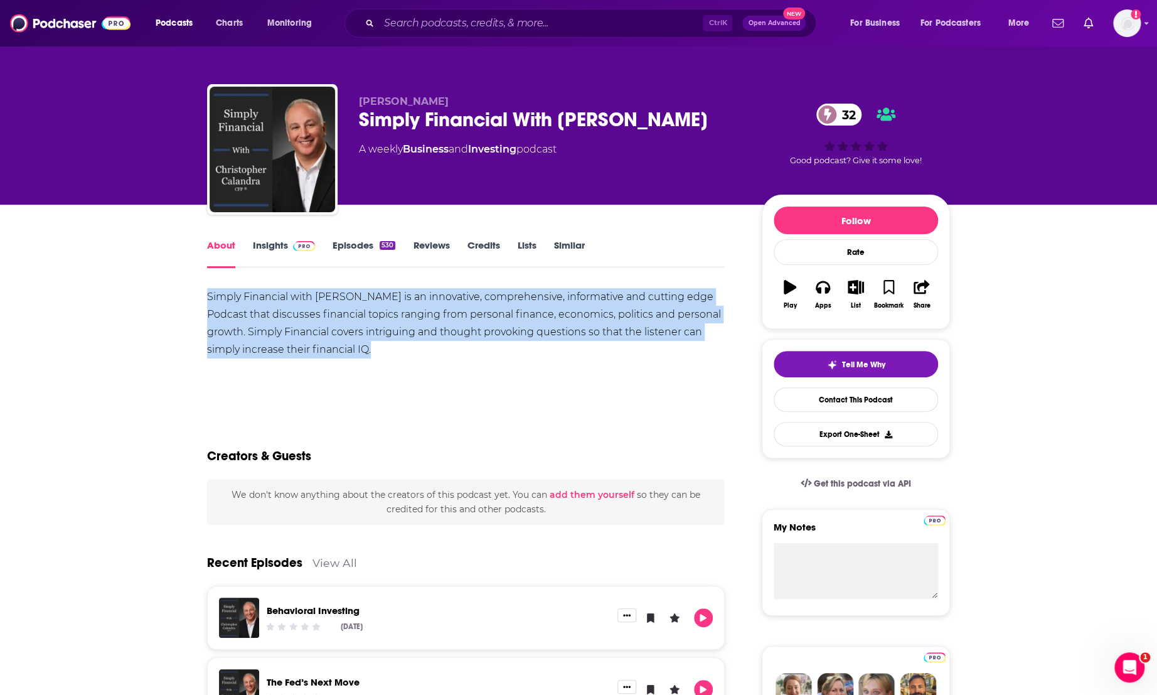
click at [372, 301] on div "Simply Financial with [PERSON_NAME] is an innovative, comprehensive, informativ…" at bounding box center [466, 323] width 518 height 70
copy div "Simply Financial with [PERSON_NAME] is an innovative, comprehensive, informativ…"
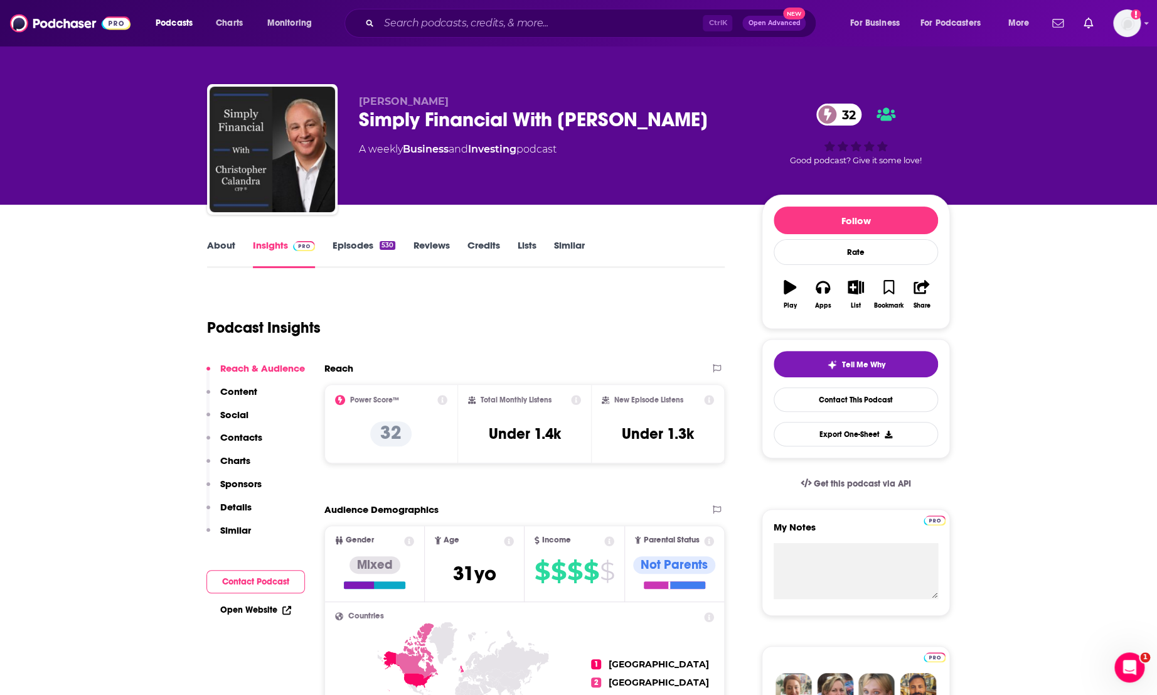
click at [212, 245] on link "About" at bounding box center [221, 253] width 28 height 29
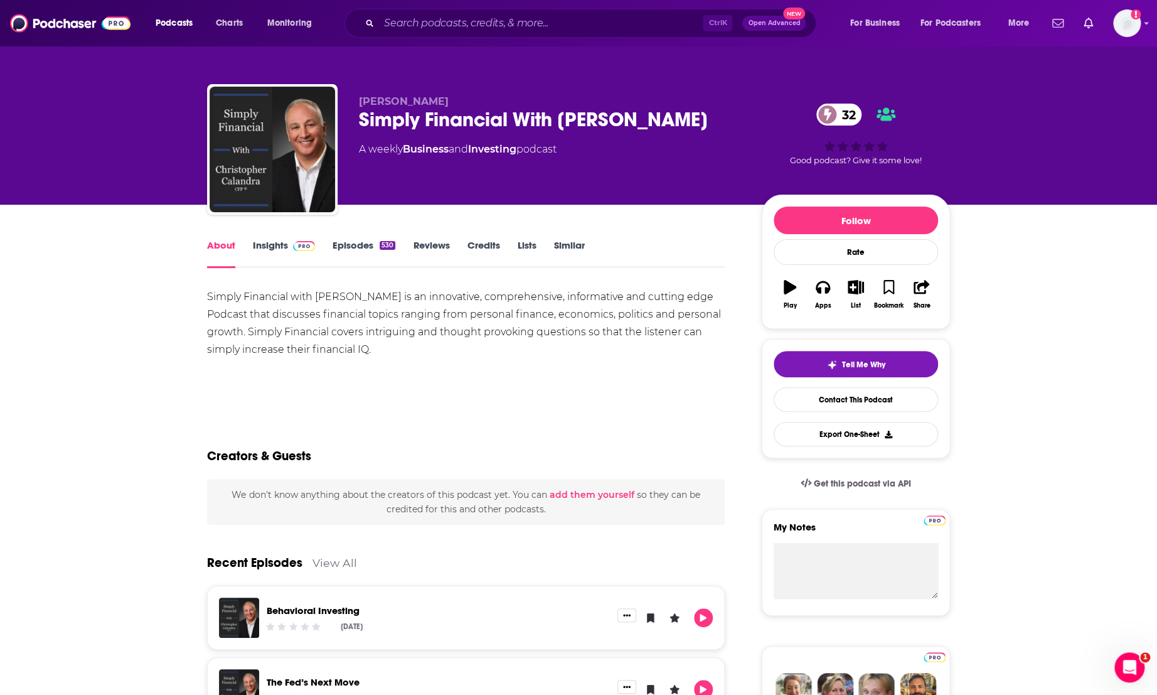
click at [362, 325] on div "Simply Financial with Christopher Calandra is an innovative, comprehensive, inf…" at bounding box center [466, 323] width 518 height 70
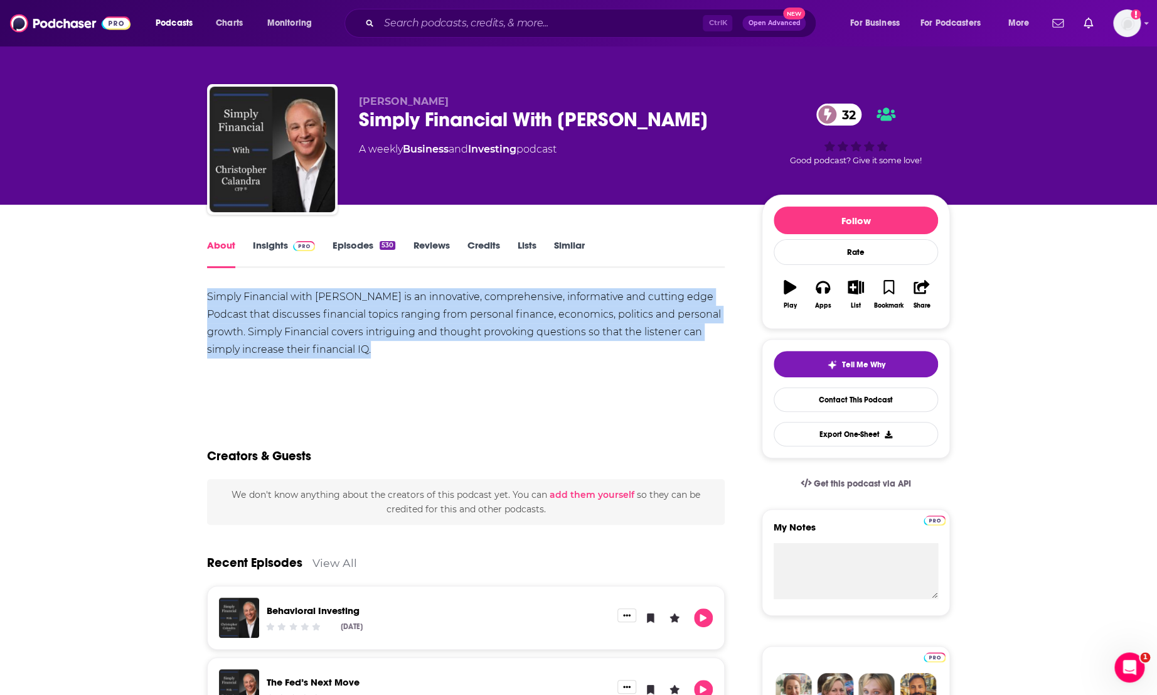
click at [362, 325] on div "Simply Financial with Christopher Calandra is an innovative, comprehensive, inf…" at bounding box center [466, 323] width 518 height 70
copy div "Simply Financial with Christopher Calandra is an innovative, comprehensive, inf…"
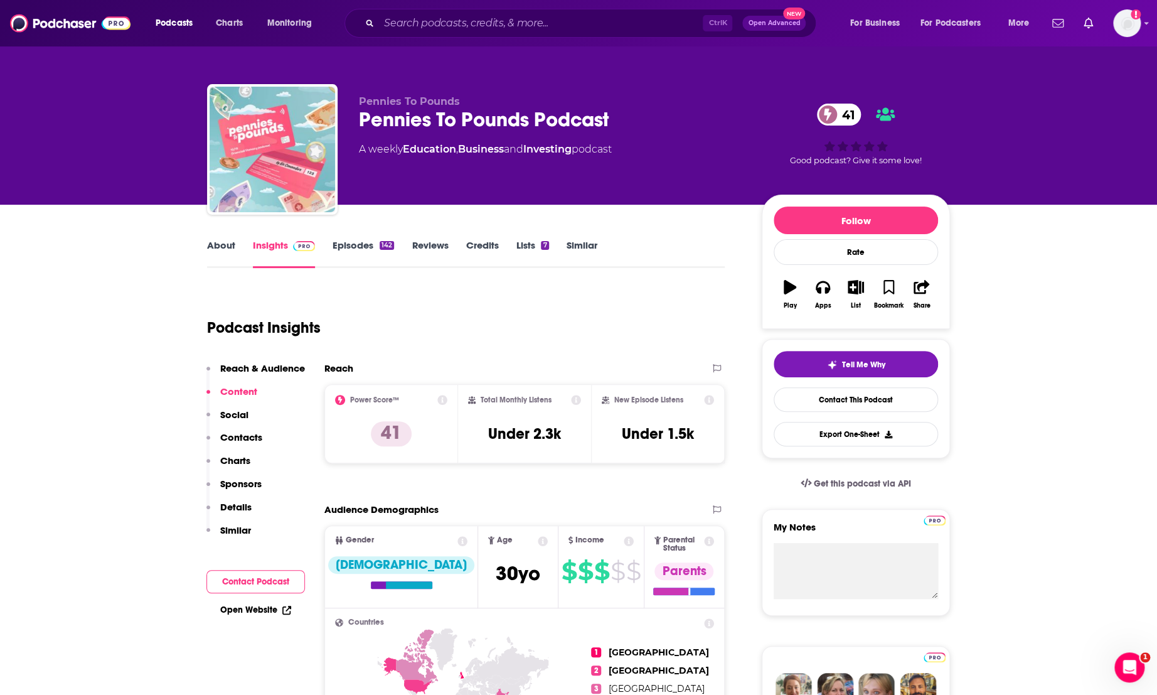
click at [228, 248] on link "About" at bounding box center [221, 253] width 28 height 29
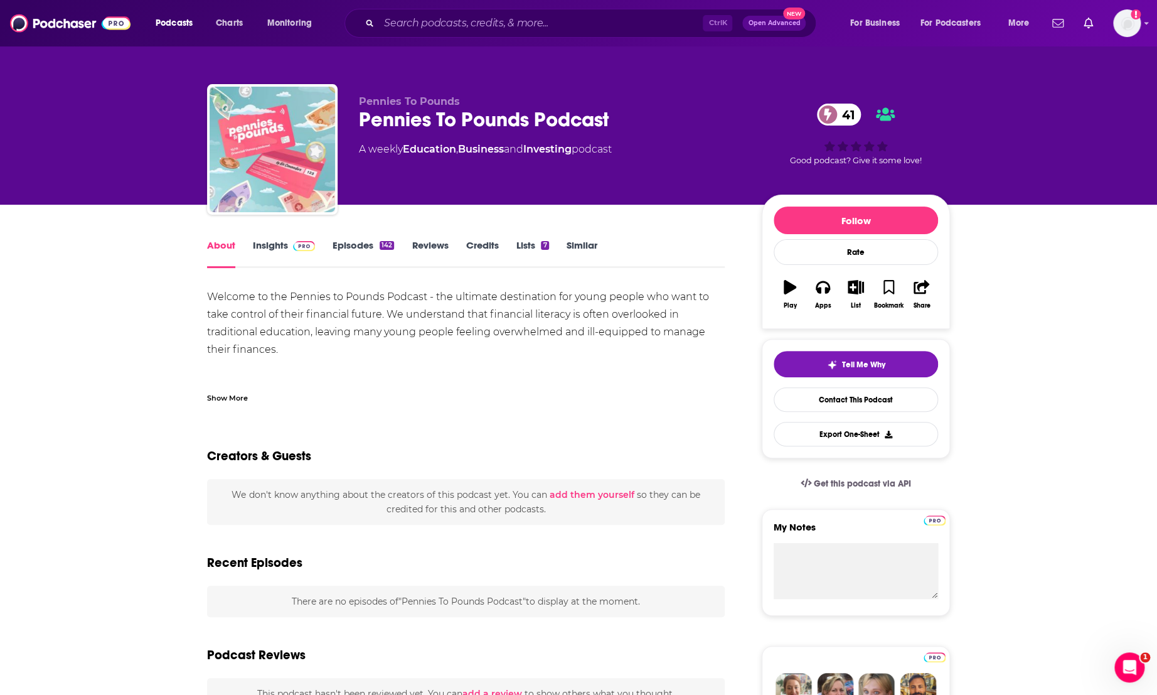
drag, startPoint x: 229, startPoint y: 402, endPoint x: 254, endPoint y: 395, distance: 25.3
click at [229, 402] on div "Show More" at bounding box center [227, 397] width 41 height 12
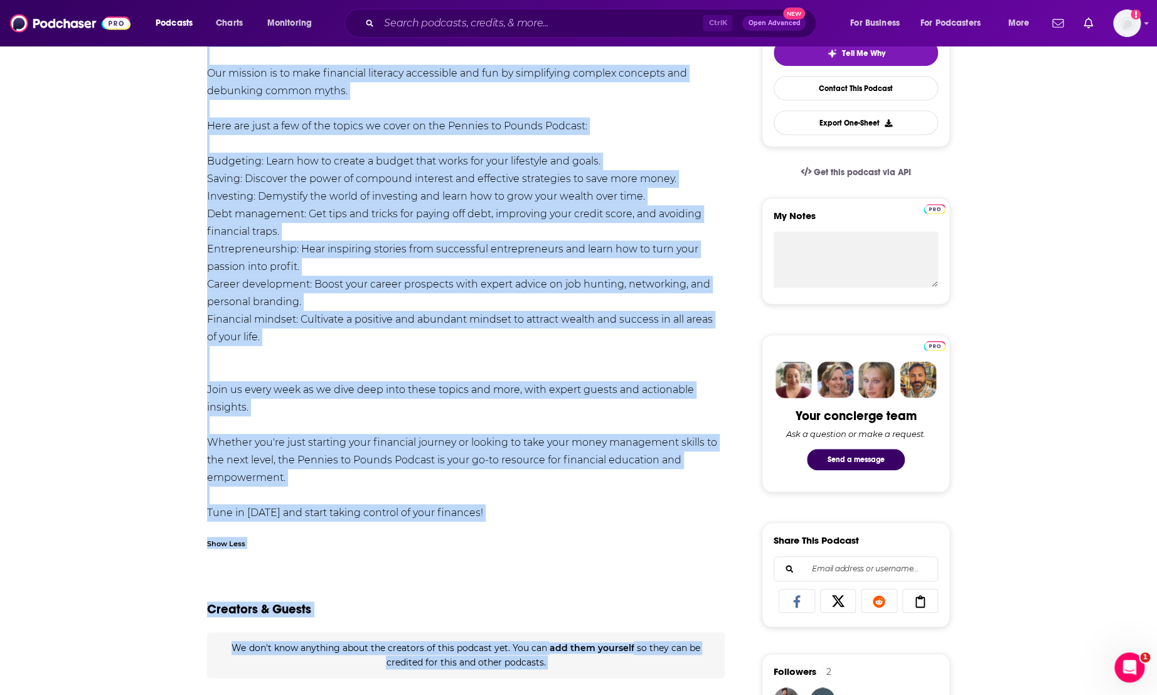
scroll to position [338, 0]
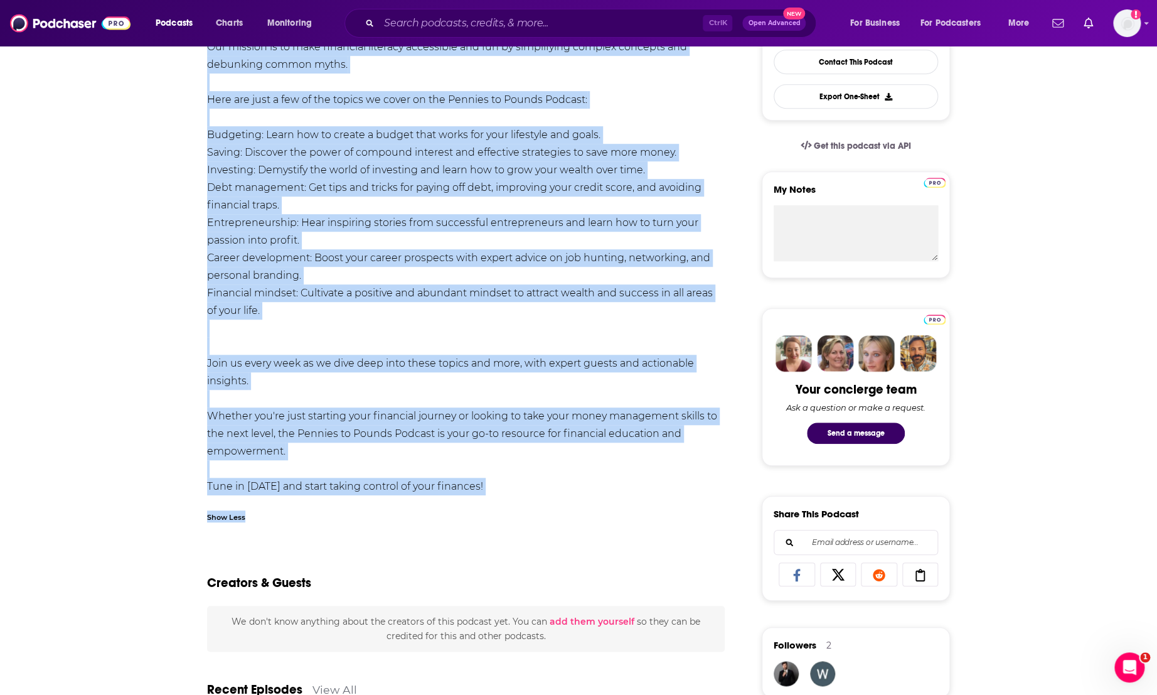
drag, startPoint x: 205, startPoint y: 294, endPoint x: 476, endPoint y: 496, distance: 337.8
copy div "Welcome to the Pennies to Pounds Podcast - the ultimate destination for young p…"
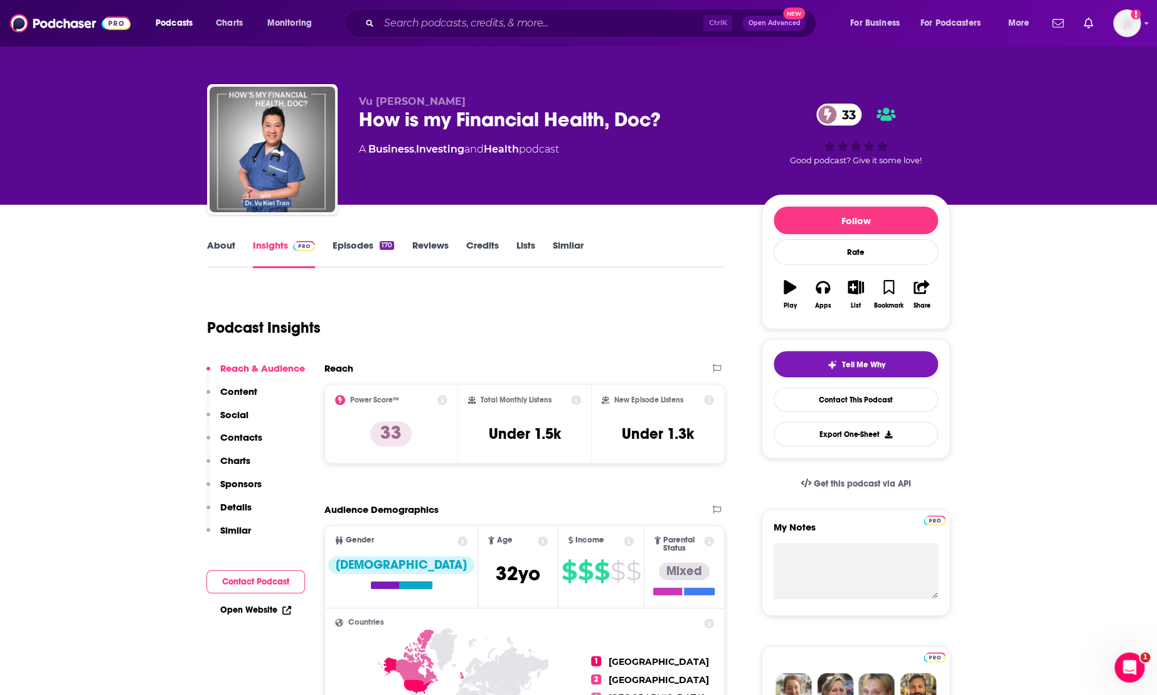
click at [212, 244] on link "About" at bounding box center [221, 253] width 28 height 29
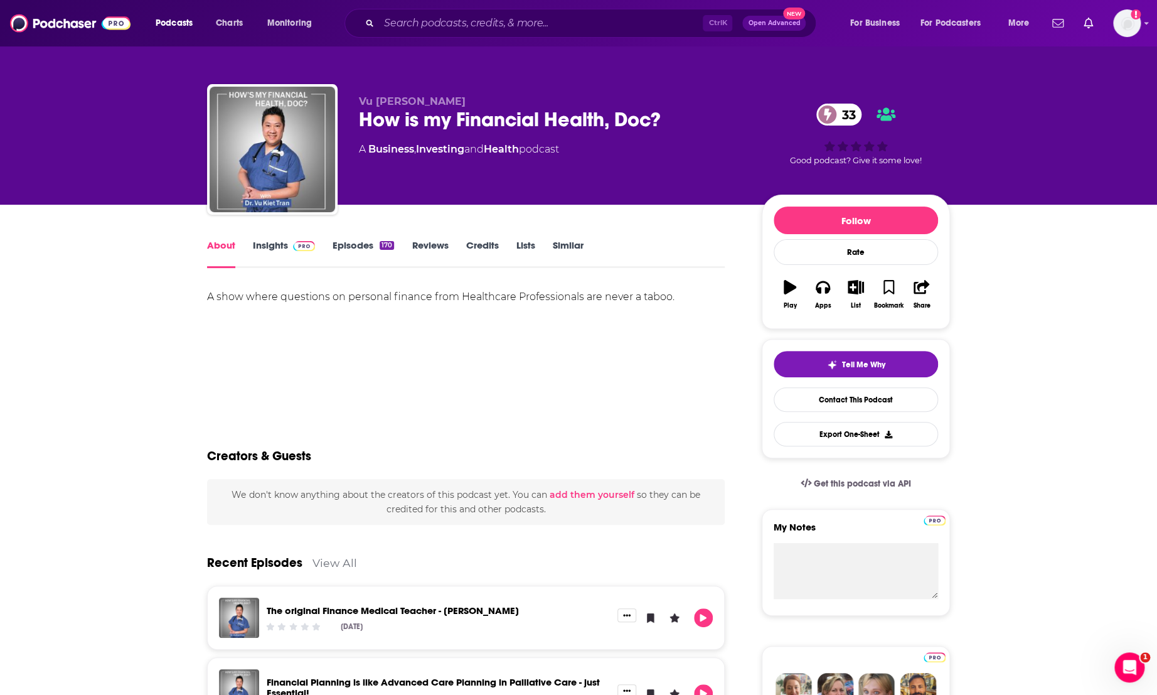
click at [401, 294] on div "A show where questions on personal finance from Healthcare Professionals are ne…" at bounding box center [466, 297] width 518 height 18
copy div "A show where questions on personal finance from Healthcare Professionals are ne…"
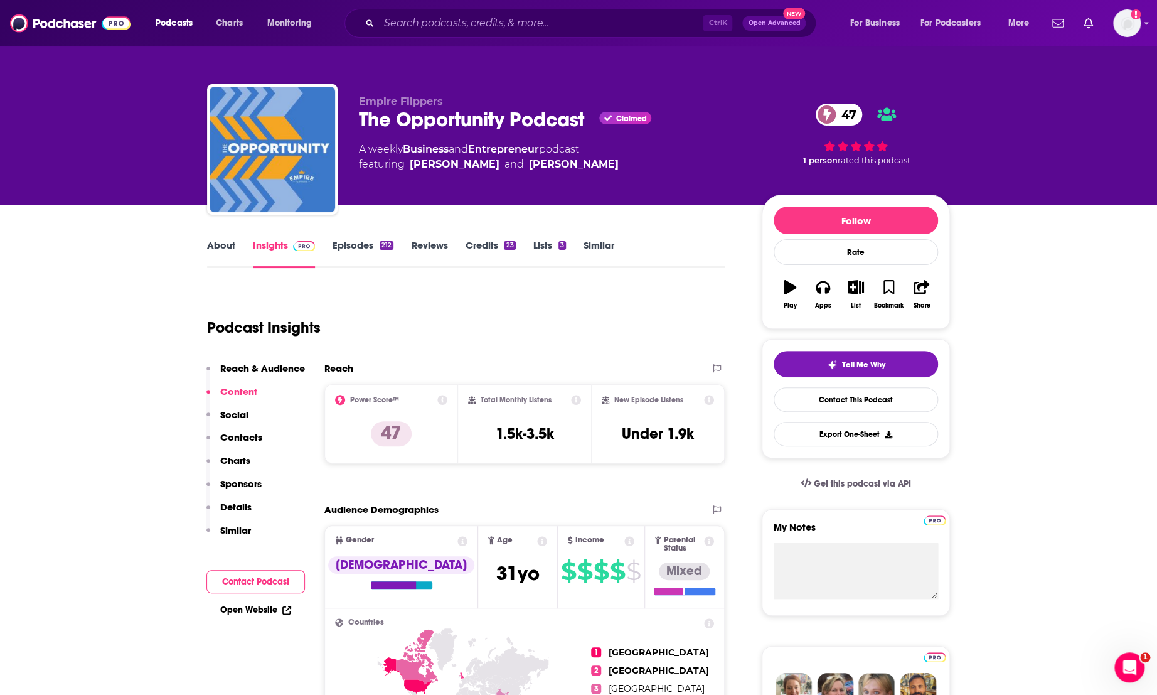
click at [211, 240] on link "About" at bounding box center [221, 253] width 28 height 29
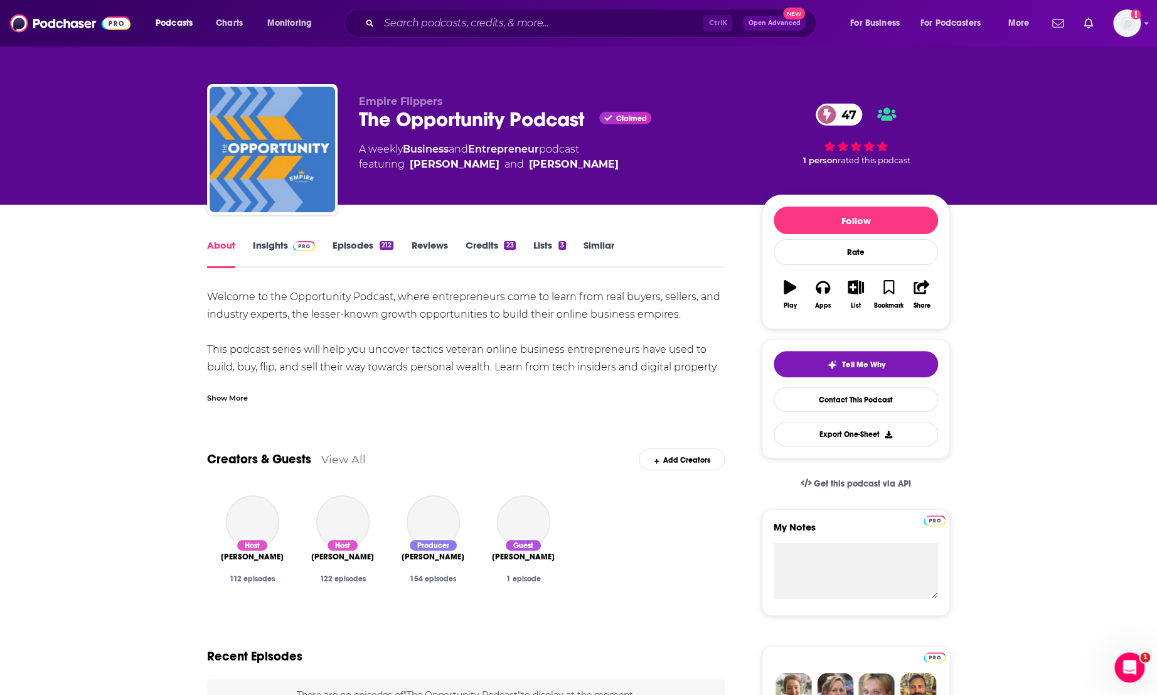
click at [225, 400] on div "Show More" at bounding box center [227, 397] width 41 height 12
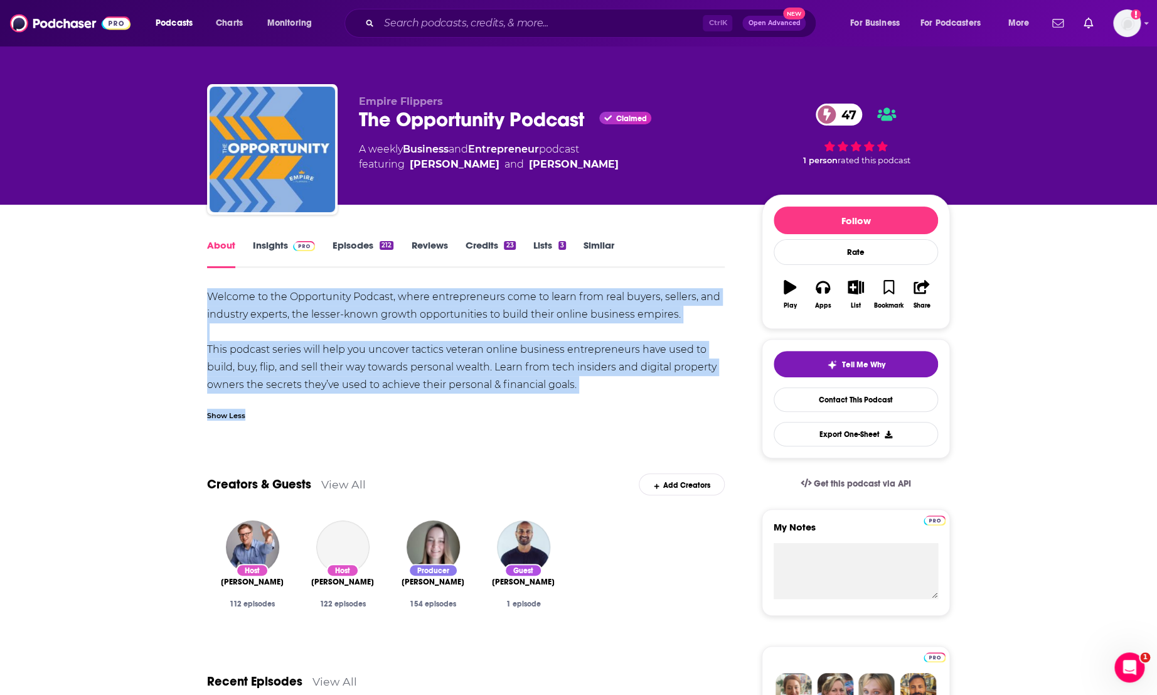
drag, startPoint x: 196, startPoint y: 295, endPoint x: 579, endPoint y: 397, distance: 395.6
copy div "Welcome to the Opportunity Podcast, where entrepreneurs come to learn from real…"
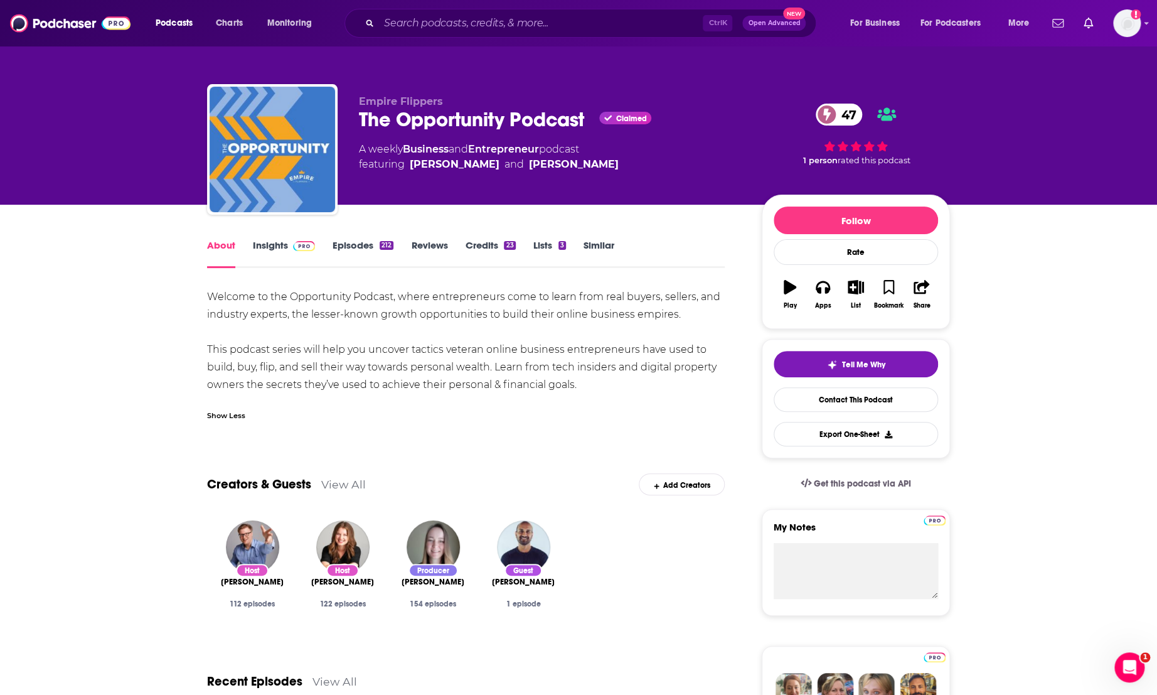
click at [999, 87] on div "Empire Flippers The Opportunity Podcast Claimed 47 A weekly Business and Entrep…" at bounding box center [578, 102] width 1157 height 205
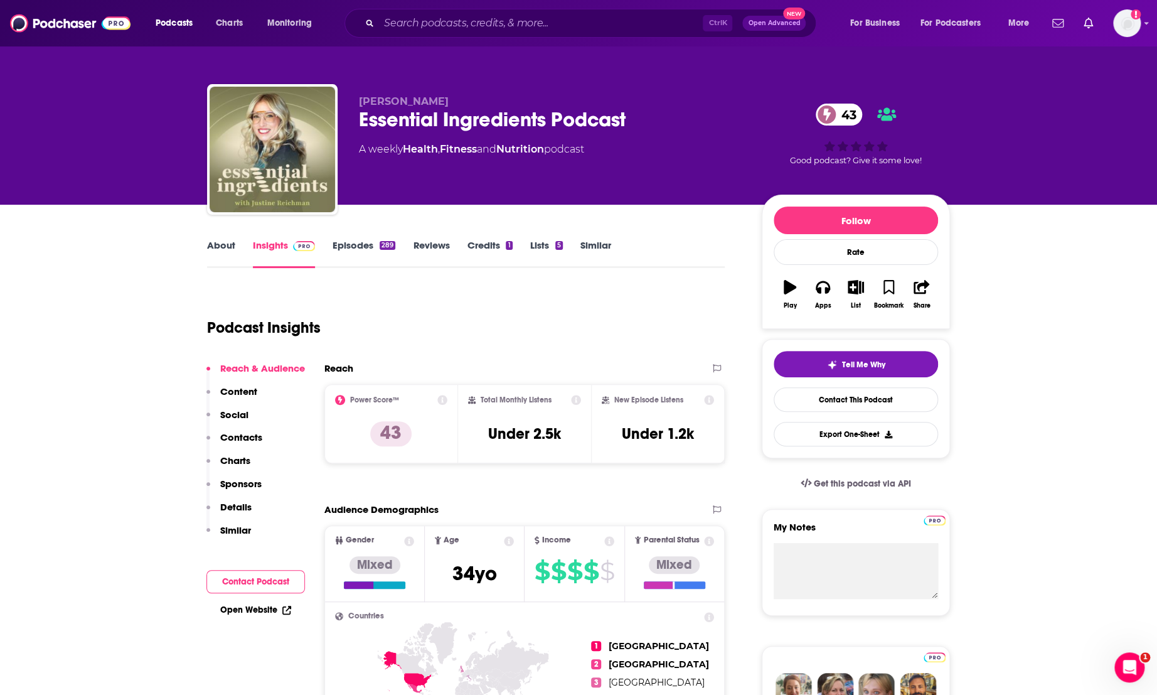
click at [226, 246] on link "About" at bounding box center [221, 253] width 28 height 29
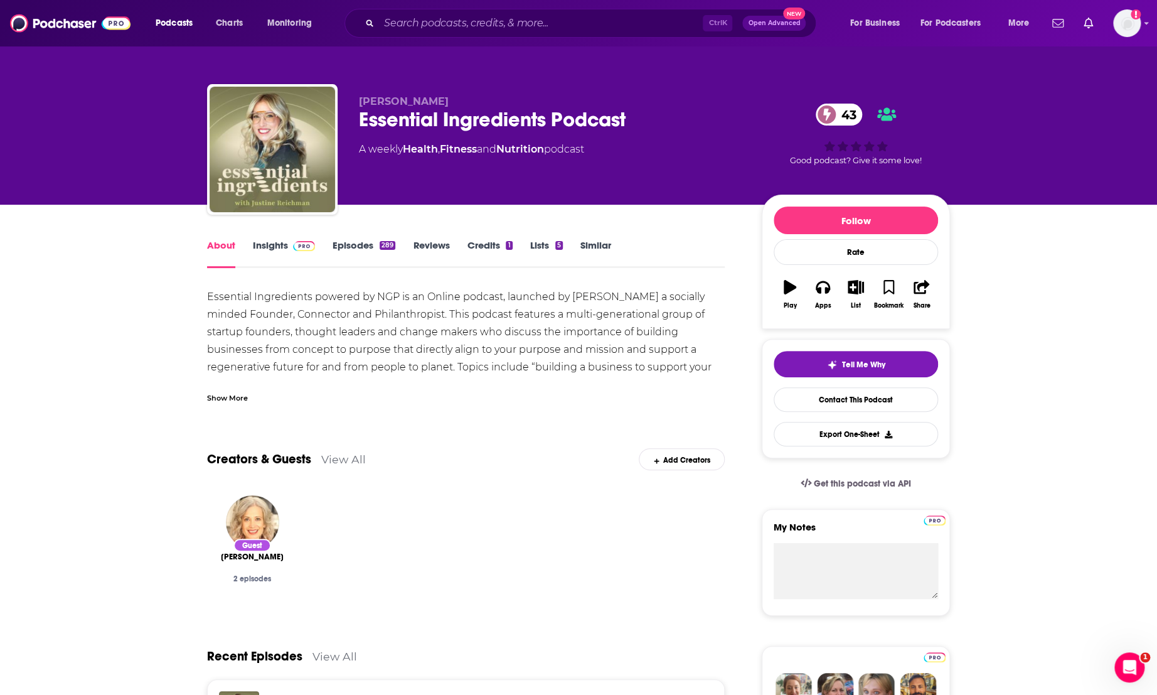
click at [216, 400] on div "Show More" at bounding box center [227, 397] width 41 height 12
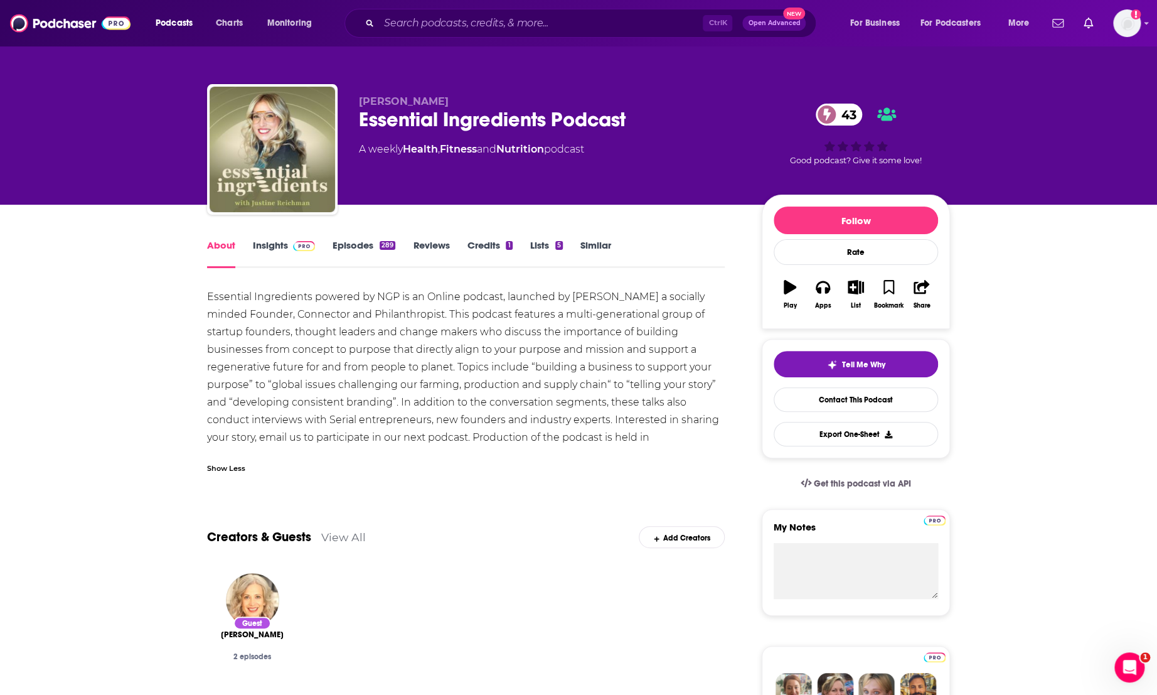
click at [335, 344] on div "Essential Ingredients powered by NGP is an Online podcast, launched by Justine …" at bounding box center [466, 376] width 518 height 176
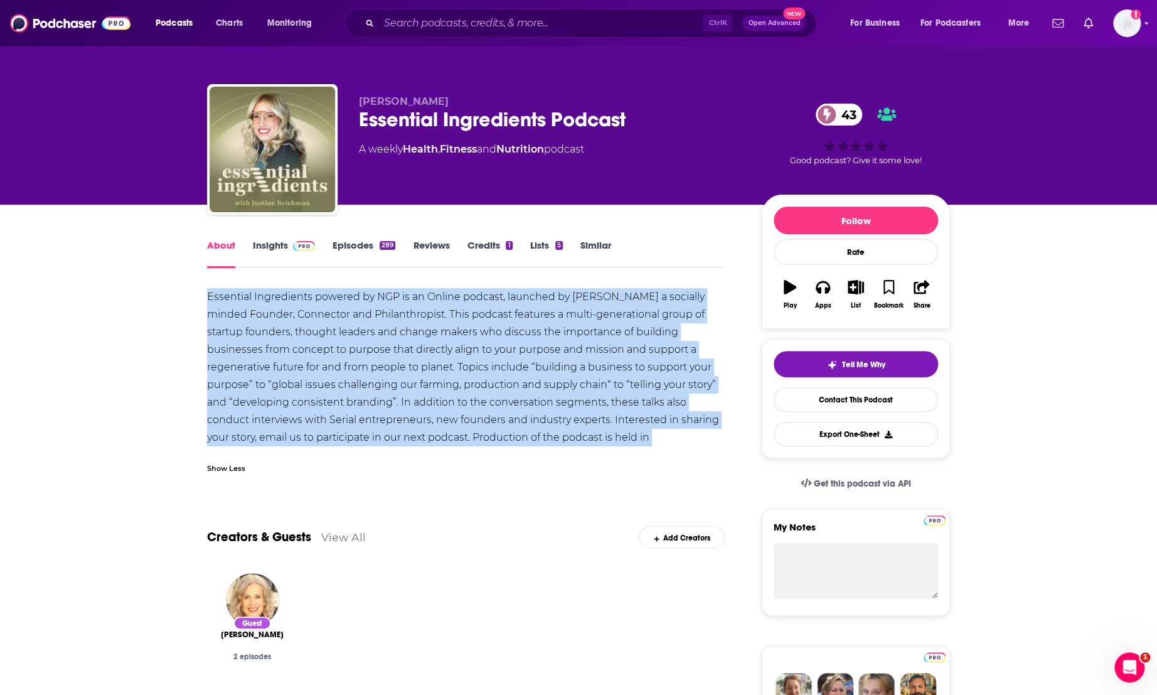
click at [335, 344] on div "Essential Ingredients powered by NGP is an Online podcast, launched by Justine …" at bounding box center [466, 376] width 518 height 176
copy div "Essential Ingredients powered by NGP is an Online podcast, launched by Justine …"
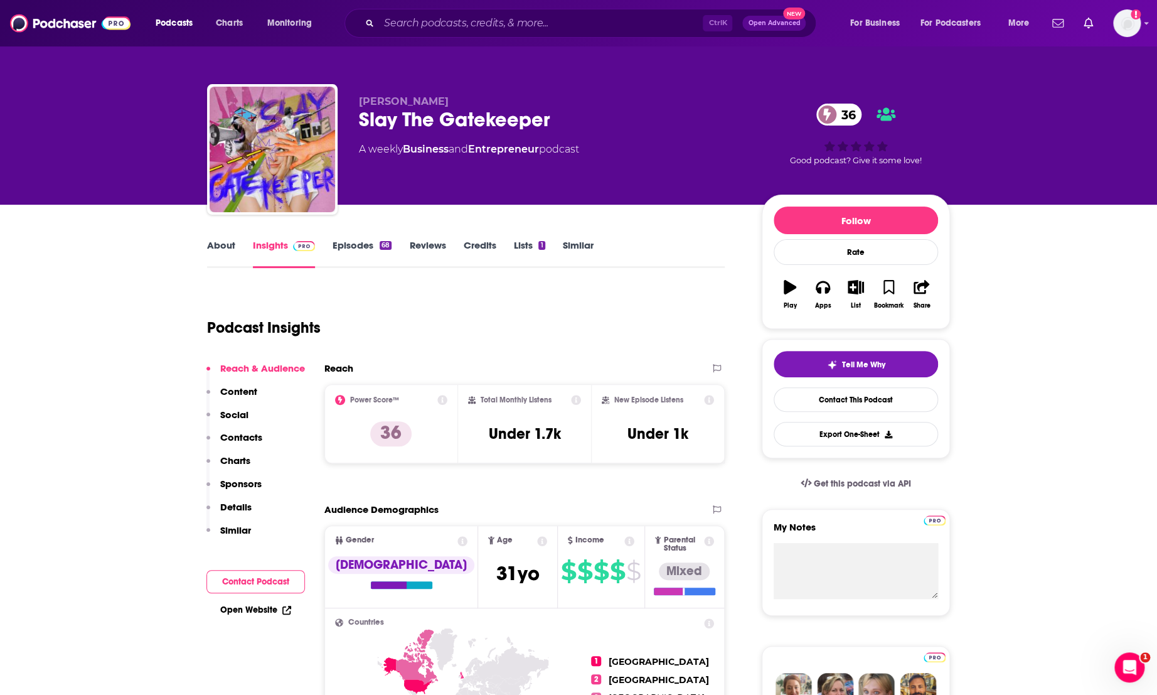
click at [108, 80] on div "[PERSON_NAME] [PERSON_NAME] The Gatekeeper 36 A weekly Business and Entrepreneu…" at bounding box center [578, 102] width 1157 height 205
click at [237, 250] on div "About" at bounding box center [230, 253] width 46 height 29
click at [213, 247] on link "About" at bounding box center [221, 253] width 28 height 29
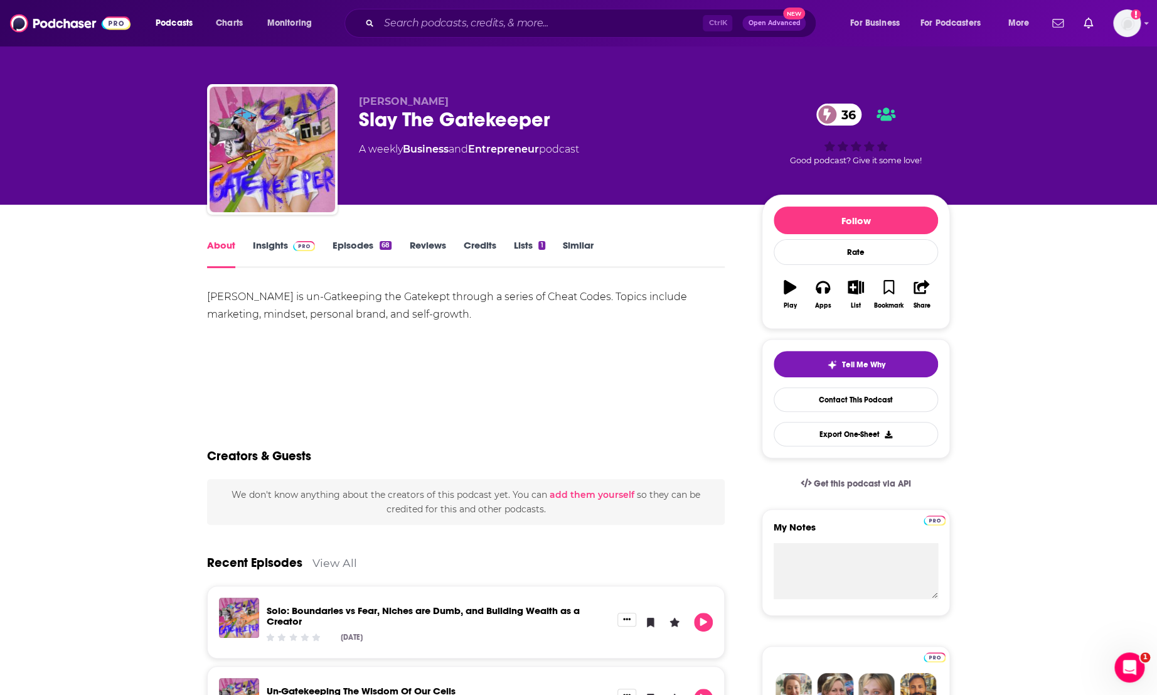
click at [313, 314] on div "[PERSON_NAME] is un-Gatkeeping the Gatekept through a series of Cheat Codes. To…" at bounding box center [466, 305] width 518 height 35
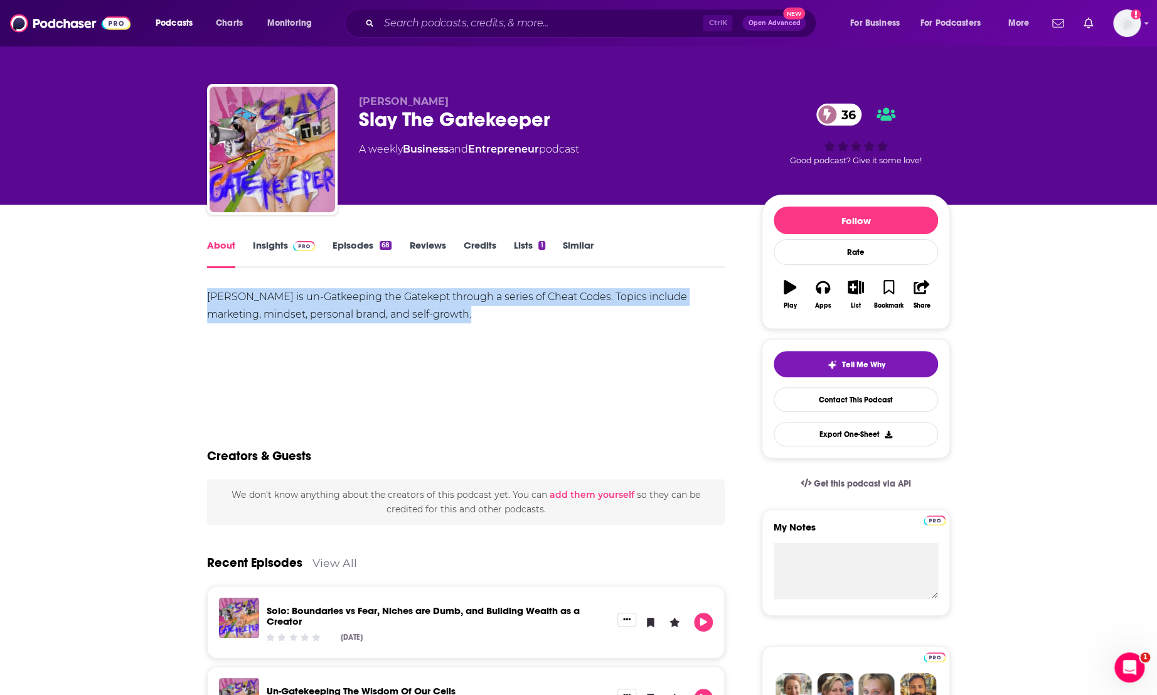
click at [313, 314] on div "Courtney Johnson is un-Gatkeeping the Gatekept through a series of Cheat Codes.…" at bounding box center [466, 305] width 518 height 35
copy div "Courtney Johnson is un-Gatkeeping the Gatekept through a series of Cheat Codes.…"
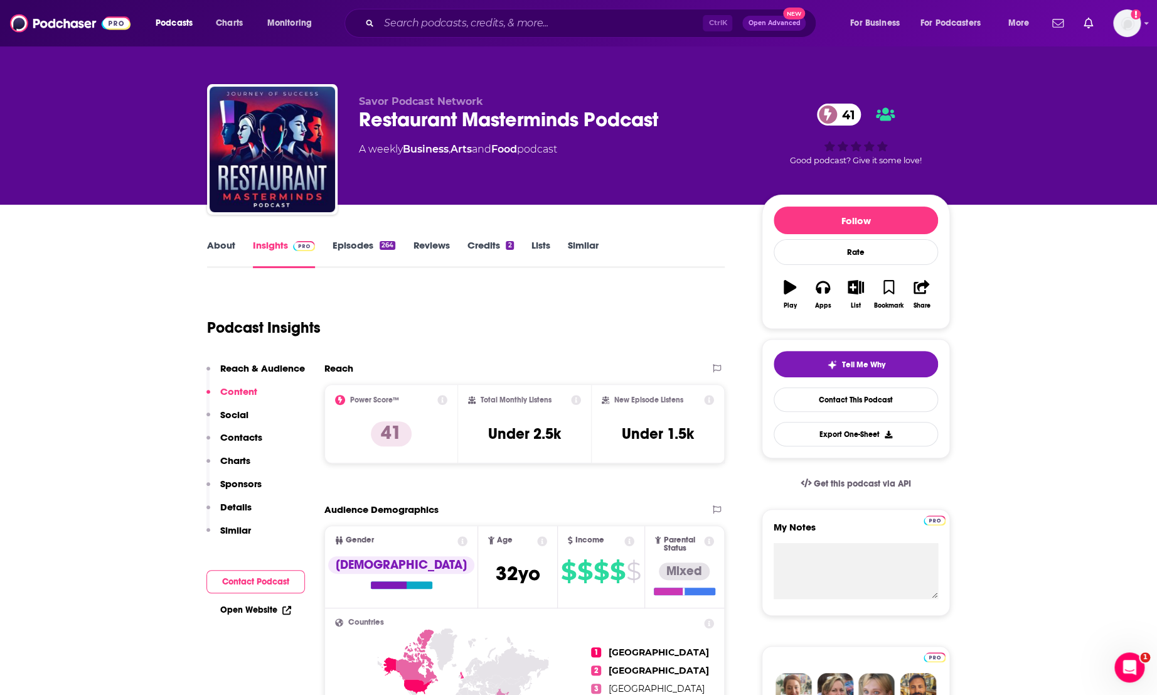
click at [215, 247] on link "About" at bounding box center [221, 253] width 28 height 29
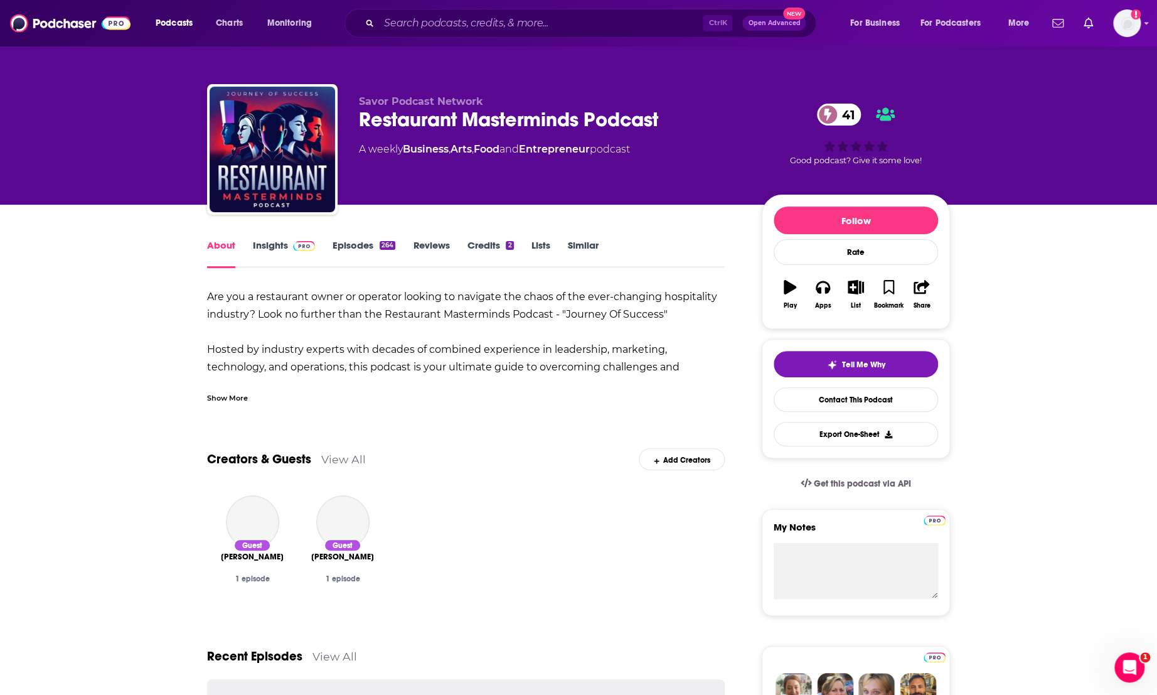
click at [234, 396] on div "Show More" at bounding box center [227, 397] width 41 height 12
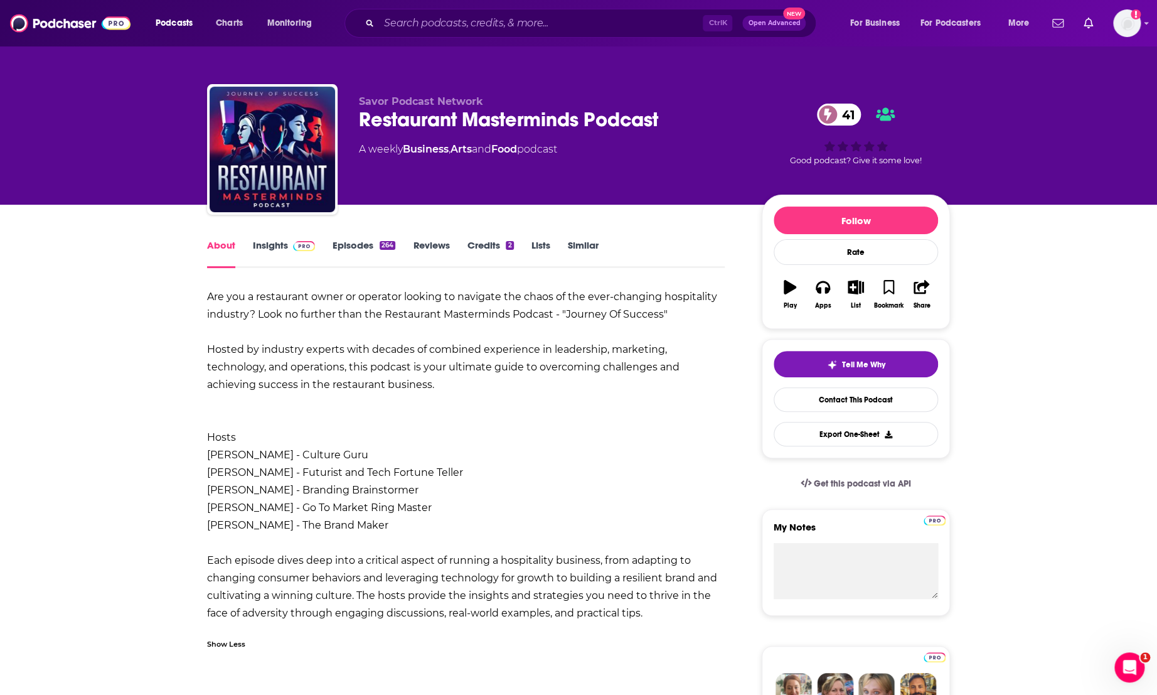
drag, startPoint x: 198, startPoint y: 289, endPoint x: 659, endPoint y: 613, distance: 563.7
copy div "Are you a restaurant owner or operator looking to navigate the chaos of the eve…"
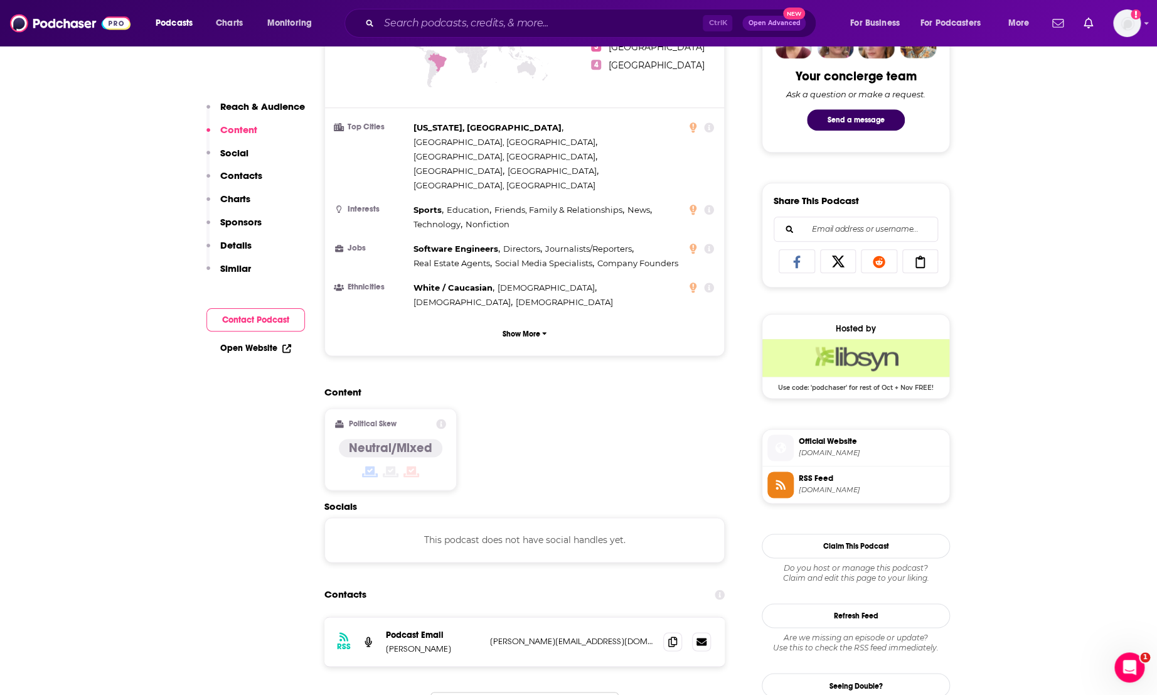
scroll to position [163, 0]
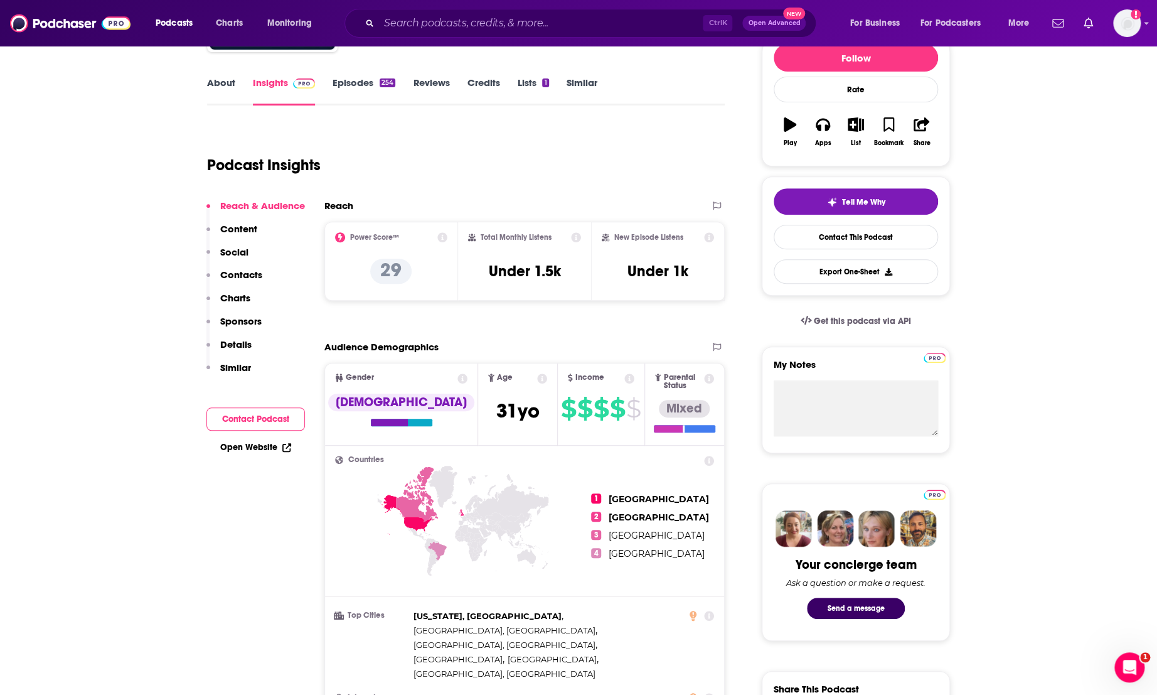
click at [218, 83] on link "About" at bounding box center [221, 91] width 28 height 29
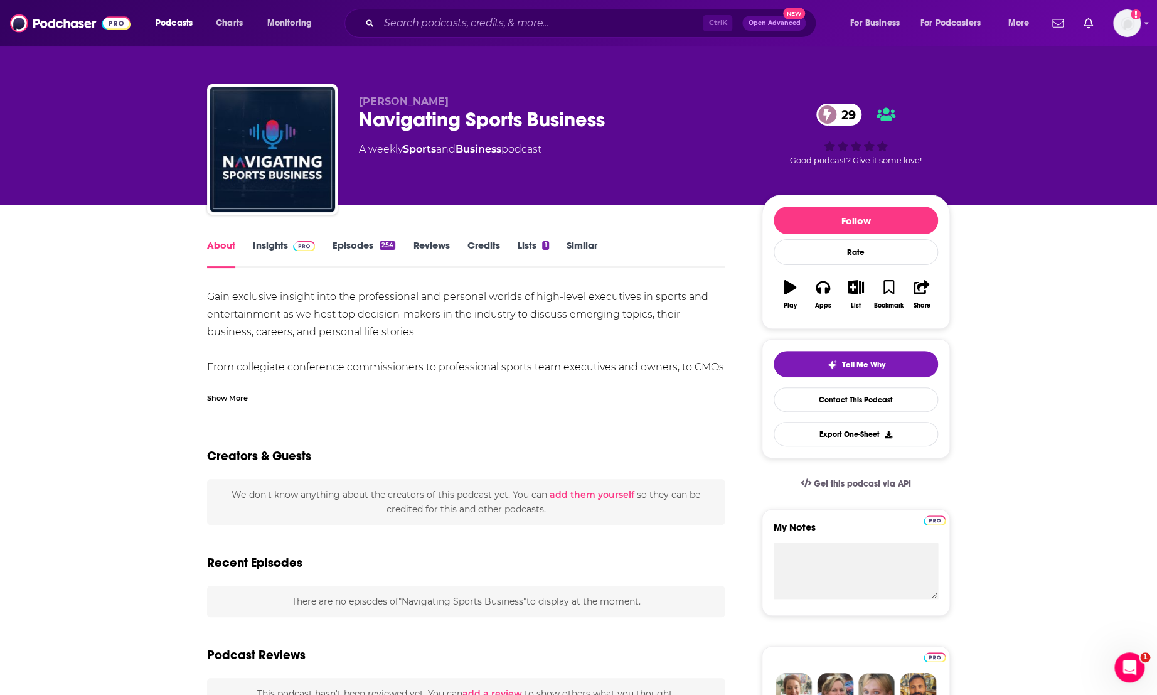
click at [220, 395] on div "Show More" at bounding box center [227, 397] width 41 height 12
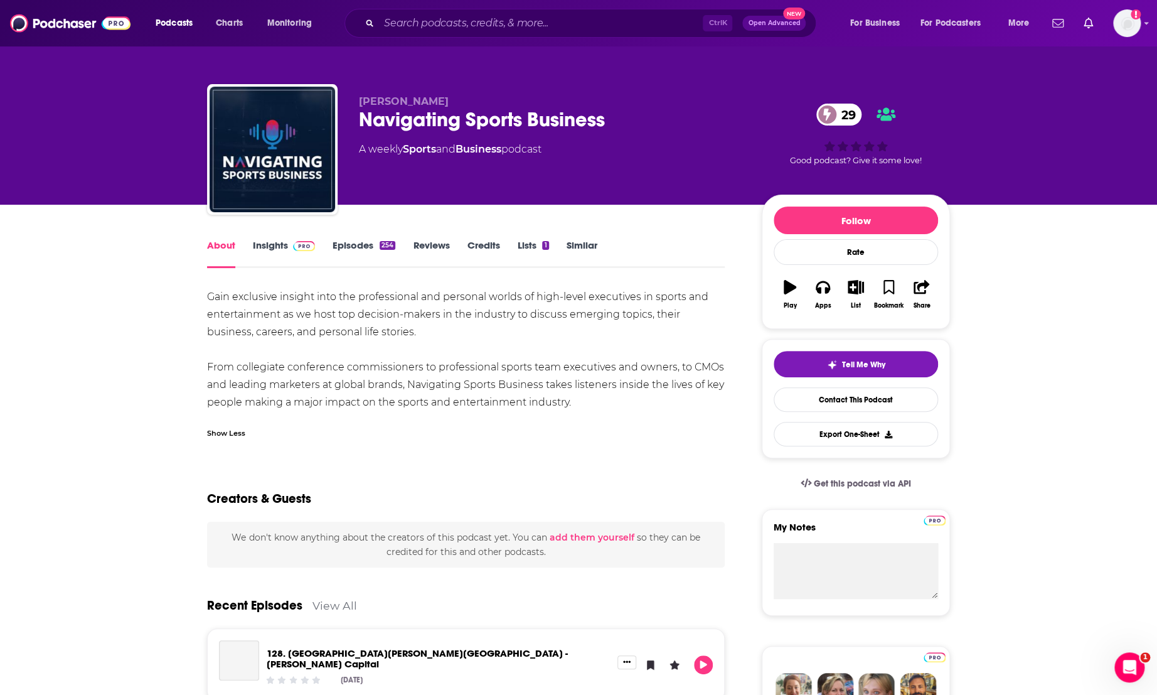
drag, startPoint x: 201, startPoint y: 294, endPoint x: 589, endPoint y: 400, distance: 402.8
copy div "Gain exclusive insight into the professional and personal worlds of high-level …"
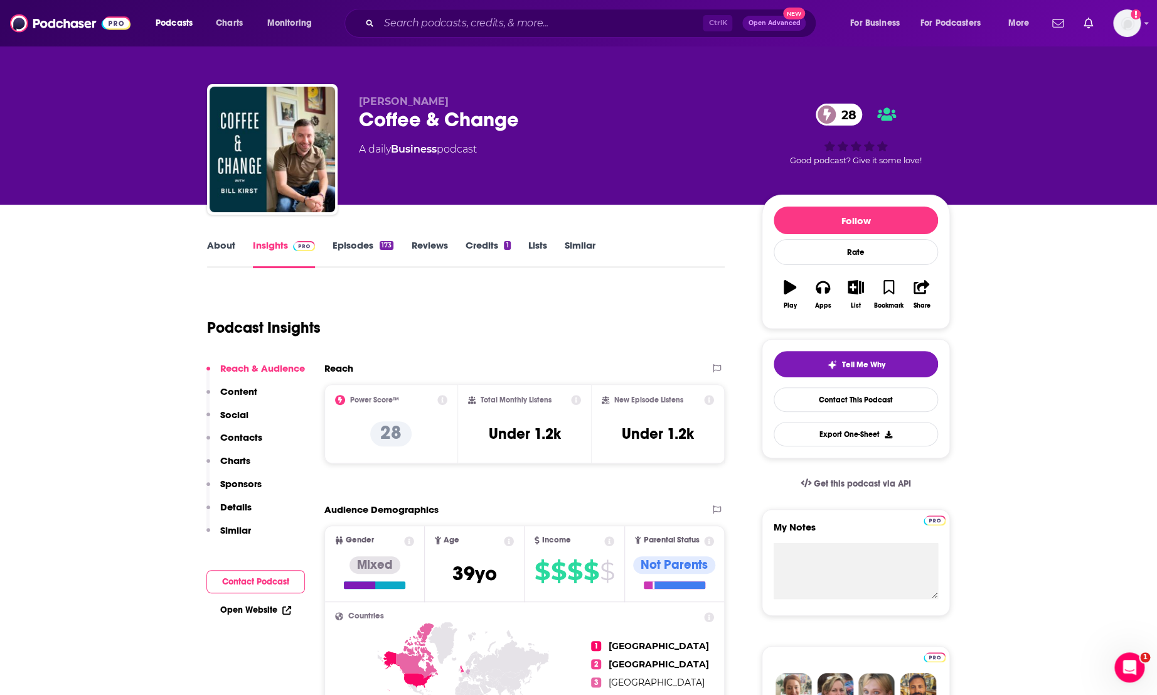
click at [212, 242] on link "About" at bounding box center [221, 253] width 28 height 29
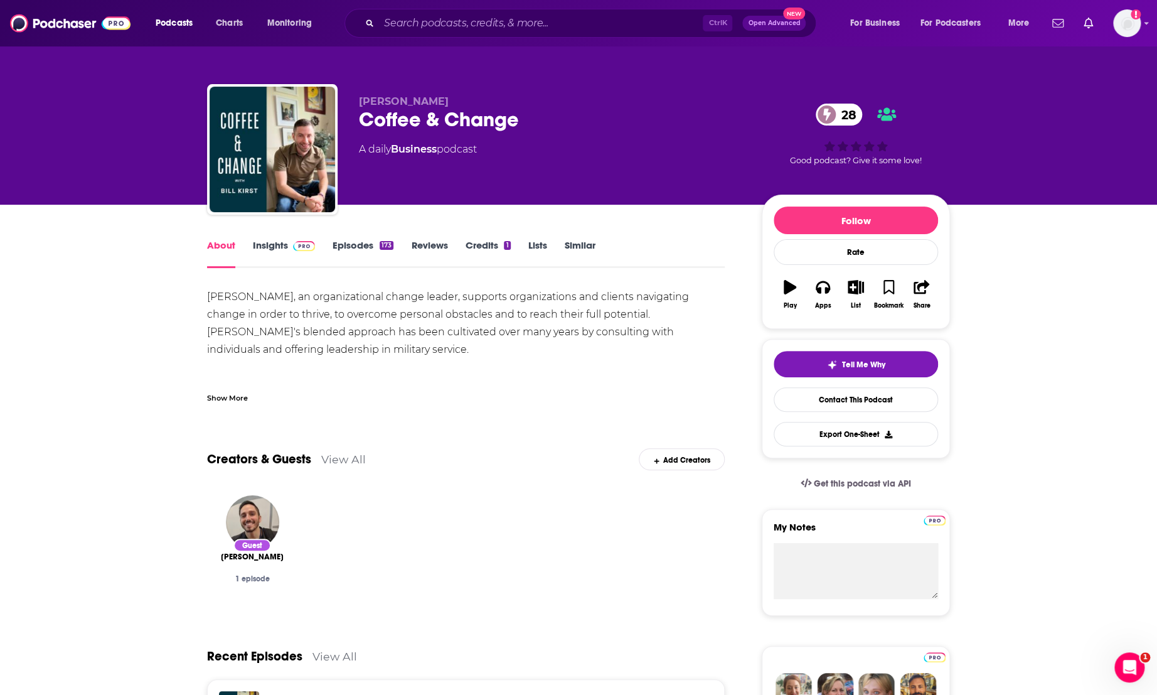
click at [226, 394] on div "Show More" at bounding box center [227, 397] width 41 height 12
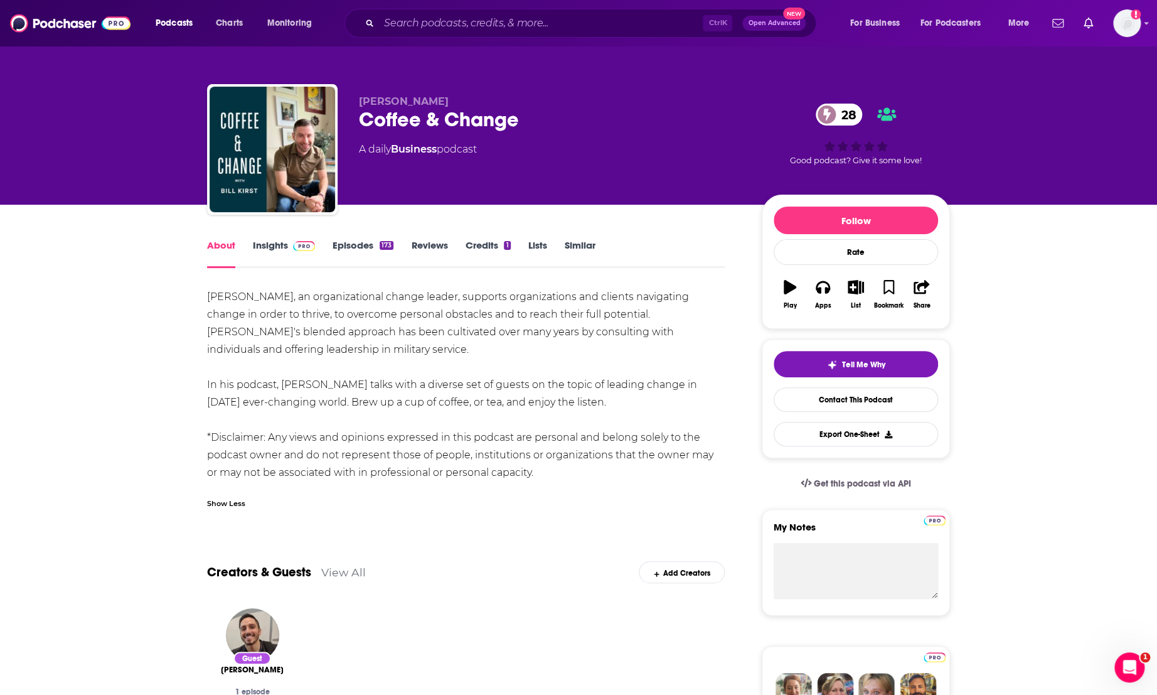
drag, startPoint x: 198, startPoint y: 291, endPoint x: 550, endPoint y: 468, distance: 394.1
copy div "Bill Kirst, an organizational change leader, supports organizations and clients…"
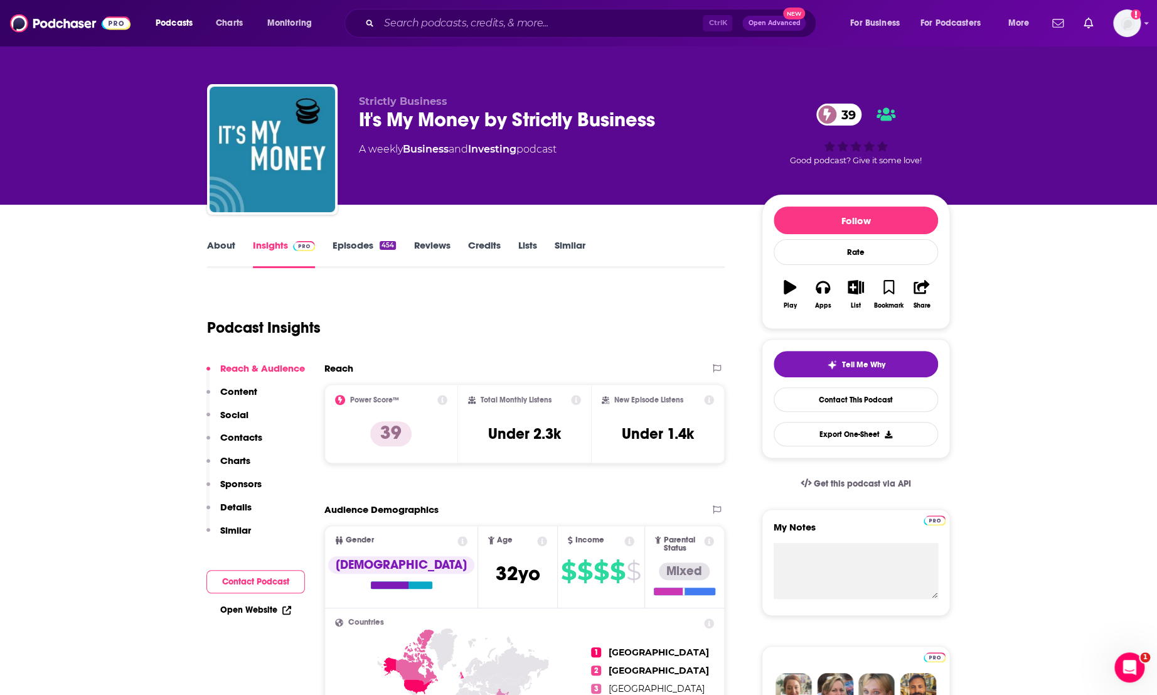
click at [213, 240] on link "About" at bounding box center [221, 253] width 28 height 29
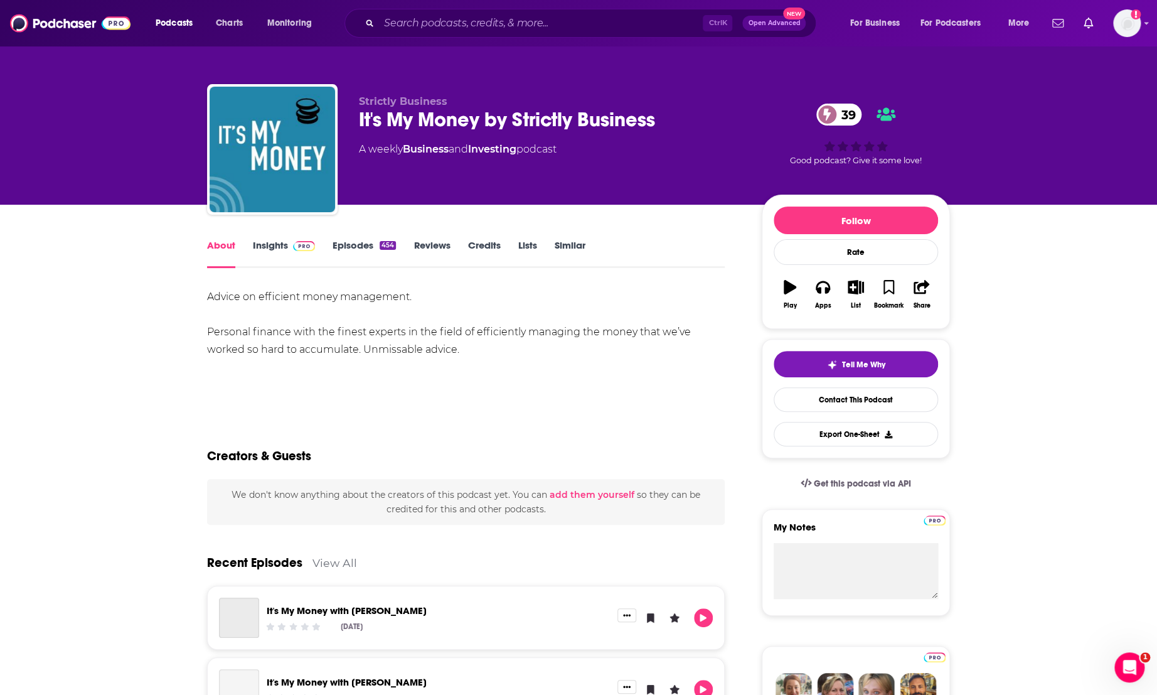
drag, startPoint x: 321, startPoint y: 340, endPoint x: 200, endPoint y: 289, distance: 131.4
copy div "Advice on efficient money management. Personal finance with the finest experts …"
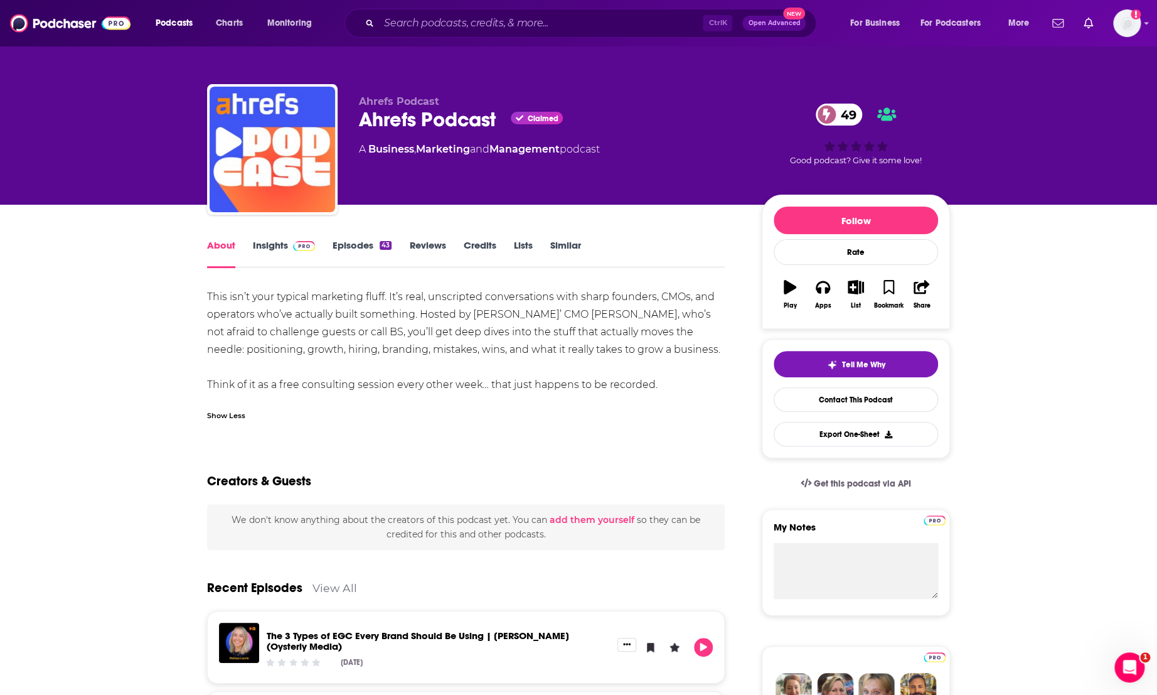
click at [148, 90] on div "Ahrefs Podcast Ahrefs Podcast Claimed 49 A Business , Marketing and Management …" at bounding box center [578, 102] width 1157 height 205
